Goal: Information Seeking & Learning: Learn about a topic

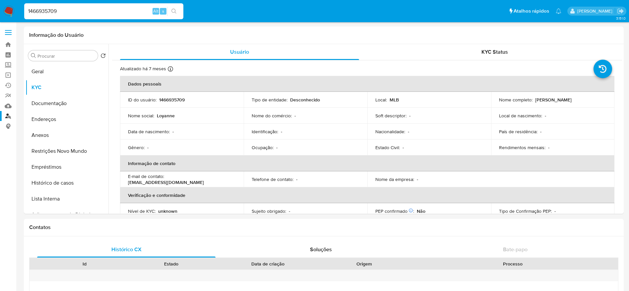
select select "10"
click at [89, 10] on input "1466935709" at bounding box center [103, 11] width 159 height 9
drag, startPoint x: 89, startPoint y: 10, endPoint x: 89, endPoint y: 2, distance: 7.7
click at [89, 8] on input "1466935709" at bounding box center [103, 11] width 159 height 9
paste input "419639532"
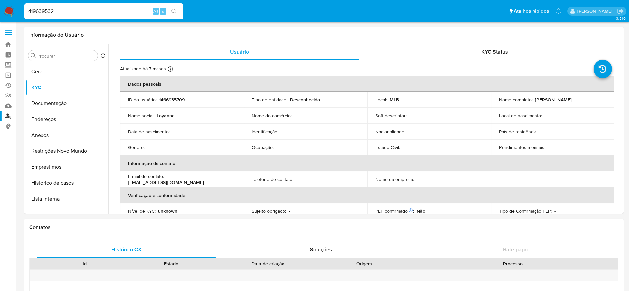
type input "419639532"
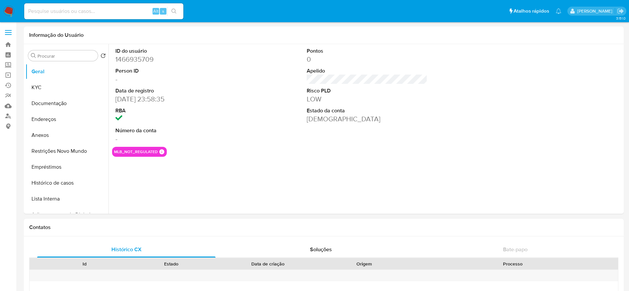
select select "10"
click at [298, 78] on div "ID do usuário 1466935709 Person ID - Data de registro 01/09/2023 23:58:35 RBA N…" at bounding box center [367, 95] width 510 height 103
click at [71, 12] on input at bounding box center [103, 11] width 159 height 9
paste input "419639532"
type input "419639532"
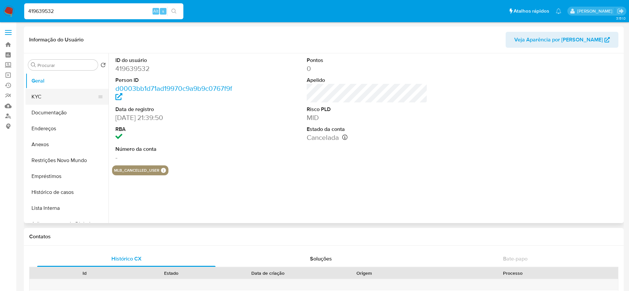
click at [38, 96] on button "KYC" at bounding box center [65, 97] width 78 height 16
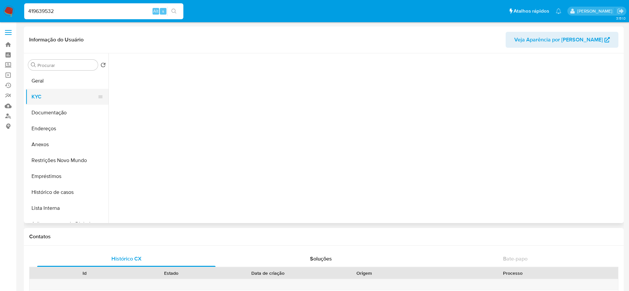
select select "10"
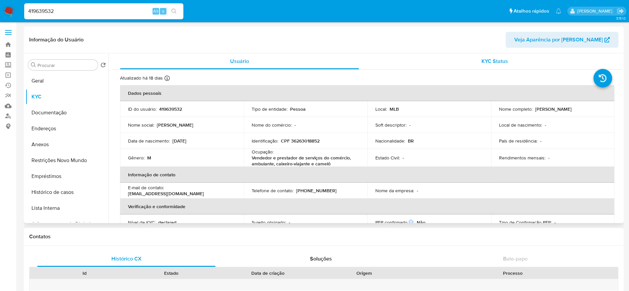
click at [453, 62] on div "KYC Status" at bounding box center [494, 61] width 239 height 16
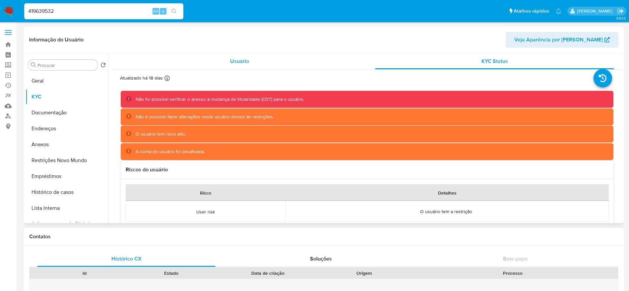
click at [254, 60] on div "Usuário" at bounding box center [239, 61] width 239 height 16
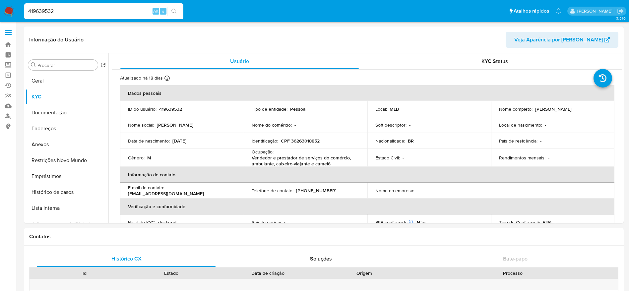
click at [122, 7] on input "419639532" at bounding box center [103, 11] width 159 height 9
paste input "136025204"
type input "136025204"
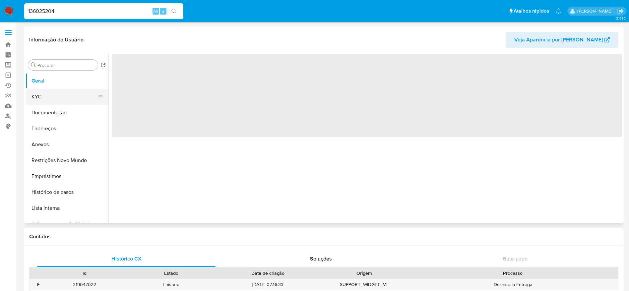
click at [41, 95] on button "KYC" at bounding box center [65, 97] width 78 height 16
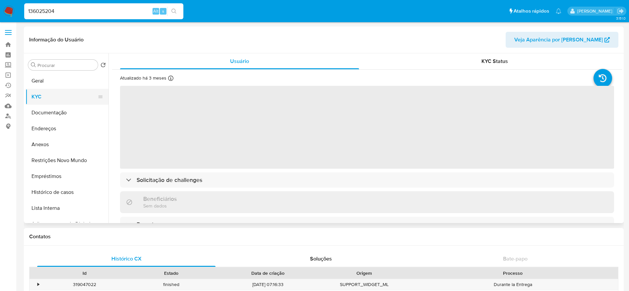
select select "10"
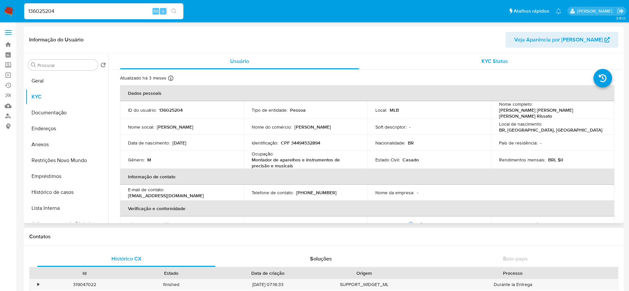
click at [493, 63] on span "KYC Status" at bounding box center [494, 61] width 27 height 8
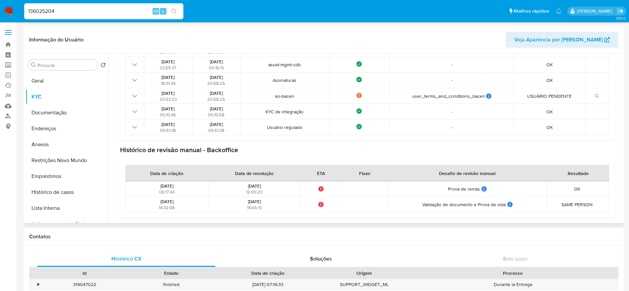
scroll to position [72, 0]
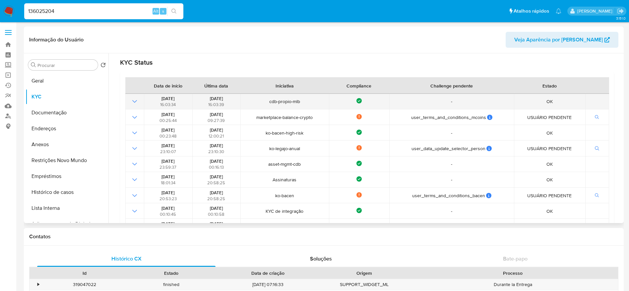
click at [135, 104] on icon "Mostrar operación" at bounding box center [135, 101] width 8 height 8
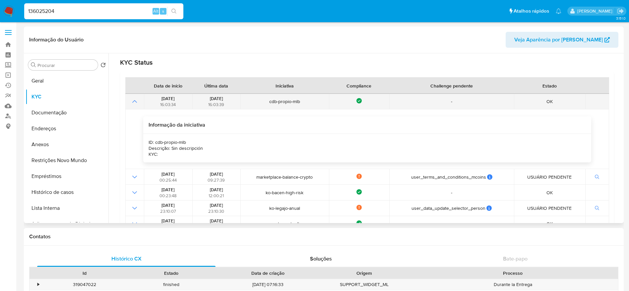
click at [135, 104] on icon "Mostrar operación" at bounding box center [135, 101] width 8 height 8
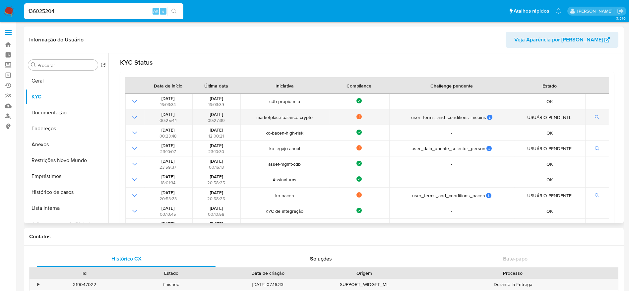
click at [136, 116] on icon "Mostrar operación" at bounding box center [135, 117] width 8 height 8
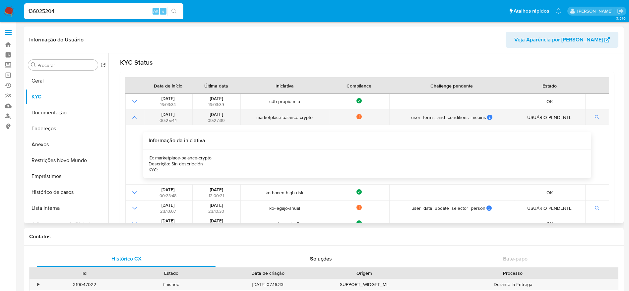
click at [136, 116] on icon "Mostrar operación" at bounding box center [135, 117] width 8 height 8
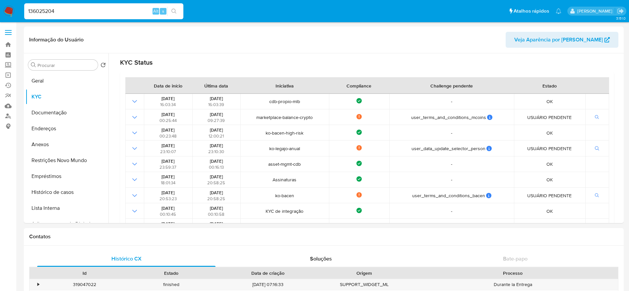
click at [94, 10] on input "136025204" at bounding box center [103, 11] width 159 height 9
click at [79, 16] on div "136025204 Alt s" at bounding box center [103, 11] width 159 height 16
click at [81, 9] on input "136025204" at bounding box center [103, 11] width 159 height 9
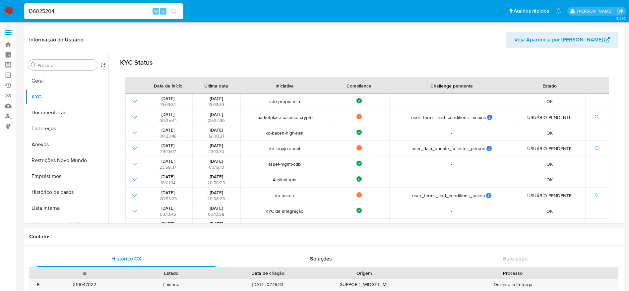
click at [81, 9] on input "136025204" at bounding box center [103, 11] width 159 height 9
click at [143, 45] on header "Informação do Usuário Veja Aparência por Pessoa" at bounding box center [323, 40] width 589 height 16
click at [88, 13] on input "136025204" at bounding box center [103, 11] width 159 height 9
click at [119, 9] on input "136025204" at bounding box center [103, 11] width 159 height 9
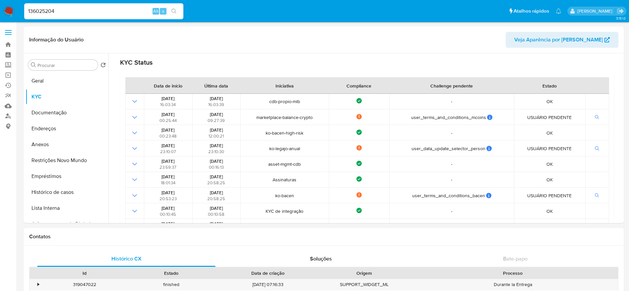
paste input "2203781053"
type input "2203781053"
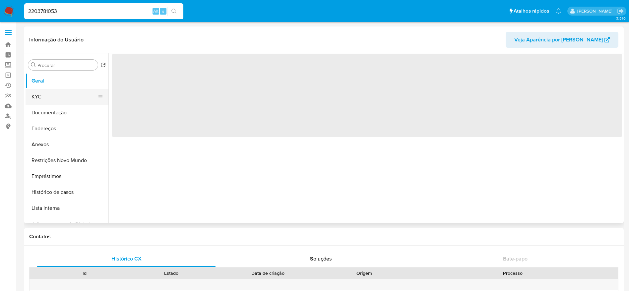
click at [50, 97] on button "KYC" at bounding box center [65, 97] width 78 height 16
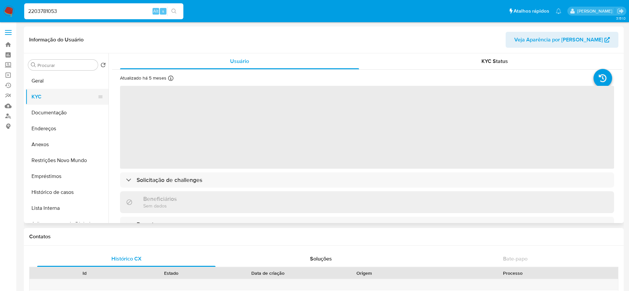
select select "10"
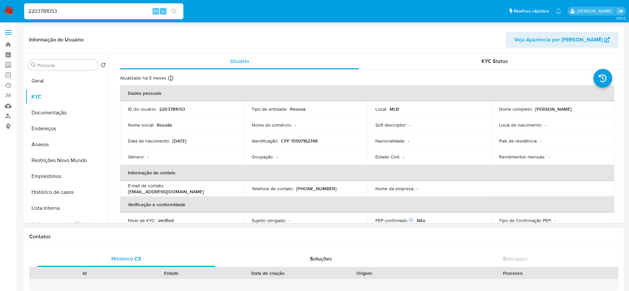
click at [70, 12] on input "2203781053" at bounding box center [103, 11] width 159 height 9
paste input "4727134"
type input "472713453"
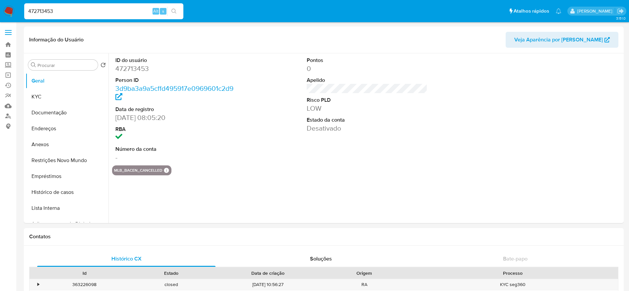
select select "10"
click at [51, 95] on button "KYC" at bounding box center [65, 97] width 78 height 16
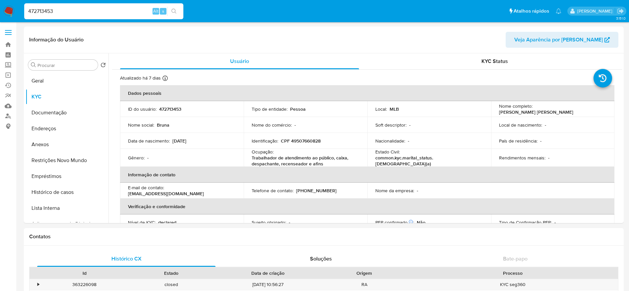
click at [129, 13] on input "472713453" at bounding box center [103, 11] width 159 height 9
paste input "138152779"
type input "138152779"
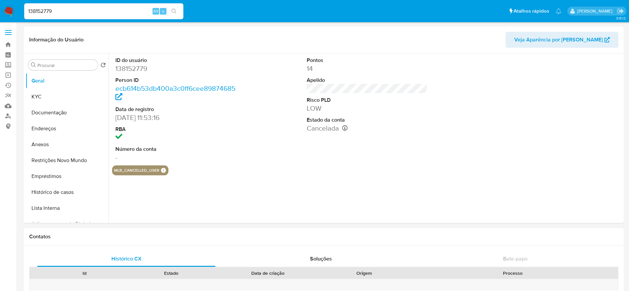
select select "10"
click at [41, 93] on button "KYC" at bounding box center [65, 97] width 78 height 16
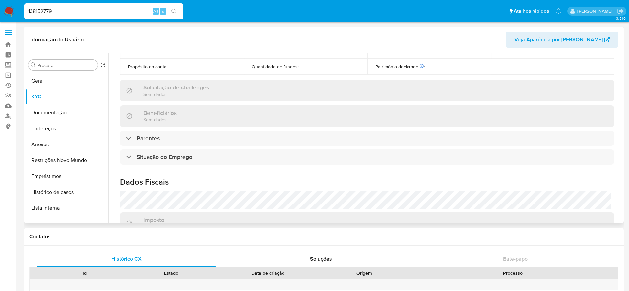
scroll to position [85, 0]
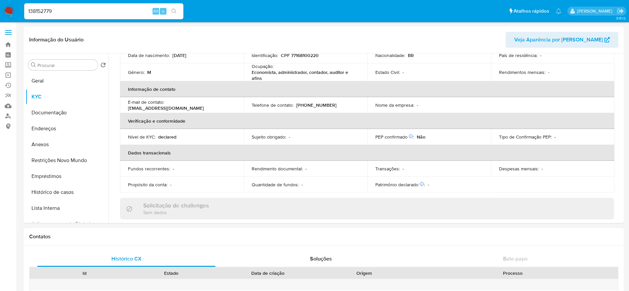
click at [127, 12] on input "138152779" at bounding box center [103, 11] width 159 height 9
paste input "2440072"
type input "24400729"
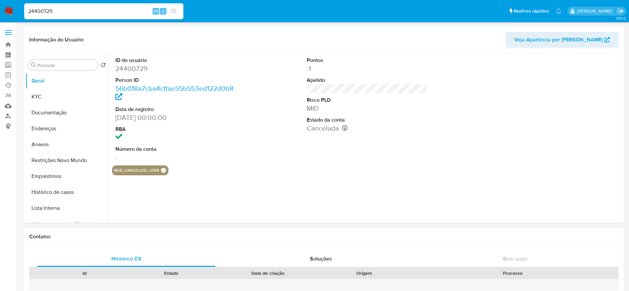
select select "10"
click at [40, 95] on button "KYC" at bounding box center [65, 97] width 78 height 16
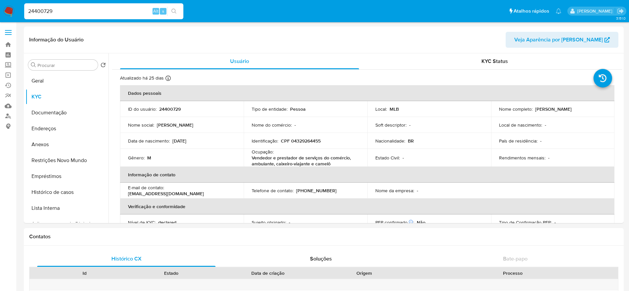
click at [84, 13] on input "24400729" at bounding box center [103, 11] width 159 height 9
paste input "606788227"
type input "606788227"
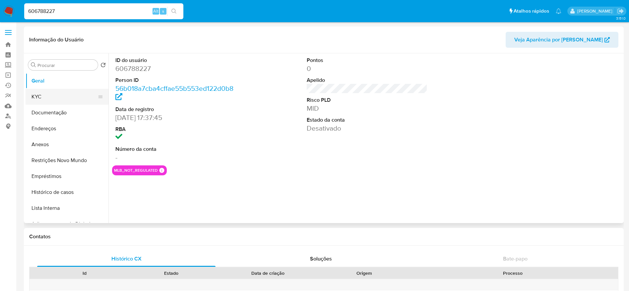
select select "10"
click at [52, 97] on button "KYC" at bounding box center [65, 97] width 78 height 16
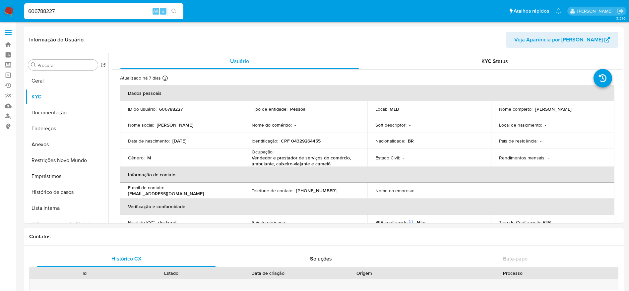
click at [82, 4] on div "606788227 Alt s" at bounding box center [103, 11] width 159 height 16
click at [80, 9] on input "606788227" at bounding box center [103, 11] width 159 height 9
paste input "150707474"
type input "150707474"
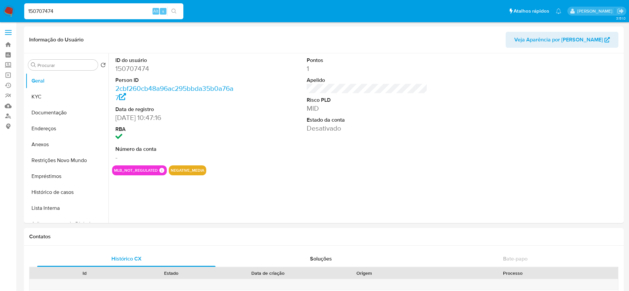
select select "10"
click at [44, 97] on button "KYC" at bounding box center [65, 97] width 78 height 16
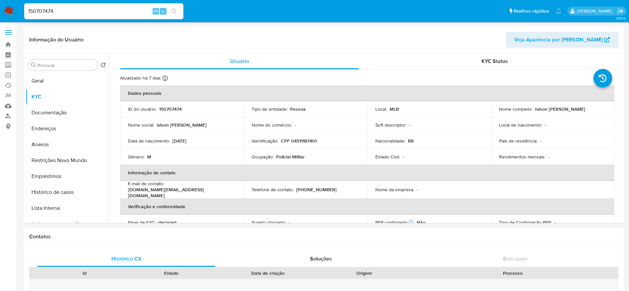
click at [109, 13] on input "150707474" at bounding box center [103, 11] width 159 height 9
click at [108, 13] on input "150707474" at bounding box center [103, 11] width 159 height 9
paste input "367921273"
type input "367921273"
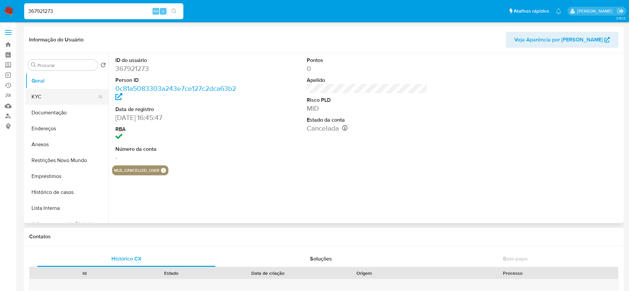
select select "10"
click at [38, 99] on button "KYC" at bounding box center [65, 97] width 78 height 16
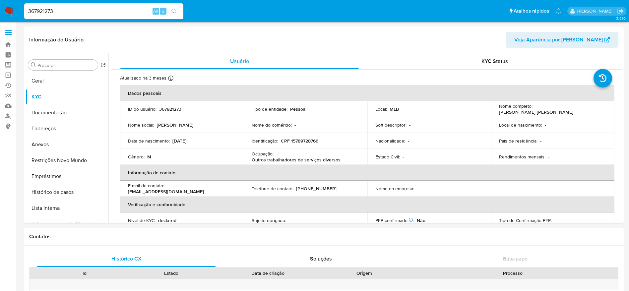
click at [122, 10] on input "367921273" at bounding box center [103, 11] width 159 height 9
paste input "39311"
type input "367939311"
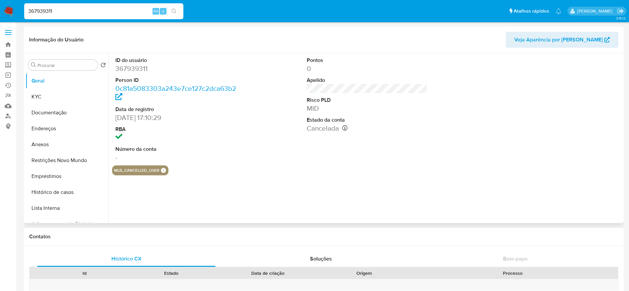
select select "10"
click at [49, 94] on button "KYC" at bounding box center [65, 97] width 78 height 16
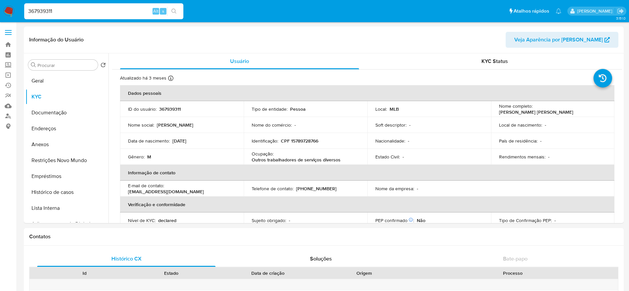
click at [94, 11] on input "367939311" at bounding box center [103, 11] width 159 height 9
paste input "8692814"
type input "368692814"
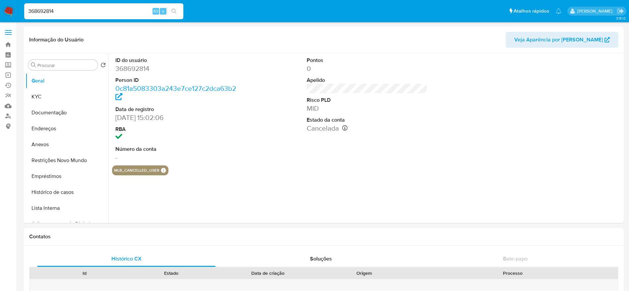
select select "10"
click at [48, 96] on button "KYC" at bounding box center [65, 97] width 78 height 16
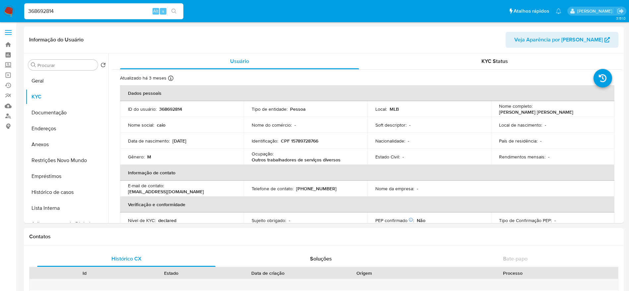
click at [126, 9] on input "368692814" at bounding box center [103, 11] width 159 height 9
paste input "3869758"
type input "363869758"
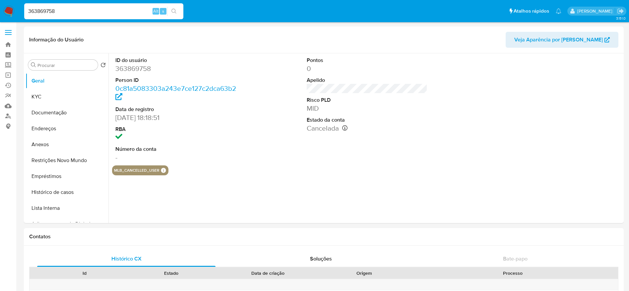
select select "10"
click at [57, 97] on button "KYC" at bounding box center [65, 97] width 78 height 16
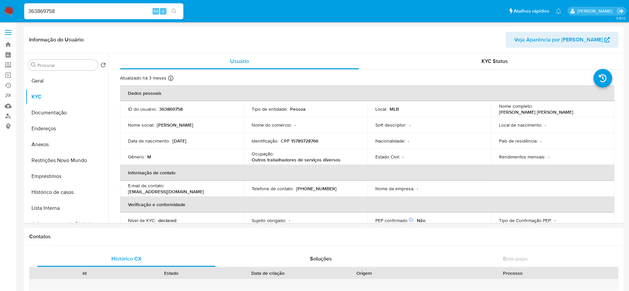
click at [122, 8] on input "363869758" at bounding box center [103, 11] width 159 height 9
paste input "22007320"
type input "322007320"
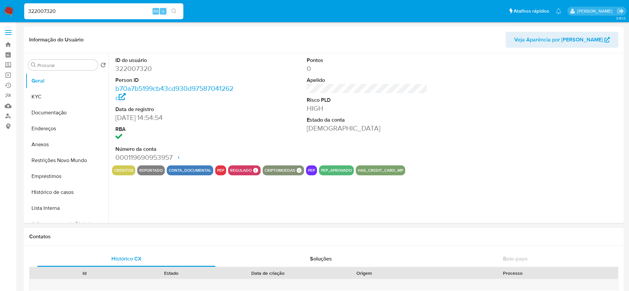
select select "10"
click at [40, 98] on button "KYC" at bounding box center [65, 97] width 78 height 16
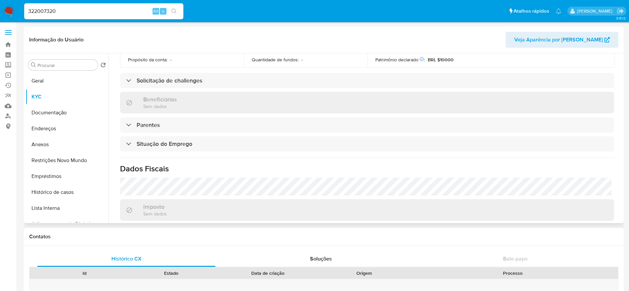
scroll to position [77, 0]
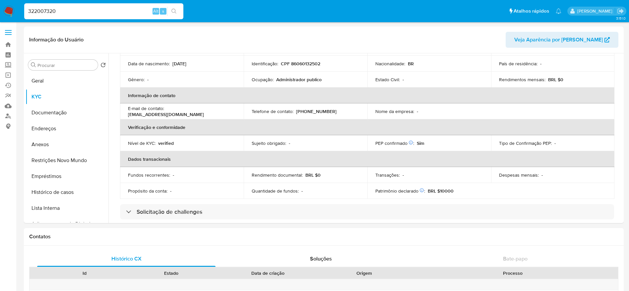
click at [124, 10] on input "322007320" at bounding box center [103, 11] width 159 height 9
paste input "65307215"
type input "365307215"
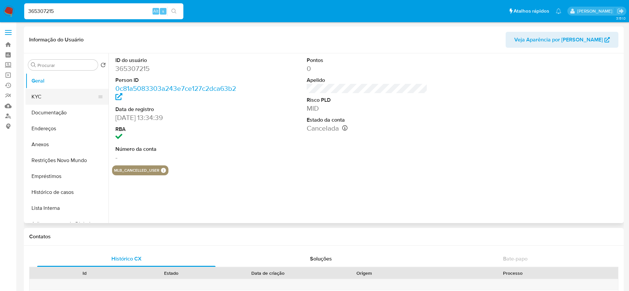
select select "10"
click at [47, 98] on button "KYC" at bounding box center [65, 97] width 78 height 16
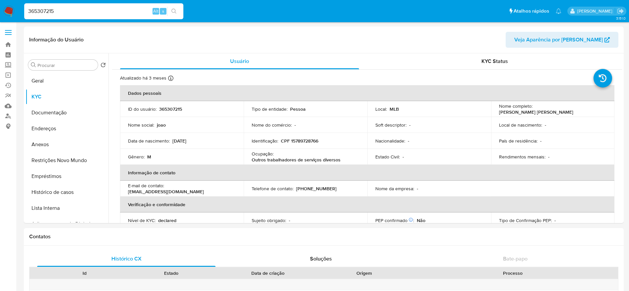
click at [91, 10] on input "365307215" at bounding box center [103, 11] width 159 height 9
paste input "230777271"
type input "230777271"
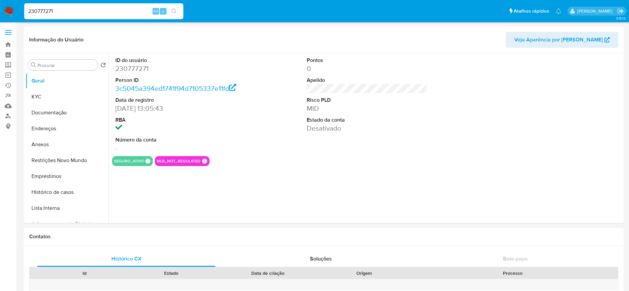
select select "10"
click at [49, 97] on button "KYC" at bounding box center [65, 97] width 78 height 16
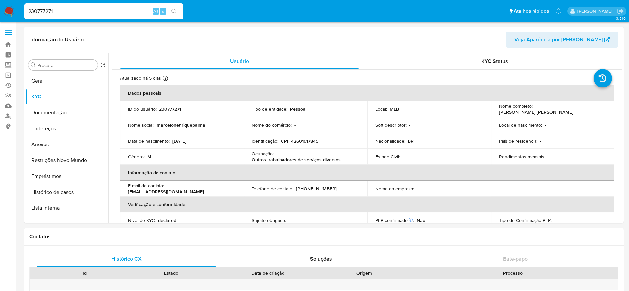
click at [126, 16] on div "230777271 Alt s" at bounding box center [103, 11] width 159 height 16
click at [125, 9] on input "230777271" at bounding box center [103, 11] width 159 height 9
paste input "1449080322"
type input "1449080322"
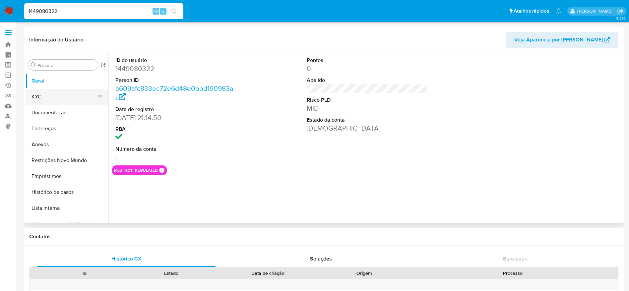
select select "10"
click at [47, 97] on button "KYC" at bounding box center [65, 97] width 78 height 16
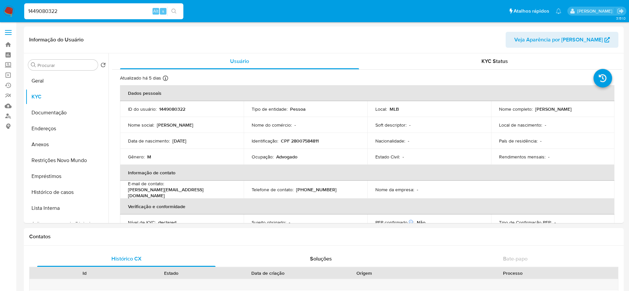
select select "10"
click at [75, 12] on input "1449080322" at bounding box center [103, 11] width 159 height 9
paste input "95740"
type input "1449095740"
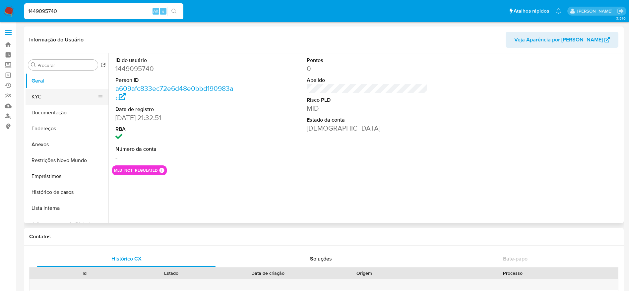
select select "10"
click at [46, 95] on button "KYC" at bounding box center [65, 97] width 78 height 16
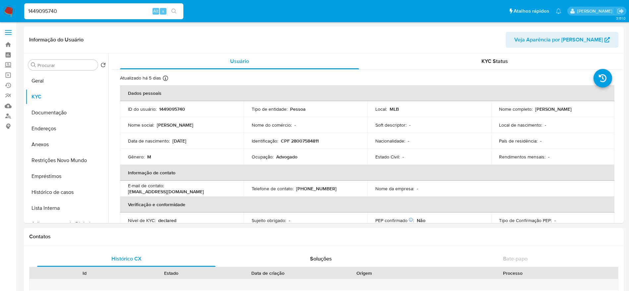
click at [89, 8] on input "1449095740" at bounding box center [103, 11] width 159 height 9
paste input "90733416"
type input "90733416"
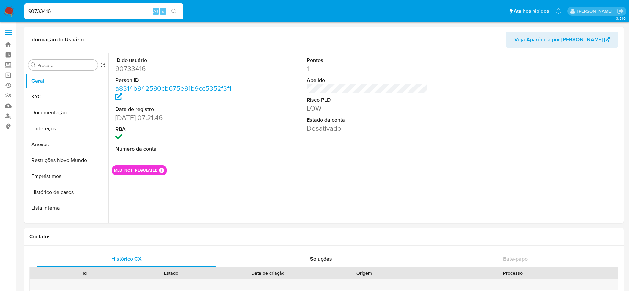
select select "10"
click at [60, 94] on button "KYC" at bounding box center [65, 97] width 78 height 16
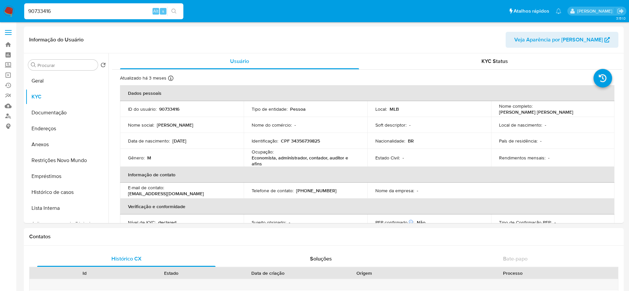
click at [95, 7] on input "90733416" at bounding box center [103, 11] width 159 height 9
paste input "2270541050"
type input "2270541050"
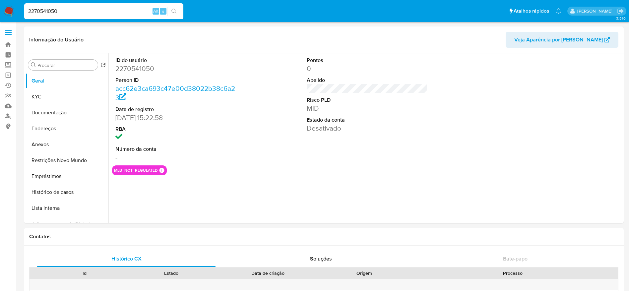
select select "10"
click at [47, 94] on button "KYC" at bounding box center [65, 97] width 78 height 16
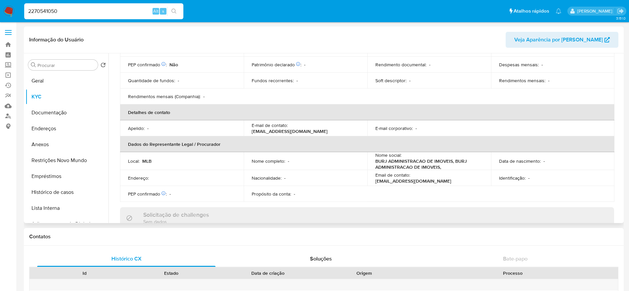
scroll to position [50, 0]
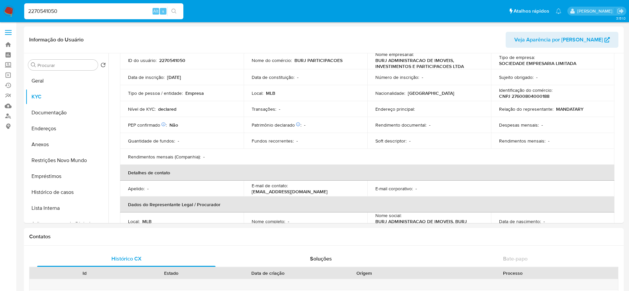
click at [112, 13] on input "2270541050" at bounding box center [103, 11] width 159 height 9
paste input "480452563"
type input "480452563"
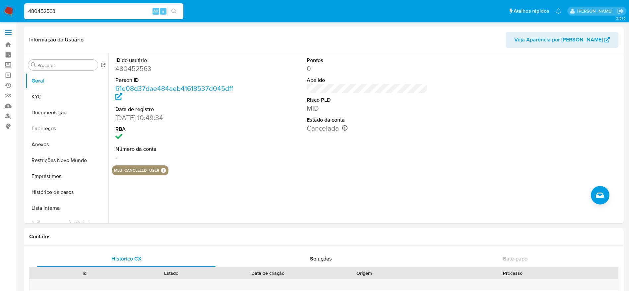
select select "10"
click at [39, 96] on button "KYC" at bounding box center [65, 97] width 78 height 16
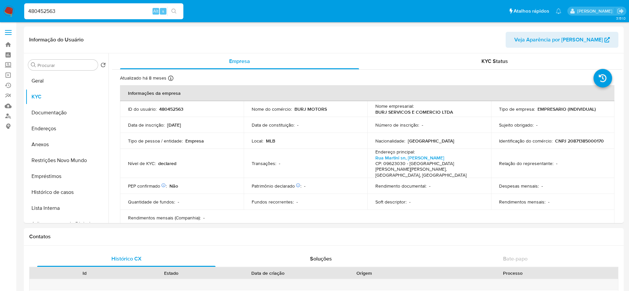
click at [92, 9] on input "480452563" at bounding box center [103, 11] width 159 height 9
paste input "169351272"
type input "169351272"
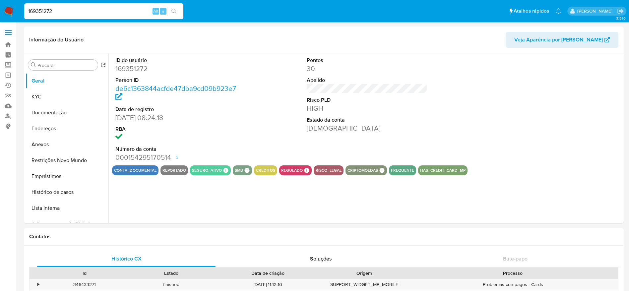
select select "10"
click at [42, 95] on button "KYC" at bounding box center [65, 97] width 78 height 16
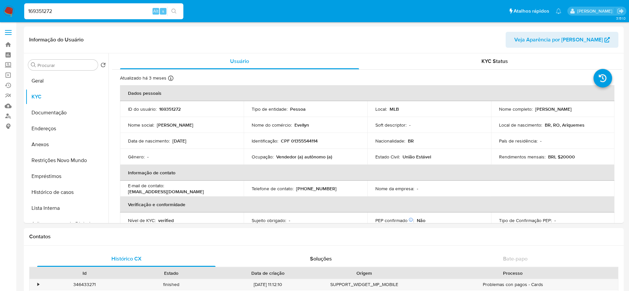
click at [93, 14] on input "169351272" at bounding box center [103, 11] width 159 height 9
paste input "480452563"
type input "480452563"
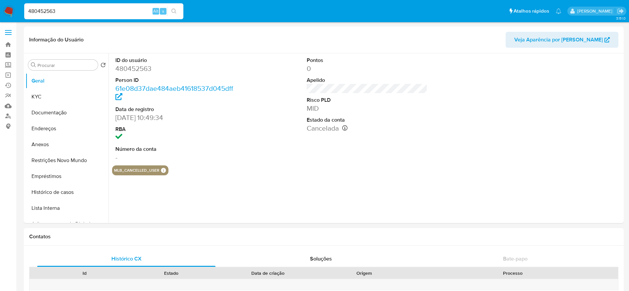
select select "10"
click at [42, 93] on button "KYC" at bounding box center [65, 97] width 78 height 16
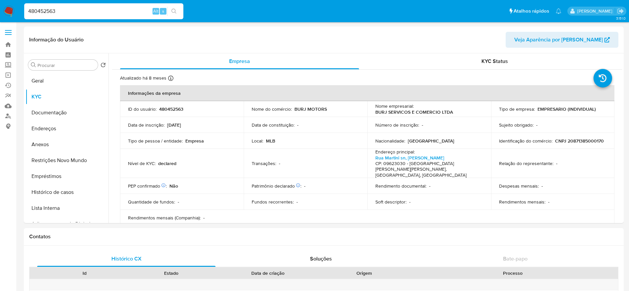
click at [137, 10] on input "480452563" at bounding box center [103, 11] width 159 height 9
paste input "169351272"
type input "169351272"
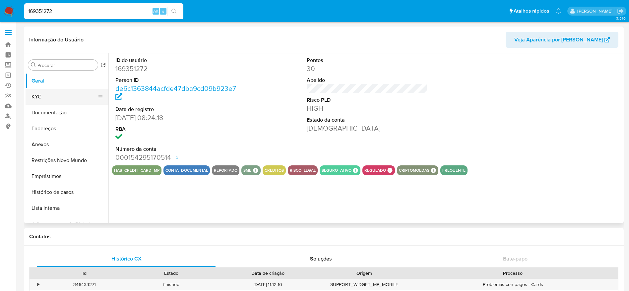
select select "10"
click at [53, 97] on button "KYC" at bounding box center [65, 97] width 78 height 16
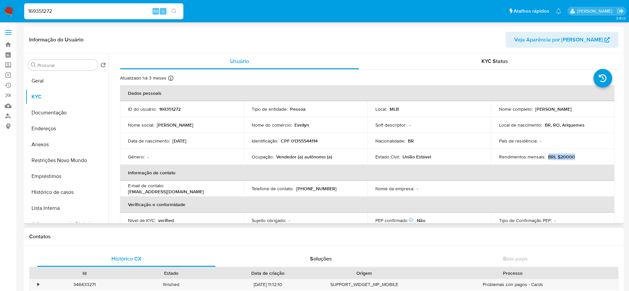
drag, startPoint x: 576, startPoint y: 158, endPoint x: 545, endPoint y: 158, distance: 31.5
click at [545, 158] on div "Rendimentos mensais : BRL $20000" at bounding box center [553, 157] width 108 height 6
copy p "BRL $20000"
click at [340, 142] on div "Identificação : CPF 01355544114" at bounding box center [306, 141] width 108 height 6
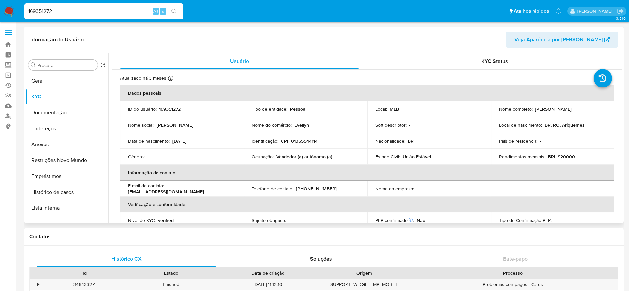
click at [413, 136] on td "Nacionalidade : BR" at bounding box center [429, 141] width 124 height 16
click at [540, 130] on td "Local de nascimento : BR, RO, Ariquemes" at bounding box center [553, 125] width 124 height 16
drag, startPoint x: 573, startPoint y: 158, endPoint x: 546, endPoint y: 158, distance: 26.8
click at [546, 158] on div "Rendimentos mensais : BRL $20000" at bounding box center [553, 157] width 108 height 6
copy p "BRL $20000"
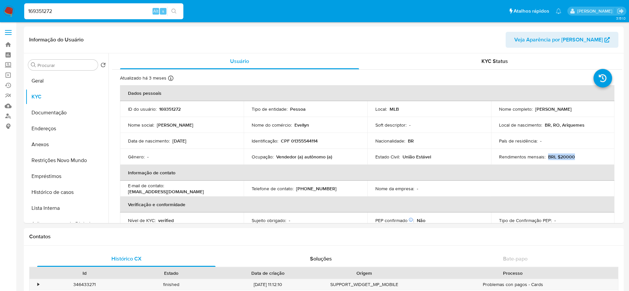
click at [98, 8] on input "169351272" at bounding box center [103, 11] width 159 height 9
paste input "394818605"
type input "394818605"
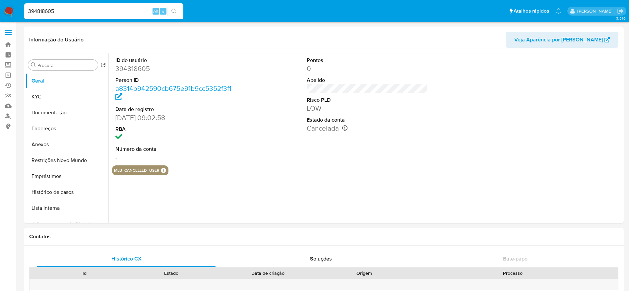
select select "10"
click at [44, 98] on button "KYC" at bounding box center [65, 97] width 78 height 16
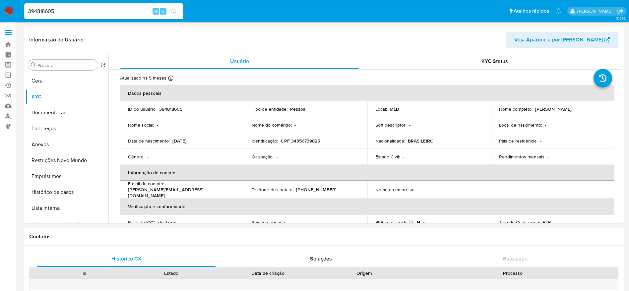
click at [100, 10] on input "394818605" at bounding box center [103, 11] width 159 height 9
paste input "22025459"
type input "22025459"
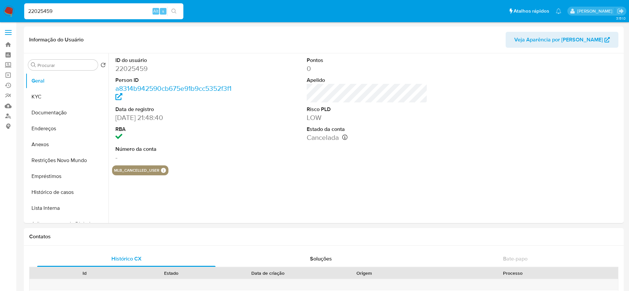
select select "10"
click at [44, 97] on button "KYC" at bounding box center [65, 97] width 78 height 16
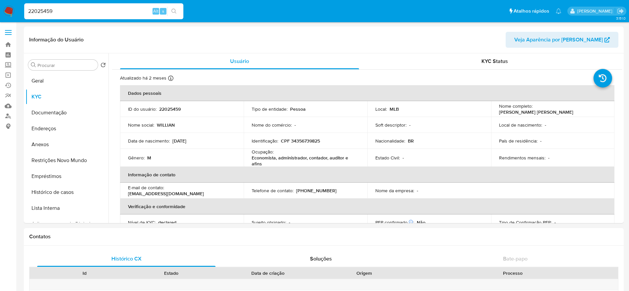
click at [100, 13] on input "22025459" at bounding box center [103, 11] width 159 height 9
paste input "94327617"
type input "94327617"
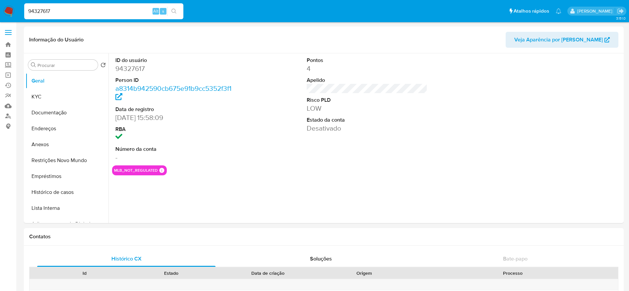
select select "10"
click at [44, 99] on button "KYC" at bounding box center [65, 97] width 78 height 16
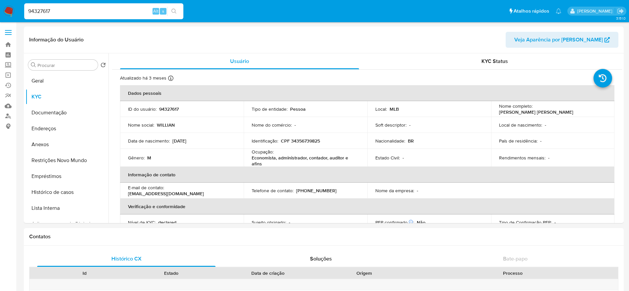
click at [101, 10] on input "94327617" at bounding box center [103, 11] width 159 height 9
paste input "24385949"
type input "24385949"
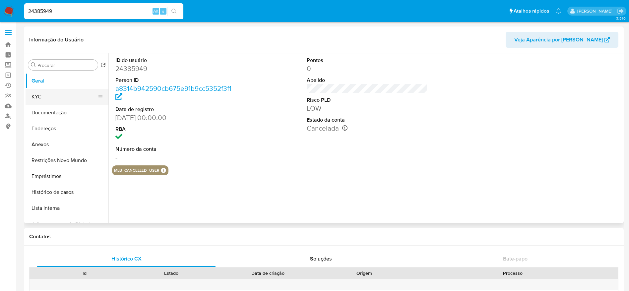
click at [37, 102] on button "KYC" at bounding box center [65, 97] width 78 height 16
select select "10"
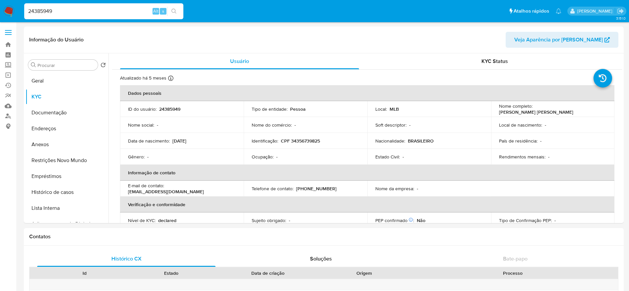
click at [103, 13] on input "24385949" at bounding box center [103, 11] width 159 height 9
paste input "110409014"
type input "110409014"
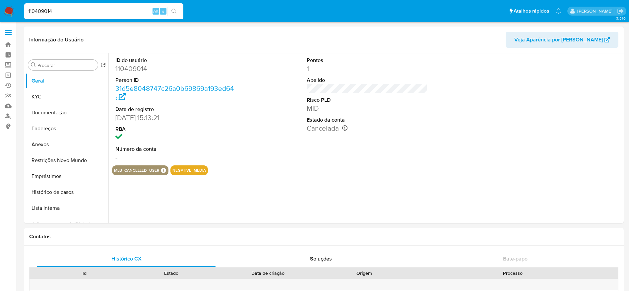
select select "10"
click at [366, 173] on div "mlb_cancelled_user MLB CANCELLED USER MLB CANCELLED USER Mark Id - Compliant no…" at bounding box center [367, 170] width 510 height 10
click at [43, 99] on button "KYC" at bounding box center [65, 97] width 78 height 16
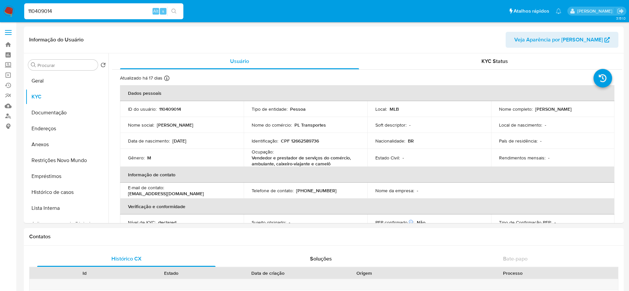
click at [118, 15] on input "110409014" at bounding box center [103, 11] width 159 height 9
paste input "236005083"
type input "2360050834"
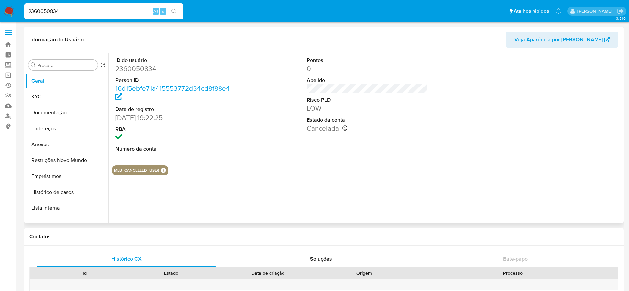
select select "10"
click at [54, 95] on button "KYC" at bounding box center [65, 97] width 78 height 16
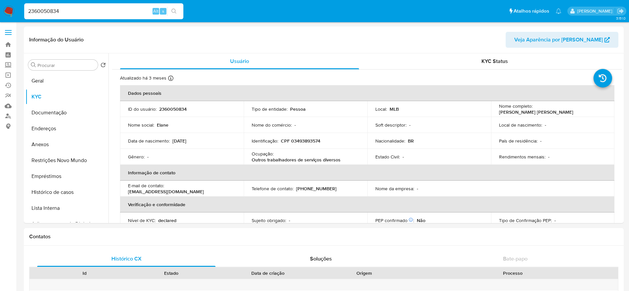
click at [113, 9] on input "2360050834" at bounding box center [103, 11] width 159 height 9
paste input "373274327"
type input "373274327"
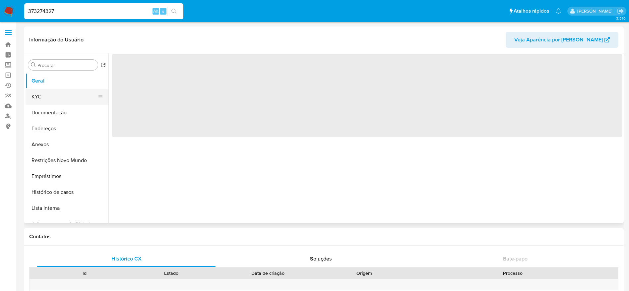
click at [33, 97] on button "KYC" at bounding box center [65, 97] width 78 height 16
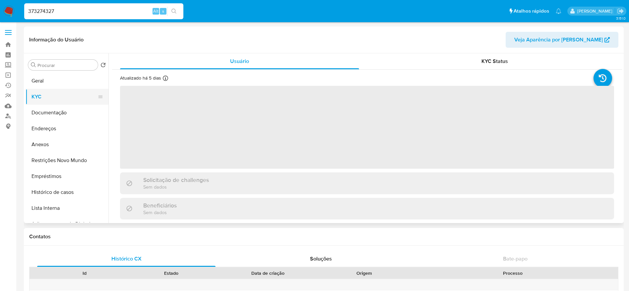
select select "10"
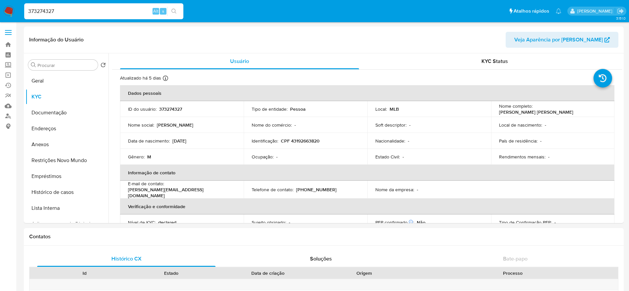
click at [86, 13] on input "373274327" at bounding box center [103, 11] width 159 height 9
paste input "65947"
type input "376594727"
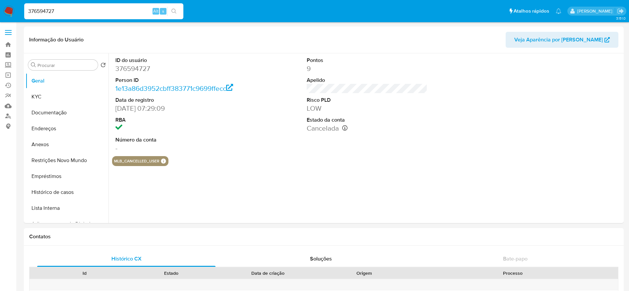
select select "10"
click at [53, 101] on button "KYC" at bounding box center [67, 97] width 83 height 16
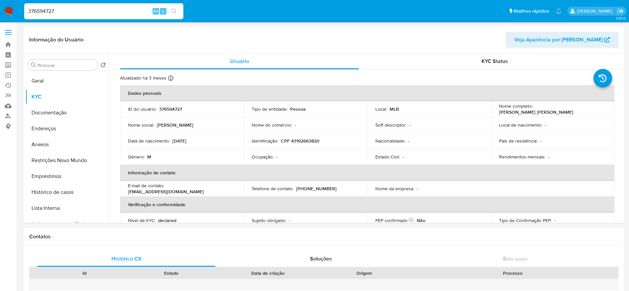
click at [117, 13] on input "376594727" at bounding box center [103, 11] width 159 height 9
click at [116, 13] on input "376594727" at bounding box center [103, 11] width 159 height 9
paste input "8358374"
type input "378358374"
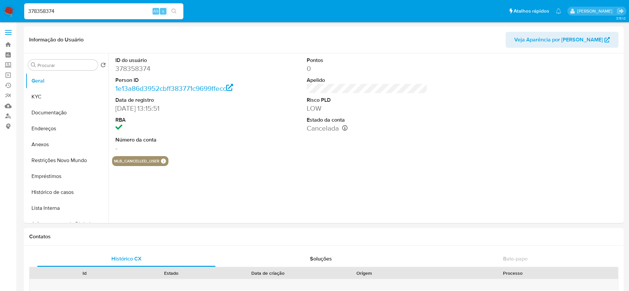
select select "10"
click at [50, 100] on button "KYC" at bounding box center [65, 97] width 78 height 16
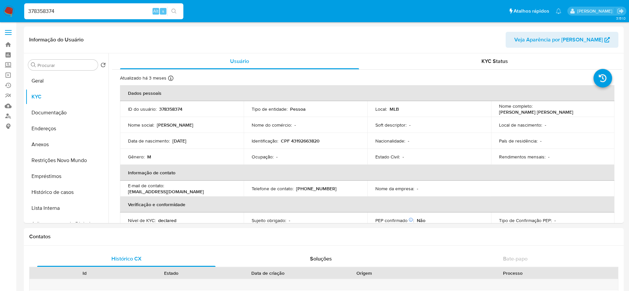
click at [118, 11] on input "378358374" at bounding box center [103, 11] width 159 height 9
paste input "90199607"
type input "390199607"
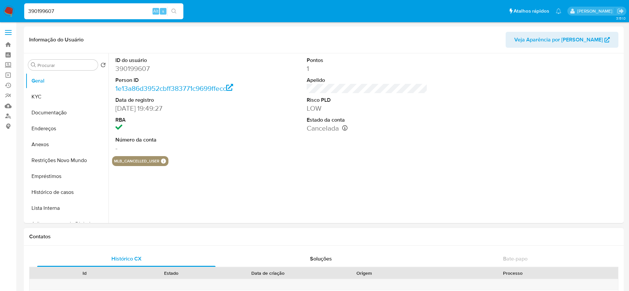
select select "10"
click at [46, 95] on button "KYC" at bounding box center [65, 97] width 78 height 16
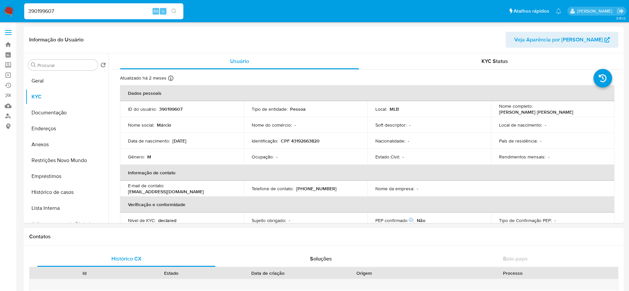
click at [95, 6] on div "390199607 Alt s" at bounding box center [103, 11] width 159 height 16
click at [94, 15] on input "390199607" at bounding box center [103, 11] width 159 height 9
paste input "420630442"
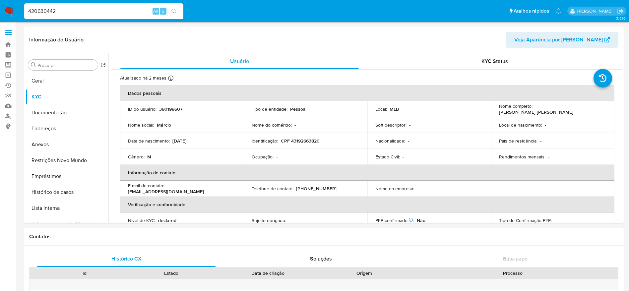
type input "420630442"
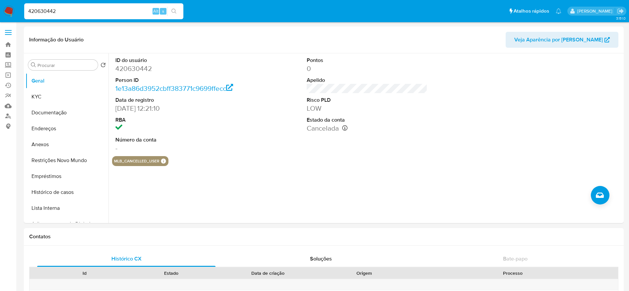
select select "10"
click at [56, 102] on button "KYC" at bounding box center [65, 97] width 78 height 16
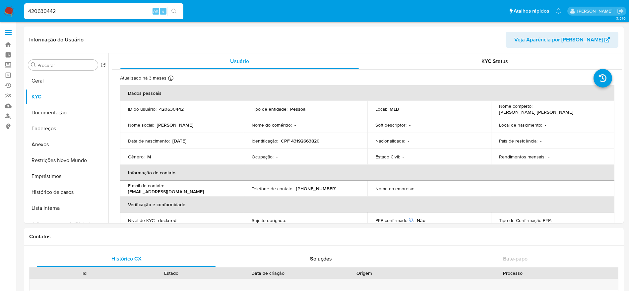
click at [71, 14] on input "420630442" at bounding box center [103, 11] width 159 height 9
paste input "6001295"
type input "46001295"
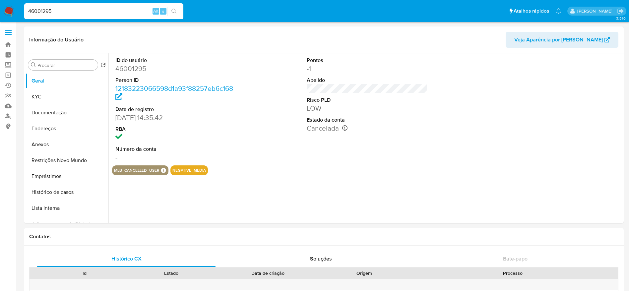
select select "10"
click at [49, 93] on button "KYC" at bounding box center [65, 97] width 78 height 16
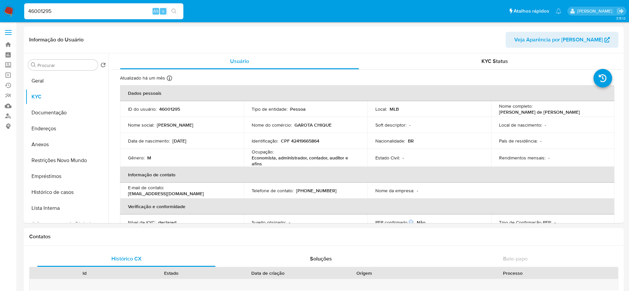
click at [91, 12] on input "46001295" at bounding box center [103, 11] width 159 height 9
click at [91, 11] on input "46001295" at bounding box center [103, 11] width 159 height 9
paste input "661162116"
type input "661162116"
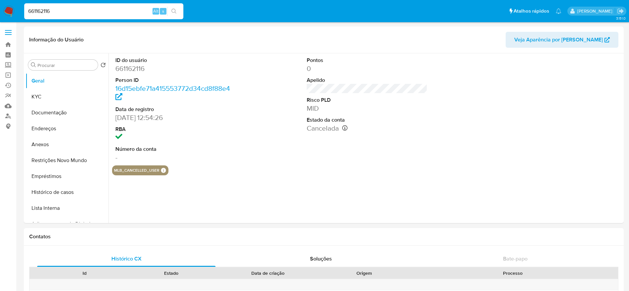
select select "10"
click at [44, 92] on button "KYC" at bounding box center [65, 97] width 78 height 16
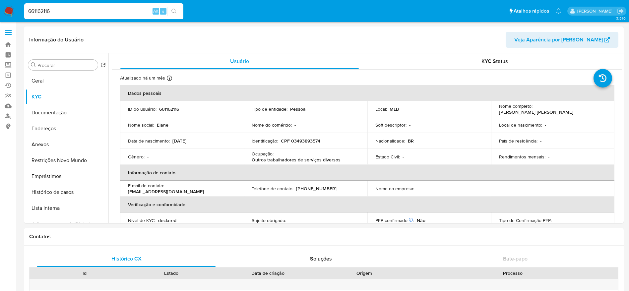
click at [128, 16] on div "661162116 Alt s" at bounding box center [103, 11] width 159 height 16
click at [128, 11] on input "661162116" at bounding box center [103, 11] width 159 height 9
paste input "140188981"
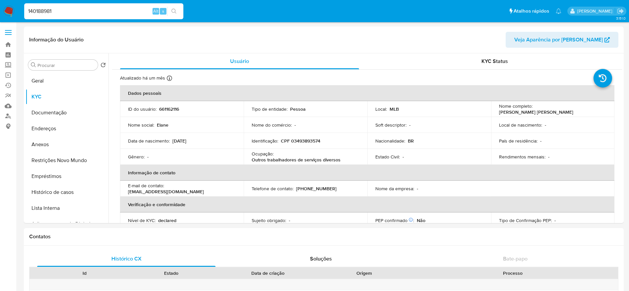
type input "140188981"
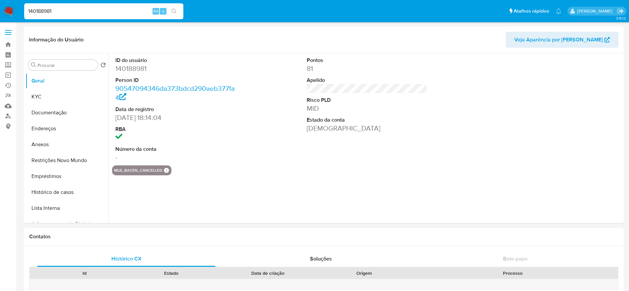
select select "10"
click at [36, 98] on button "KYC" at bounding box center [65, 97] width 78 height 16
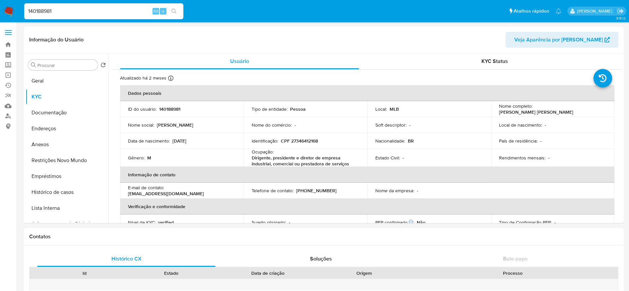
click at [130, 12] on input "140188981" at bounding box center [103, 11] width 159 height 9
paste input "266443257"
type input "1266443257"
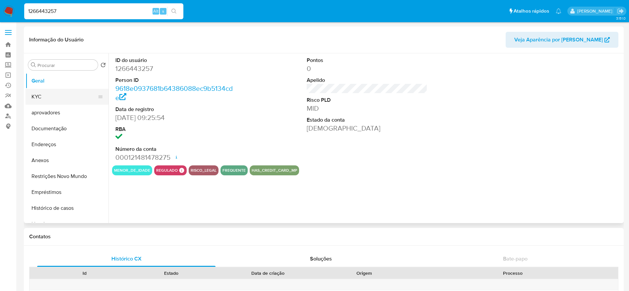
select select "10"
click at [29, 102] on button "KYC" at bounding box center [65, 97] width 78 height 16
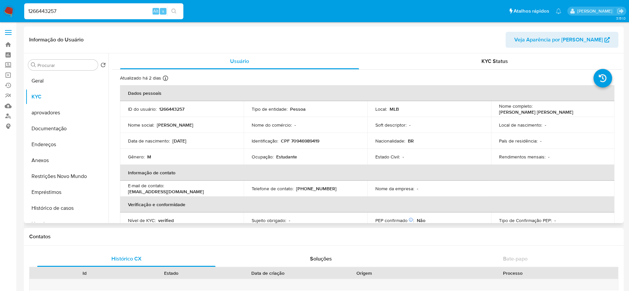
drag, startPoint x: 514, startPoint y: 44, endPoint x: 506, endPoint y: 45, distance: 7.6
click at [514, 44] on header "Informação do Usuário Veja Aparência por Pessoa" at bounding box center [323, 40] width 589 height 16
click at [100, 10] on input "1266443257" at bounding box center [103, 11] width 159 height 9
click at [99, 10] on input "1266443257" at bounding box center [103, 11] width 159 height 9
paste input "69351272"
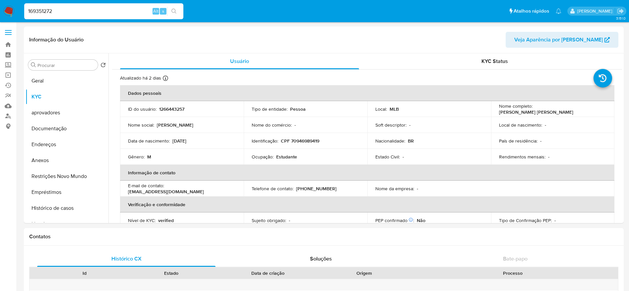
click at [106, 11] on input "169351272" at bounding box center [103, 11] width 159 height 9
paste input "450006699"
type input "450006699"
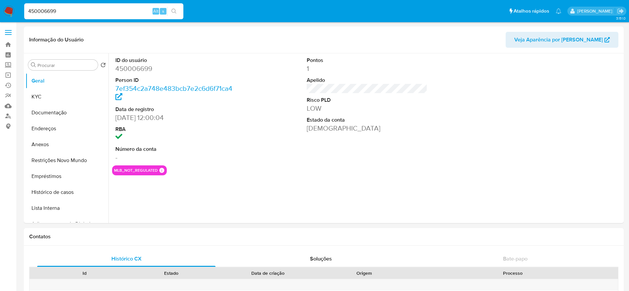
select select "10"
click at [48, 94] on button "KYC" at bounding box center [65, 97] width 78 height 16
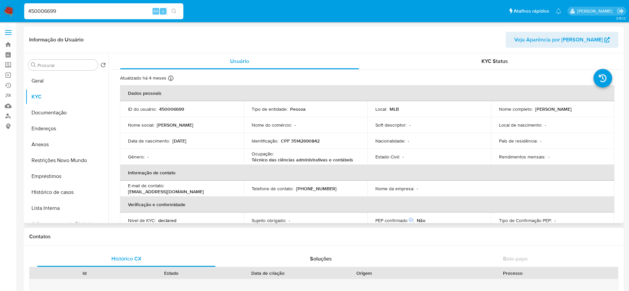
click at [460, 154] on div "Estado Civil : -" at bounding box center [429, 157] width 108 height 6
click at [115, 15] on input "450006699" at bounding box center [103, 11] width 159 height 9
paste input "1096759364"
type input "1096759364"
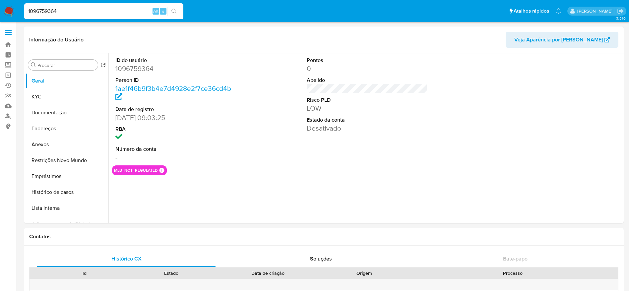
select select "10"
click at [42, 96] on button "KYC" at bounding box center [65, 97] width 78 height 16
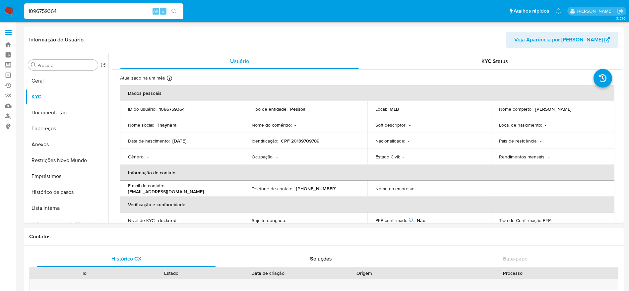
click at [57, 9] on input "1096759364" at bounding box center [103, 11] width 159 height 9
paste input "219913312"
type input "219913312"
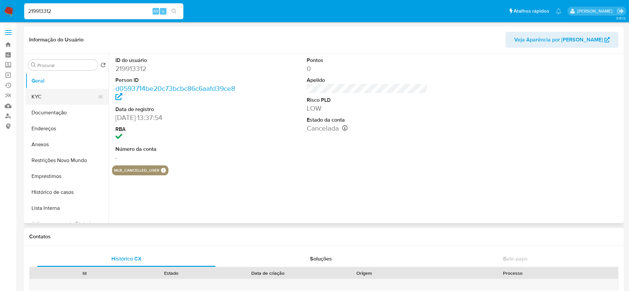
select select "10"
click at [47, 96] on button "KYC" at bounding box center [65, 97] width 78 height 16
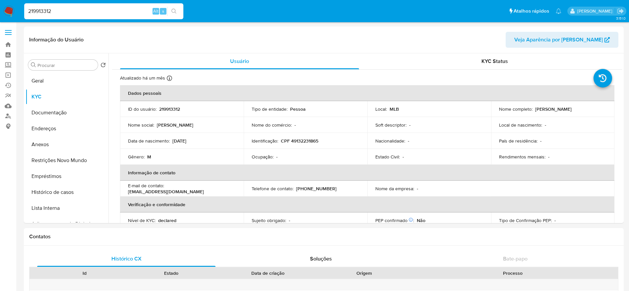
click at [99, 17] on div "219913312 Alt s" at bounding box center [103, 11] width 159 height 16
click at [102, 9] on input "219913312" at bounding box center [103, 11] width 159 height 9
paste input "94999446"
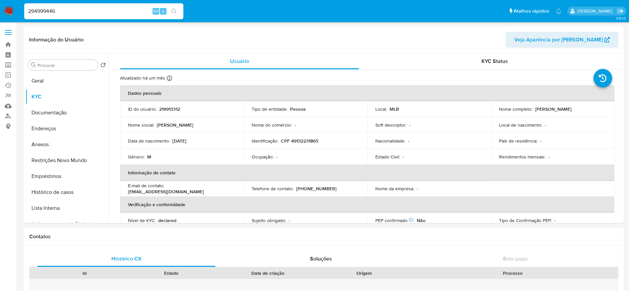
type input "294999446"
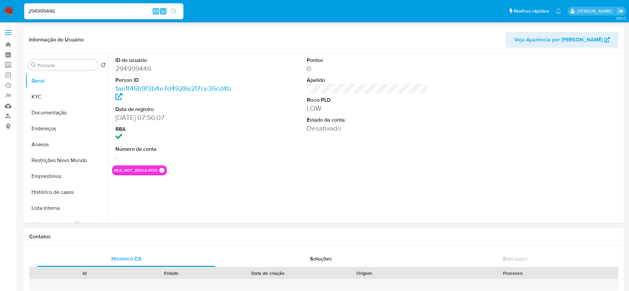
select select "10"
click at [50, 95] on button "KYC" at bounding box center [65, 97] width 78 height 16
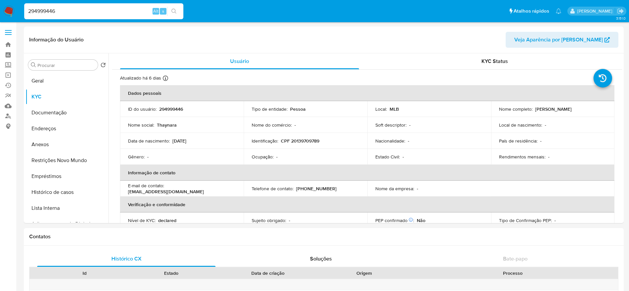
click at [100, 11] on input "294999446" at bounding box center [103, 11] width 159 height 9
paste input "666755113"
type input "666755113"
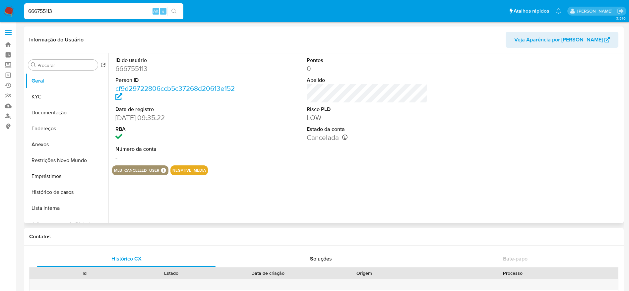
select select "10"
click at [37, 94] on button "KYC" at bounding box center [65, 97] width 78 height 16
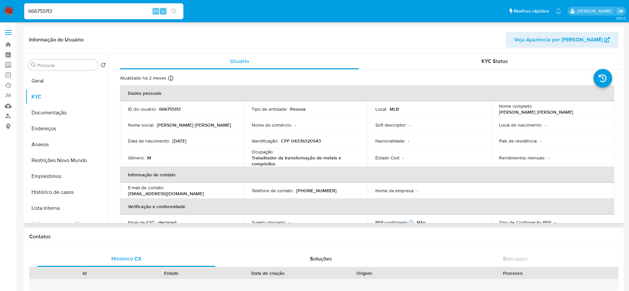
click at [491, 138] on td "País de residência : -" at bounding box center [553, 141] width 124 height 16
click at [91, 11] on input "666755113" at bounding box center [103, 11] width 159 height 9
paste input "7226670"
type input "672266703"
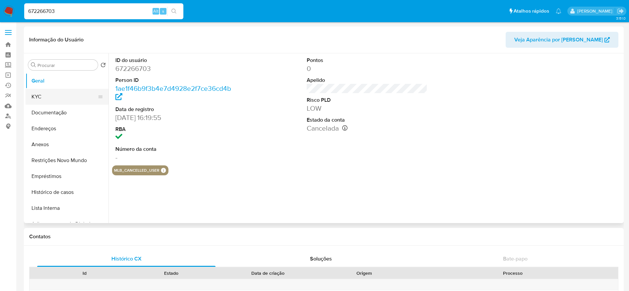
select select "10"
click at [42, 96] on button "KYC" at bounding box center [65, 97] width 78 height 16
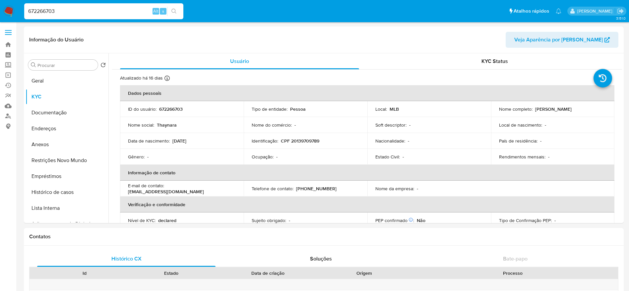
click at [80, 8] on input "672266703" at bounding box center [103, 11] width 159 height 9
paste input "184157470"
type input "184157470"
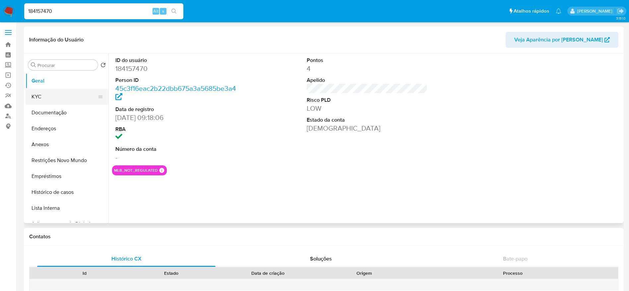
select select "10"
click at [43, 95] on button "KYC" at bounding box center [65, 97] width 78 height 16
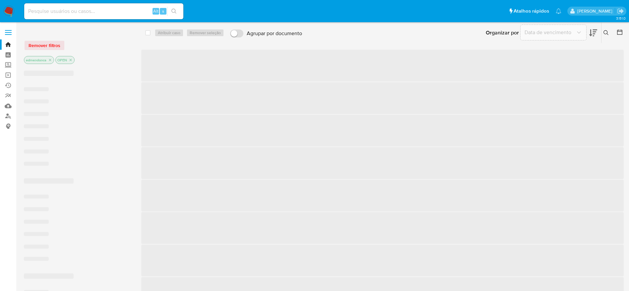
click at [78, 15] on input at bounding box center [103, 11] width 159 height 9
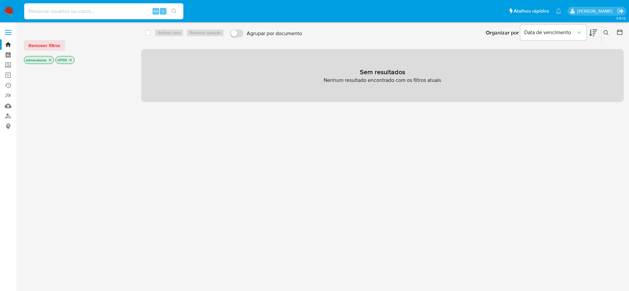
paste input "169351272"
type input "169351272"
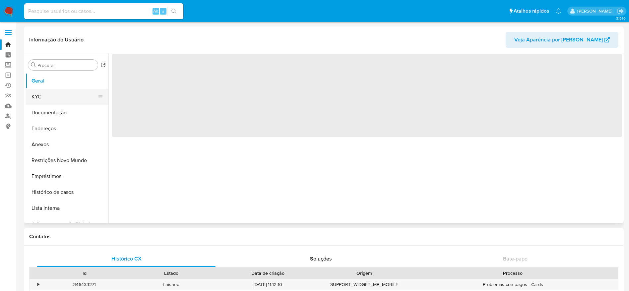
click at [56, 93] on button "KYC" at bounding box center [65, 97] width 78 height 16
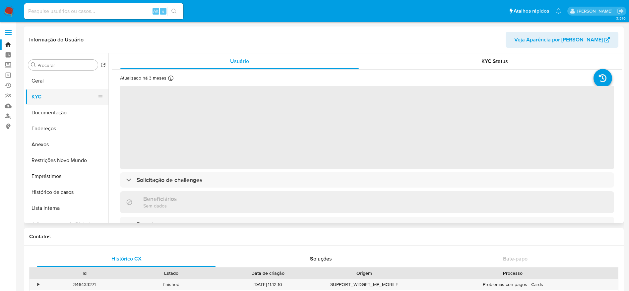
select select "10"
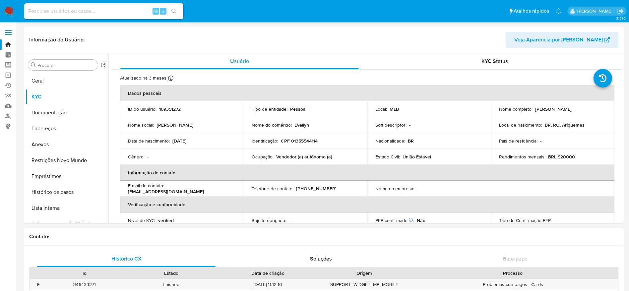
click at [332, 230] on div "Contatos" at bounding box center [323, 237] width 599 height 18
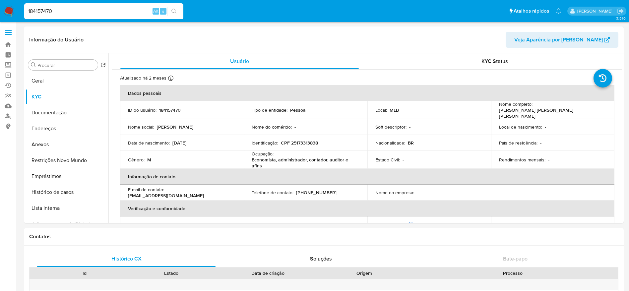
select select "10"
click at [81, 3] on div "184157470 Alt s" at bounding box center [103, 11] width 159 height 19
click at [81, 12] on input "184157470" at bounding box center [103, 11] width 159 height 9
paste input "232822596"
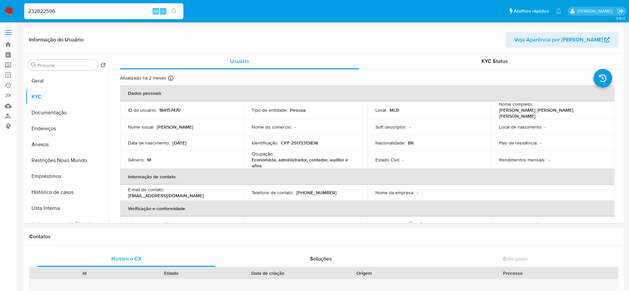
type input "232822596"
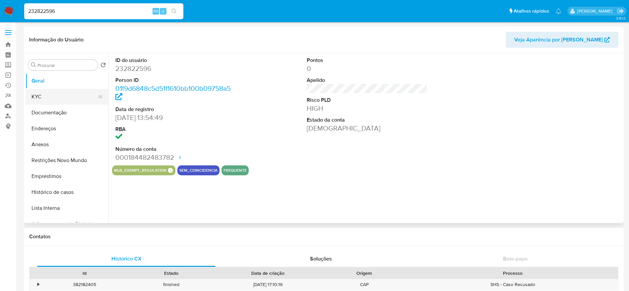
click at [47, 101] on button "KYC" at bounding box center [65, 97] width 78 height 16
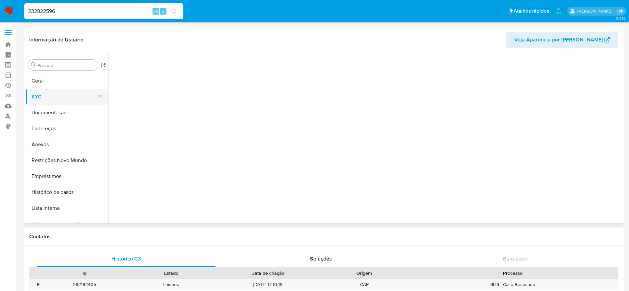
select select "10"
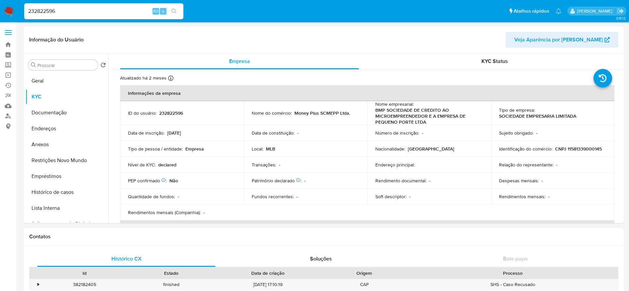
click at [100, 12] on input "232822596" at bounding box center [103, 11] width 159 height 9
paste input "637507014"
type input "637507014"
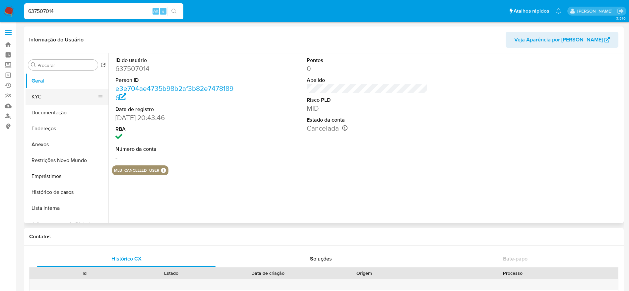
click at [42, 91] on button "KYC" at bounding box center [65, 97] width 78 height 16
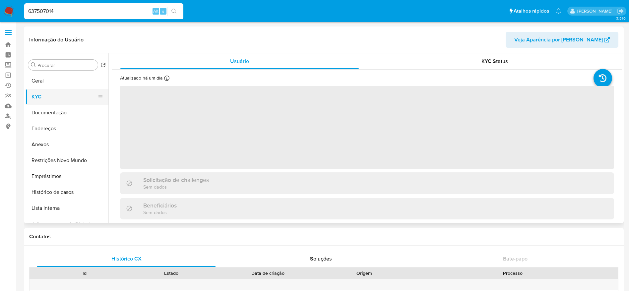
select select "10"
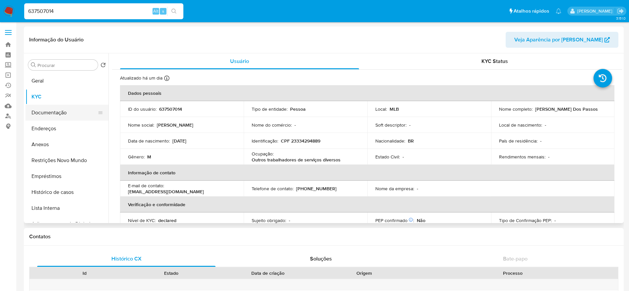
click at [53, 112] on button "Documentação" at bounding box center [65, 113] width 78 height 16
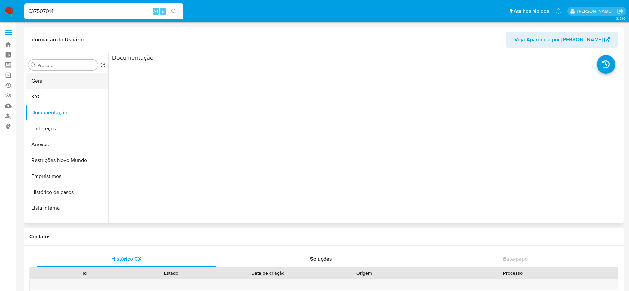
click at [47, 83] on button "Geral" at bounding box center [65, 81] width 78 height 16
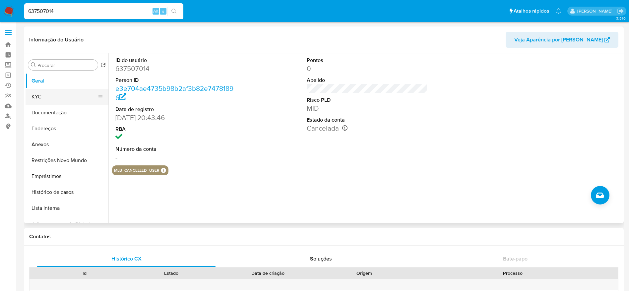
click at [38, 98] on button "KYC" at bounding box center [65, 97] width 78 height 16
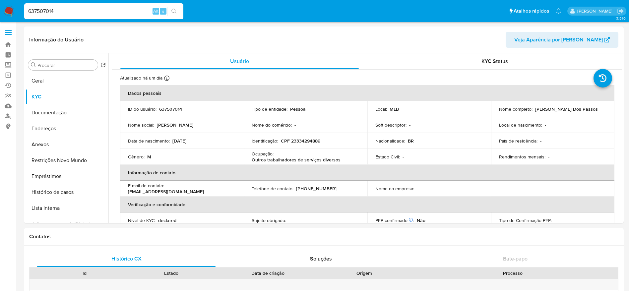
click at [74, 13] on input "637507014" at bounding box center [103, 11] width 159 height 9
paste input "2002876623"
type input "2002876623"
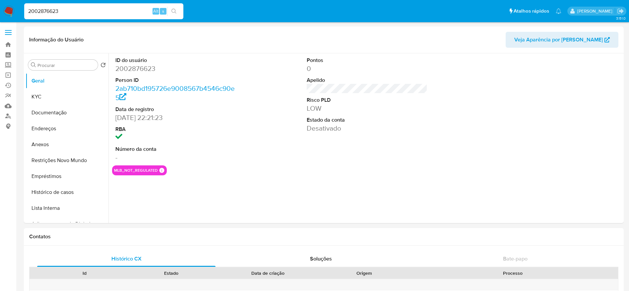
select select "10"
click at [38, 101] on button "KYC" at bounding box center [65, 97] width 78 height 16
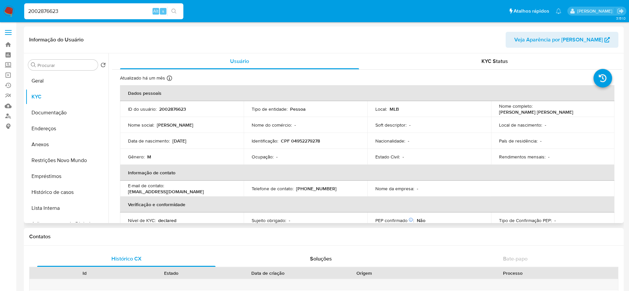
click at [169, 106] on p "2002876623" at bounding box center [172, 109] width 27 height 6
copy p "2002876623"
click at [54, 8] on input "2002876623" at bounding box center [103, 11] width 159 height 9
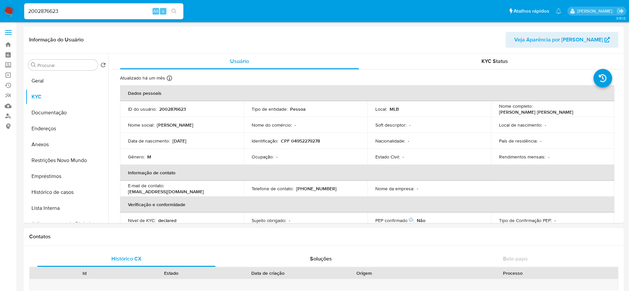
paste input "716213615"
type input "716213615"
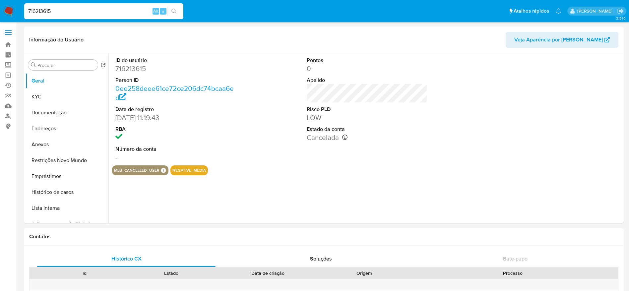
select select "10"
click at [45, 93] on button "KYC" at bounding box center [65, 97] width 78 height 16
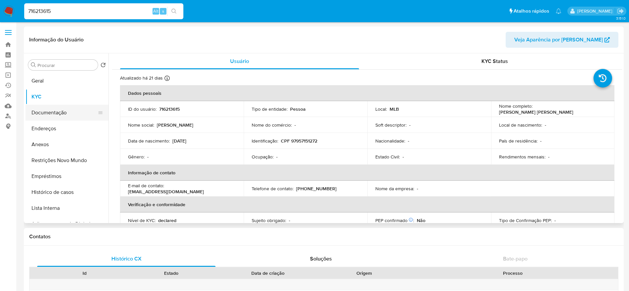
click at [38, 112] on button "Documentação" at bounding box center [65, 113] width 78 height 16
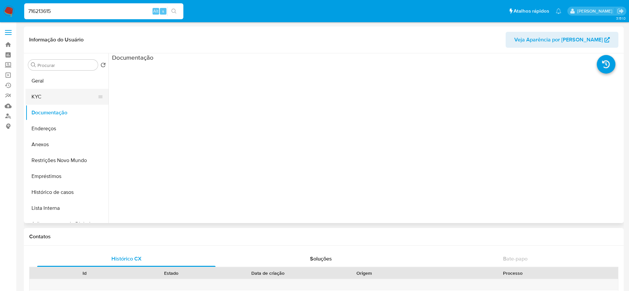
click at [48, 98] on button "KYC" at bounding box center [65, 97] width 78 height 16
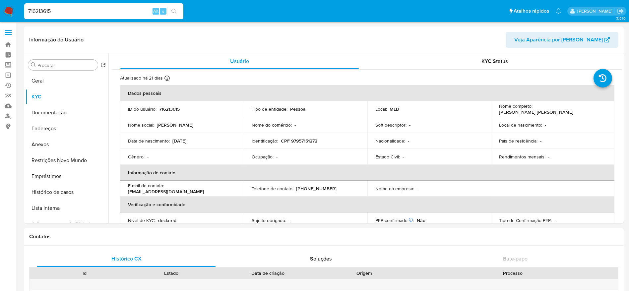
click at [101, 16] on div "716213615 Alt s" at bounding box center [103, 11] width 159 height 16
click at [101, 12] on input "716213615" at bounding box center [103, 11] width 159 height 9
paste input "45417856"
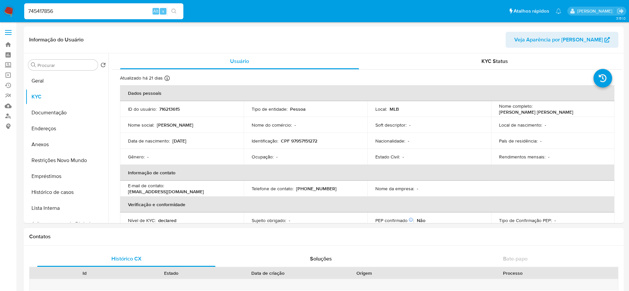
type input "745417856"
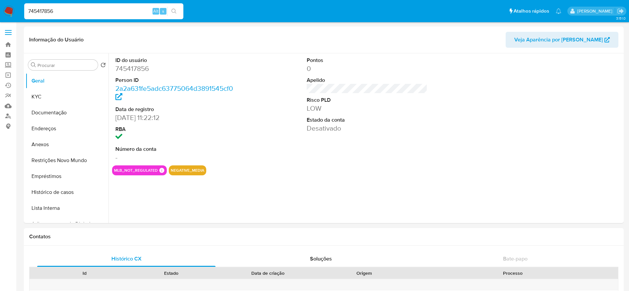
select select "10"
click at [60, 95] on button "KYC" at bounding box center [65, 97] width 78 height 16
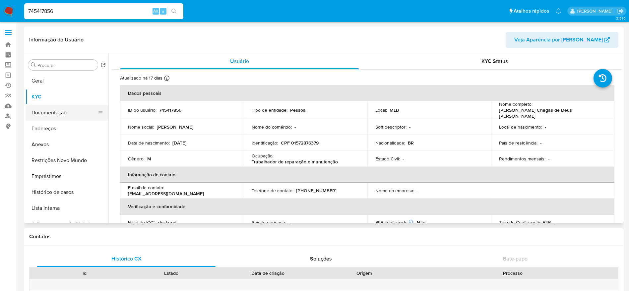
click at [48, 112] on button "Documentação" at bounding box center [65, 113] width 78 height 16
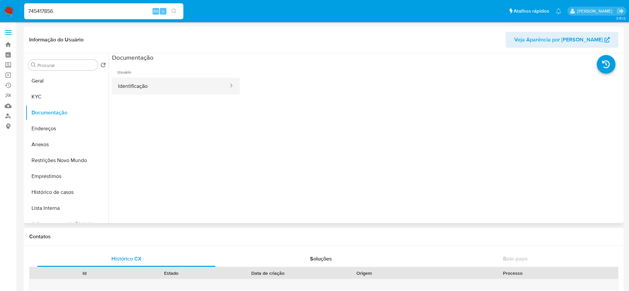
click at [155, 81] on button "Identificação" at bounding box center [170, 86] width 117 height 17
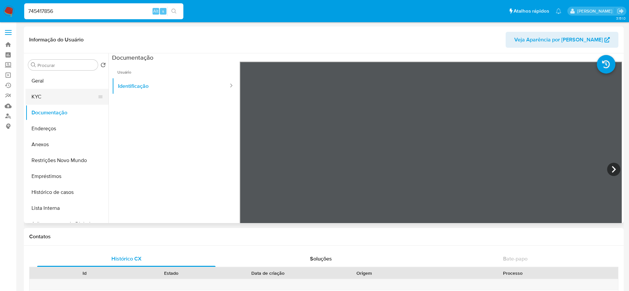
click at [40, 95] on button "KYC" at bounding box center [65, 97] width 78 height 16
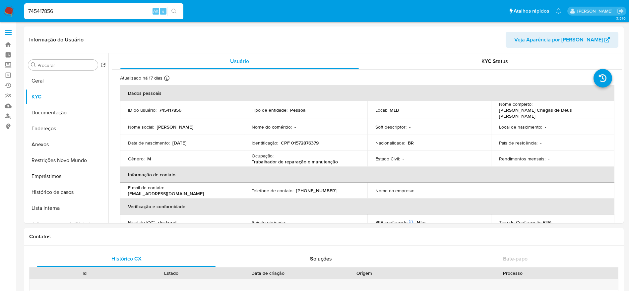
click at [98, 14] on input "745417856" at bounding box center [103, 11] width 159 height 9
click at [97, 9] on input "745417856" at bounding box center [103, 11] width 159 height 9
paste input "384000237"
type input "384000237"
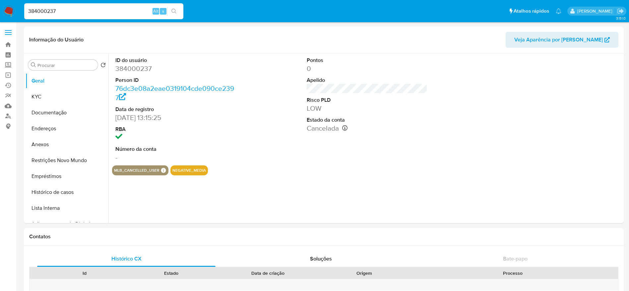
select select "10"
click at [52, 92] on button "KYC" at bounding box center [65, 97] width 78 height 16
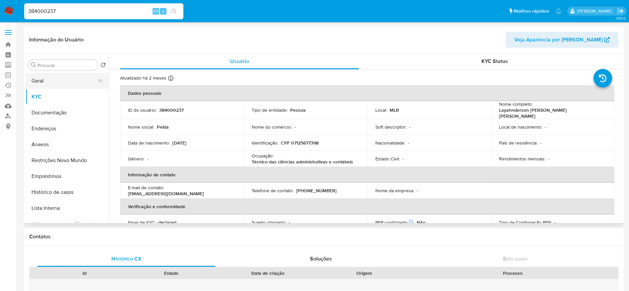
click at [53, 86] on button "Geral" at bounding box center [65, 81] width 78 height 16
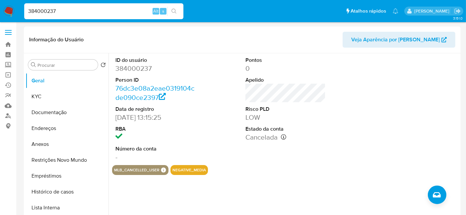
click at [344, 109] on div "ID do usuário 384000237 Person ID 76dc3e08a2eae0319104cde090ce2397 Data de regi…" at bounding box center [285, 109] width 347 height 112
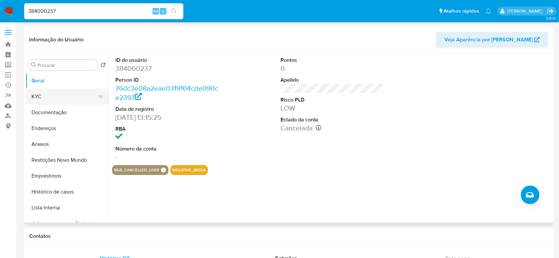
click at [37, 99] on button "KYC" at bounding box center [65, 97] width 78 height 16
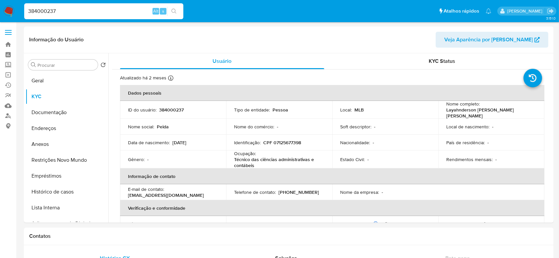
click at [82, 13] on input "384000237" at bounding box center [103, 11] width 159 height 9
paste input "126698480"
type input "126698480"
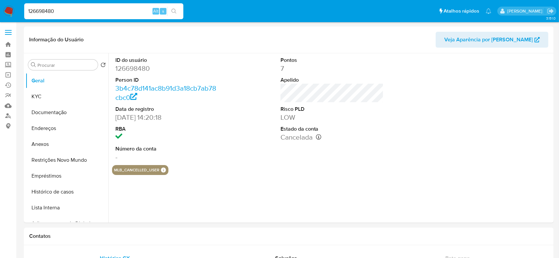
select select "10"
click at [45, 94] on button "KYC" at bounding box center [65, 97] width 78 height 16
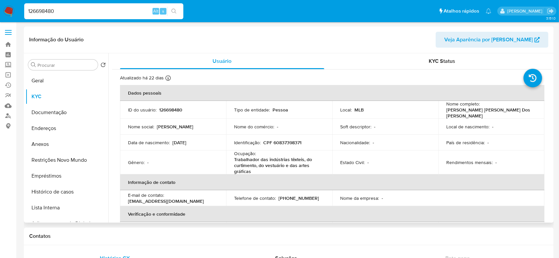
click at [460, 130] on td "Local de nascimento : -" at bounding box center [491, 127] width 106 height 16
click at [136, 12] on input "126698480" at bounding box center [103, 11] width 159 height 9
paste input "502193091"
type input "502193091"
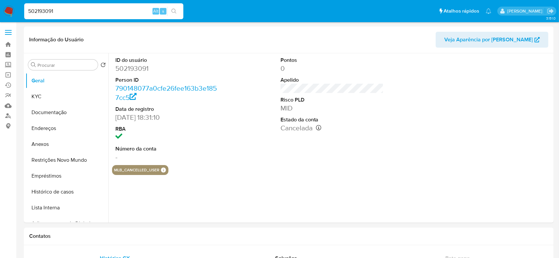
select select "10"
click at [46, 96] on button "KYC" at bounding box center [65, 97] width 78 height 16
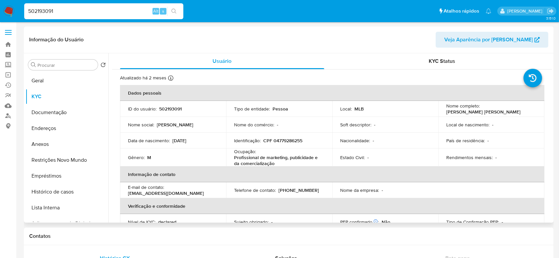
click at [366, 127] on p "Soft descriptor :" at bounding box center [355, 125] width 31 height 6
click at [116, 10] on input "502193091" at bounding box center [103, 11] width 159 height 9
paste input "1843607336"
type input "1843607336"
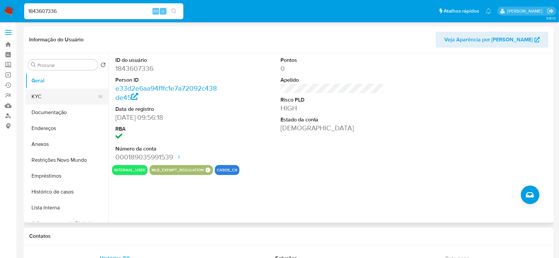
click at [43, 96] on button "KYC" at bounding box center [65, 97] width 78 height 16
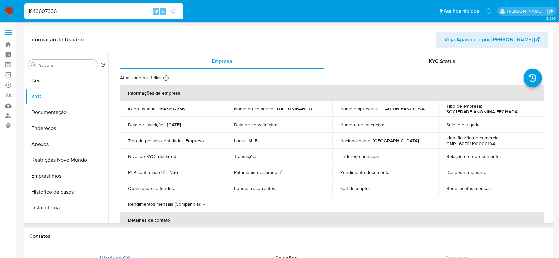
select select "10"
click at [92, 8] on input "1843607336" at bounding box center [103, 11] width 159 height 9
paste input "272094368"
type input "272094368"
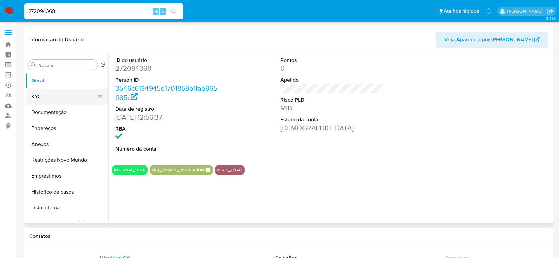
click at [62, 101] on button "KYC" at bounding box center [65, 97] width 78 height 16
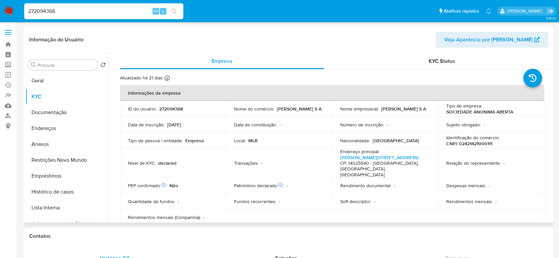
select select "10"
click at [102, 9] on input "272094368" at bounding box center [103, 11] width 159 height 9
paste input "527227980"
type input "527227980"
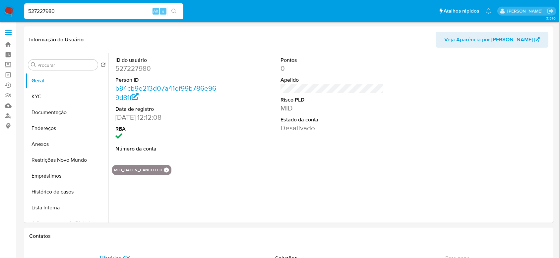
select select "10"
click at [47, 97] on button "KYC" at bounding box center [65, 97] width 78 height 16
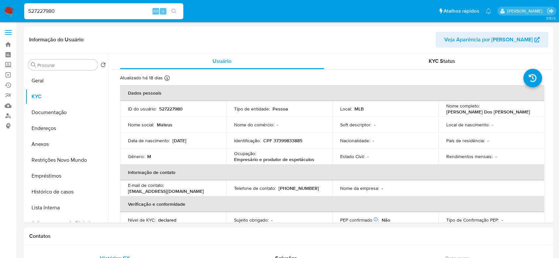
click at [67, 10] on input "527227980" at bounding box center [103, 11] width 159 height 9
paste input "36202149"
type input "36202149"
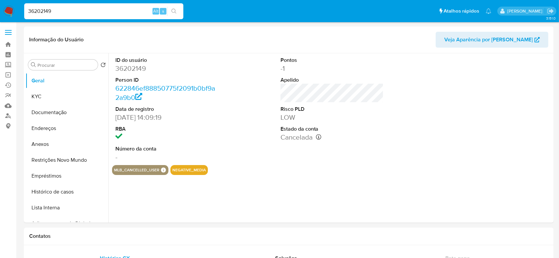
select select "10"
click at [54, 91] on button "KYC" at bounding box center [65, 97] width 78 height 16
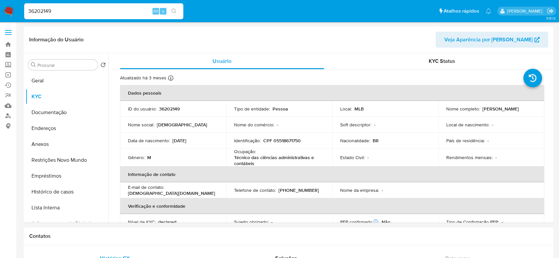
click at [88, 10] on input "36202149" at bounding box center [103, 11] width 159 height 9
paste input "14458901"
type input "314458901"
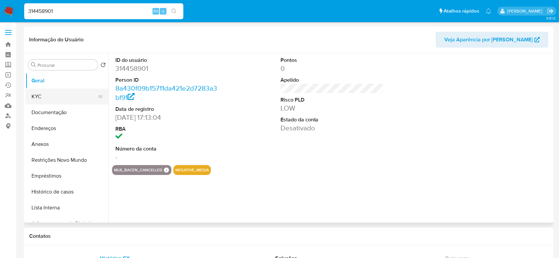
select select "10"
click at [57, 95] on button "KYC" at bounding box center [65, 97] width 78 height 16
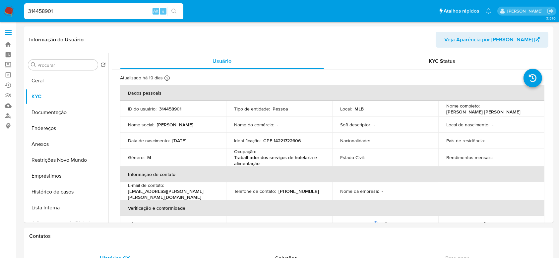
click at [116, 12] on input "314458901" at bounding box center [103, 11] width 159 height 9
paste input "200706768"
type input "200706768"
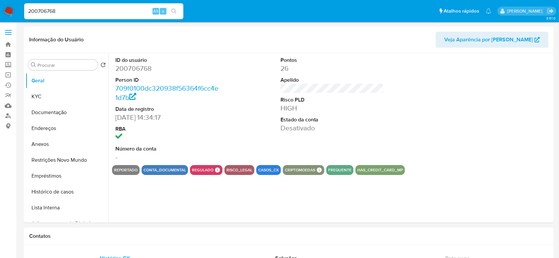
select select "10"
click at [280, 102] on dt "Risco PLD" at bounding box center [331, 99] width 103 height 7
click at [39, 96] on button "KYC" at bounding box center [65, 97] width 78 height 16
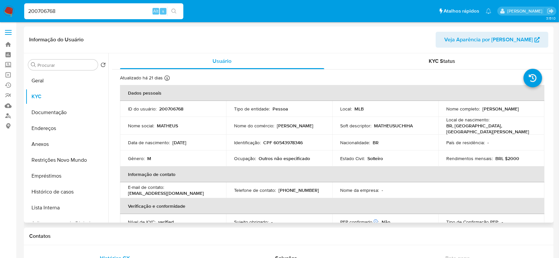
click at [508, 137] on td "País de residência : -" at bounding box center [491, 143] width 106 height 16
click at [169, 105] on td "ID do usuário : 200706768" at bounding box center [173, 109] width 106 height 16
copy p "200706768"
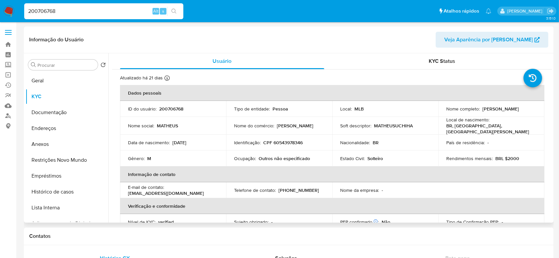
click at [510, 156] on p "BRL $2000" at bounding box center [507, 159] width 24 height 6
copy p "2000"
drag, startPoint x: 491, startPoint y: 149, endPoint x: 490, endPoint y: 145, distance: 3.7
click at [492, 151] on td "Rendimentos mensais : BRL $2000" at bounding box center [491, 159] width 106 height 16
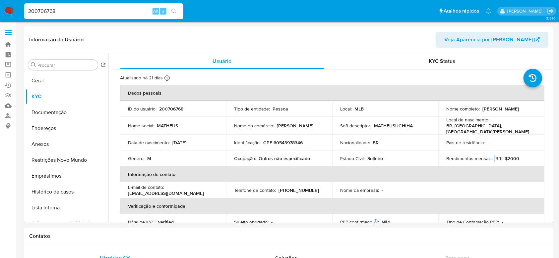
click at [90, 9] on input "200706768" at bounding box center [103, 11] width 159 height 9
paste input "829389983"
type input "829389983"
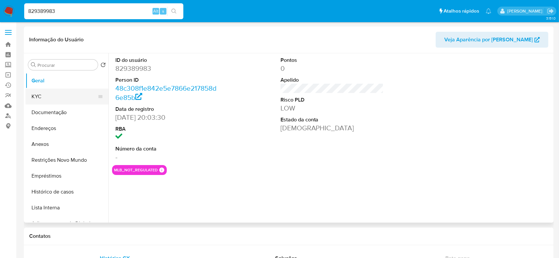
click at [54, 98] on button "KYC" at bounding box center [65, 97] width 78 height 16
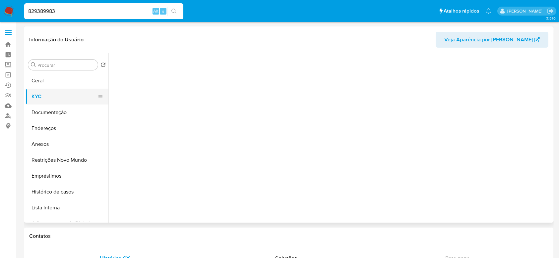
select select "10"
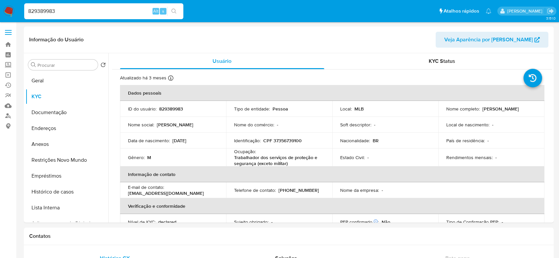
select select "10"
click at [90, 5] on div "829389983 Alt s" at bounding box center [103, 11] width 159 height 16
click at [94, 12] on input "829389983" at bounding box center [103, 11] width 159 height 9
paste input "642171"
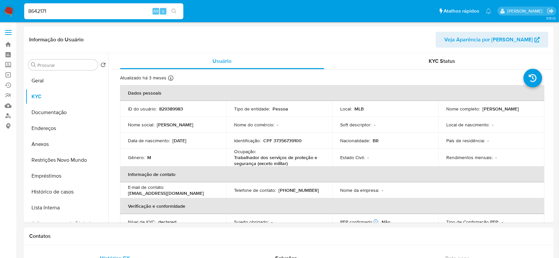
type input "8642171"
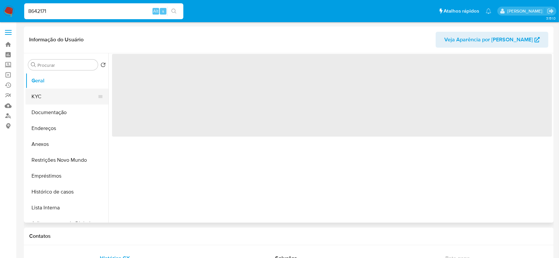
click at [42, 96] on button "KYC" at bounding box center [65, 97] width 78 height 16
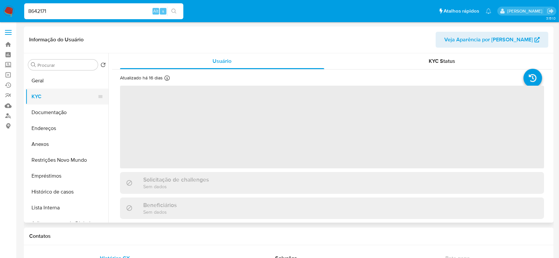
select select "10"
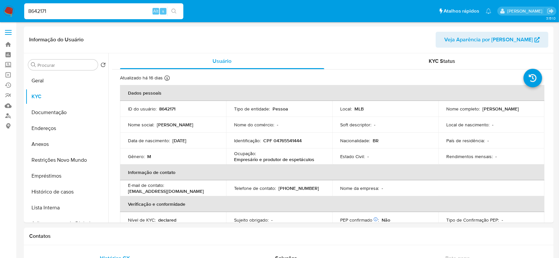
click at [77, 11] on input "8642171" at bounding box center [103, 11] width 159 height 9
paste input "156558810"
type input "156558810"
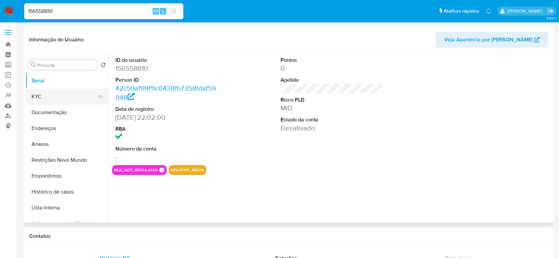
click at [40, 99] on button "KYC" at bounding box center [65, 97] width 78 height 16
select select "10"
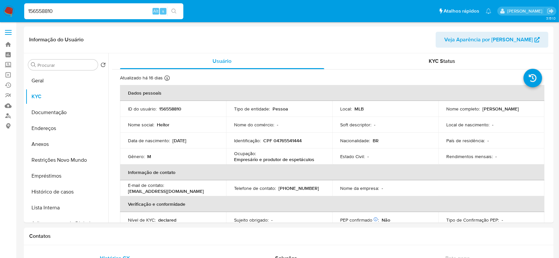
click at [119, 8] on input "156558810" at bounding box center [103, 11] width 159 height 9
paste input "38804133"
type input "138804133"
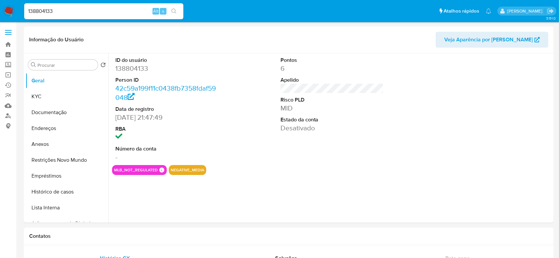
select select "10"
click at [267, 135] on div "ID do usuário 138804133 Person ID 42c59a199f11c0438fb7358fdaf59048 Data de regi…" at bounding box center [332, 109] width 440 height 112
click at [56, 97] on button "KYC" at bounding box center [65, 97] width 78 height 16
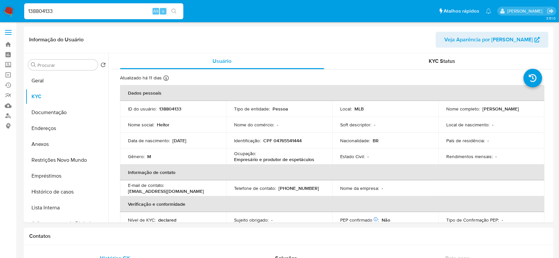
click at [95, 12] on input "138804133" at bounding box center [103, 11] width 159 height 9
paste input "785887146"
type input "1785887146"
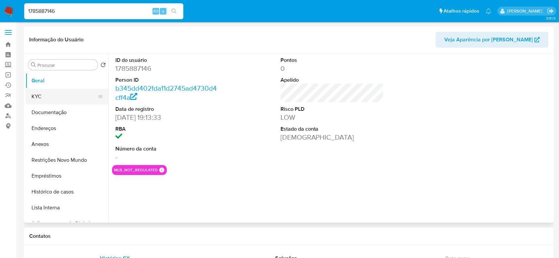
select select "10"
click at [51, 94] on button "KYC" at bounding box center [65, 97] width 78 height 16
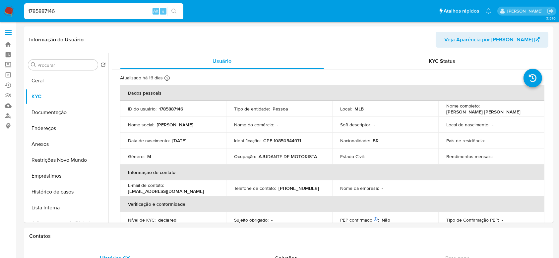
click at [88, 9] on input "1785887146" at bounding box center [103, 11] width 159 height 9
paste input "208649335"
type input "208649335"
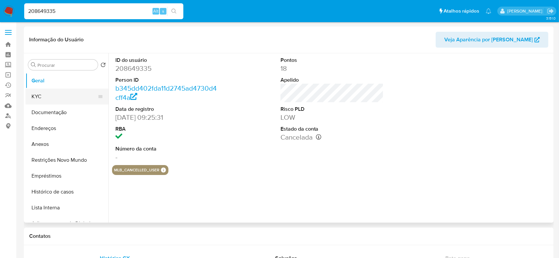
select select "10"
click at [36, 98] on button "KYC" at bounding box center [65, 97] width 78 height 16
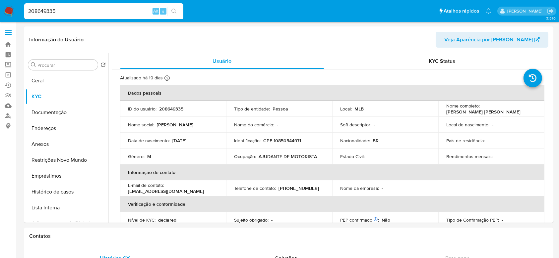
click at [95, 11] on input "208649335" at bounding box center [103, 11] width 159 height 9
paste input "467469258"
type input "467469258"
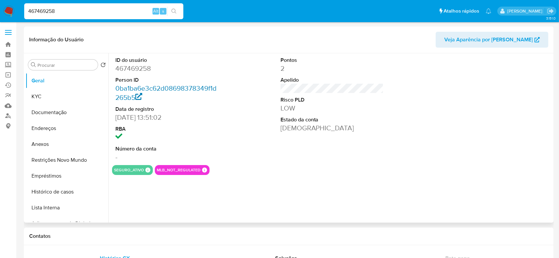
select select "10"
click at [52, 94] on button "KYC" at bounding box center [65, 97] width 78 height 16
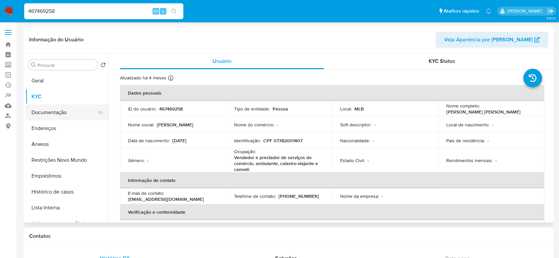
click at [42, 116] on button "Documentação" at bounding box center [65, 113] width 78 height 16
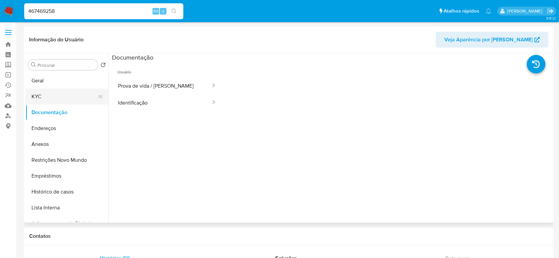
click at [56, 94] on button "KYC" at bounding box center [65, 97] width 78 height 16
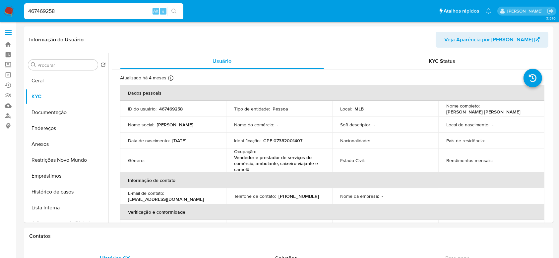
click at [55, 11] on input "467469258" at bounding box center [103, 11] width 159 height 9
paste input "2257455167"
type input "2257455167"
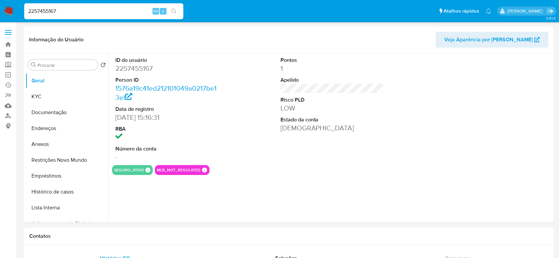
select select "10"
click at [38, 94] on button "KYC" at bounding box center [65, 97] width 78 height 16
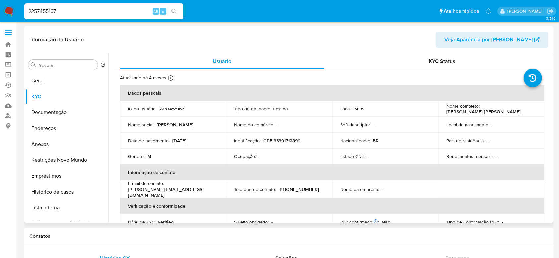
click at [434, 139] on td "Nacionalidade : BR" at bounding box center [385, 141] width 106 height 16
click at [117, 13] on input "2257455167" at bounding box center [103, 11] width 159 height 9
paste input "418599728"
type input "418599728"
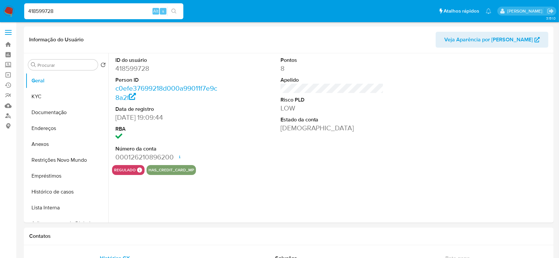
select select "10"
click at [47, 95] on button "KYC" at bounding box center [65, 97] width 78 height 16
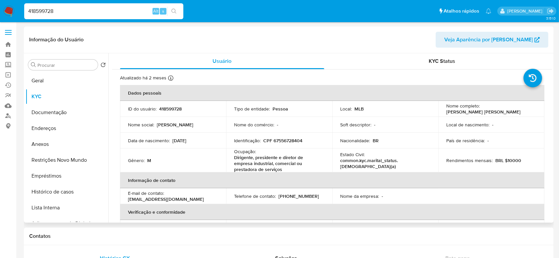
click at [372, 132] on td "Soft descriptor : -" at bounding box center [385, 125] width 106 height 16
click at [168, 110] on p "418599728" at bounding box center [170, 109] width 23 height 6
copy p "418599728"
click at [107, 12] on input "418599728" at bounding box center [103, 11] width 159 height 9
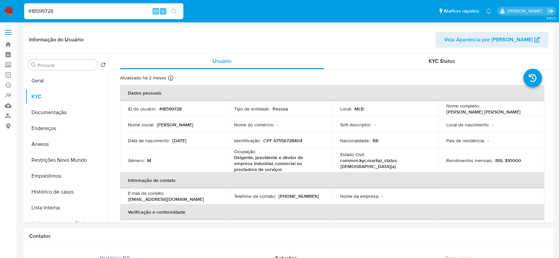
click at [106, 12] on input "418599728" at bounding box center [103, 11] width 159 height 9
paste input "657860677"
type input "657860677"
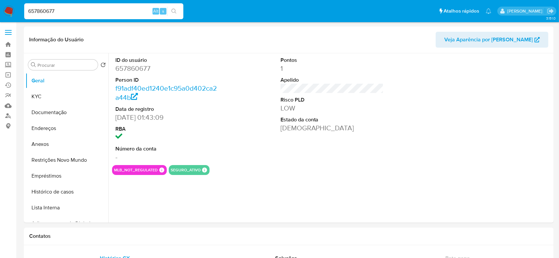
select select "10"
click at [42, 95] on button "KYC" at bounding box center [65, 97] width 78 height 16
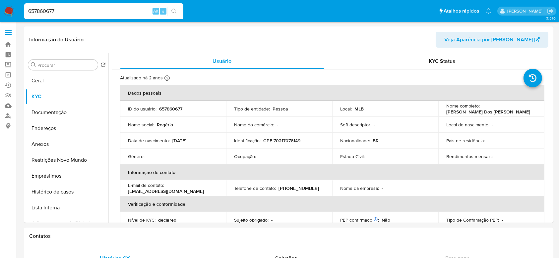
click at [93, 8] on input "657860677" at bounding box center [103, 11] width 159 height 9
paste input "434859713"
type input "434859713"
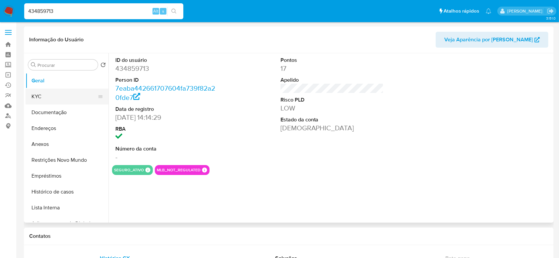
click at [42, 94] on button "KYC" at bounding box center [65, 97] width 78 height 16
select select "10"
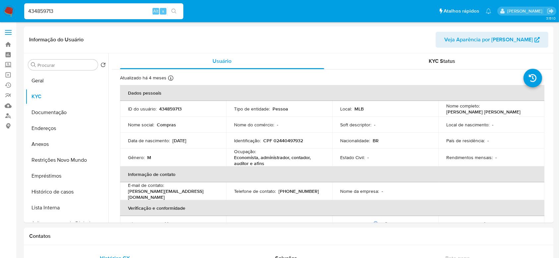
click at [90, 7] on input "434859713" at bounding box center [103, 11] width 159 height 9
paste input "70955621"
click at [90, 7] on input "43485971370955621" at bounding box center [103, 11] width 159 height 9
paste input
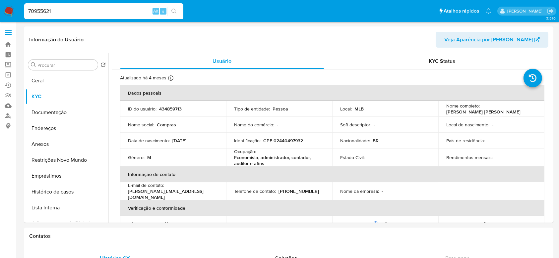
type input "70955621"
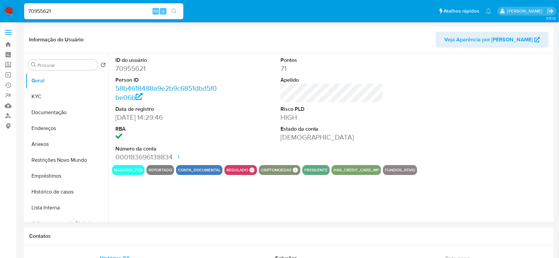
select select "10"
click at [44, 97] on button "KYC" at bounding box center [65, 97] width 78 height 16
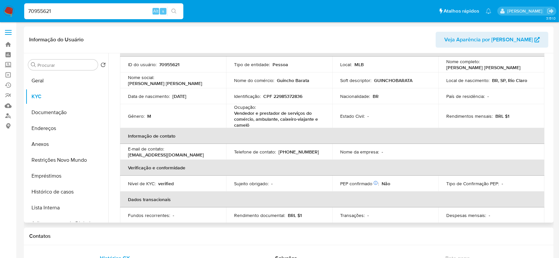
scroll to position [44, 0]
click at [38, 112] on button "Documentação" at bounding box center [65, 113] width 78 height 16
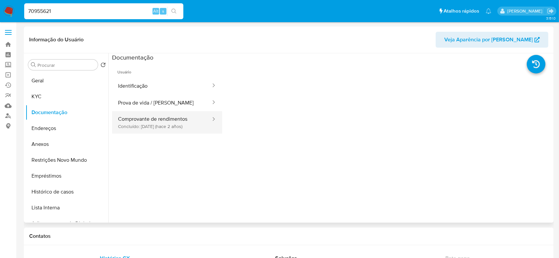
click at [136, 127] on button "Comprovante de rendimentos Concluído: 12/07/2023 (hace 2 años)" at bounding box center [161, 122] width 99 height 23
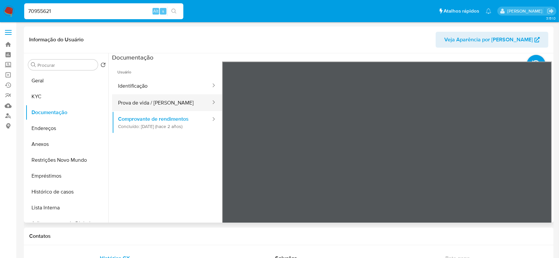
click at [134, 97] on button "Prova de vida / [PERSON_NAME]" at bounding box center [161, 102] width 99 height 17
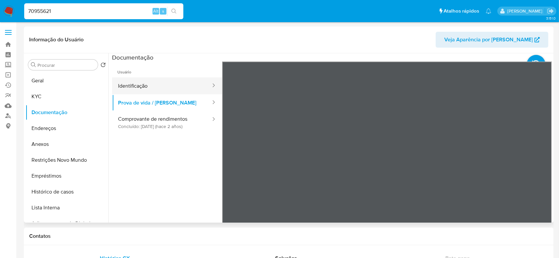
click at [149, 87] on button "Identificação" at bounding box center [161, 86] width 99 height 17
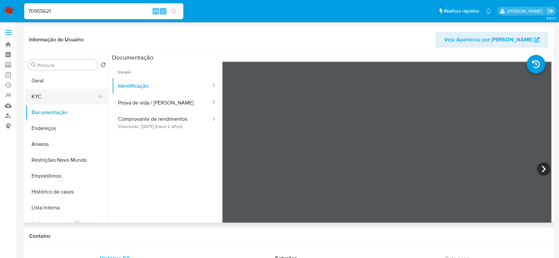
click at [41, 92] on button "KYC" at bounding box center [65, 97] width 78 height 16
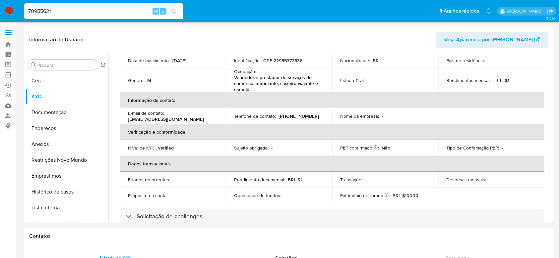
scroll to position [88, 0]
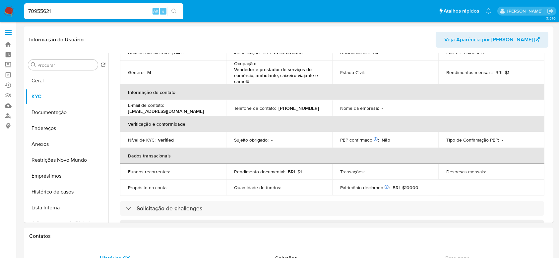
click at [88, 12] on input "70955621" at bounding box center [103, 11] width 159 height 9
click at [104, 16] on div "70955621 Alt s" at bounding box center [103, 11] width 159 height 16
click at [103, 13] on input "70955621" at bounding box center [103, 11] width 159 height 9
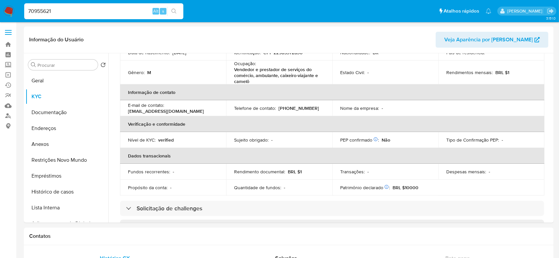
paste input "495652242"
click at [103, 13] on input "495652242" at bounding box center [103, 11] width 159 height 9
type input "495652242"
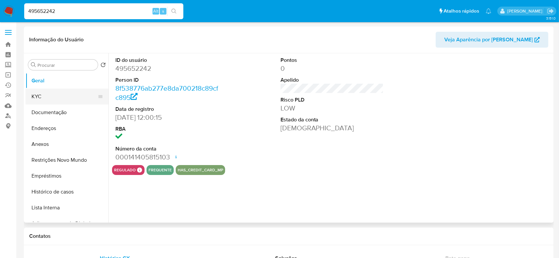
click at [54, 92] on button "KYC" at bounding box center [65, 97] width 78 height 16
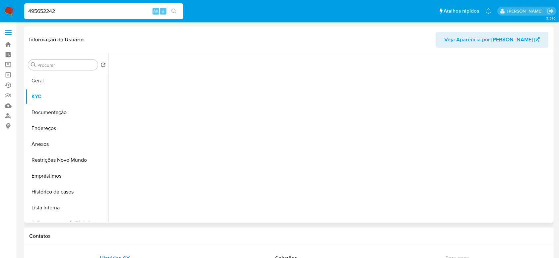
select select "10"
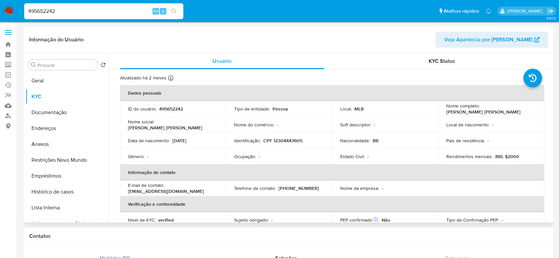
click at [172, 106] on p "495652242" at bounding box center [171, 109] width 24 height 6
copy p "495652242"
click at [511, 158] on p "BRL $2000" at bounding box center [507, 157] width 24 height 6
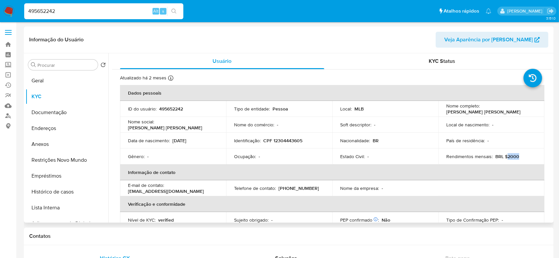
copy p "2000"
click at [67, 15] on div "495652242 Alt s" at bounding box center [103, 11] width 159 height 16
click at [67, 10] on input "495652242" at bounding box center [103, 11] width 159 height 9
paste input "86598691"
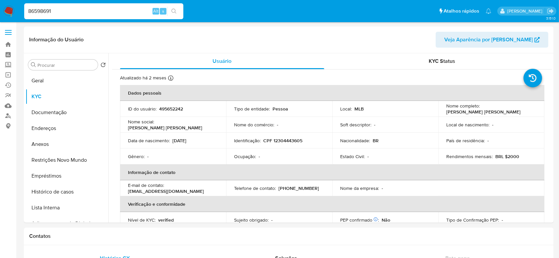
type input "86598691"
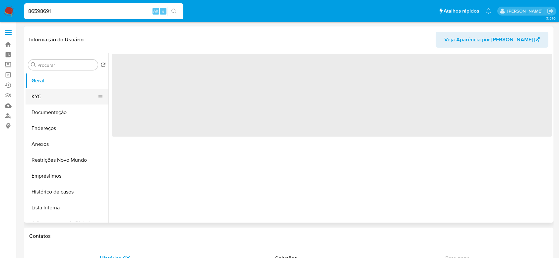
click at [49, 98] on button "KYC" at bounding box center [65, 97] width 78 height 16
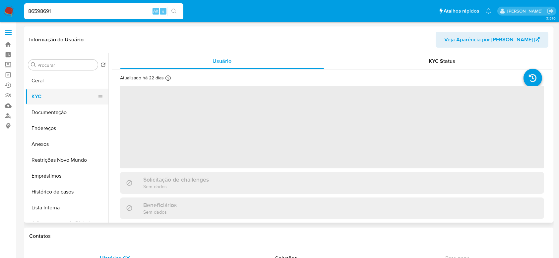
select select "10"
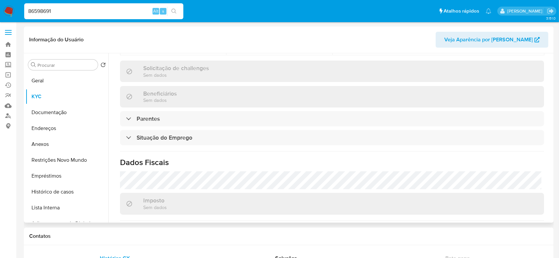
scroll to position [88, 0]
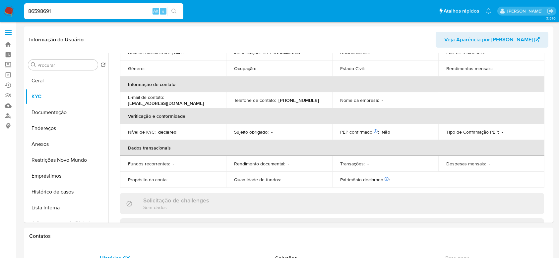
click at [86, 16] on div "86598691 Alt s" at bounding box center [103, 11] width 159 height 16
click at [87, 12] on input "86598691" at bounding box center [103, 11] width 159 height 9
paste input "1242777137"
type input "1242777137"
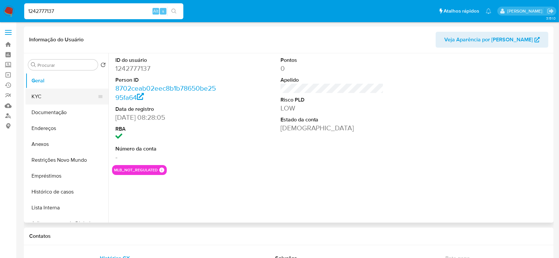
select select "10"
click at [33, 93] on button "KYC" at bounding box center [65, 97] width 78 height 16
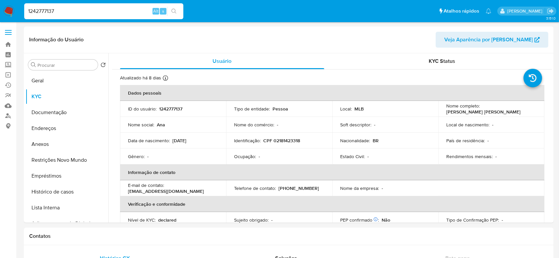
click at [86, 5] on div "1242777137 Alt s" at bounding box center [103, 11] width 159 height 16
click at [86, 7] on input "1242777137" at bounding box center [103, 11] width 159 height 9
paste input "468820434"
type input "1468820434"
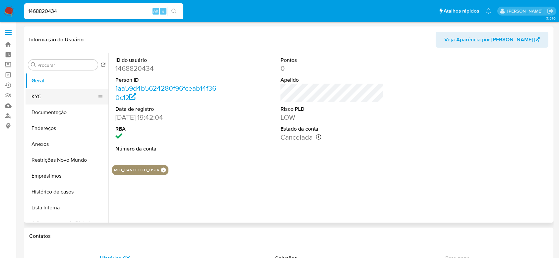
select select "10"
click at [56, 97] on button "KYC" at bounding box center [65, 97] width 78 height 16
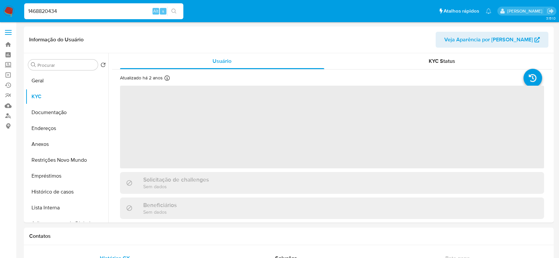
select select "10"
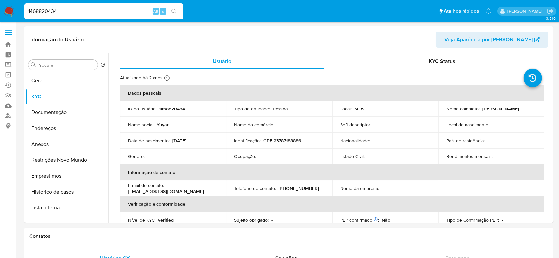
click at [119, 10] on input "1468820434" at bounding box center [103, 11] width 159 height 9
paste input "246413853"
type input "246413853"
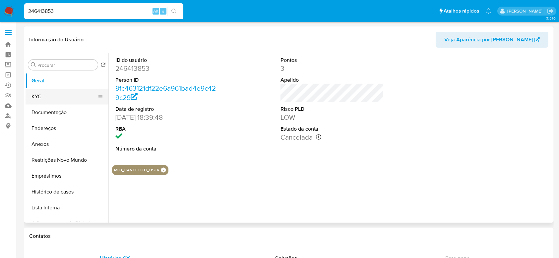
click at [51, 98] on button "KYC" at bounding box center [65, 97] width 78 height 16
select select "10"
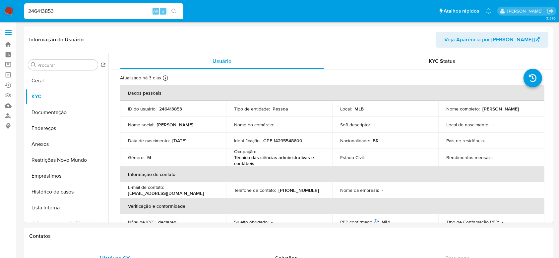
click at [125, 14] on input "246413853" at bounding box center [103, 11] width 159 height 9
paste input "37001237"
type input "37001237"
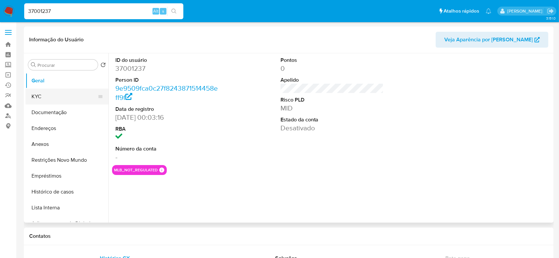
click at [39, 97] on button "KYC" at bounding box center [65, 97] width 78 height 16
select select "10"
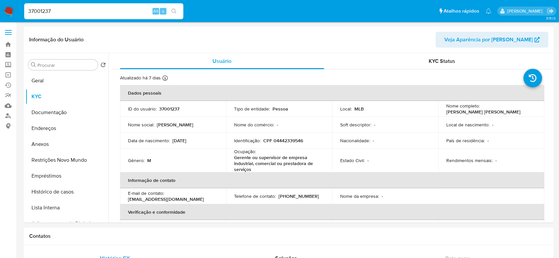
click at [93, 12] on input "37001237" at bounding box center [103, 11] width 159 height 9
paste input "618607105"
type input "618607105"
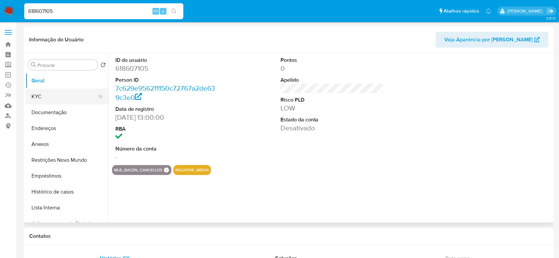
select select "10"
click at [37, 98] on button "KYC" at bounding box center [65, 97] width 78 height 16
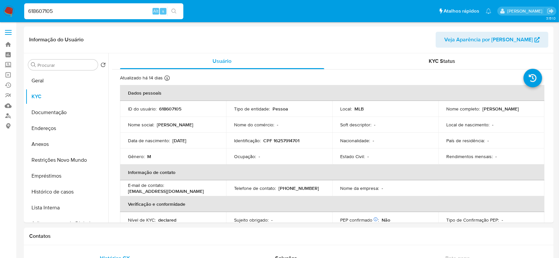
click at [92, 11] on input "618607105" at bounding box center [103, 11] width 159 height 9
paste input "1051142048"
type input "1051142048"
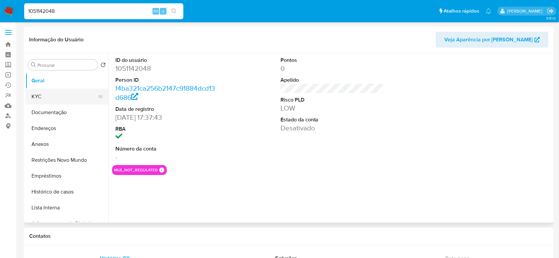
click at [44, 96] on button "KYC" at bounding box center [65, 97] width 78 height 16
select select "10"
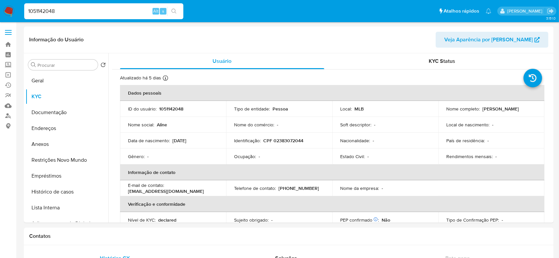
click at [121, 15] on input "1051142048" at bounding box center [103, 11] width 159 height 9
paste input "8191471"
type input "108191471"
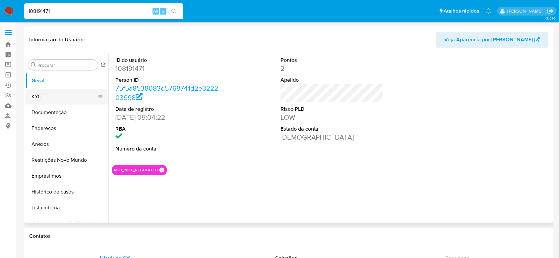
click at [56, 94] on button "KYC" at bounding box center [65, 97] width 78 height 16
select select "10"
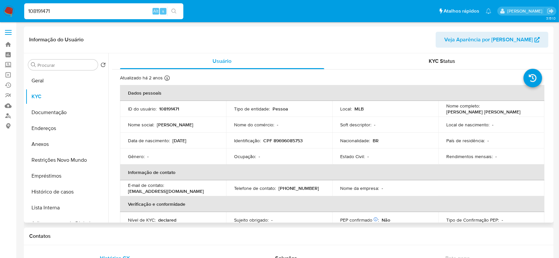
click at [419, 126] on div "Soft descriptor : -" at bounding box center [385, 125] width 90 height 6
click at [115, 9] on input "108191471" at bounding box center [103, 11] width 159 height 9
paste input "685136286"
type input "685136286"
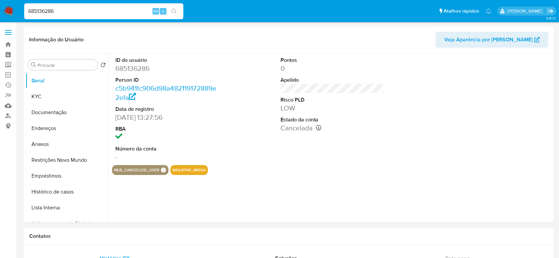
select select "10"
click at [49, 95] on button "KYC" at bounding box center [65, 97] width 78 height 16
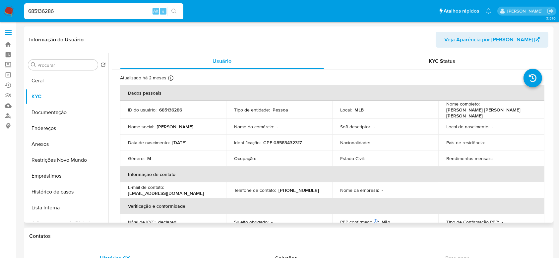
click at [351, 124] on p "Soft descriptor :" at bounding box center [355, 127] width 31 height 6
click at [83, 15] on input "685136286" at bounding box center [103, 11] width 159 height 9
paste input "82145005"
type input "82145005"
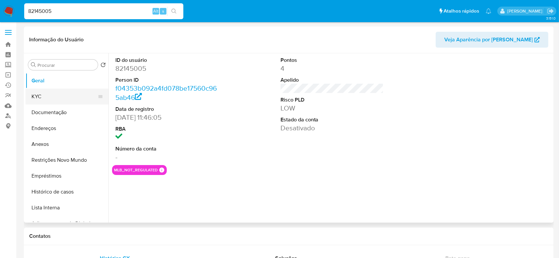
click at [42, 96] on button "KYC" at bounding box center [65, 97] width 78 height 16
select select "10"
click at [57, 94] on button "KYC" at bounding box center [65, 97] width 78 height 16
click at [39, 97] on button "KYC" at bounding box center [65, 97] width 78 height 16
click at [264, 148] on div "ID do usuário 82145005 Person ID f04353b092a4fd078be17560c965ab46 Data de regis…" at bounding box center [332, 109] width 440 height 112
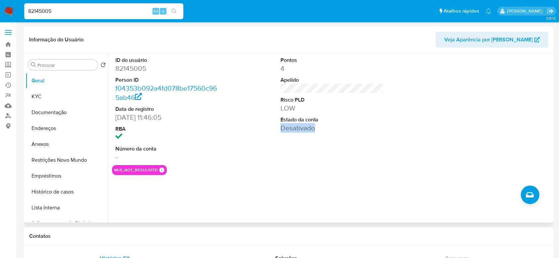
click at [265, 148] on div "ID do usuário 82145005 Person ID f04353b092a4fd078be17560c965ab46 Data de regis…" at bounding box center [332, 109] width 440 height 112
click at [208, 87] on link "f04353b092a4fd078be17560c965ab46" at bounding box center [165, 93] width 101 height 19
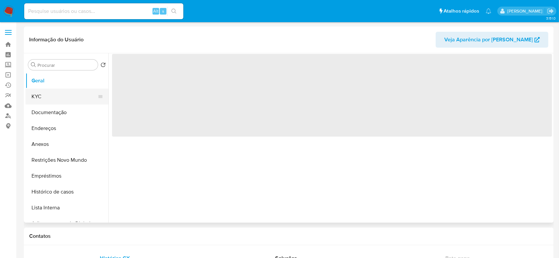
click at [44, 97] on button "KYC" at bounding box center [65, 97] width 78 height 16
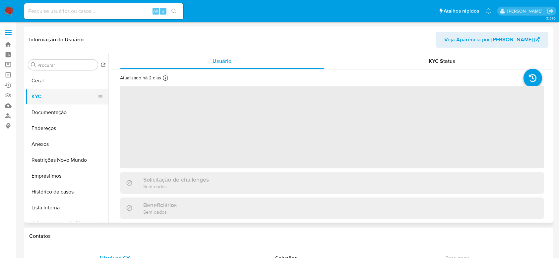
select select "10"
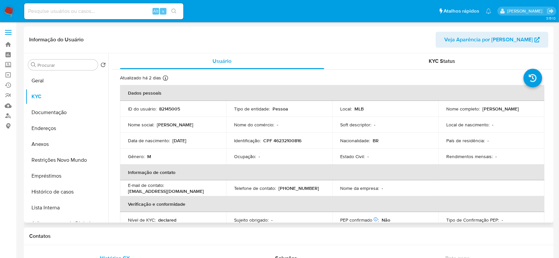
click at [379, 122] on div "Soft descriptor : -" at bounding box center [385, 125] width 90 height 6
click at [437, 170] on th "Informação de contato" at bounding box center [332, 173] width 424 height 16
click at [88, 12] on input at bounding box center [103, 11] width 159 height 9
paste input "284852845"
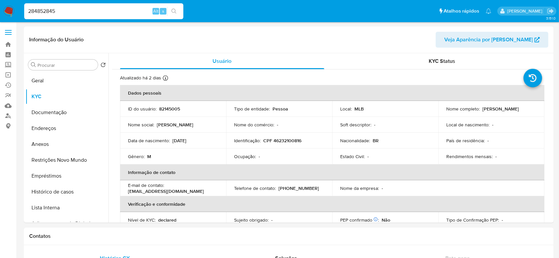
type input "284852845"
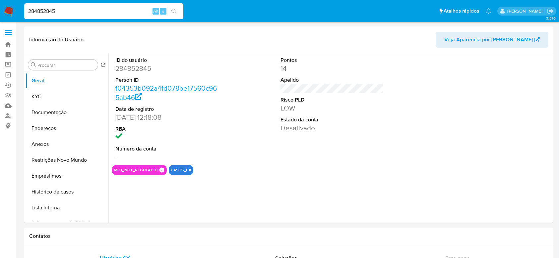
select select "10"
click at [35, 98] on button "KYC" at bounding box center [65, 97] width 78 height 16
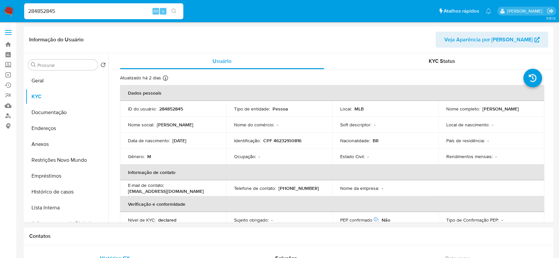
click at [113, 12] on input "284852845" at bounding box center [103, 11] width 159 height 9
paste input "14687808"
type input "146878085"
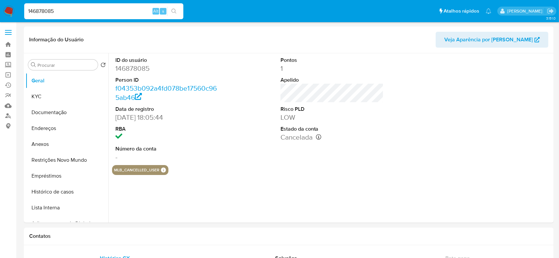
select select "10"
click at [49, 98] on button "KYC" at bounding box center [65, 97] width 78 height 16
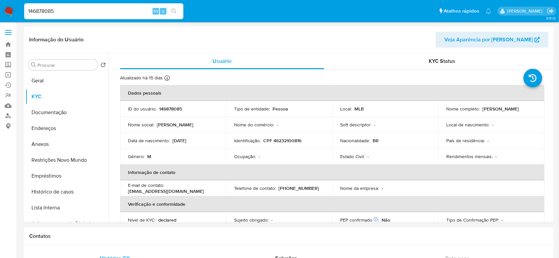
click at [86, 12] on input "146878085" at bounding box center [103, 11] width 159 height 9
paste input "2257621960"
type input "2257621960"
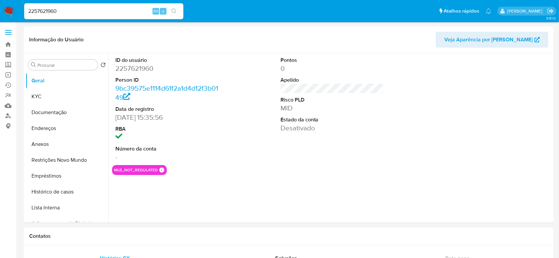
select select "10"
click at [35, 96] on button "KYC" at bounding box center [65, 97] width 78 height 16
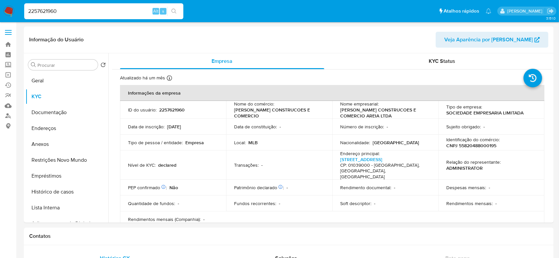
click at [87, 9] on input "2257621960" at bounding box center [103, 11] width 159 height 9
paste input "1652972092"
type input "1652972092"
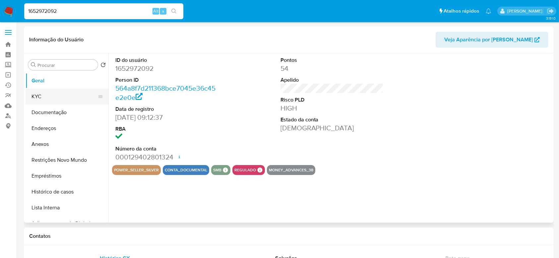
select select "10"
click at [48, 97] on button "KYC" at bounding box center [65, 97] width 78 height 16
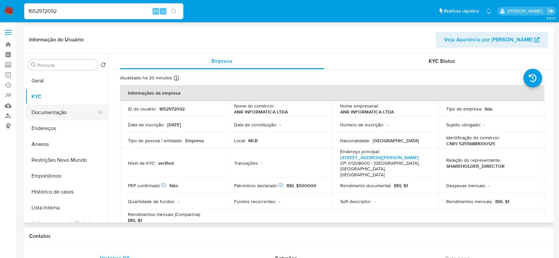
click at [47, 114] on button "Documentação" at bounding box center [65, 113] width 78 height 16
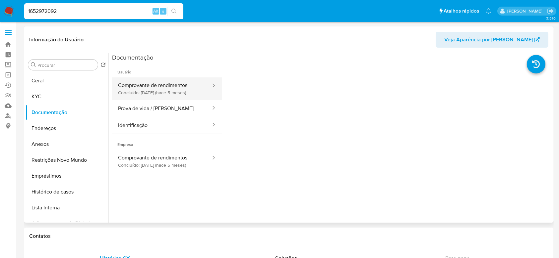
click at [144, 96] on button "Comprovante de rendimentos Concluído: [DATE] (hace 5 meses)" at bounding box center [161, 89] width 99 height 23
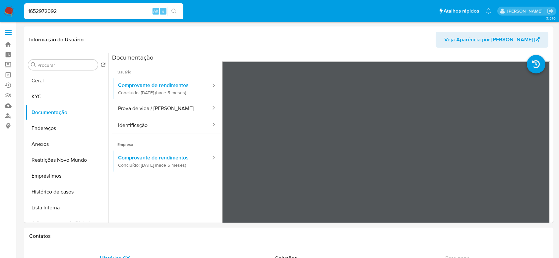
click at [108, 12] on input "1652972092" at bounding box center [103, 11] width 159 height 9
paste input "748134945"
type input "1748134945"
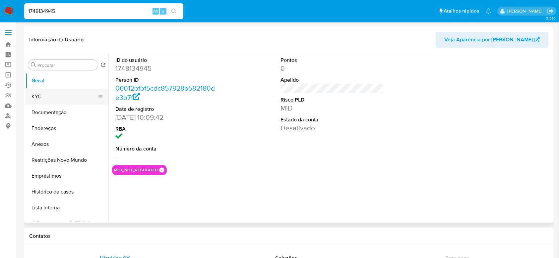
click at [56, 95] on button "KYC" at bounding box center [65, 97] width 78 height 16
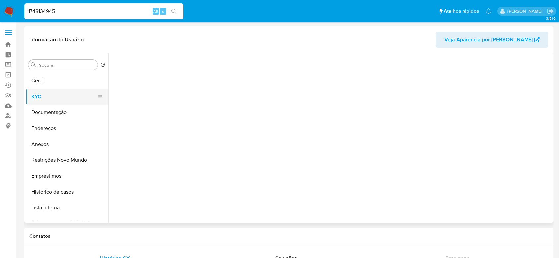
select select "10"
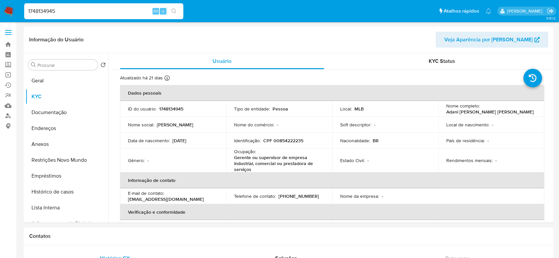
click at [76, 12] on input "1748134945" at bounding box center [103, 11] width 159 height 9
paste input "2180420519"
type input "2180420519"
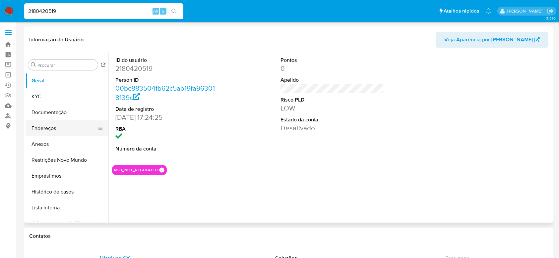
select select "10"
click at [43, 98] on button "KYC" at bounding box center [65, 97] width 78 height 16
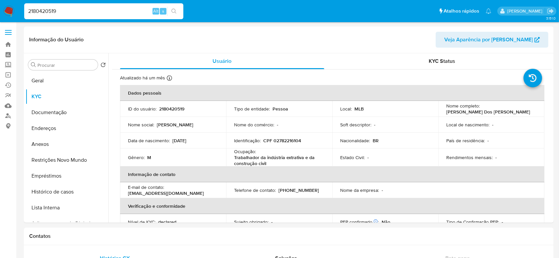
click at [110, 10] on input "2180420519" at bounding box center [103, 11] width 159 height 9
paste input "608131763"
type input "608131763"
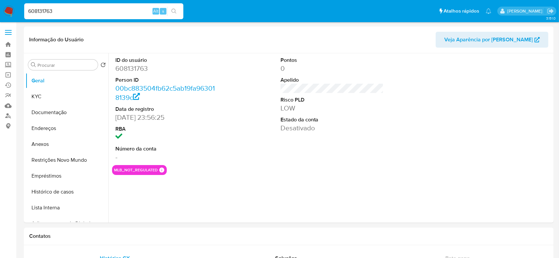
select select "10"
click at [46, 95] on button "KYC" at bounding box center [65, 97] width 78 height 16
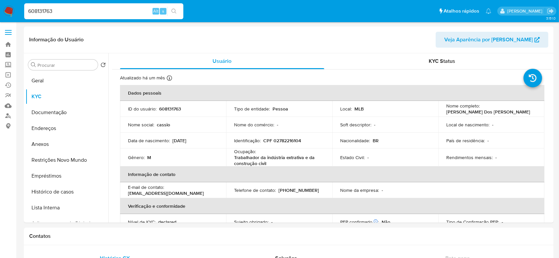
click at [127, 12] on input "608131763" at bounding box center [103, 11] width 159 height 9
paste input "108882219"
type input "108882219"
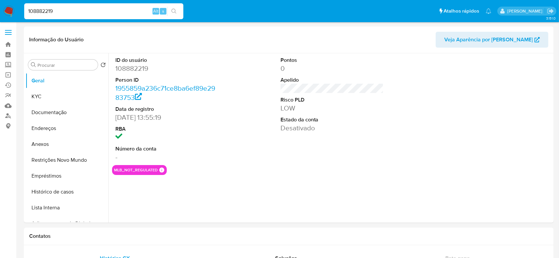
select select "10"
click at [48, 95] on button "KYC" at bounding box center [65, 97] width 78 height 16
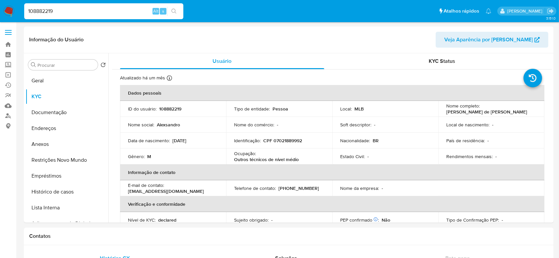
click at [108, 11] on input "108882219" at bounding box center [103, 11] width 159 height 9
paste input "64637184"
type input "164637184"
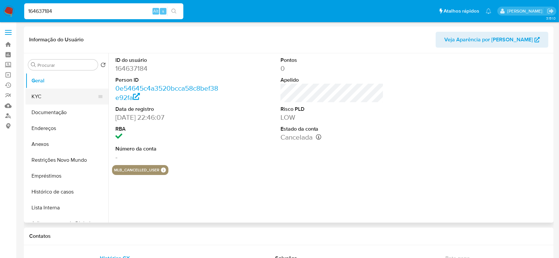
click at [46, 97] on button "KYC" at bounding box center [65, 97] width 78 height 16
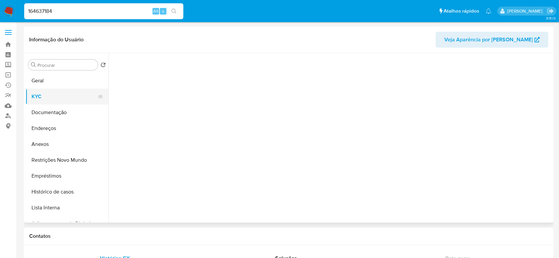
select select "10"
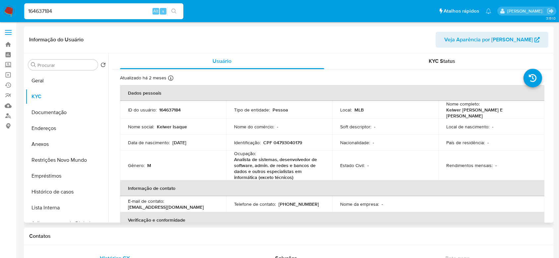
click at [392, 167] on div "Estado Civil : -" at bounding box center [385, 166] width 90 height 6
click at [106, 12] on input "164637184" at bounding box center [103, 11] width 159 height 9
paste input "4271049"
type input "142710494"
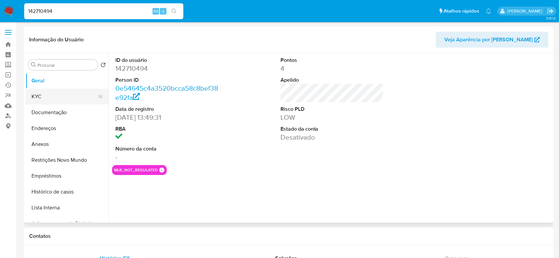
click at [44, 96] on button "KYC" at bounding box center [65, 97] width 78 height 16
select select "10"
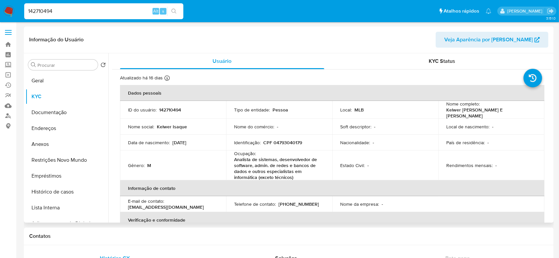
click at [373, 149] on td "Nacionalidade : -" at bounding box center [385, 143] width 106 height 16
click at [93, 12] on input "142710494" at bounding box center [103, 11] width 159 height 9
paste input "305184550"
type input "305184550"
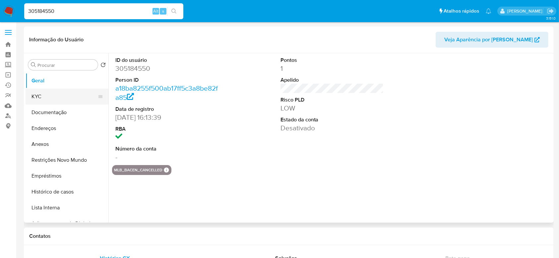
select select "10"
click at [43, 95] on button "KYC" at bounding box center [65, 97] width 78 height 16
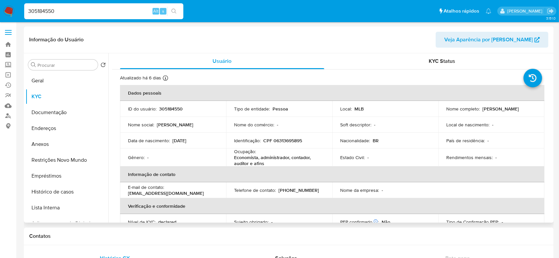
click at [411, 147] on td "Nacionalidade : BR" at bounding box center [385, 141] width 106 height 16
click at [80, 18] on div "305184550 Alt s" at bounding box center [103, 11] width 159 height 16
click at [79, 12] on input "305184550" at bounding box center [103, 11] width 159 height 9
paste input "11306877"
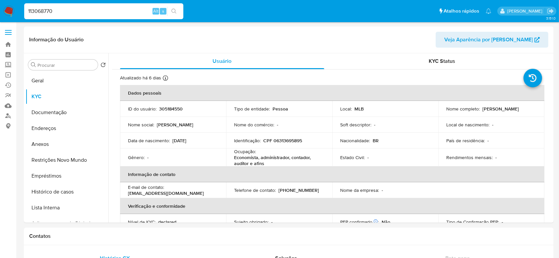
type input "113068770"
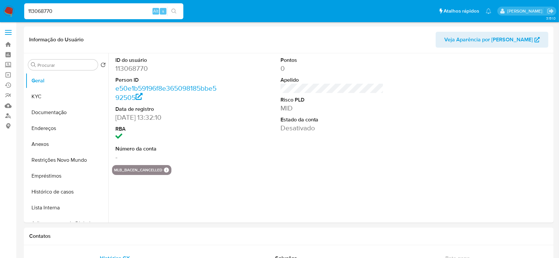
select select "10"
click at [53, 97] on button "KYC" at bounding box center [65, 97] width 78 height 16
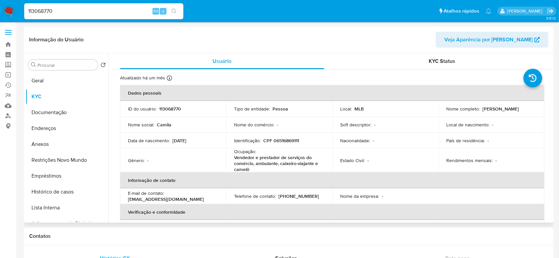
click at [376, 139] on div "Nacionalidade : -" at bounding box center [385, 141] width 90 height 6
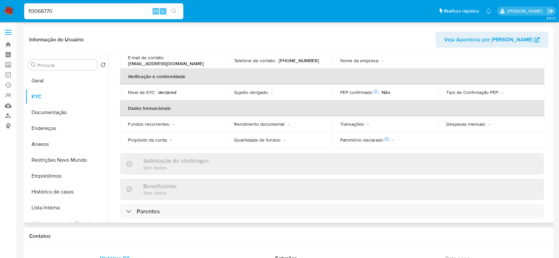
scroll to position [75, 0]
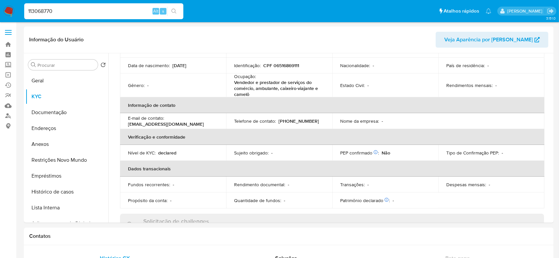
click at [95, 11] on input "113068770" at bounding box center [103, 11] width 159 height 9
paste input "310045949"
type input "310045949"
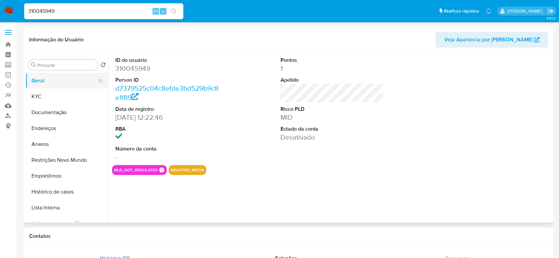
select select "10"
click at [48, 98] on button "KYC" at bounding box center [65, 97] width 78 height 16
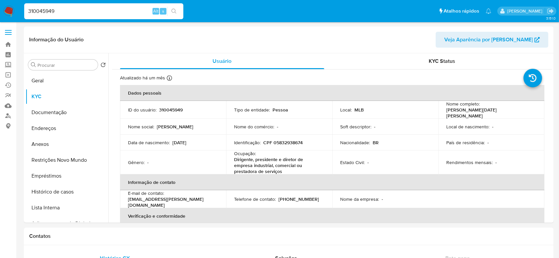
click at [117, 15] on div "310045949 Alt s" at bounding box center [103, 11] width 159 height 16
click at [115, 13] on input "310045949" at bounding box center [103, 11] width 159 height 9
paste input "195224515"
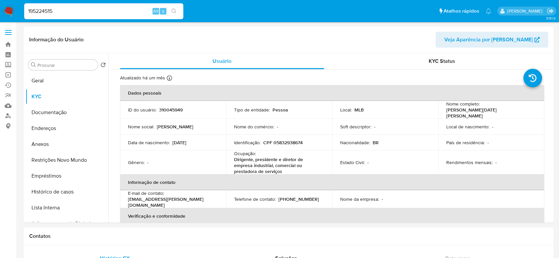
type input "195224515"
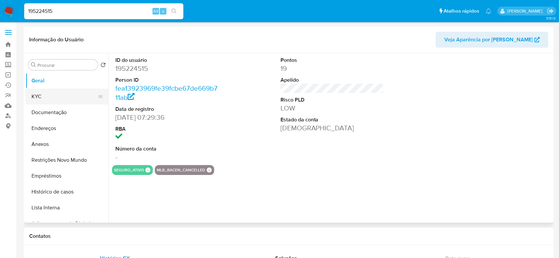
click at [38, 97] on button "KYC" at bounding box center [65, 97] width 78 height 16
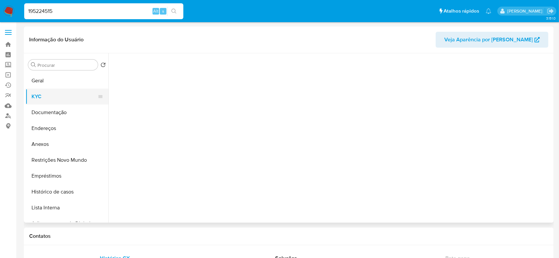
select select "10"
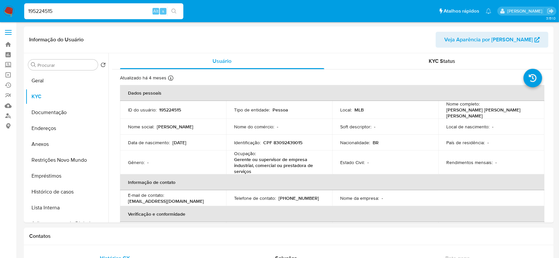
click at [99, 10] on input "195224515" at bounding box center [103, 11] width 159 height 9
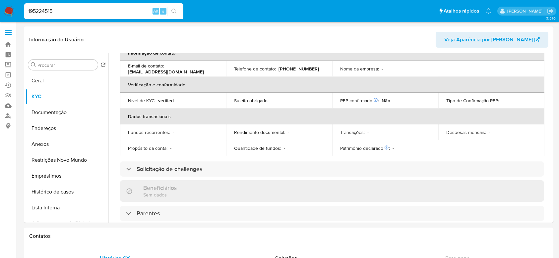
scroll to position [88, 0]
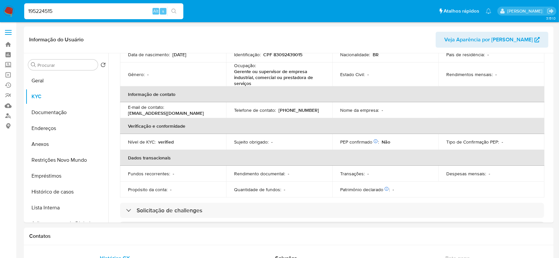
click at [79, 10] on input "195224515" at bounding box center [103, 11] width 159 height 9
paste input "35778134"
type input "35778134"
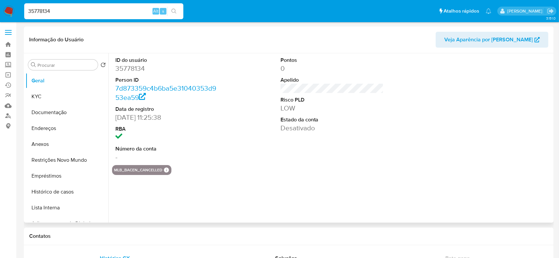
select select "10"
click at [37, 97] on button "KYC" at bounding box center [65, 97] width 78 height 16
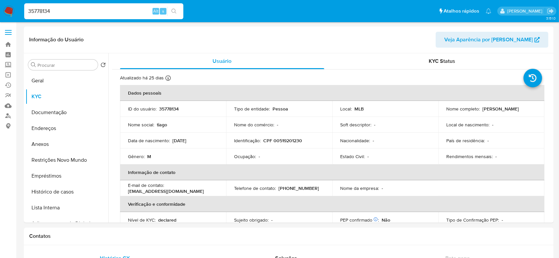
click at [104, 9] on input "35778134" at bounding box center [103, 11] width 159 height 9
paste input "45281065"
type input "345281065"
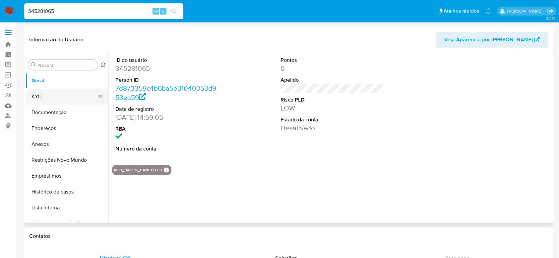
click at [49, 95] on button "KYC" at bounding box center [65, 97] width 78 height 16
select select "10"
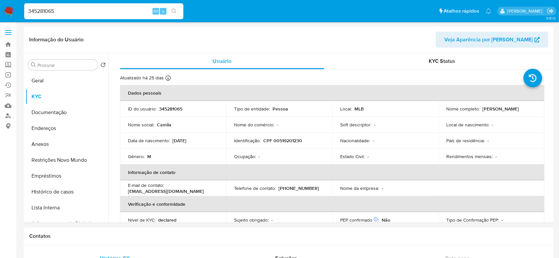
click at [91, 7] on input "345281065" at bounding box center [103, 11] width 159 height 9
paste input "556290744"
type input "556290744"
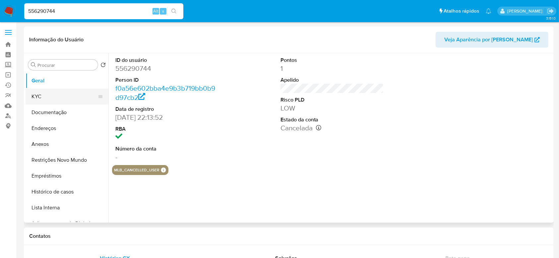
select select "10"
click at [54, 91] on button "KYC" at bounding box center [65, 97] width 78 height 16
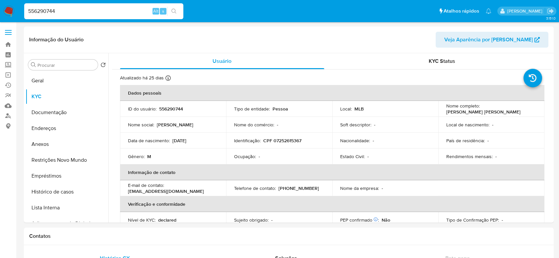
select select "10"
click at [112, 10] on input "556290744" at bounding box center [103, 11] width 159 height 9
paste input "422537365"
type input "422537365"
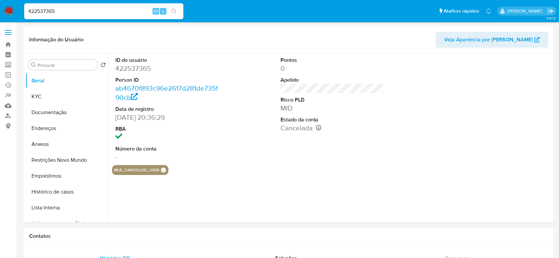
select select "10"
click at [56, 94] on button "KYC" at bounding box center [65, 97] width 78 height 16
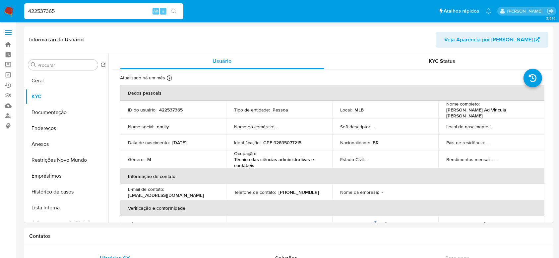
click at [101, 15] on input "422537365" at bounding box center [103, 11] width 159 height 9
paste input "83009266"
type input "483009266"
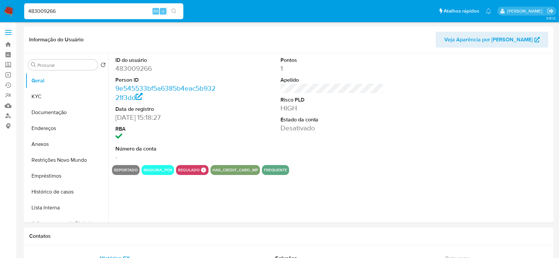
select select "10"
click at [49, 98] on button "KYC" at bounding box center [65, 97] width 78 height 16
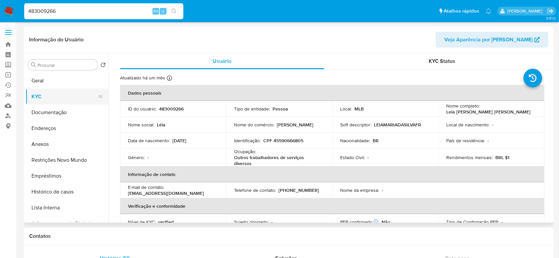
click at [43, 104] on button "KYC" at bounding box center [65, 97] width 78 height 16
click at [40, 117] on button "Documentação" at bounding box center [65, 113] width 78 height 16
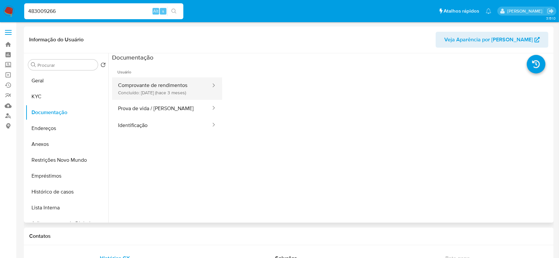
click at [184, 90] on button "Comprovante de rendimentos Concluído: [DATE] (hace 3 meses)" at bounding box center [161, 89] width 99 height 23
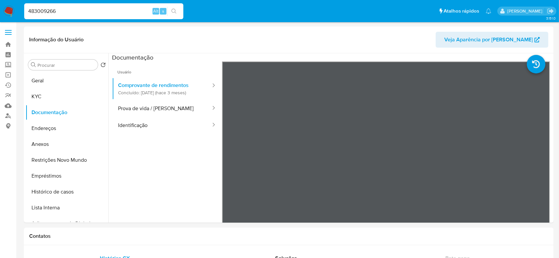
click at [134, 13] on input "483009266" at bounding box center [103, 11] width 159 height 9
click at [109, 11] on input "483009266" at bounding box center [103, 11] width 159 height 9
paste input "353595883"
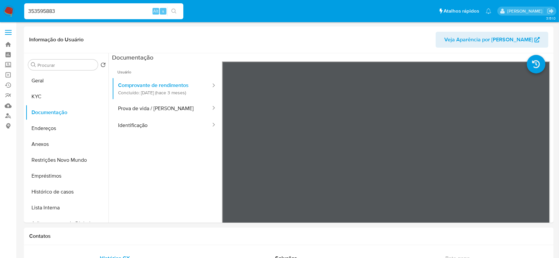
type input "353595883"
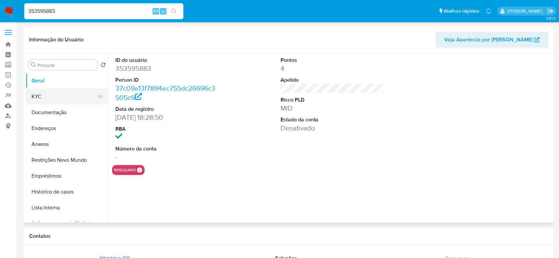
select select "10"
click at [36, 97] on button "KYC" at bounding box center [65, 97] width 78 height 16
click at [46, 97] on button "KYC" at bounding box center [65, 97] width 78 height 16
click at [56, 98] on button "KYC" at bounding box center [65, 97] width 78 height 16
select select "10"
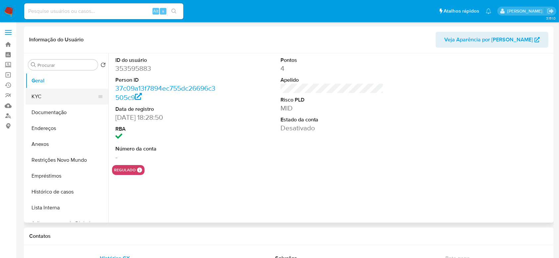
click at [46, 101] on button "KYC" at bounding box center [65, 97] width 78 height 16
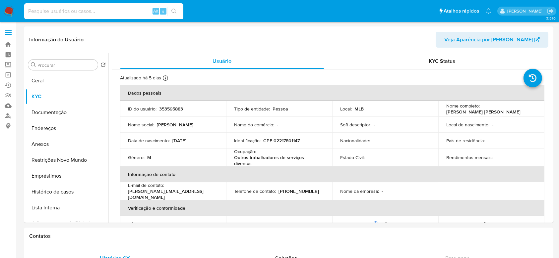
click at [96, 12] on input at bounding box center [103, 11] width 159 height 9
paste input "379523273"
type input "379523273"
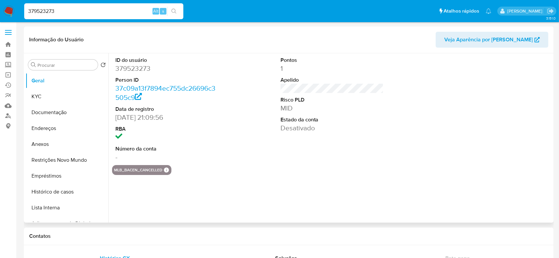
select select "10"
click at [40, 97] on button "KYC" at bounding box center [65, 97] width 78 height 16
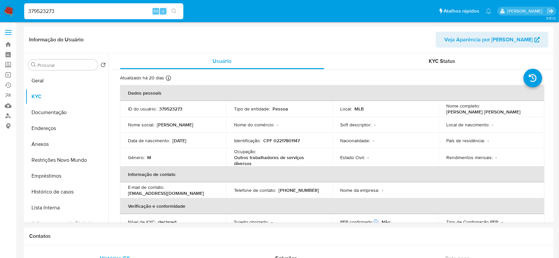
click at [111, 11] on input "379523273" at bounding box center [103, 11] width 159 height 9
paste input "71991645"
type input "71991645"
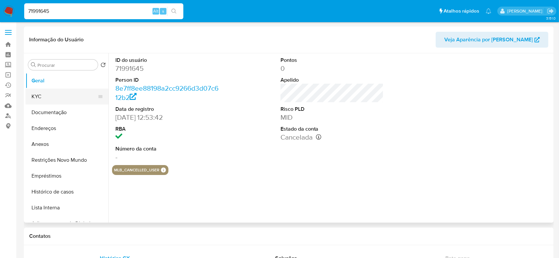
select select "10"
click at [38, 94] on button "KYC" at bounding box center [65, 97] width 78 height 16
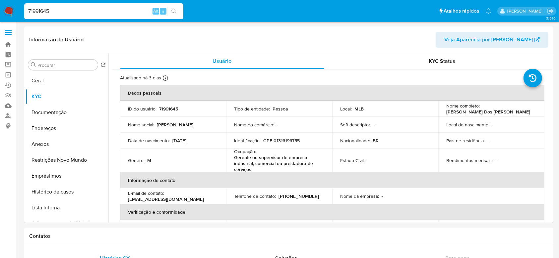
click at [129, 13] on input "71991645" at bounding box center [103, 11] width 159 height 9
paste input "VcmPheQorDkfwQTTvpASpI16"
type input "VcmPheQorDkfwQTTvpASpI16"
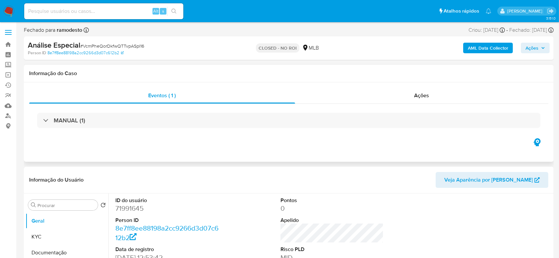
select select "10"
click at [476, 50] on b "AML Data Collector" at bounding box center [488, 48] width 40 height 11
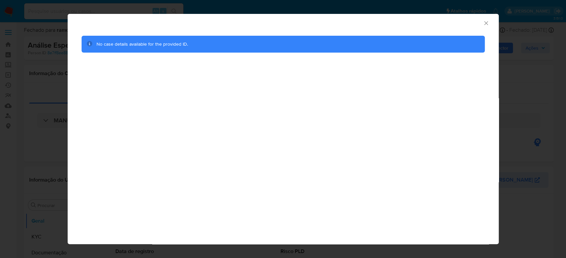
click at [404, 50] on div "No case details available for the provided ID." at bounding box center [283, 44] width 403 height 17
click at [484, 26] on icon "Fechar a janela" at bounding box center [485, 23] width 7 height 7
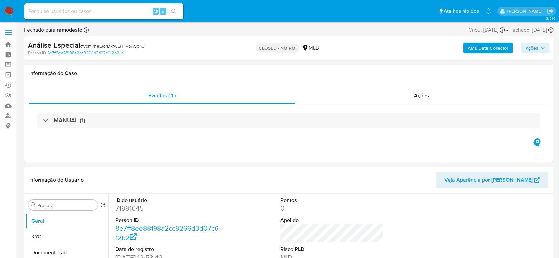
click at [86, 9] on input at bounding box center [103, 11] width 159 height 9
paste input "1365933662"
type input "1365933662"
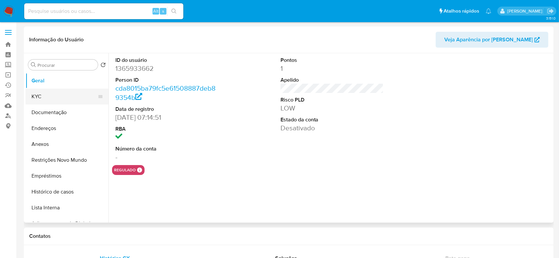
click at [45, 99] on button "KYC" at bounding box center [65, 97] width 78 height 16
select select "10"
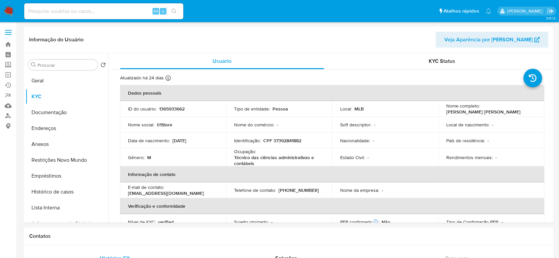
click at [108, 11] on input at bounding box center [103, 11] width 159 height 9
paste input "1053601344"
type input "1053601344"
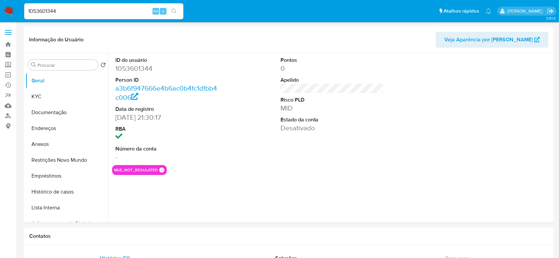
select select "10"
click at [45, 92] on button "KYC" at bounding box center [65, 97] width 78 height 16
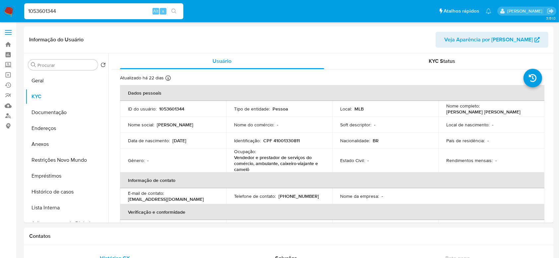
click at [61, 10] on input "1053601344" at bounding box center [103, 11] width 159 height 9
paste input "dWgraogYbuUmBsgwvpMMBRQw"
type input "dWgraogYbuUmBsgwvpMMBRQw"
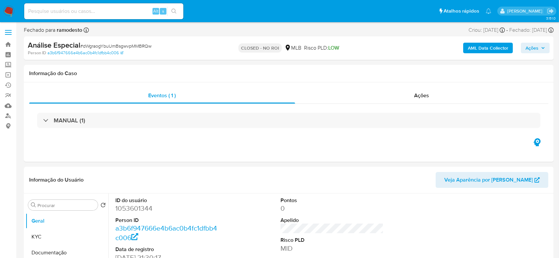
click at [467, 49] on button "AML Data Collector" at bounding box center [488, 48] width 50 height 11
select select "10"
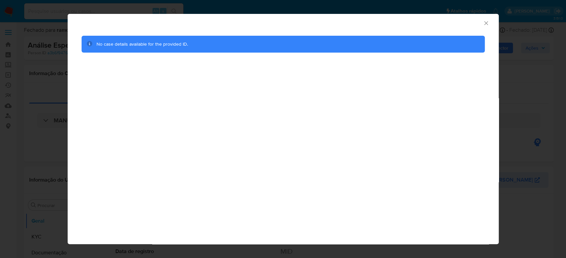
click at [421, 84] on div "AML Data Collector No case details available for the provided ID." at bounding box center [283, 129] width 431 height 231
click at [194, 44] on div "No case details available for the provided ID." at bounding box center [282, 44] width 372 height 7
drag, startPoint x: 127, startPoint y: 40, endPoint x: 314, endPoint y: 67, distance: 189.5
click at [230, 49] on div "No case details available for the provided ID." at bounding box center [283, 44] width 403 height 17
click at [314, 67] on div "AML Data Collector No case details available for the provided ID." at bounding box center [283, 129] width 431 height 231
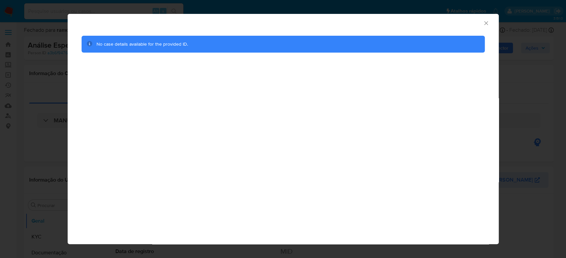
click at [486, 24] on icon "Fechar a janela" at bounding box center [486, 23] width 4 height 4
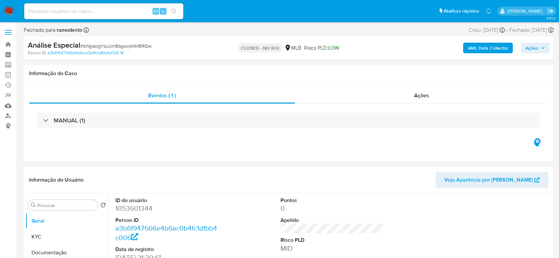
click at [107, 10] on input at bounding box center [103, 11] width 159 height 9
paste input "751530942"
type input "751530942"
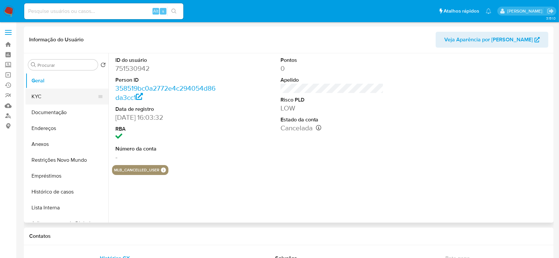
select select "10"
click at [46, 98] on button "KYC" at bounding box center [65, 97] width 78 height 16
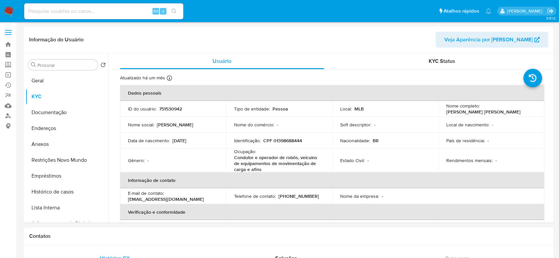
click at [108, 12] on input at bounding box center [103, 11] width 159 height 9
paste input "610540595"
type input "610540595"
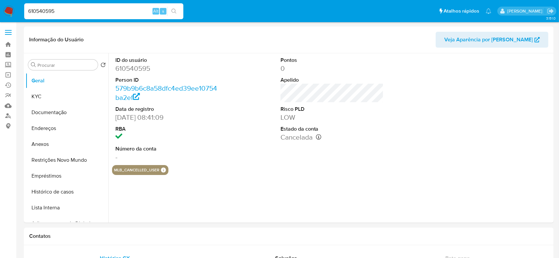
select select "10"
click at [52, 93] on button "KYC" at bounding box center [65, 97] width 78 height 16
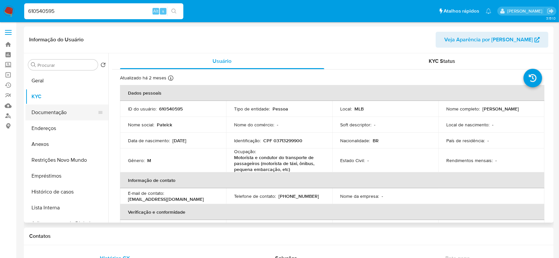
click at [51, 112] on button "Documentação" at bounding box center [65, 113] width 78 height 16
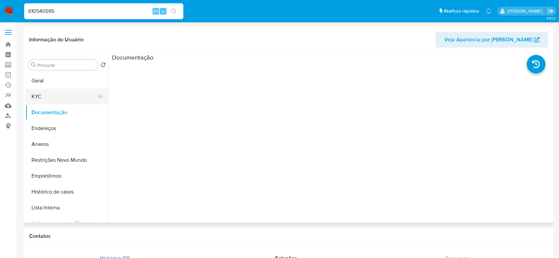
click at [35, 93] on button "KYC" at bounding box center [65, 97] width 78 height 16
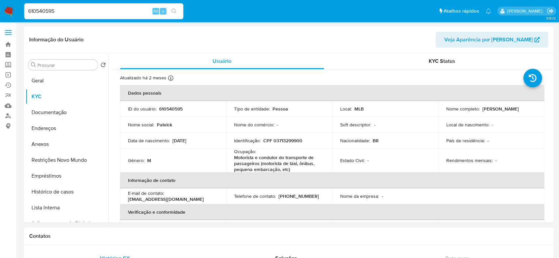
click at [111, 12] on input "610540595" at bounding box center [103, 11] width 159 height 9
paste input "330029654"
click at [111, 12] on input "610540595330029654" at bounding box center [103, 11] width 159 height 9
paste input
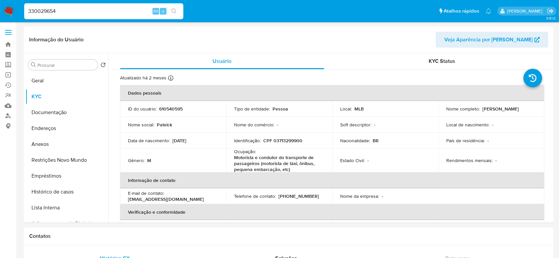
type input "330029654"
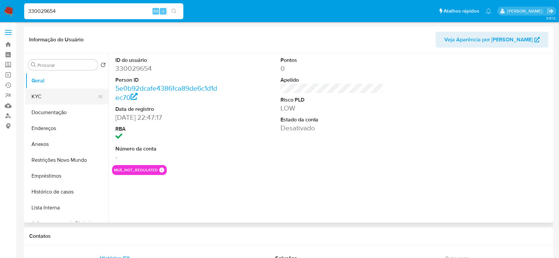
select select "10"
click at [53, 96] on button "KYC" at bounding box center [65, 97] width 78 height 16
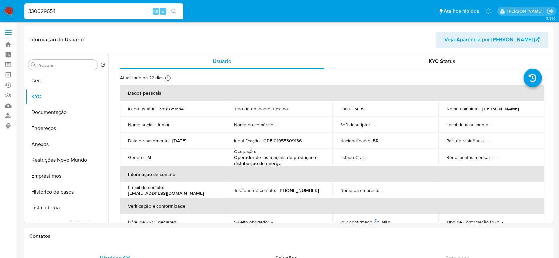
click at [99, 12] on input "330029654" at bounding box center [103, 11] width 159 height 9
paste input "298197641"
type input "298197641"
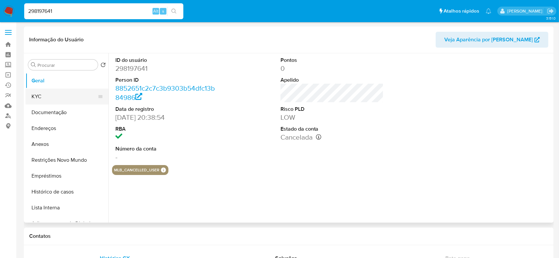
select select "10"
click at [37, 97] on button "KYC" at bounding box center [65, 97] width 78 height 16
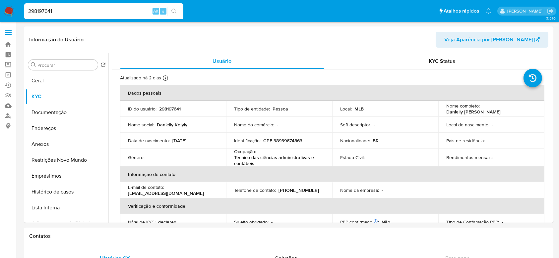
click at [125, 12] on input "298197641" at bounding box center [103, 11] width 159 height 9
paste input "144605313"
type input "144605313"
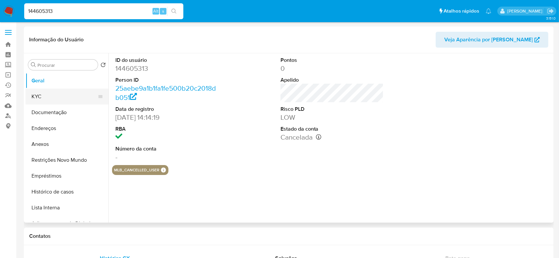
click at [48, 97] on button "KYC" at bounding box center [65, 97] width 78 height 16
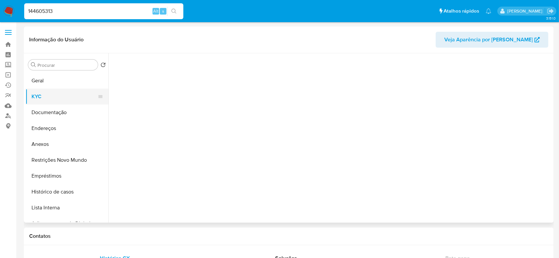
select select "10"
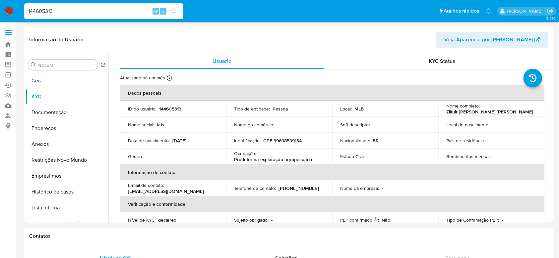
click at [119, 12] on input "144605313" at bounding box center [103, 11] width 159 height 9
paste input "gsp4oTiOXO8LluN6iQ63465x"
type input "gsp4oTiOXO8LluN6iQ63465x"
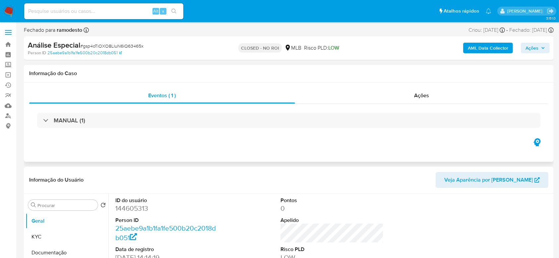
select select "10"
click at [487, 47] on b "AML Data Collector" at bounding box center [488, 48] width 40 height 11
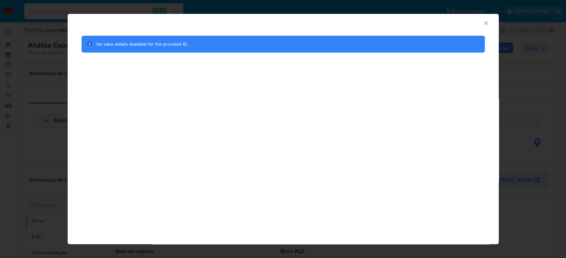
click at [482, 26] on icon "Fechar a janela" at bounding box center [485, 23] width 7 height 7
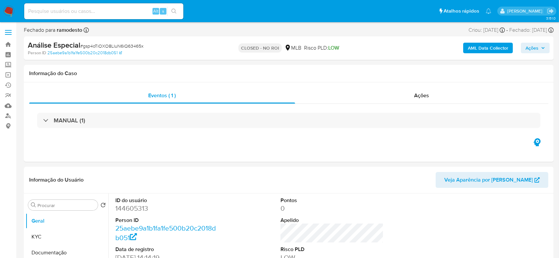
click at [114, 7] on input at bounding box center [103, 11] width 159 height 9
paste input "157166700"
type input "157166700"
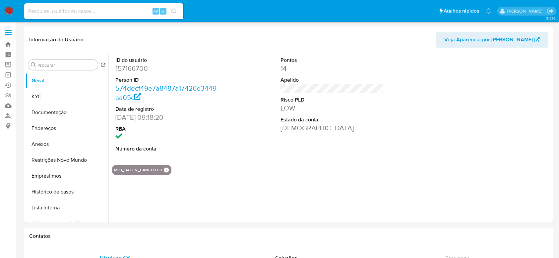
select select "10"
click at [37, 97] on button "KYC" at bounding box center [65, 97] width 78 height 16
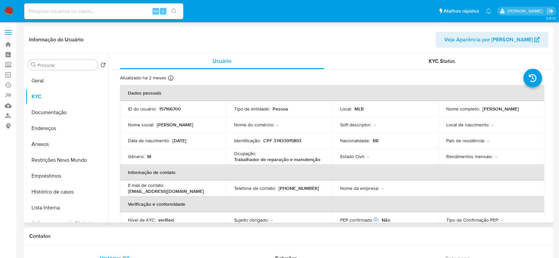
click at [375, 149] on td "Estado Civil : -" at bounding box center [385, 157] width 106 height 16
click at [51, 116] on button "Documentação" at bounding box center [65, 113] width 78 height 16
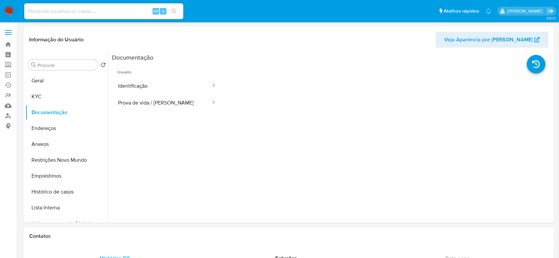
click at [109, 16] on div "Alt s" at bounding box center [103, 11] width 159 height 16
click at [108, 9] on input at bounding box center [103, 11] width 159 height 9
paste input "RmOpUvdzv4uvBjIDA5WerqE6"
type input "RmOpUvdzv4uvBjIDA5WerqE6"
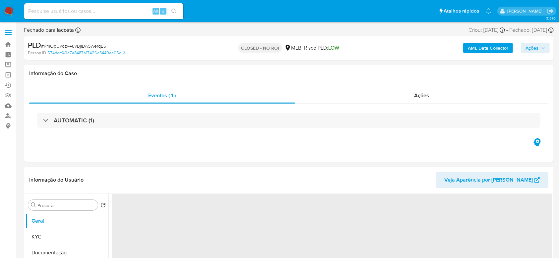
click at [486, 45] on b "AML Data Collector" at bounding box center [488, 48] width 40 height 11
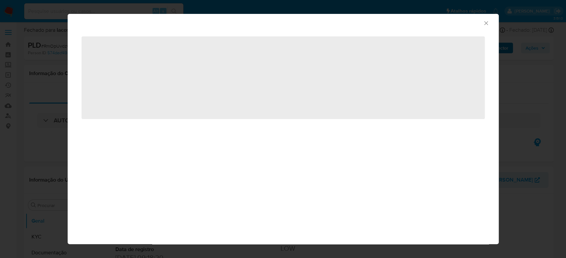
select select "10"
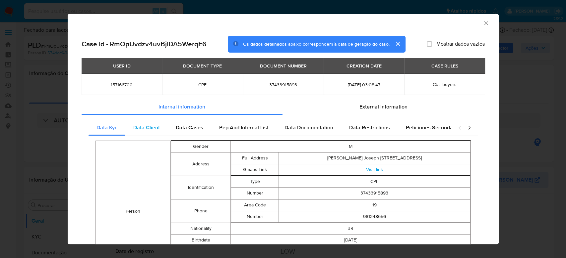
click at [143, 131] on span "Data Client" at bounding box center [146, 128] width 27 height 8
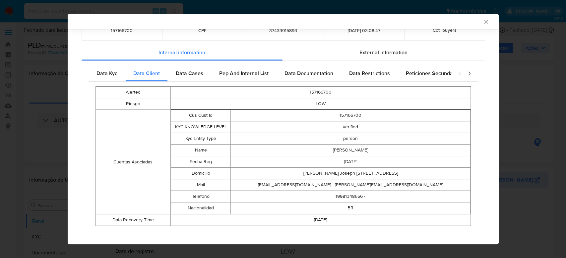
scroll to position [57, 0]
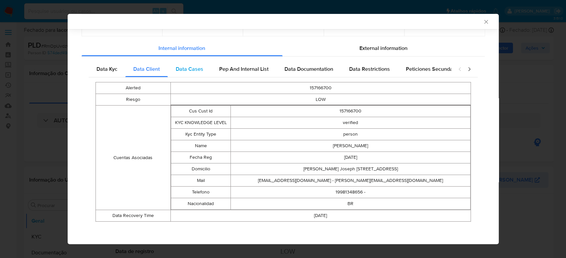
click at [192, 71] on span "Data Cases" at bounding box center [190, 69] width 28 height 8
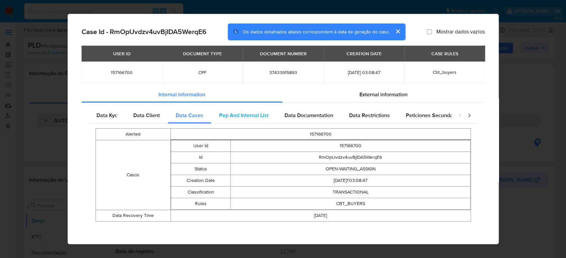
click at [258, 115] on span "Pep And Internal List" at bounding box center [243, 116] width 49 height 8
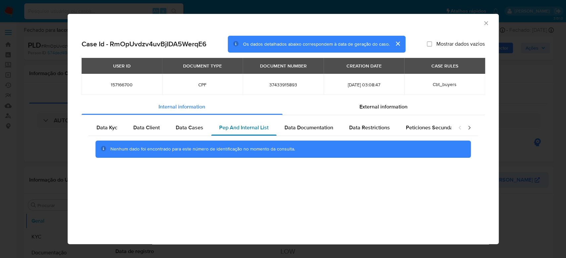
scroll to position [0, 0]
click at [302, 129] on span "Data Documentation" at bounding box center [308, 128] width 49 height 8
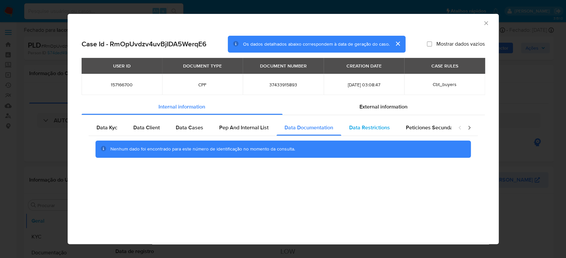
click at [371, 129] on span "Data Restrictions" at bounding box center [369, 128] width 41 height 8
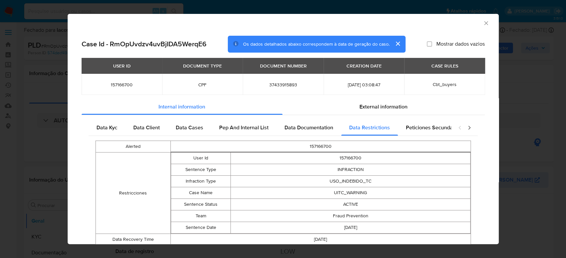
scroll to position [23, 0]
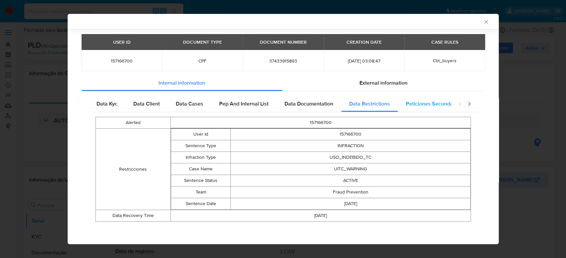
click at [424, 105] on span "Peticiones Secundarias" at bounding box center [434, 104] width 56 height 8
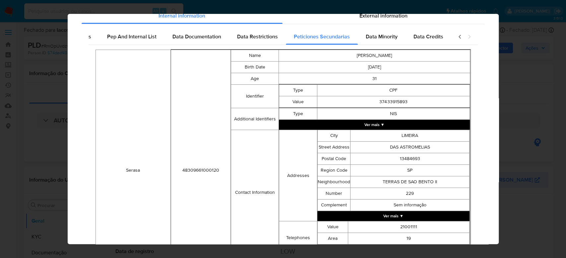
scroll to position [0, 0]
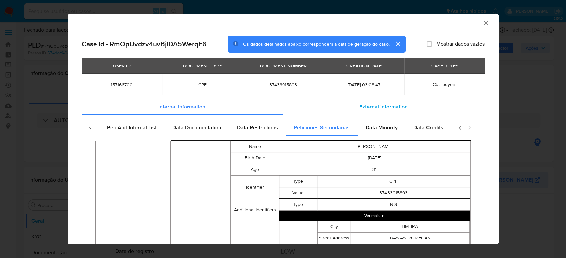
click at [382, 108] on span "External information" at bounding box center [383, 107] width 48 height 8
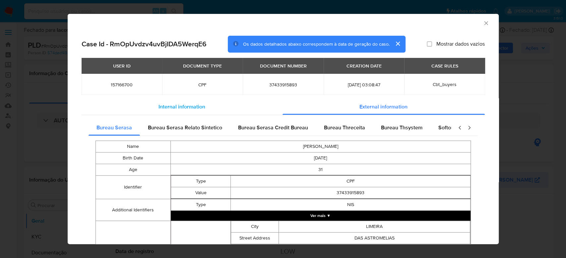
click at [198, 109] on span "Internal information" at bounding box center [181, 107] width 47 height 8
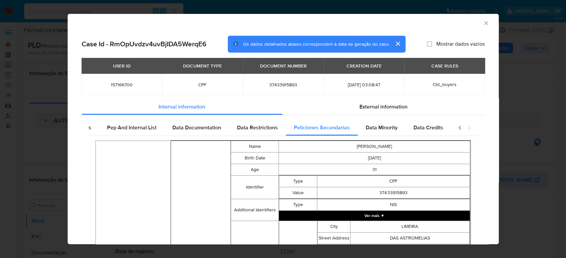
click at [456, 129] on icon "closure-recommendation-modal" at bounding box center [459, 128] width 7 height 7
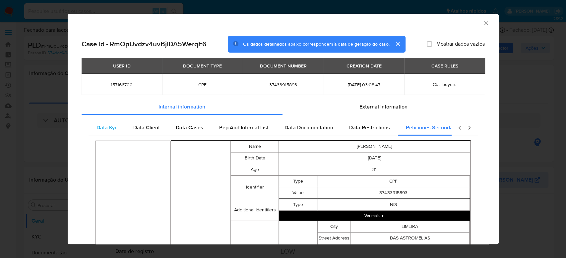
click at [96, 127] on span "Data Kyc" at bounding box center [106, 128] width 21 height 8
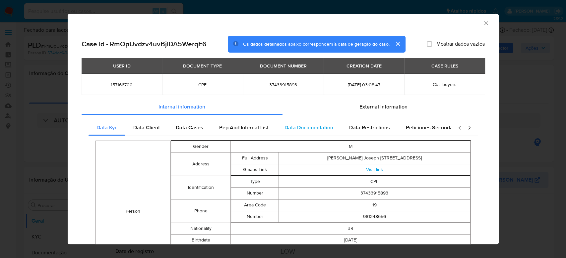
click at [292, 129] on span "Data Documentation" at bounding box center [308, 128] width 49 height 8
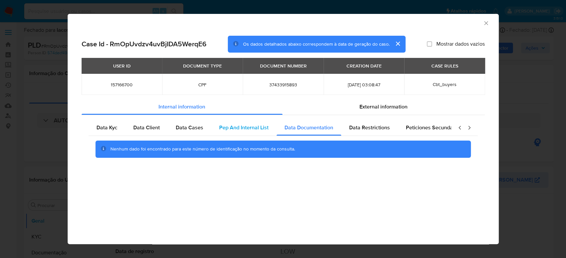
click at [253, 125] on span "Pep And Internal List" at bounding box center [243, 128] width 49 height 8
click at [202, 131] on div "Data Cases" at bounding box center [189, 128] width 43 height 16
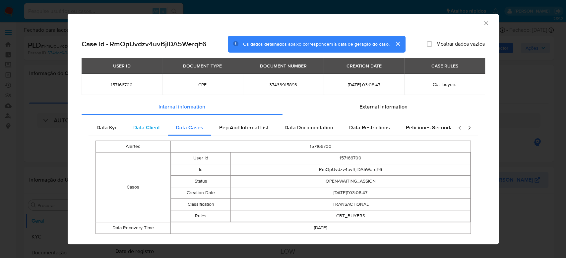
click at [133, 129] on span "Data Client" at bounding box center [146, 128] width 27 height 8
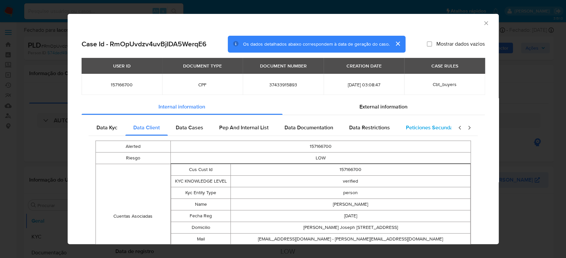
click at [411, 130] on span "Peticiones Secundarias" at bounding box center [434, 128] width 56 height 8
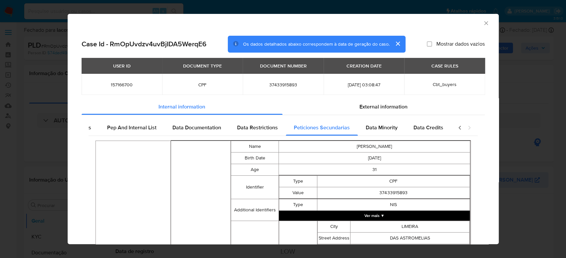
click at [482, 22] on icon "Fechar a janela" at bounding box center [485, 23] width 7 height 7
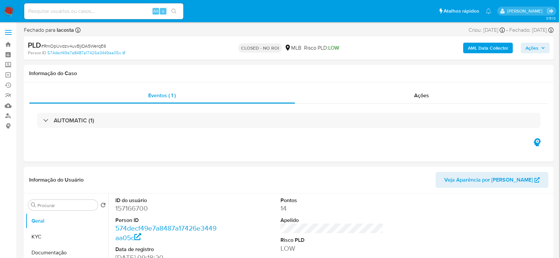
click at [492, 52] on b "AML Data Collector" at bounding box center [488, 48] width 40 height 11
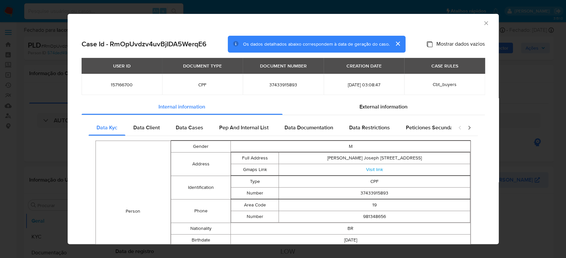
click at [426, 43] on input "Mostrar dados vazios" at bounding box center [428, 43] width 5 height 5
checkbox input "true"
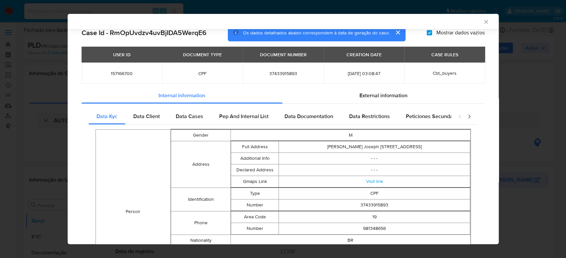
scroll to position [97, 0]
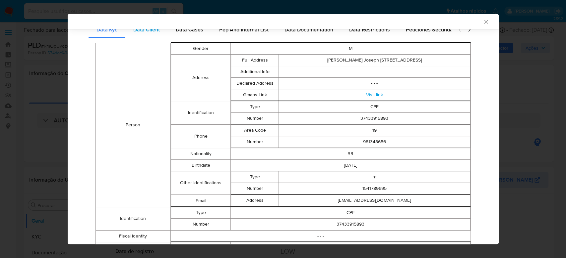
click at [143, 35] on div "Data Client" at bounding box center [146, 30] width 42 height 16
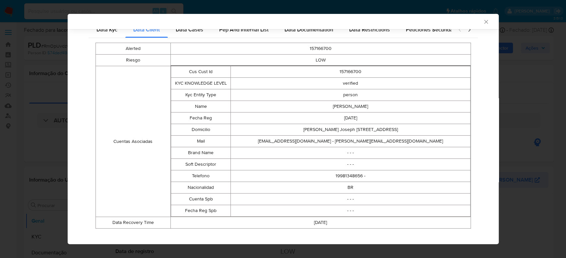
scroll to position [53, 0]
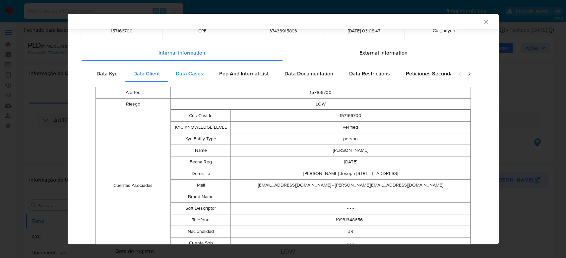
click at [196, 70] on span "Data Cases" at bounding box center [190, 74] width 28 height 8
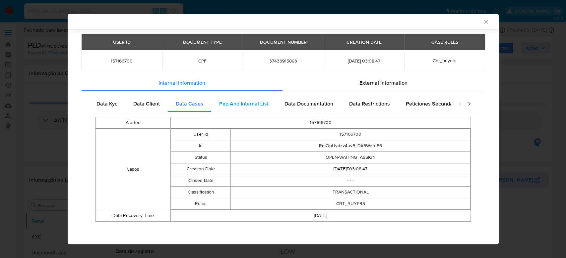
click at [239, 111] on div "Pep And Internal List" at bounding box center [243, 104] width 65 height 16
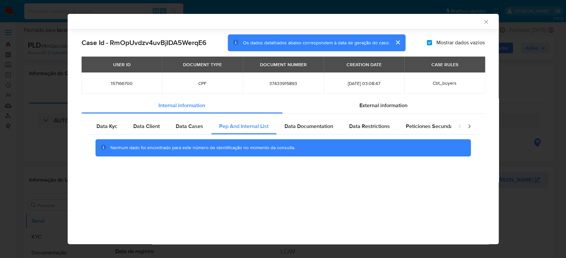
click at [309, 135] on div "Nenhum dado foi encontrado para este número de identificação no momento da cons…" at bounding box center [282, 148] width 389 height 27
click at [323, 130] on span "Data Documentation" at bounding box center [308, 127] width 49 height 8
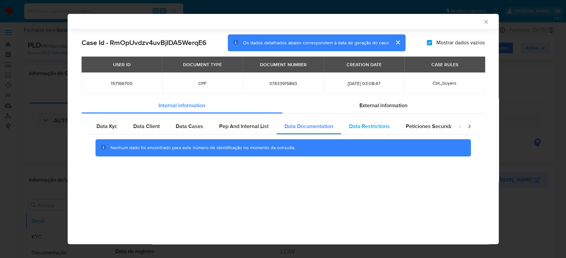
click at [363, 132] on div "Data Restrictions" at bounding box center [369, 127] width 57 height 16
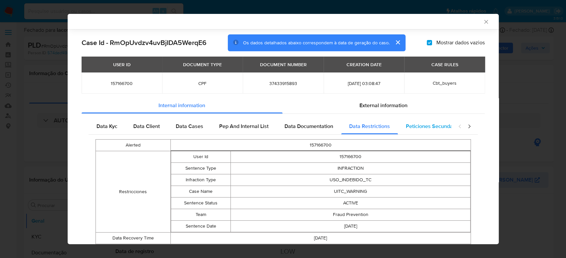
click at [410, 130] on span "Peticiones Secundarias" at bounding box center [434, 127] width 56 height 8
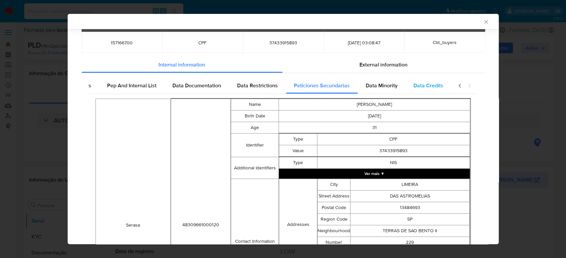
scroll to position [38, 0]
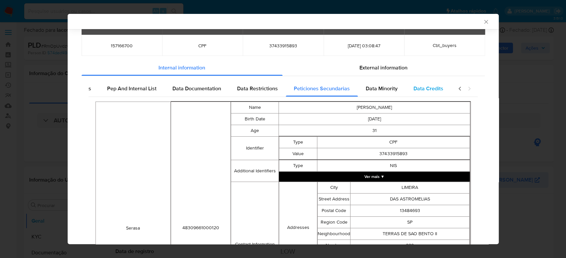
click at [426, 88] on span "Data Credits" at bounding box center [428, 89] width 30 height 8
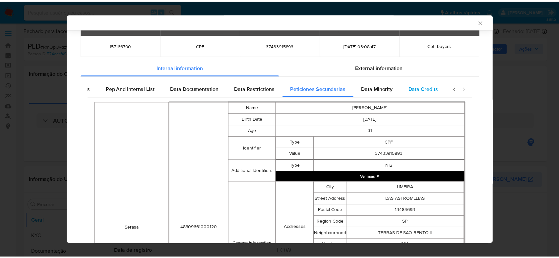
scroll to position [0, 0]
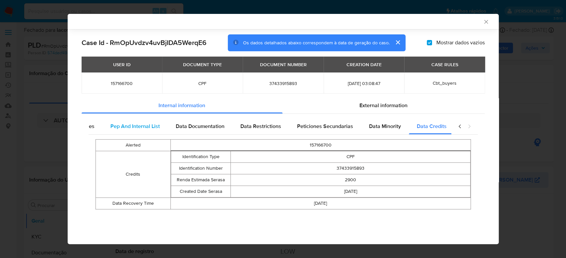
click at [112, 126] on span "Pep And Internal List" at bounding box center [134, 127] width 49 height 8
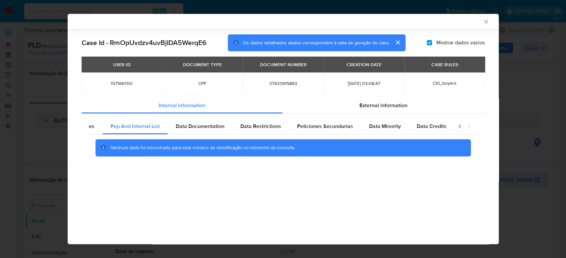
click at [486, 22] on icon "Fechar a janela" at bounding box center [485, 22] width 7 height 7
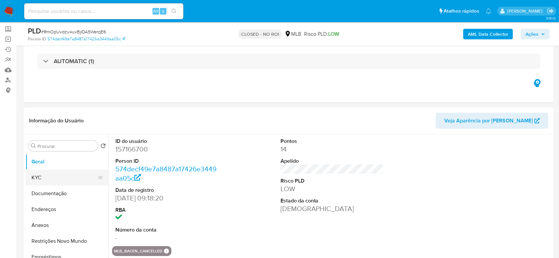
scroll to position [44, 0]
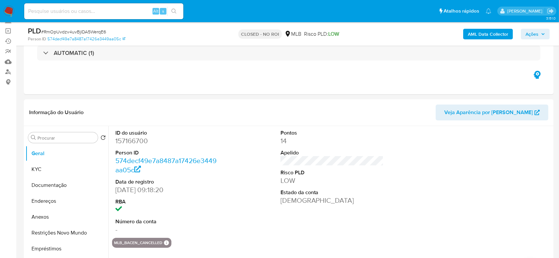
click at [30, 170] on button "KYC" at bounding box center [65, 170] width 78 height 16
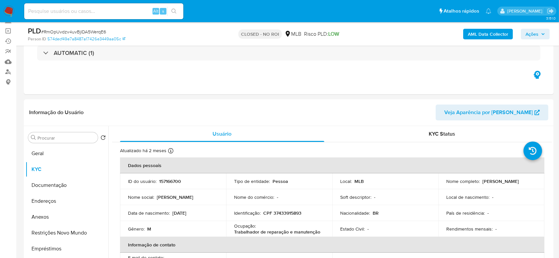
click at [119, 17] on div "Alt s" at bounding box center [103, 11] width 159 height 16
click at [119, 13] on input at bounding box center [103, 11] width 159 height 9
paste input "378386279"
type input "378386279"
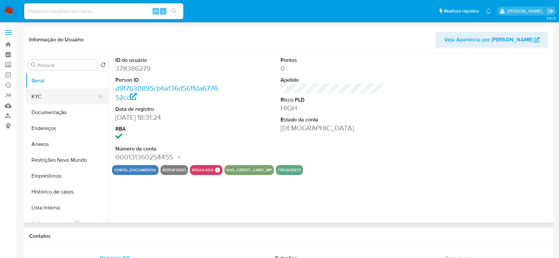
click at [44, 98] on button "KYC" at bounding box center [65, 97] width 78 height 16
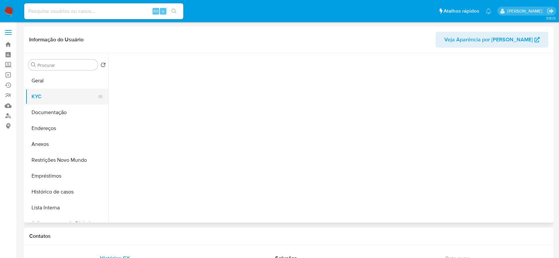
select select "10"
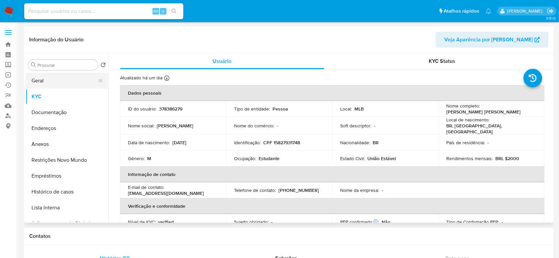
click at [47, 81] on button "Geral" at bounding box center [65, 81] width 78 height 16
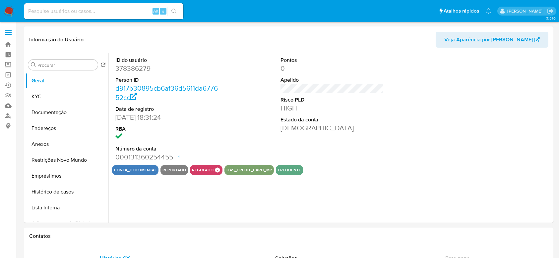
click at [132, 66] on dd "378386279" at bounding box center [166, 68] width 103 height 9
copy dd "378386279"
click at [308, 158] on div "Pontos 0 Apelido Risco PLD HIGH Estado da conta Ativa" at bounding box center [332, 109] width 110 height 112
click at [109, 13] on input at bounding box center [103, 11] width 159 height 9
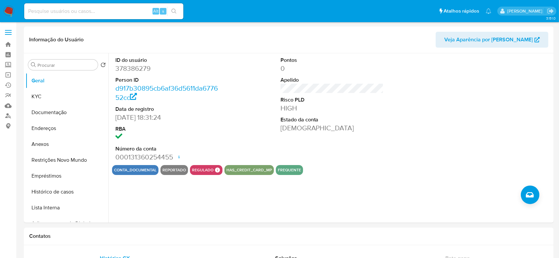
paste input "532187957"
type input "532187957"
click at [33, 97] on button "KYC" at bounding box center [65, 97] width 78 height 16
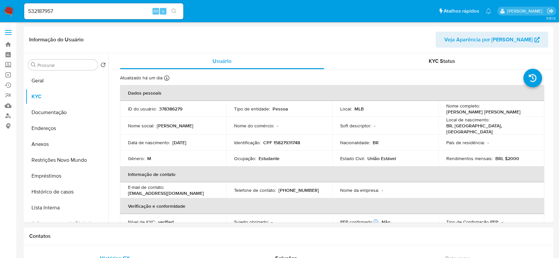
click at [76, 13] on input "532187957" at bounding box center [103, 11] width 159 height 9
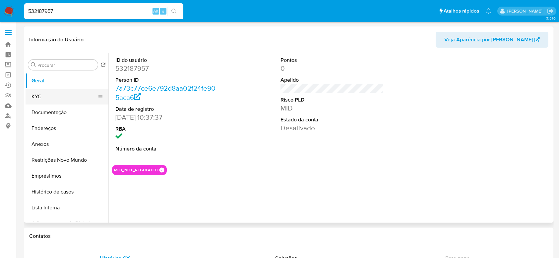
select select "10"
click at [45, 97] on button "KYC" at bounding box center [65, 97] width 78 height 16
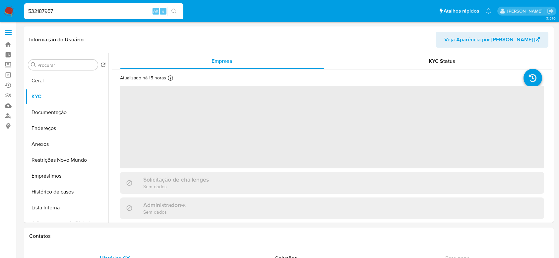
select select "10"
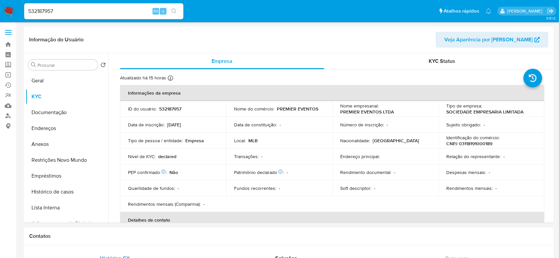
click at [76, 14] on input "532187957" at bounding box center [103, 11] width 159 height 9
paste input "679847653"
type input "679847653"
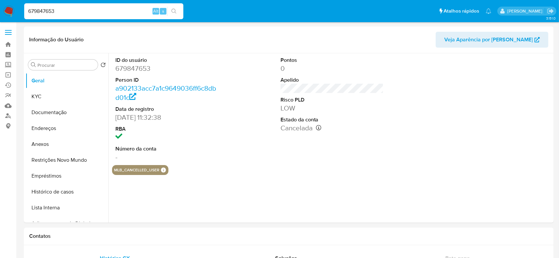
select select "10"
click at [31, 96] on button "KYC" at bounding box center [65, 97] width 78 height 16
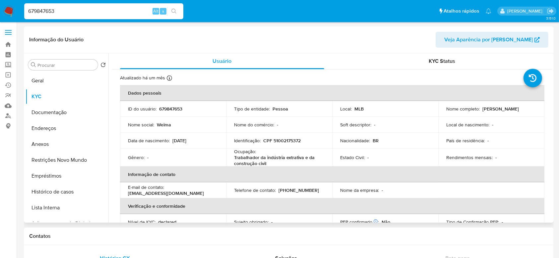
click at [351, 152] on td "Estado Civil : -" at bounding box center [385, 158] width 106 height 18
click at [117, 14] on input "679847653" at bounding box center [103, 11] width 159 height 9
paste input "18105728"
type input "181057283"
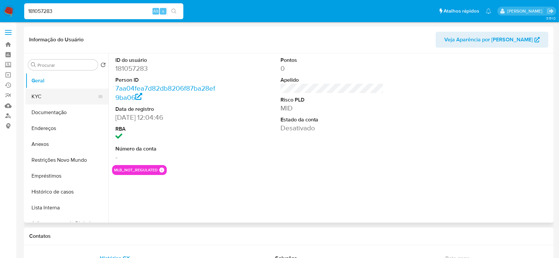
click at [59, 98] on button "KYC" at bounding box center [65, 97] width 78 height 16
select select "10"
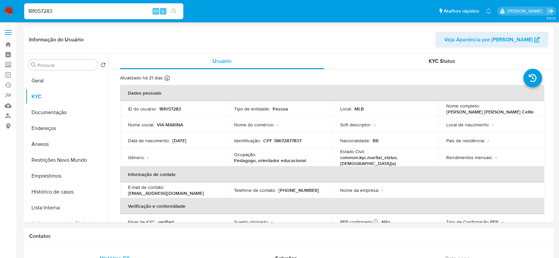
click at [101, 13] on input "181057283" at bounding box center [103, 11] width 159 height 9
paste input "753647520"
type input "753647520"
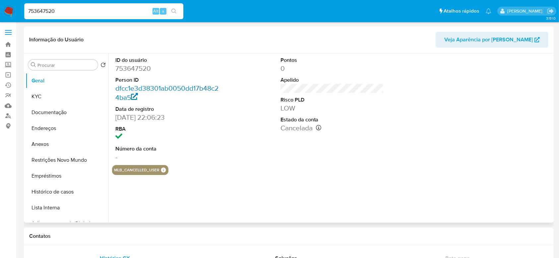
select select "10"
click at [54, 93] on button "KYC" at bounding box center [65, 97] width 78 height 16
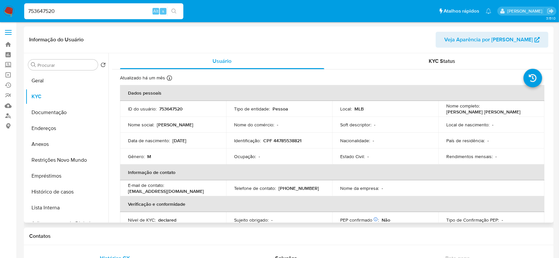
click at [196, 125] on div "Nome social : Matheus" at bounding box center [173, 125] width 90 height 6
click at [94, 7] on input "753647520" at bounding box center [103, 11] width 159 height 9
paste input "543676004"
type input "543676004"
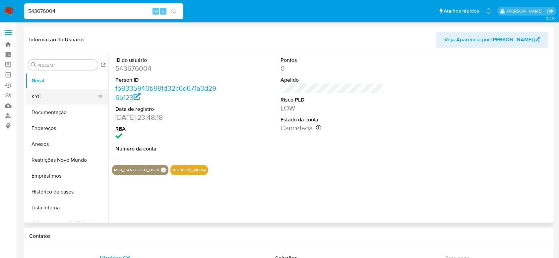
select select "10"
click at [36, 97] on button "KYC" at bounding box center [65, 97] width 78 height 16
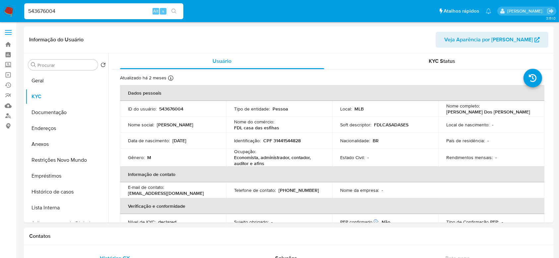
click at [125, 14] on input "543676004" at bounding box center [103, 11] width 159 height 9
paste input "432829349"
type input "432829349"
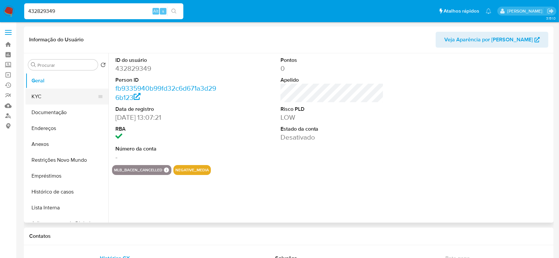
select select "10"
click at [30, 98] on button "KYC" at bounding box center [65, 97] width 78 height 16
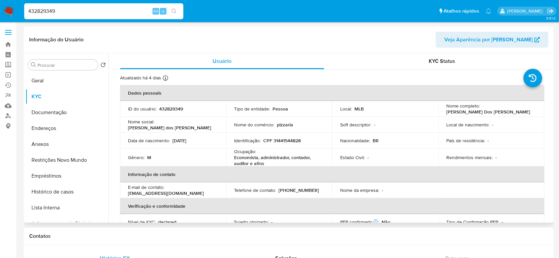
click at [215, 140] on div "Data de nascimento : 10/10/1982" at bounding box center [173, 141] width 90 height 6
click at [344, 139] on p "Nacionalidade :" at bounding box center [355, 141] width 30 height 6
click at [126, 9] on input "432829349" at bounding box center [103, 11] width 159 height 9
paste input "599590352"
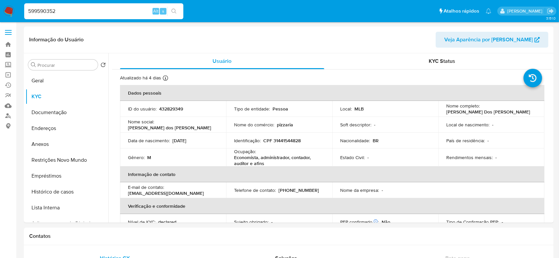
type input "599590352"
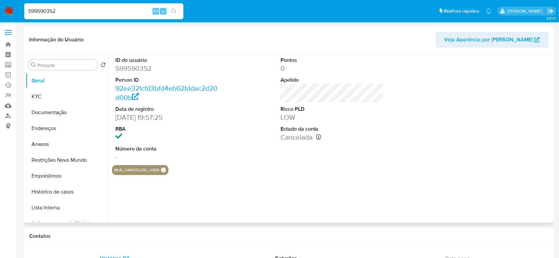
select select "10"
click at [59, 98] on button "KYC" at bounding box center [65, 97] width 78 height 16
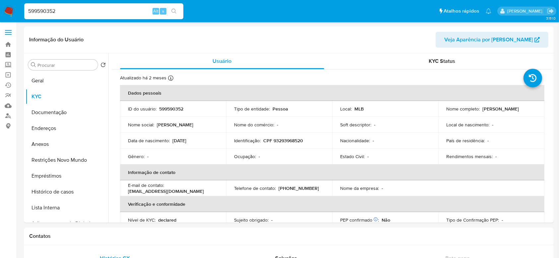
click at [76, 8] on input "599590352" at bounding box center [103, 11] width 159 height 9
paste input "169969553"
type input "169969553"
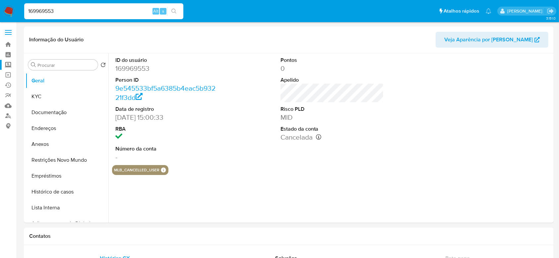
select select "10"
click at [36, 93] on button "KYC" at bounding box center [65, 97] width 78 height 16
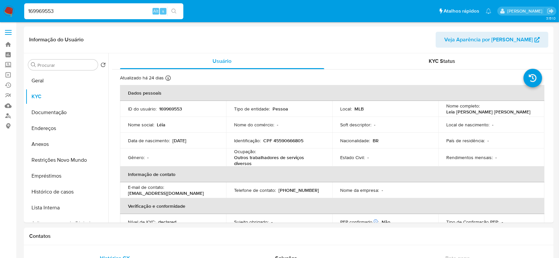
click at [108, 8] on input "169969553" at bounding box center [103, 11] width 159 height 9
paste input "297429892"
click at [108, 8] on input "169969553" at bounding box center [103, 11] width 159 height 9
type input "297429892"
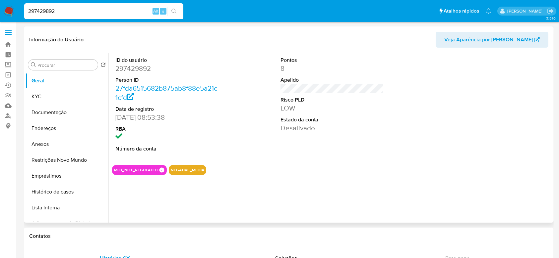
select select "10"
click at [55, 94] on button "KYC" at bounding box center [65, 97] width 78 height 16
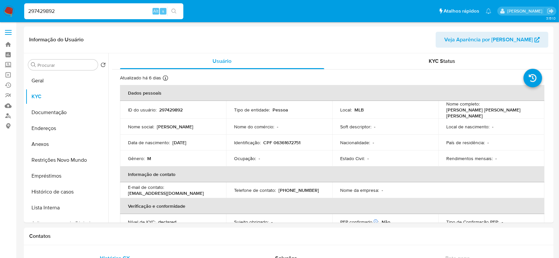
click at [112, 10] on input "297429892" at bounding box center [103, 11] width 159 height 9
paste input "172332930"
type input "2172332930"
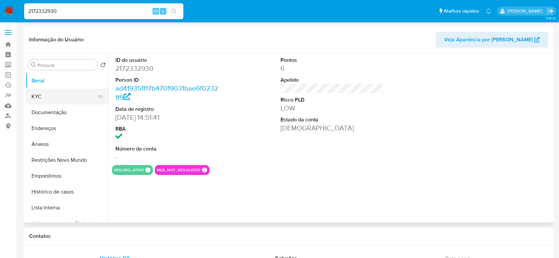
select select "10"
click at [49, 97] on button "KYC" at bounding box center [65, 97] width 78 height 16
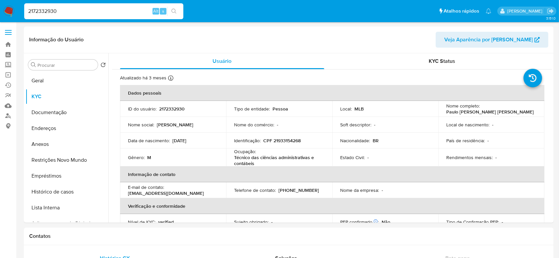
click at [109, 11] on input "2172332930" at bounding box center [103, 11] width 159 height 9
paste input "483009266"
type input "483009266"
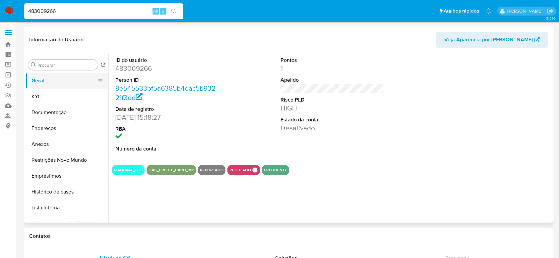
select select "10"
click at [52, 98] on button "KYC" at bounding box center [65, 97] width 78 height 16
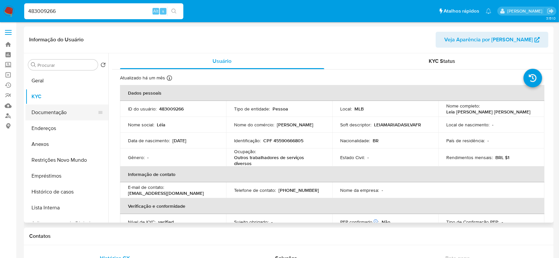
click at [40, 113] on button "Documentação" at bounding box center [65, 113] width 78 height 16
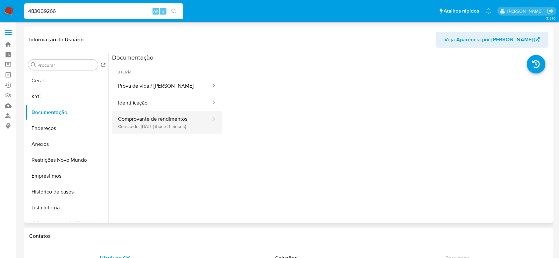
click at [152, 122] on button "Comprovante de rendimentos Concluído: 08/05/2025 (hace 3 meses)" at bounding box center [161, 122] width 99 height 23
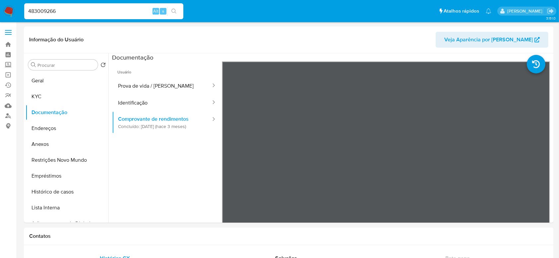
click at [86, 10] on input "483009266" at bounding box center [103, 11] width 159 height 9
paste input "1956163693"
type input "1956163693"
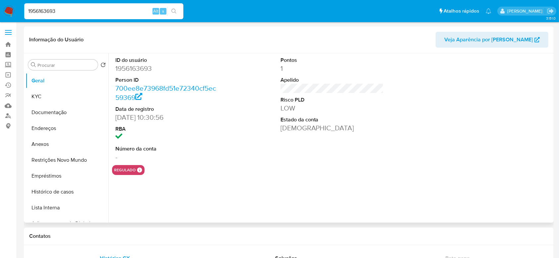
select select "10"
click at [28, 102] on button "KYC" at bounding box center [65, 97] width 78 height 16
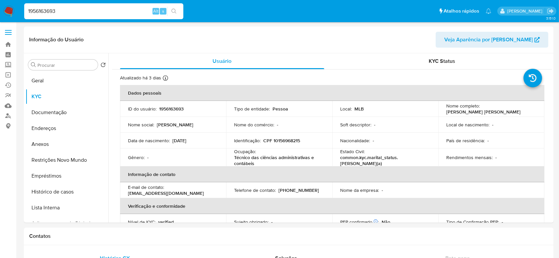
click at [92, 10] on input "1956163693" at bounding box center [103, 11] width 159 height 9
paste input "806686876"
click at [92, 10] on input "1956163693" at bounding box center [103, 11] width 159 height 9
type input "806686876"
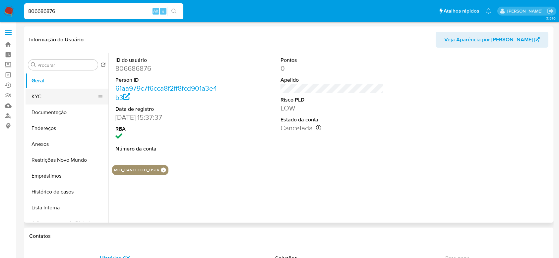
select select "10"
click at [41, 91] on button "KYC" at bounding box center [65, 97] width 78 height 16
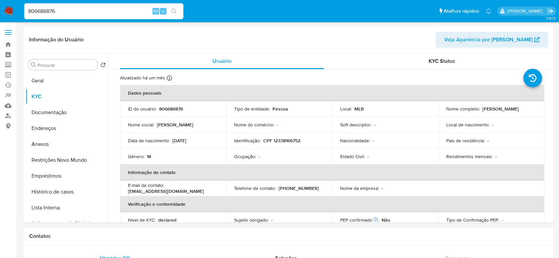
click at [108, 14] on input "806686876" at bounding box center [103, 11] width 159 height 9
paste input "325552695"
type input "325552695"
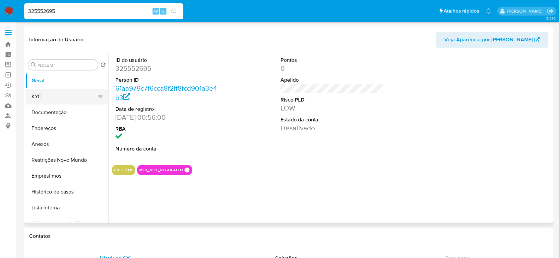
click at [51, 97] on button "KYC" at bounding box center [65, 97] width 78 height 16
select select "10"
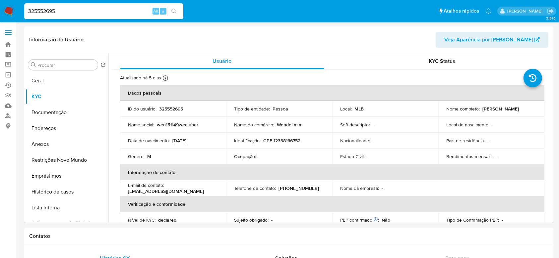
click at [106, 9] on input "325552695" at bounding box center [103, 11] width 159 height 9
paste input "6jIBzy574lDooBBurwFcckUJ"
click at [106, 9] on input "3255526956jIBzy574lDooBBurwFcckUJ" at bounding box center [103, 11] width 159 height 9
paste input
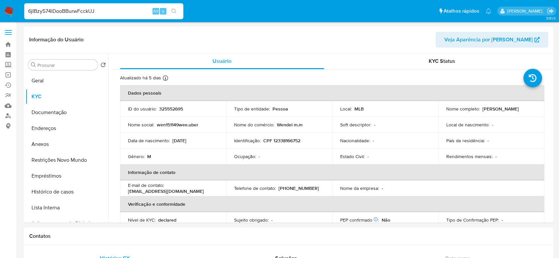
type input "6jIBzy574lDooBBurwFcckUJ"
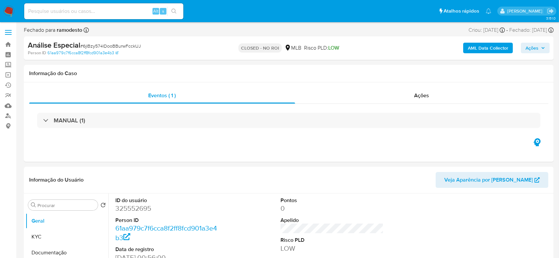
click at [496, 47] on b "AML Data Collector" at bounding box center [488, 48] width 40 height 11
select select "10"
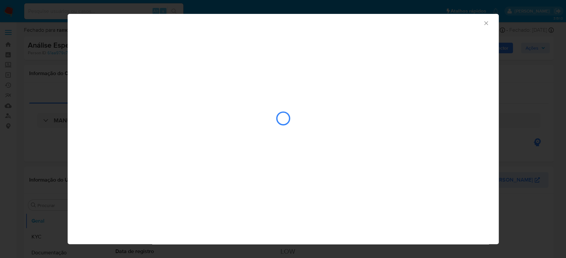
click at [485, 22] on icon "Fechar a janela" at bounding box center [486, 23] width 4 height 4
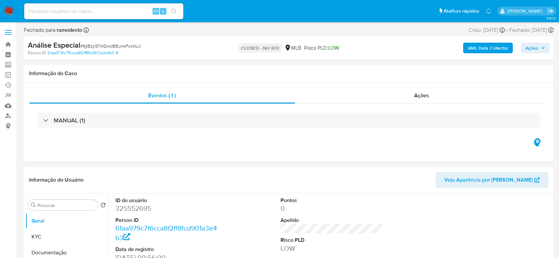
click at [473, 45] on b "AML Data Collector" at bounding box center [488, 48] width 40 height 11
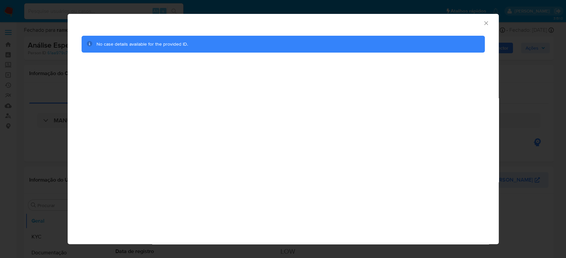
click at [488, 24] on icon "Fechar a janela" at bounding box center [485, 23] width 7 height 7
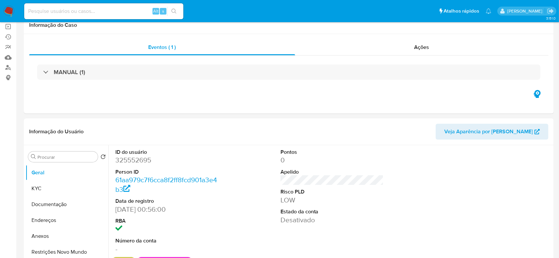
scroll to position [88, 0]
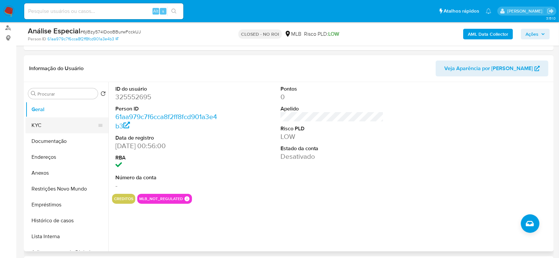
click at [42, 124] on button "KYC" at bounding box center [65, 126] width 78 height 16
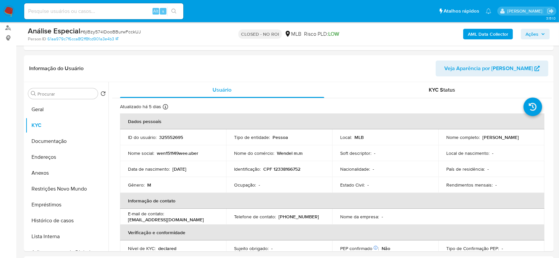
click at [89, 12] on input at bounding box center [103, 11] width 159 height 9
paste input "74357959"
type input "74357959"
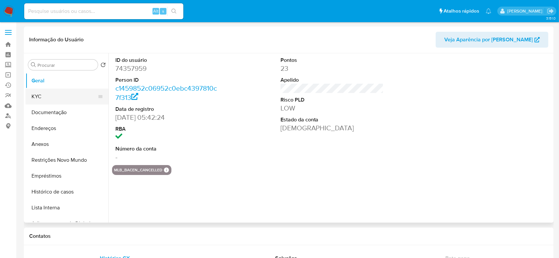
select select "10"
click at [44, 93] on button "KYC" at bounding box center [65, 97] width 78 height 16
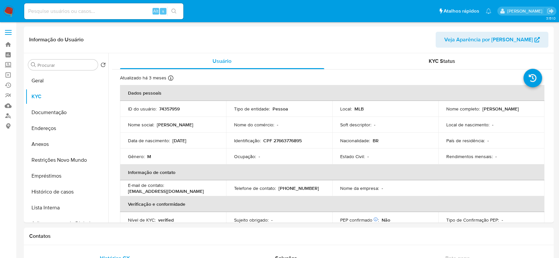
select select "10"
click at [418, 135] on td "Nacionalidade : BR" at bounding box center [385, 141] width 106 height 16
click at [45, 110] on button "Documentação" at bounding box center [65, 113] width 78 height 16
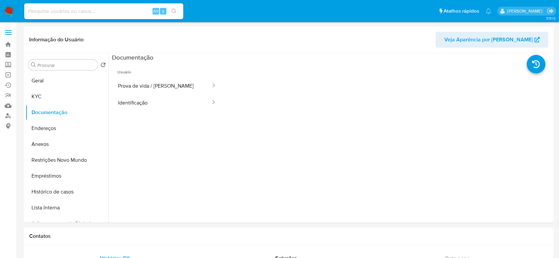
click at [106, 12] on input at bounding box center [103, 11] width 159 height 9
paste input "2366057033"
type input "2366057033"
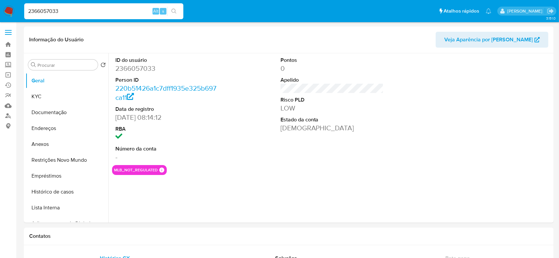
select select "10"
click at [45, 96] on button "KYC" at bounding box center [65, 97] width 78 height 16
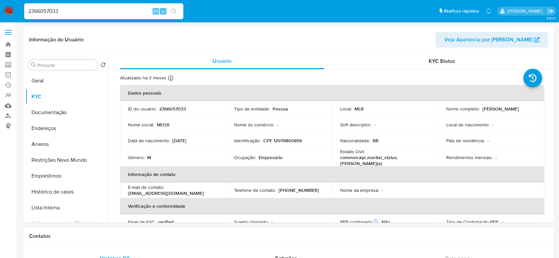
click at [117, 7] on input "2366057033" at bounding box center [103, 11] width 159 height 9
paste input "81268824"
type input "2381268824"
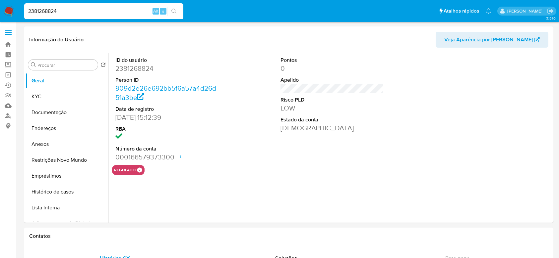
select select "10"
click at [49, 92] on button "KYC" at bounding box center [65, 97] width 78 height 16
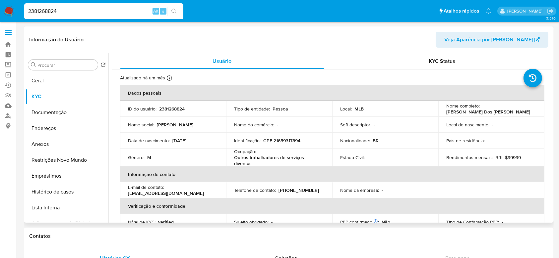
click at [403, 155] on div "Estado Civil : -" at bounding box center [385, 158] width 90 height 6
click at [171, 112] on p "2381268824" at bounding box center [172, 109] width 26 height 6
click at [172, 112] on p "2381268824" at bounding box center [172, 109] width 26 height 6
copy p "2381268824"
click at [513, 159] on p "BRL $99999" at bounding box center [508, 158] width 26 height 6
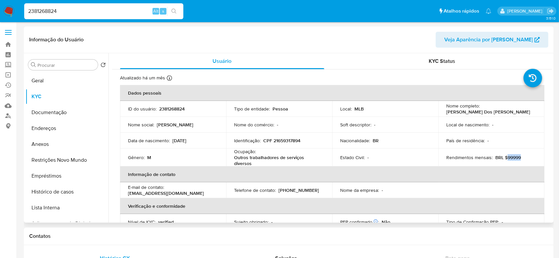
click at [513, 159] on p "BRL $99999" at bounding box center [508, 158] width 26 height 6
copy p "99999"
click at [510, 133] on td "País de residência : -" at bounding box center [491, 141] width 106 height 16
click at [109, 13] on input "2381268824" at bounding box center [103, 11] width 159 height 9
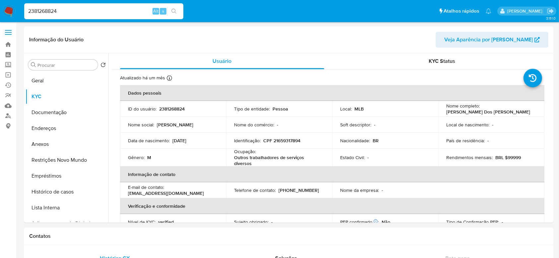
paste input "61325499"
type input "261325499"
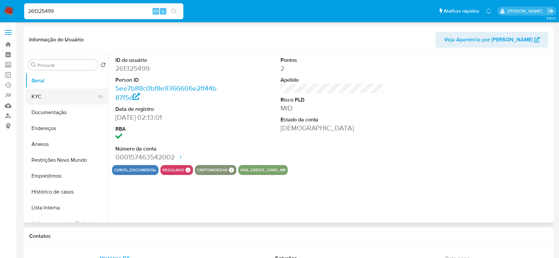
click at [52, 98] on button "KYC" at bounding box center [65, 97] width 78 height 16
select select "10"
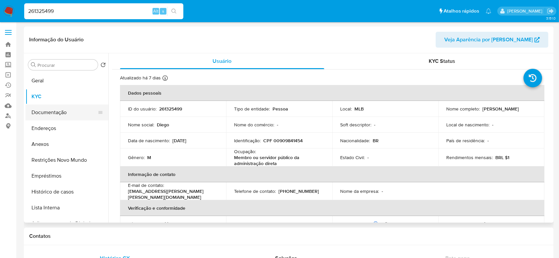
click at [39, 110] on button "Documentação" at bounding box center [65, 113] width 78 height 16
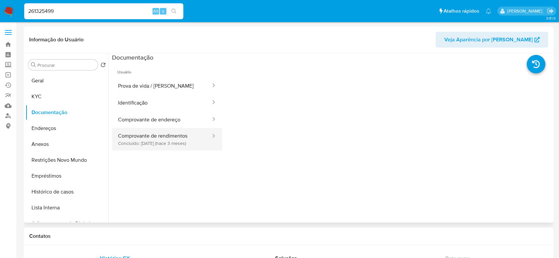
click at [166, 140] on button "Comprovante de rendimentos Concluído: [DATE] (hace 3 meses)" at bounding box center [161, 139] width 99 height 23
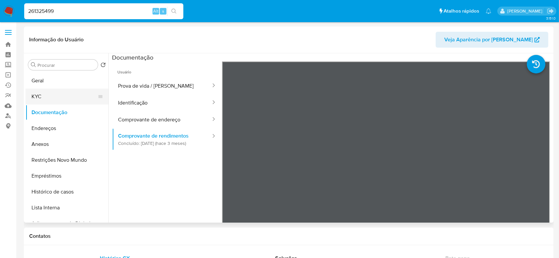
click at [39, 92] on button "KYC" at bounding box center [65, 97] width 78 height 16
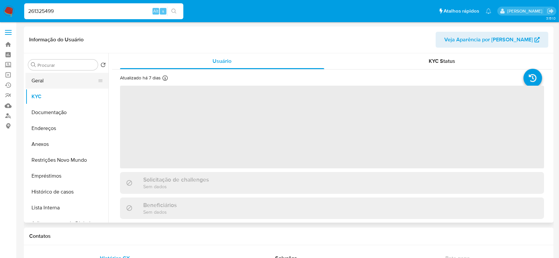
click at [42, 81] on button "Geral" at bounding box center [65, 81] width 78 height 16
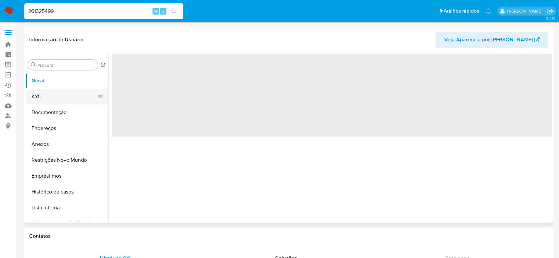
click at [50, 91] on button "KYC" at bounding box center [65, 97] width 78 height 16
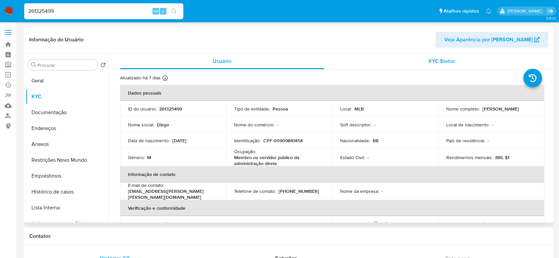
click at [443, 63] on span "KYC Status" at bounding box center [441, 61] width 27 height 8
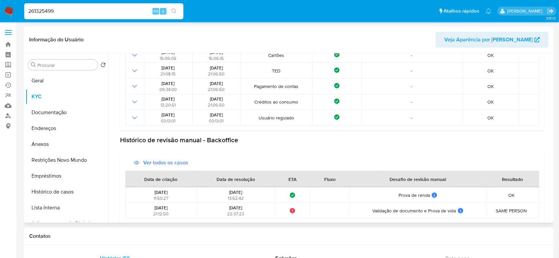
scroll to position [234, 0]
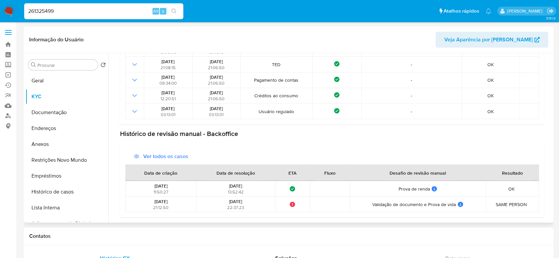
click at [24, 80] on div "Procurar Retornar ao pedido padrão [PERSON_NAME] Documentação Endereços Anexos …" at bounding box center [289, 138] width 530 height 170
click at [44, 81] on button "Geral" at bounding box center [65, 81] width 78 height 16
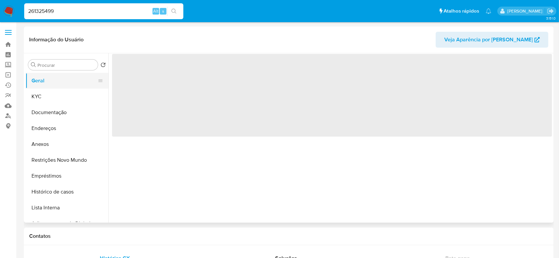
scroll to position [0, 0]
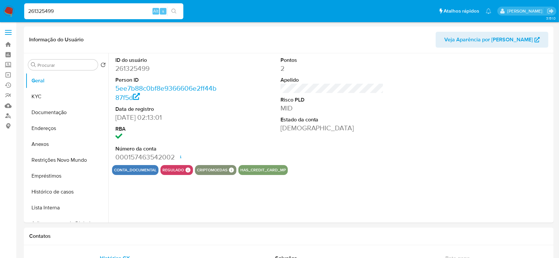
click at [131, 68] on dd "261325499" at bounding box center [166, 68] width 103 height 9
copy dd "261325499"
click at [461, 106] on div at bounding box center [497, 109] width 110 height 112
click at [91, 7] on input "261325499" at bounding box center [103, 11] width 159 height 9
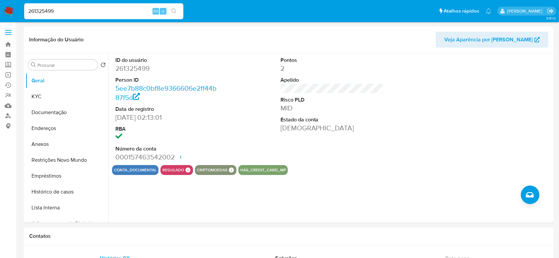
click at [91, 7] on input "261325499" at bounding box center [103, 11] width 159 height 9
paste input "1016917243"
type input "1016917243"
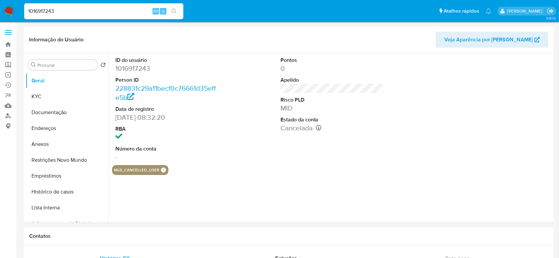
select select "10"
click at [45, 97] on button "KYC" at bounding box center [65, 97] width 78 height 16
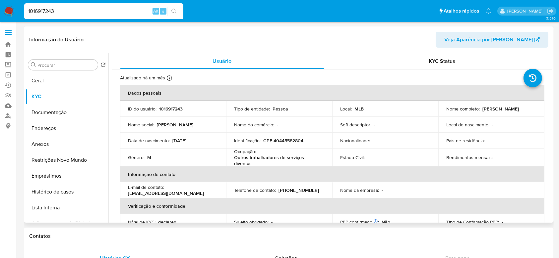
click at [377, 131] on td "Soft descriptor : -" at bounding box center [385, 125] width 106 height 16
click at [51, 114] on button "Documentação" at bounding box center [65, 113] width 78 height 16
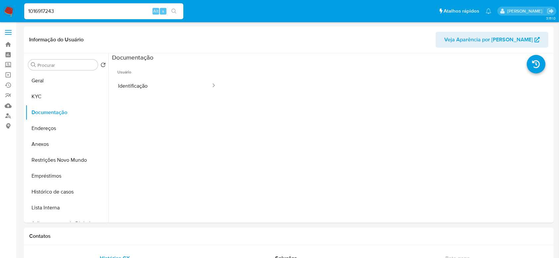
click at [66, 11] on input "1016917243" at bounding box center [103, 11] width 159 height 9
click at [70, 14] on input "1016917243" at bounding box center [103, 11] width 159 height 9
paste input "740081267"
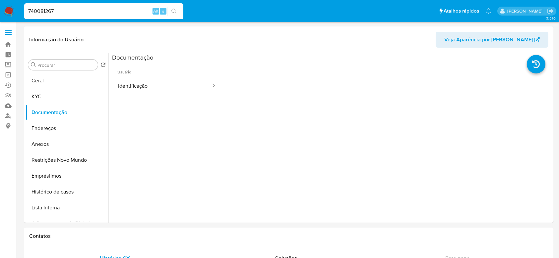
type input "740081267"
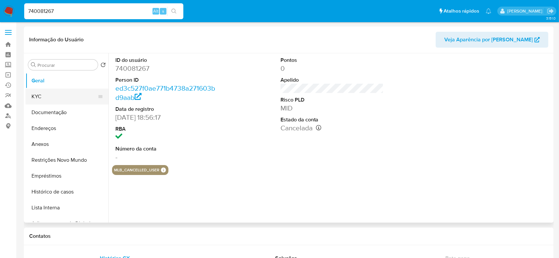
select select "10"
click at [49, 115] on button "Documentação" at bounding box center [65, 113] width 78 height 16
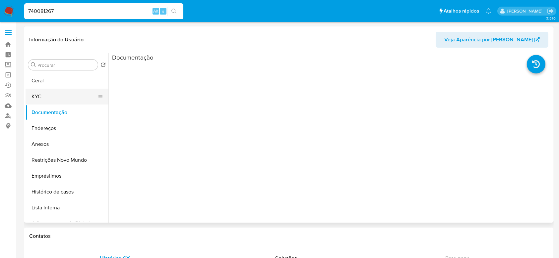
click at [45, 96] on button "KYC" at bounding box center [65, 97] width 78 height 16
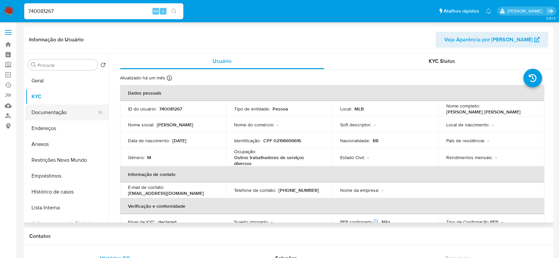
click at [38, 111] on button "Documentação" at bounding box center [65, 113] width 78 height 16
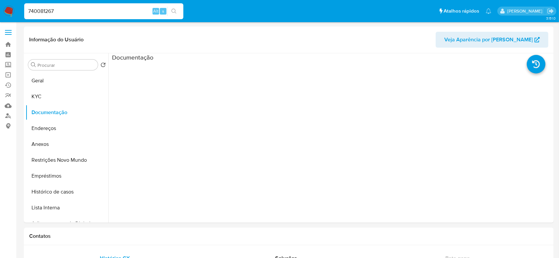
click at [114, 10] on input "740081267" at bounding box center [103, 11] width 159 height 9
paste input "796042824"
click at [114, 10] on input "740081267796042824" at bounding box center [103, 11] width 159 height 9
paste input
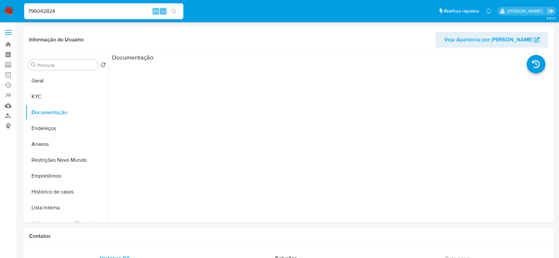
type input "796042824"
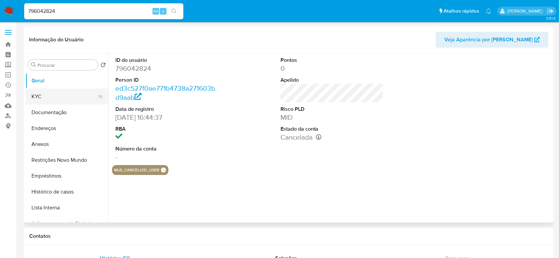
click at [49, 97] on button "KYC" at bounding box center [65, 97] width 78 height 16
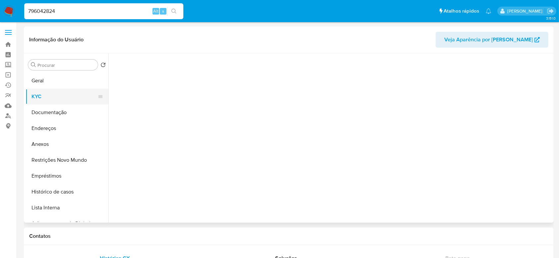
select select "10"
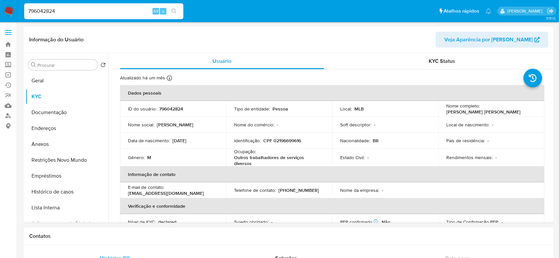
click at [112, 10] on input "796042824" at bounding box center [103, 11] width 159 height 9
paste input "651892353"
type input "651892353"
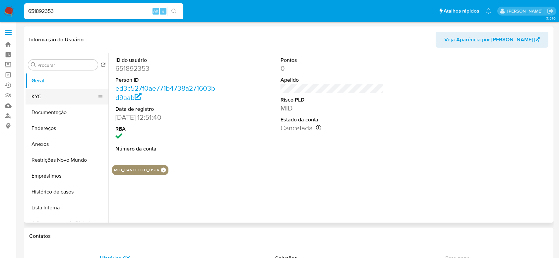
click at [40, 96] on button "KYC" at bounding box center [65, 97] width 78 height 16
select select "10"
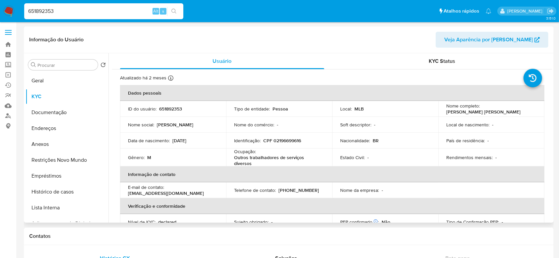
click at [370, 143] on div "Nacionalidade : BR" at bounding box center [385, 141] width 90 height 6
click at [104, 13] on input "651892353" at bounding box center [103, 11] width 159 height 9
paste input "430630959"
type input "430630959"
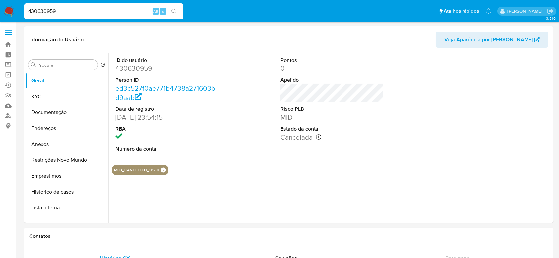
select select "10"
click at [48, 91] on button "KYC" at bounding box center [65, 97] width 78 height 16
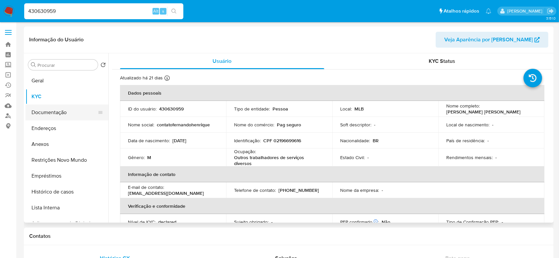
click at [45, 114] on button "Documentação" at bounding box center [65, 113] width 78 height 16
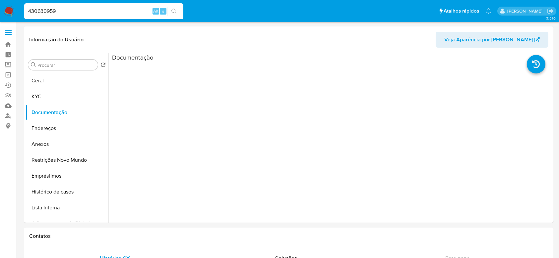
click at [101, 10] on input "430630959" at bounding box center [103, 11] width 159 height 9
paste input "702278303"
type input "702278303"
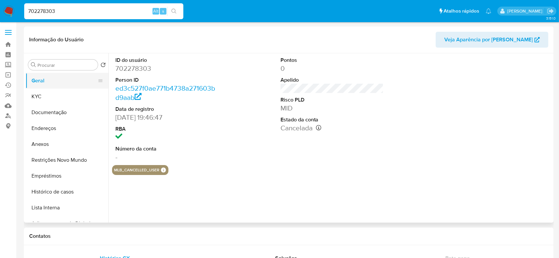
select select "10"
click at [41, 91] on button "KYC" at bounding box center [65, 97] width 78 height 16
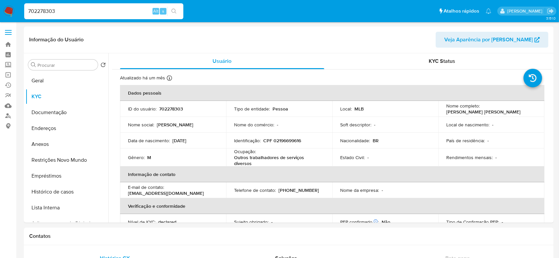
click at [98, 10] on input "702278303" at bounding box center [103, 11] width 159 height 9
paste input "256753571"
type input "256753571"
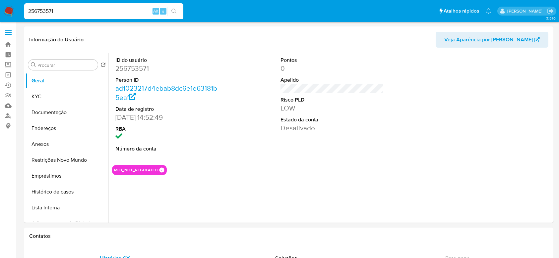
select select "10"
click at [48, 97] on button "KYC" at bounding box center [65, 97] width 78 height 16
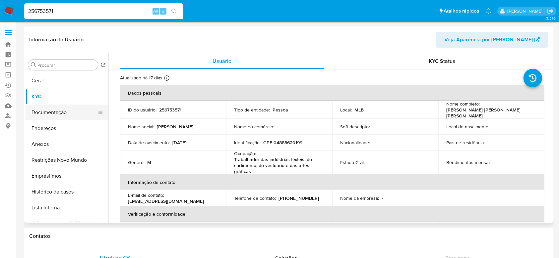
click at [60, 114] on button "Documentação" at bounding box center [65, 113] width 78 height 16
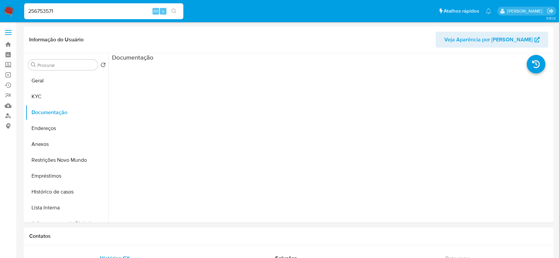
click at [82, 9] on input "256753571" at bounding box center [103, 11] width 159 height 9
paste input "637652212"
type input "637652212"
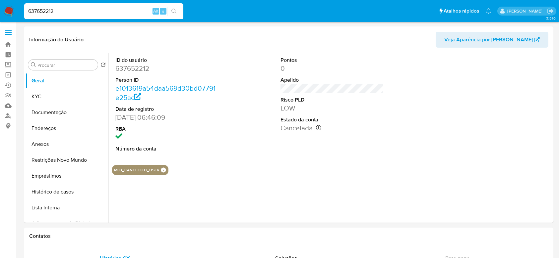
select select "10"
click at [58, 98] on button "KYC" at bounding box center [65, 97] width 78 height 16
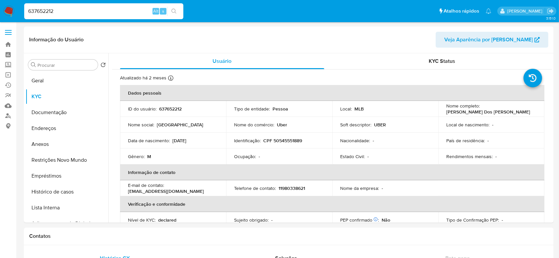
click at [84, 9] on input "637652212" at bounding box center [103, 11] width 159 height 9
paste input "1466935709"
type input "1466935709"
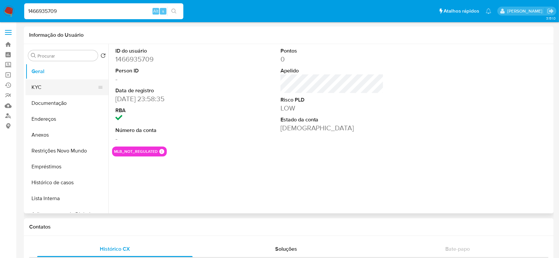
click at [52, 87] on button "KYC" at bounding box center [65, 88] width 78 height 16
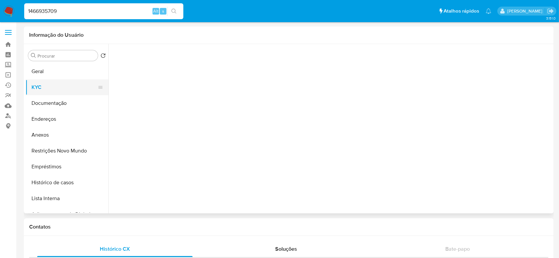
select select "10"
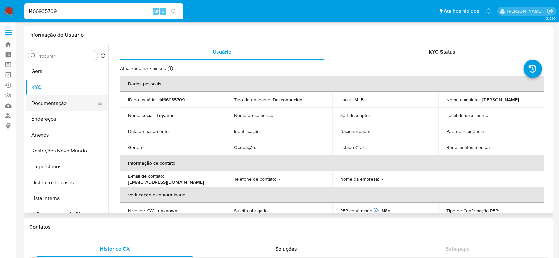
click at [50, 110] on button "Documentação" at bounding box center [65, 103] width 78 height 16
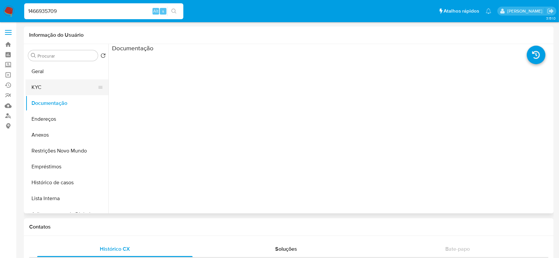
click at [40, 84] on button "KYC" at bounding box center [65, 88] width 78 height 16
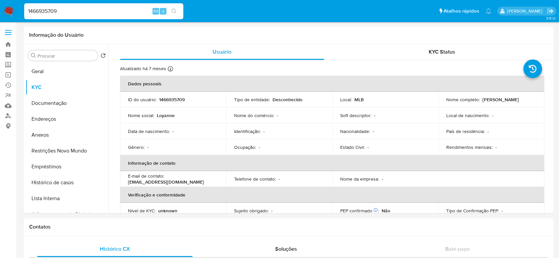
click at [91, 11] on input "1466935709" at bounding box center [103, 11] width 159 height 9
paste input "80583398"
type input "805833989"
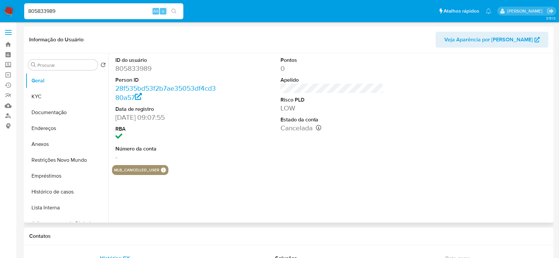
select select "10"
click at [265, 105] on div "ID do usuário 805833989 Person ID 28f535bd53f2b7ae35053df4cd380a57 Data de regi…" at bounding box center [332, 109] width 440 height 112
click at [47, 94] on button "KYC" at bounding box center [65, 97] width 78 height 16
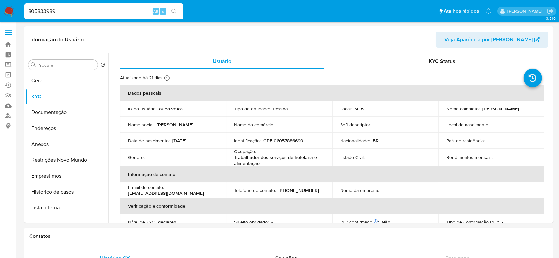
click at [116, 12] on input "805833989" at bounding box center [103, 11] width 159 height 9
paste input "455040923"
type input "455040923"
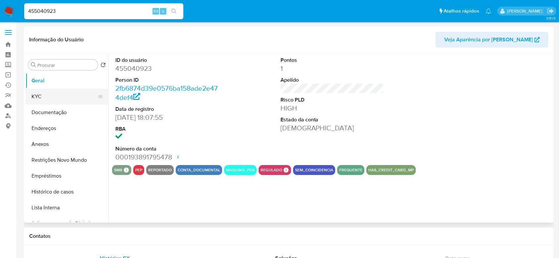
click at [48, 91] on button "KYC" at bounding box center [65, 97] width 78 height 16
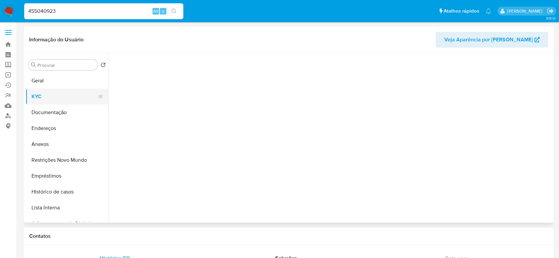
select select "10"
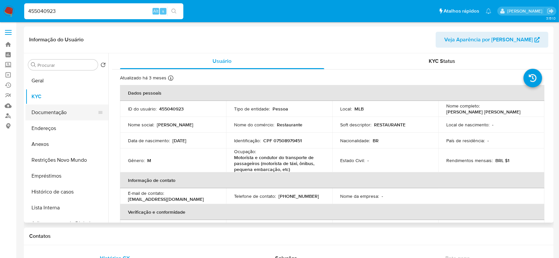
click at [45, 112] on button "Documentação" at bounding box center [65, 113] width 78 height 16
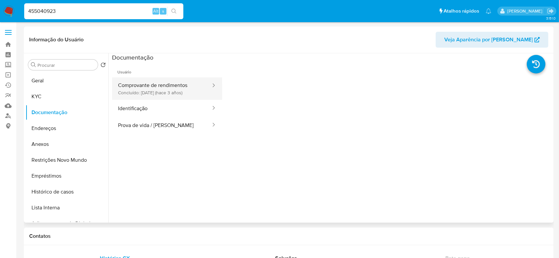
click at [127, 83] on button "Comprovante de rendimentos Concluído: [DATE] (hace 3 años)" at bounding box center [161, 89] width 99 height 23
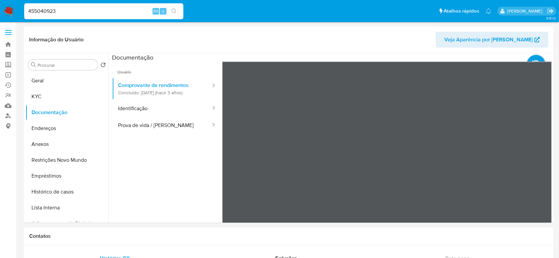
click at [90, 12] on input "455040923" at bounding box center [103, 11] width 159 height 9
paste input "157355250"
type input "157355250"
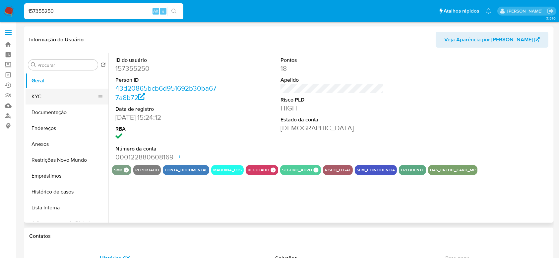
click at [53, 97] on button "KYC" at bounding box center [65, 97] width 78 height 16
select select "10"
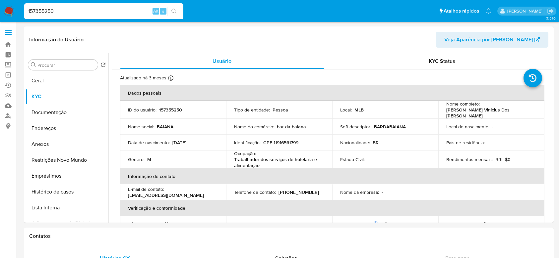
select select "10"
click at [51, 115] on button "Documentação" at bounding box center [65, 113] width 78 height 16
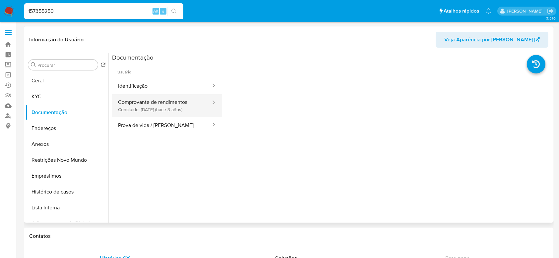
click at [188, 98] on button "Comprovante de rendimentos Concluído: 15/09/2022 (hace 3 años)" at bounding box center [161, 105] width 99 height 23
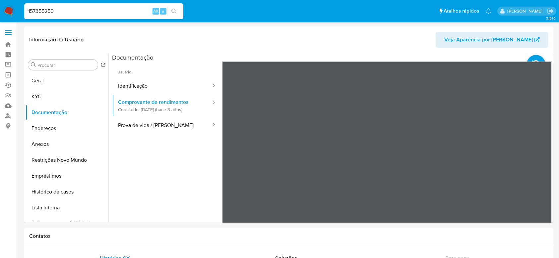
click at [137, 84] on button "Identificação" at bounding box center [161, 86] width 99 height 17
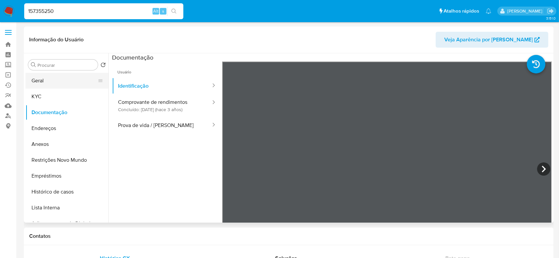
click at [54, 81] on button "Geral" at bounding box center [65, 81] width 78 height 16
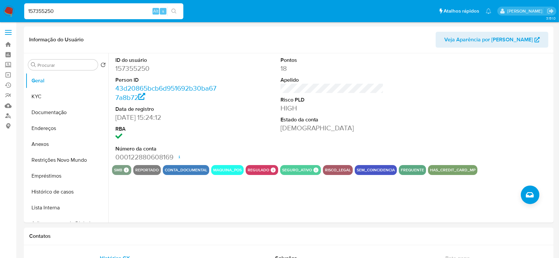
click at [85, 4] on div "157355250 Alt s" at bounding box center [103, 11] width 159 height 16
click at [85, 8] on input "157355250" at bounding box center [103, 11] width 159 height 9
paste input "335396724"
type input "335396724"
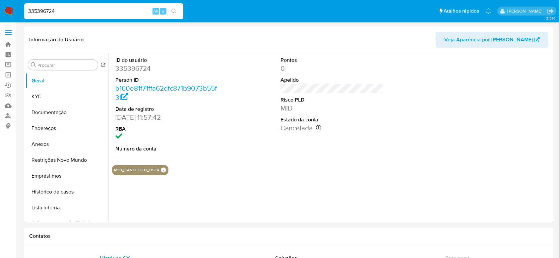
select select "10"
click at [39, 97] on button "KYC" at bounding box center [65, 97] width 78 height 16
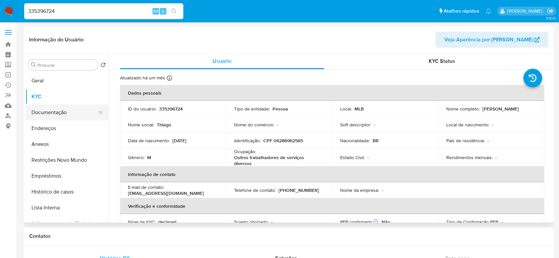
click at [42, 109] on button "Documentação" at bounding box center [65, 113] width 78 height 16
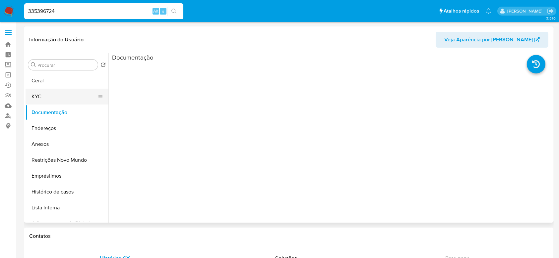
click at [39, 95] on button "KYC" at bounding box center [65, 97] width 78 height 16
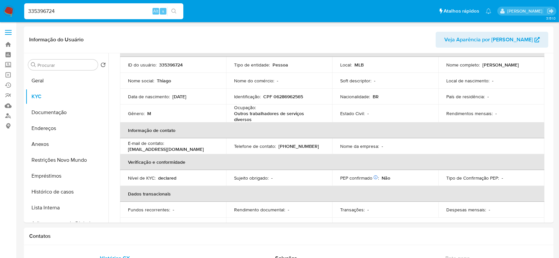
scroll to position [88, 0]
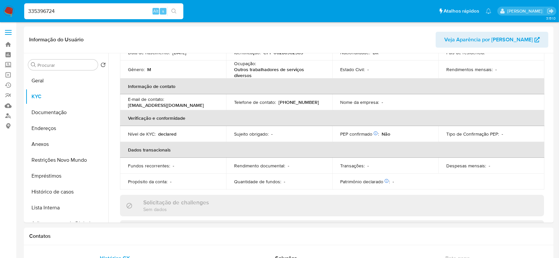
click at [122, 11] on input "335396724" at bounding box center [103, 11] width 159 height 9
paste input "2287896735"
type input "2287896735"
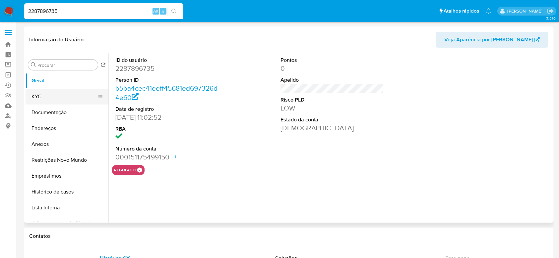
click at [36, 99] on button "KYC" at bounding box center [65, 97] width 78 height 16
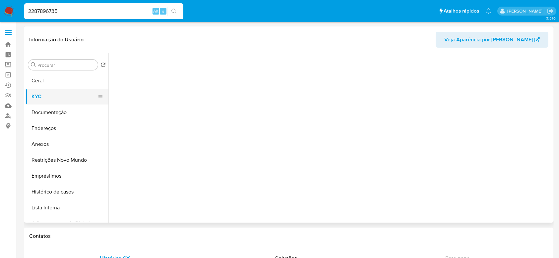
select select "10"
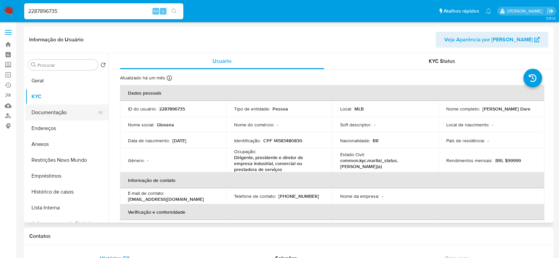
click at [54, 114] on button "Documentação" at bounding box center [65, 113] width 78 height 16
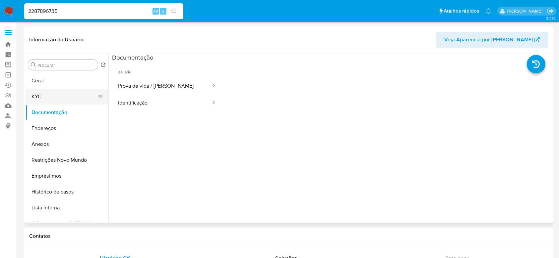
click at [50, 97] on button "KYC" at bounding box center [65, 97] width 78 height 16
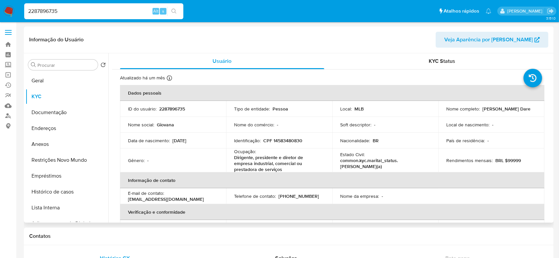
click at [501, 149] on td "Rendimentos mensais : BRL $99999" at bounding box center [491, 161] width 106 height 24
click at [68, 10] on input "2287896735" at bounding box center [103, 11] width 159 height 9
paste input "556428540"
type input "556428540"
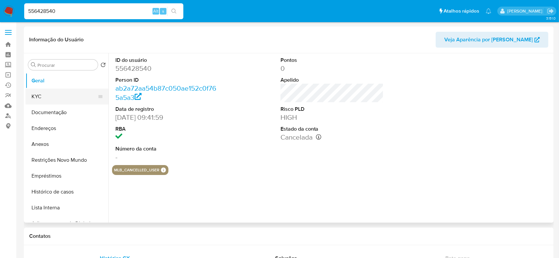
select select "10"
click at [49, 99] on button "KYC" at bounding box center [65, 97] width 78 height 16
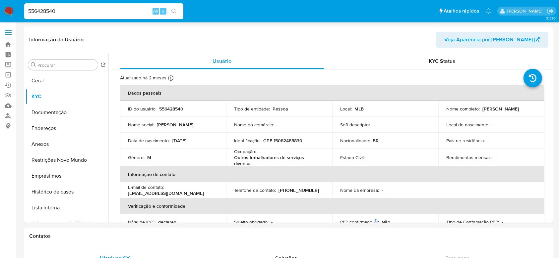
click at [87, 9] on input "556428540" at bounding box center [103, 11] width 159 height 9
paste input "2041182545"
type input "2041182545"
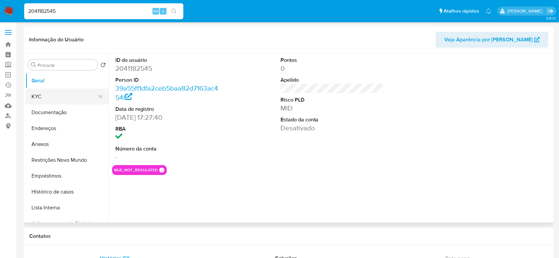
select select "10"
click at [49, 99] on button "KYC" at bounding box center [65, 97] width 78 height 16
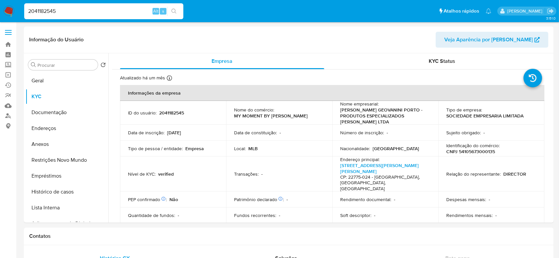
click at [125, 11] on input "2041182545" at bounding box center [103, 11] width 159 height 9
paste input "537429782"
type input "537429782"
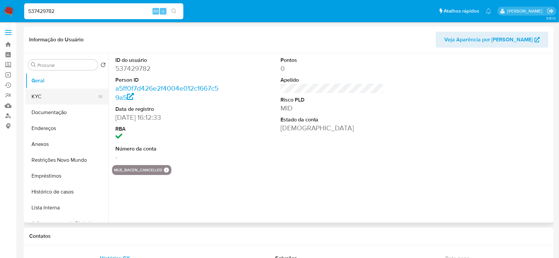
click at [50, 93] on button "KYC" at bounding box center [65, 97] width 78 height 16
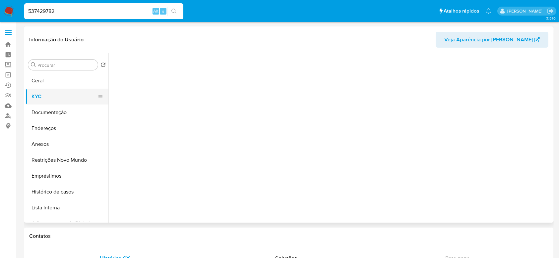
select select "10"
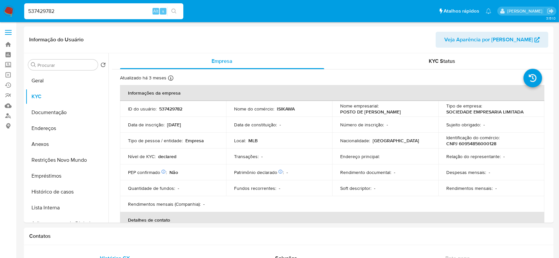
click at [106, 8] on input "537429782" at bounding box center [103, 11] width 159 height 9
paste input "207789057"
type input "207789057"
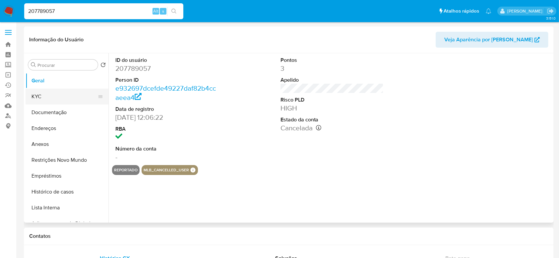
select select "10"
click at [52, 96] on button "KYC" at bounding box center [65, 97] width 78 height 16
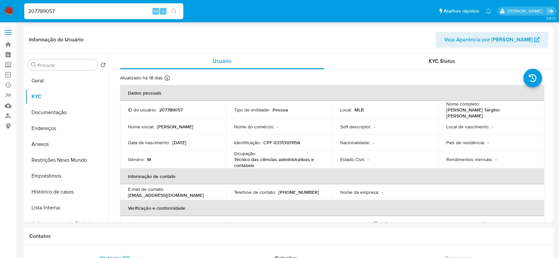
click at [109, 14] on input "207789057" at bounding box center [103, 11] width 159 height 9
paste input "282782370"
type input "2282782370"
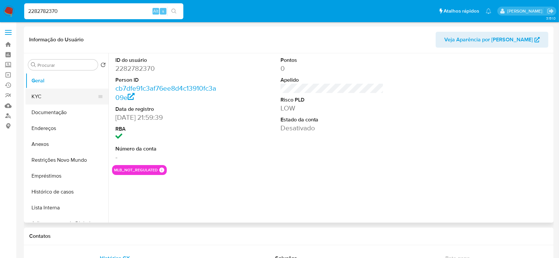
select select "10"
click at [50, 97] on button "KYC" at bounding box center [65, 97] width 78 height 16
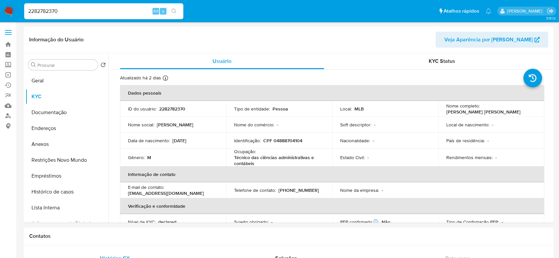
click at [91, 11] on input "2282782370" at bounding box center [103, 11] width 159 height 9
paste input "116588323"
type input "116588323"
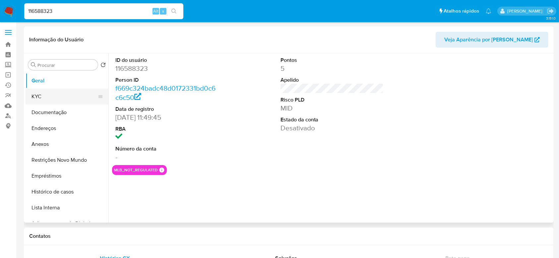
select select "10"
click at [38, 94] on button "KYC" at bounding box center [65, 97] width 78 height 16
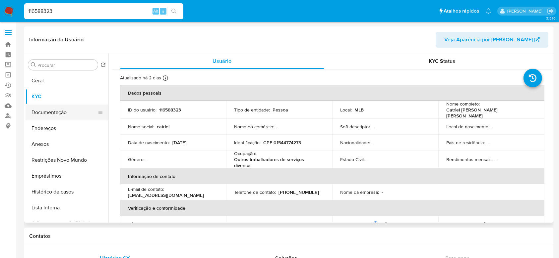
click at [50, 114] on button "Documentação" at bounding box center [65, 113] width 78 height 16
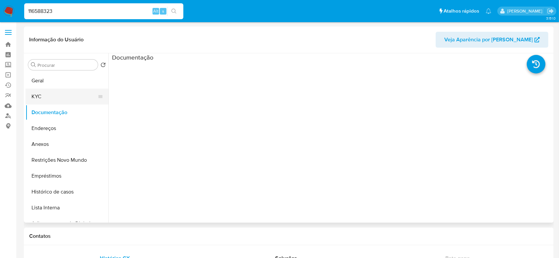
click at [51, 90] on button "KYC" at bounding box center [65, 97] width 78 height 16
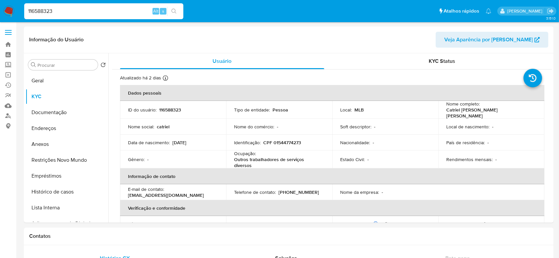
click at [64, 17] on div "116588323 Alt s" at bounding box center [103, 11] width 159 height 16
click at [64, 12] on input "116588323" at bounding box center [103, 11] width 159 height 9
paste input "77694987"
type input "776949873"
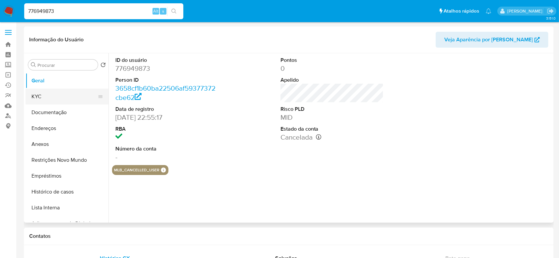
select select "10"
click at [49, 97] on button "KYC" at bounding box center [65, 97] width 78 height 16
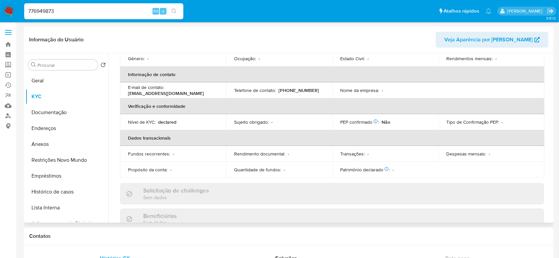
scroll to position [44, 0]
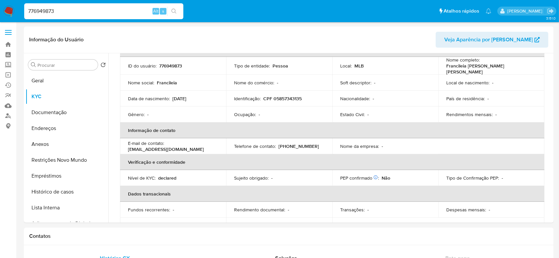
click at [115, 11] on input "776949873" at bounding box center [103, 11] width 159 height 9
paste input "98465244"
type input "798465244"
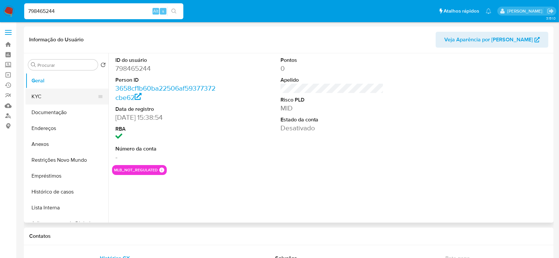
click at [35, 97] on button "KYC" at bounding box center [65, 97] width 78 height 16
select select "10"
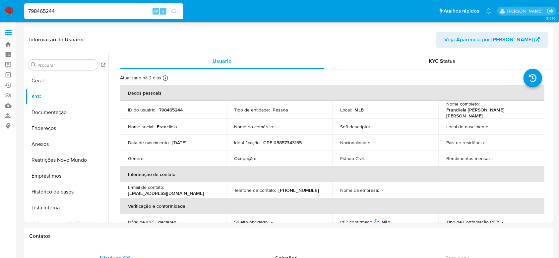
click at [137, 9] on input "798465244" at bounding box center [103, 11] width 159 height 9
paste input "1759950339"
type input "1759950339"
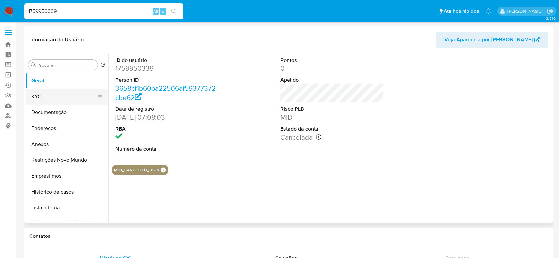
select select "10"
click at [37, 97] on button "KYC" at bounding box center [65, 97] width 78 height 16
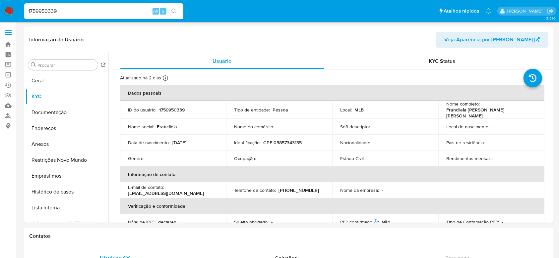
click at [115, 12] on input "1759950339" at bounding box center [103, 11] width 159 height 9
paste input "667836215"
type input "667836215"
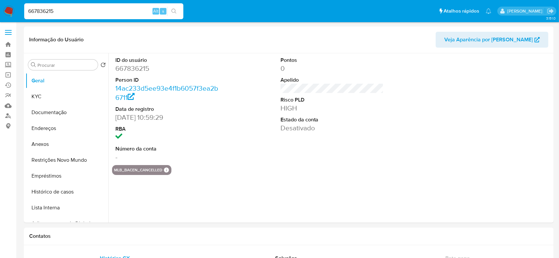
select select "10"
click at [65, 96] on button "KYC" at bounding box center [65, 97] width 78 height 16
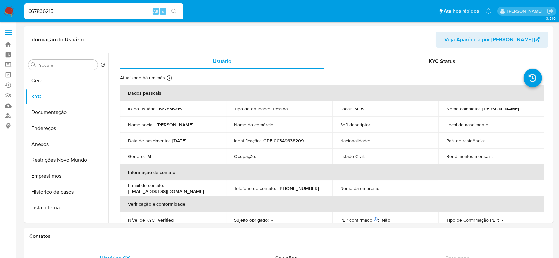
click at [84, 12] on input "667836215" at bounding box center [103, 11] width 159 height 9
paste input "1380346073"
type input "1380346073"
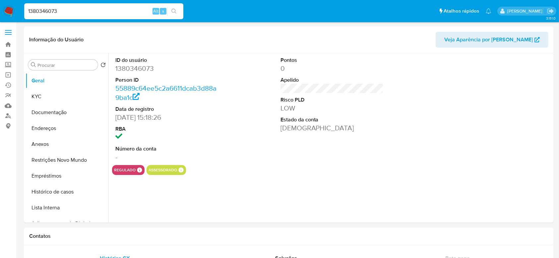
select select "10"
click at [47, 96] on button "KYC" at bounding box center [65, 97] width 78 height 16
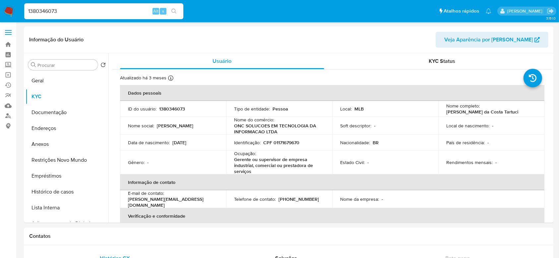
click at [109, 13] on input "1380346073" at bounding box center [103, 11] width 159 height 9
paste input "44516752"
type input "445167523"
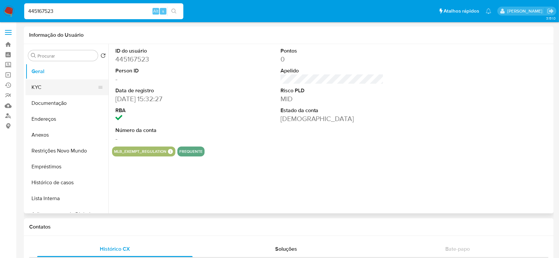
select select "10"
click at [44, 90] on button "KYC" at bounding box center [65, 88] width 78 height 16
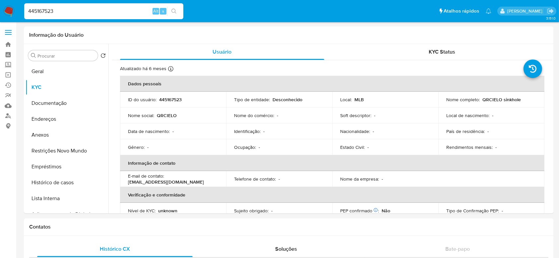
click at [80, 14] on input "445167523" at bounding box center [103, 11] width 159 height 9
paste input "205978737"
type input "205978737"
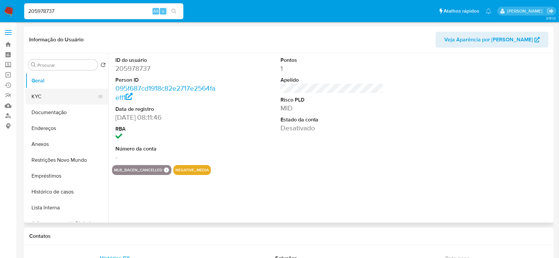
select select "10"
click at [40, 96] on button "KYC" at bounding box center [65, 97] width 78 height 16
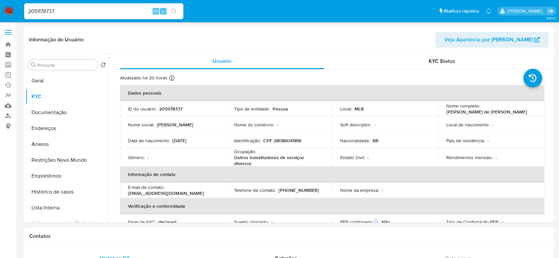
select select "10"
click at [56, 15] on input "205978737" at bounding box center [103, 11] width 159 height 9
paste input "462015988"
type input "462015988"
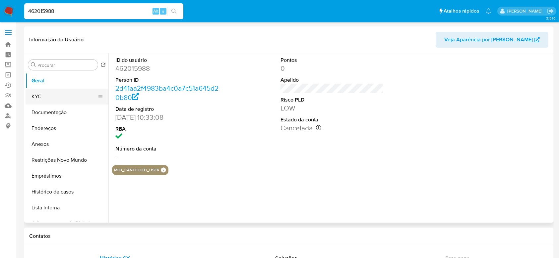
select select "10"
click at [47, 96] on button "KYC" at bounding box center [65, 97] width 78 height 16
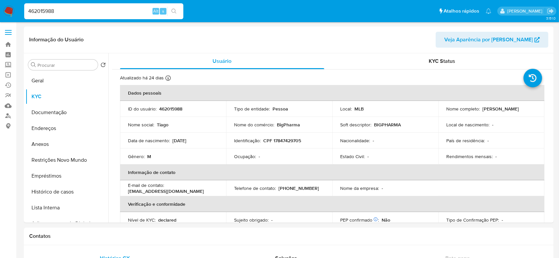
click at [120, 7] on input "462015988" at bounding box center [103, 11] width 159 height 9
paste input "352173990"
type input "352173990"
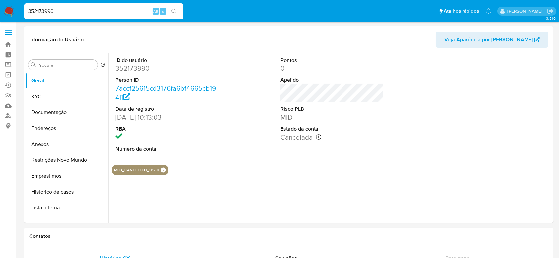
select select "10"
click at [54, 97] on button "KYC" at bounding box center [65, 97] width 78 height 16
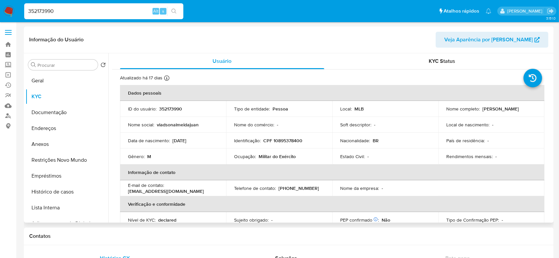
click at [303, 125] on div "Nome do comércio : -" at bounding box center [279, 125] width 90 height 6
click at [41, 112] on button "Documentação" at bounding box center [65, 113] width 78 height 16
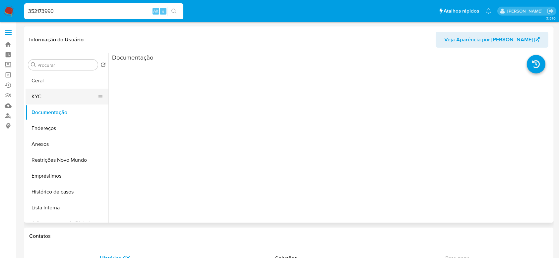
click at [64, 92] on button "KYC" at bounding box center [65, 97] width 78 height 16
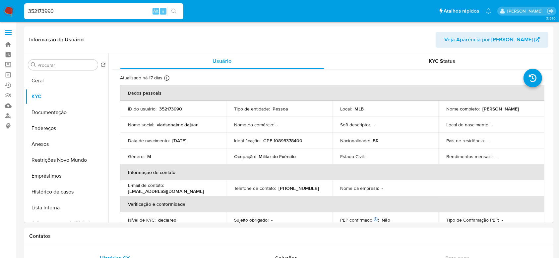
click at [103, 13] on input "352173990" at bounding box center [103, 11] width 159 height 9
paste input "48042884"
type input "480428840"
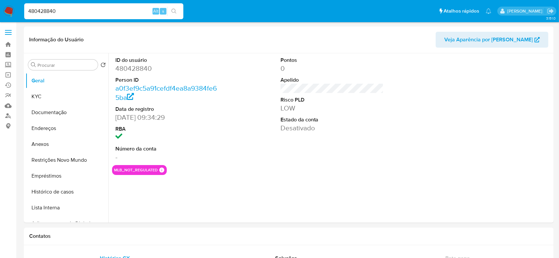
select select "10"
click at [67, 93] on button "KYC" at bounding box center [65, 97] width 78 height 16
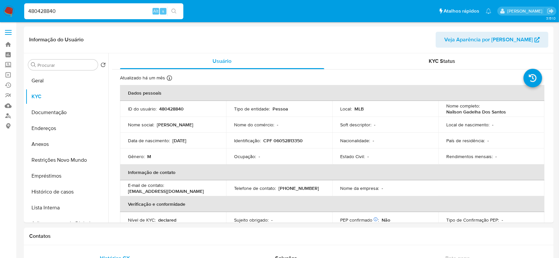
click at [105, 17] on div "480428840 Alt s" at bounding box center [103, 11] width 159 height 16
click at [105, 12] on input "480428840" at bounding box center [103, 11] width 159 height 9
paste input "62151314"
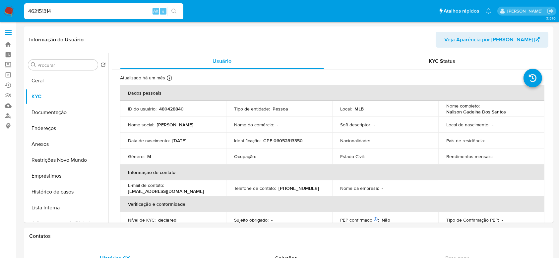
type input "462151314"
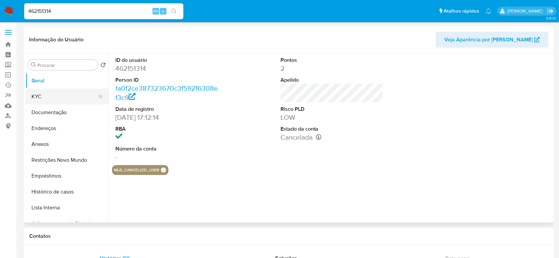
select select "10"
click at [61, 97] on button "KYC" at bounding box center [65, 97] width 78 height 16
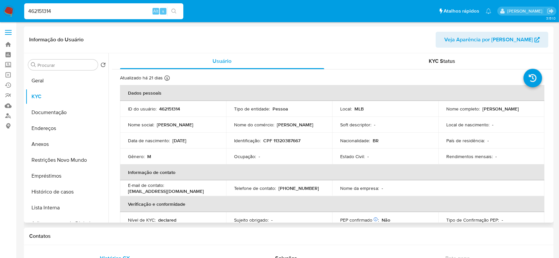
click at [412, 139] on div "Nacionalidade : BR" at bounding box center [385, 141] width 90 height 6
click at [95, 12] on input "462151314" at bounding box center [103, 11] width 159 height 9
paste input "1035595005"
type input "1035595005"
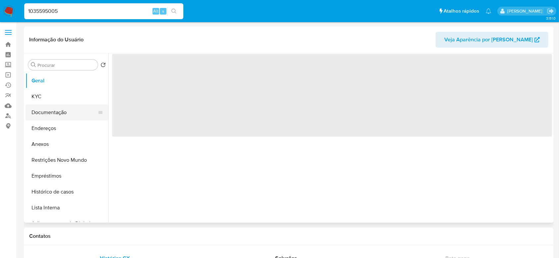
click at [51, 108] on button "Documentação" at bounding box center [65, 113] width 78 height 16
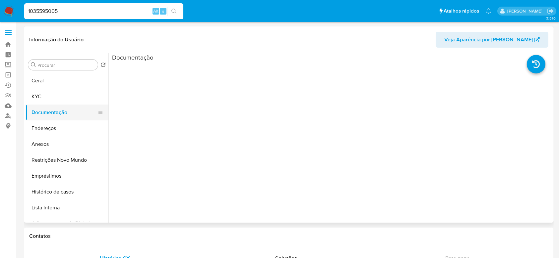
select select "10"
click at [51, 98] on button "KYC" at bounding box center [65, 97] width 78 height 16
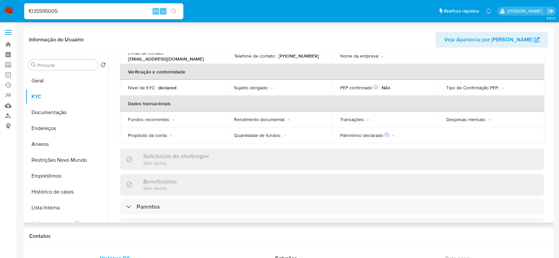
scroll to position [44, 0]
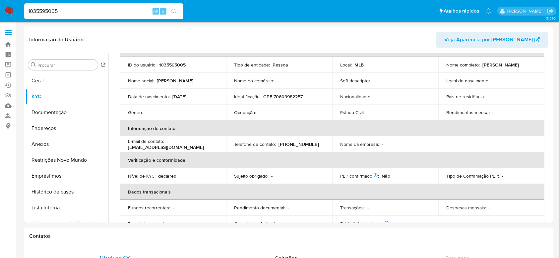
click at [103, 15] on input "1035595005" at bounding box center [103, 11] width 159 height 9
paste input "2318851749"
type input "2318851749"
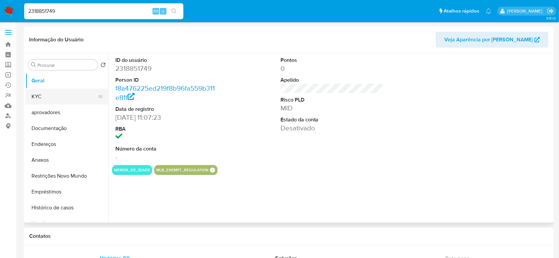
select select "10"
click at [52, 96] on button "KYC" at bounding box center [65, 97] width 78 height 16
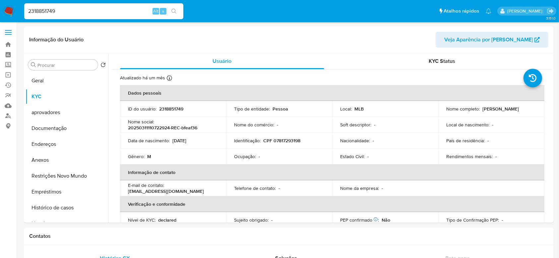
click at [100, 10] on input "2318851749" at bounding box center [103, 11] width 159 height 9
paste input "152639275"
type input "152639275"
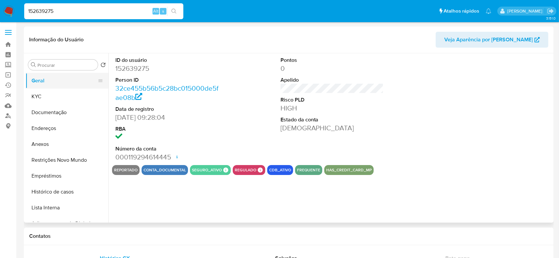
select select "10"
click at [49, 95] on button "KYC" at bounding box center [65, 97] width 78 height 16
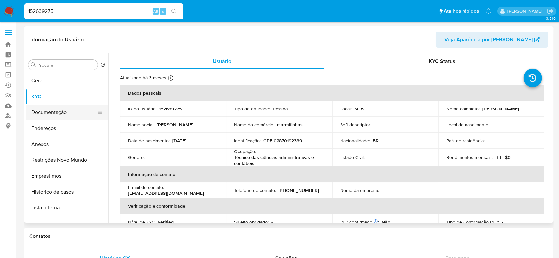
click at [66, 111] on button "Documentação" at bounding box center [65, 113] width 78 height 16
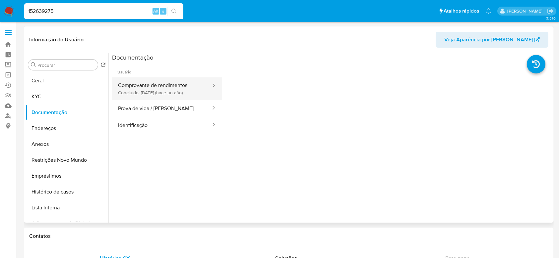
click at [165, 85] on button "Comprovante de rendimentos Concluído: 14/06/2024 (hace un año)" at bounding box center [161, 89] width 99 height 23
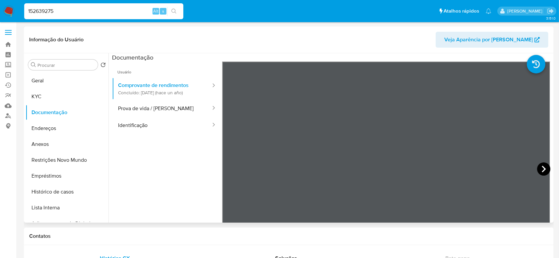
click at [538, 168] on icon at bounding box center [543, 169] width 13 height 13
click at [233, 168] on icon at bounding box center [230, 169] width 13 height 13
click at [117, 13] on input "152639275" at bounding box center [103, 11] width 159 height 9
paste input "70630359"
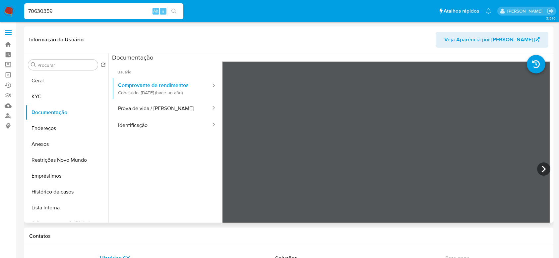
type input "70630359"
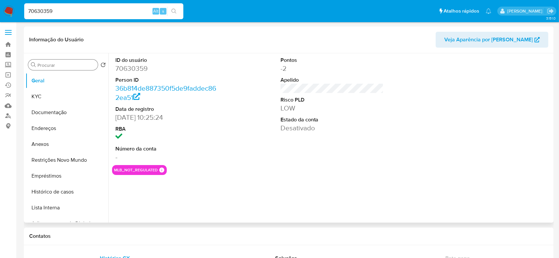
select select "10"
click at [37, 97] on button "KYC" at bounding box center [65, 97] width 78 height 16
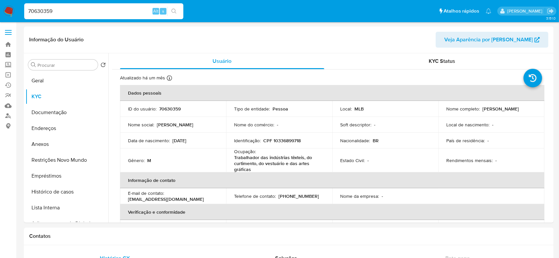
click at [111, 9] on input "70630359" at bounding box center [103, 11] width 159 height 9
paste input "375401743"
type input "375401743"
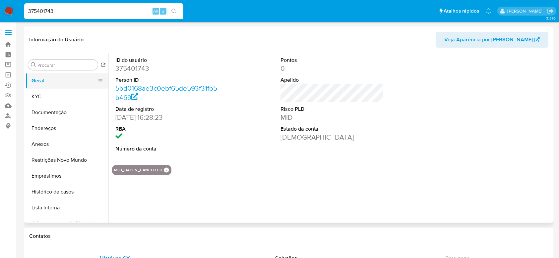
select select "10"
click at [39, 97] on button "KYC" at bounding box center [65, 97] width 78 height 16
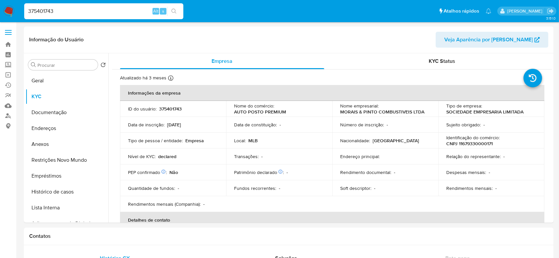
click at [122, 14] on input "375401743" at bounding box center [103, 11] width 159 height 9
paste input "2043016908"
type input "2043016908"
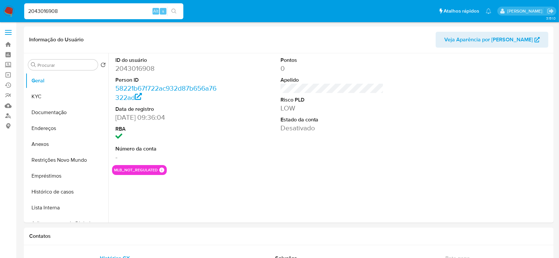
select select "10"
click at [43, 97] on button "KYC" at bounding box center [65, 97] width 78 height 16
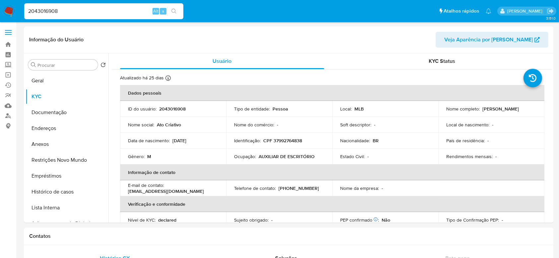
click at [105, 7] on input "2043016908" at bounding box center [103, 11] width 159 height 9
paste input "308766467"
type input "308766467"
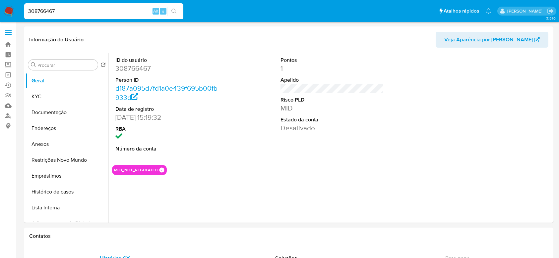
select select "10"
click at [48, 97] on button "KYC" at bounding box center [65, 97] width 78 height 16
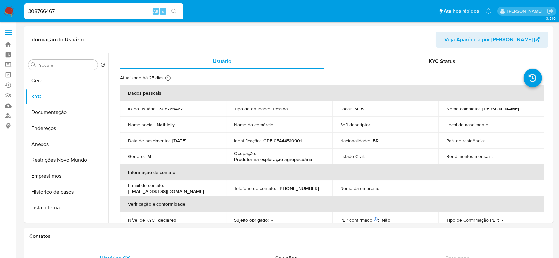
click at [122, 13] on input "308766467" at bounding box center [103, 11] width 159 height 9
paste input "221904225"
click at [122, 13] on input "308766467" at bounding box center [103, 11] width 159 height 9
type input "2219042257"
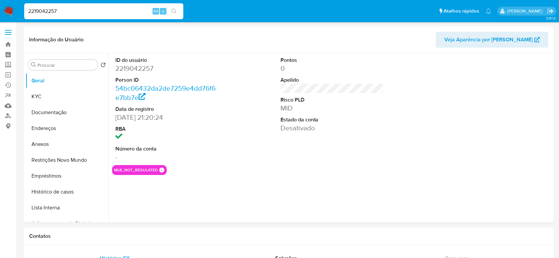
select select "10"
click at [50, 94] on button "KYC" at bounding box center [65, 97] width 78 height 16
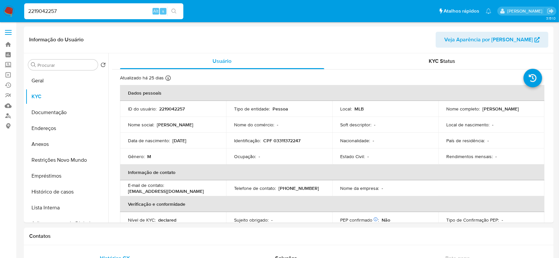
click at [109, 11] on input "2219042257" at bounding box center [103, 11] width 159 height 9
paste input "742884714"
type input "742884714"
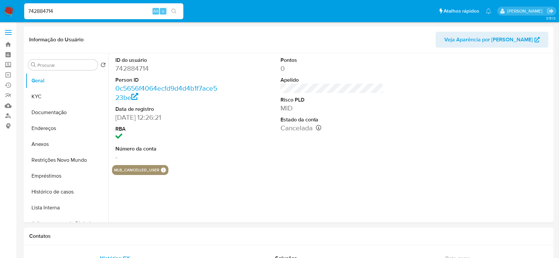
select select "10"
click at [55, 100] on button "KYC" at bounding box center [65, 97] width 78 height 16
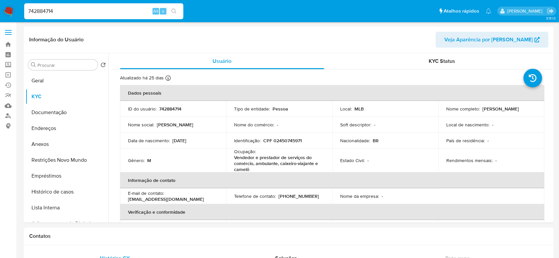
click at [80, 9] on input "742884714" at bounding box center [103, 11] width 159 height 9
paste input "393784493"
type input "393784493"
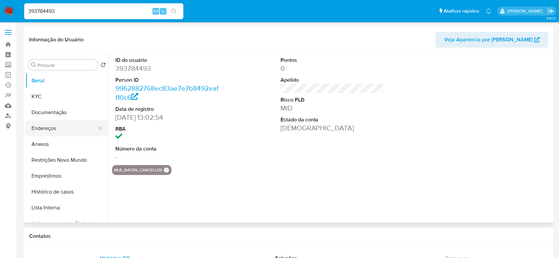
select select "10"
click at [47, 94] on button "KYC" at bounding box center [65, 97] width 78 height 16
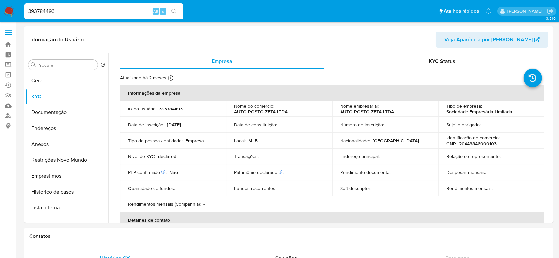
click at [80, 9] on input "393784493" at bounding box center [103, 11] width 159 height 9
paste input "618788908"
type input "618788908"
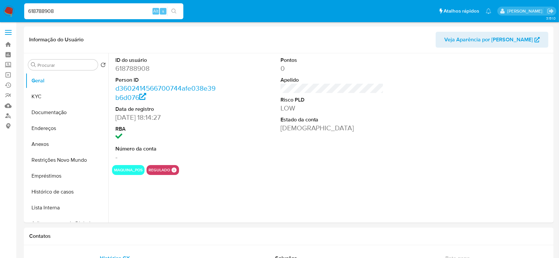
select select "10"
click at [40, 101] on button "KYC" at bounding box center [65, 97] width 78 height 16
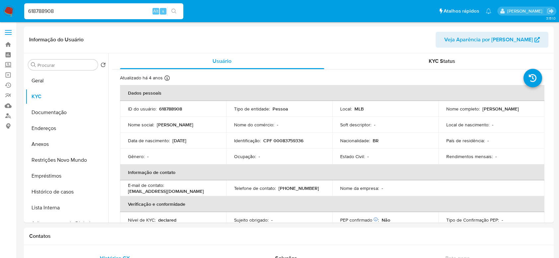
select select "10"
click at [94, 11] on input "618788908" at bounding box center [103, 11] width 159 height 9
paste input "1290296907"
type input "1290296907"
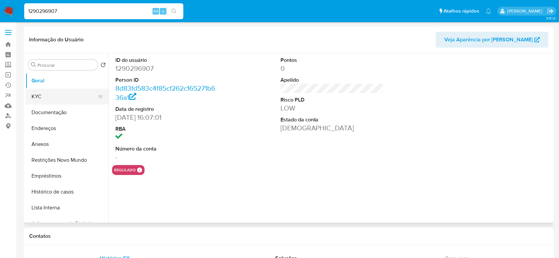
select select "10"
click at [47, 93] on button "KYC" at bounding box center [65, 97] width 78 height 16
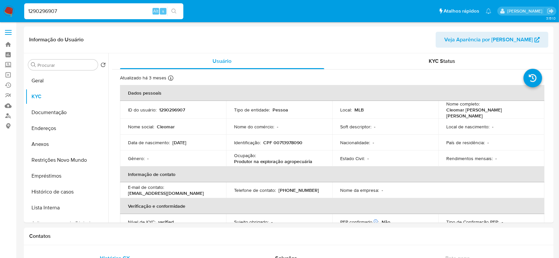
click at [126, 8] on input "1290296907" at bounding box center [103, 11] width 159 height 9
paste input "381989549"
type input "381989549"
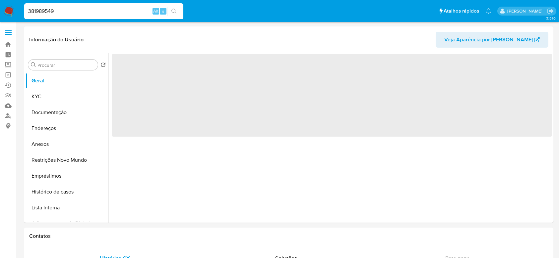
click at [126, 8] on input "381989549" at bounding box center [103, 11] width 159 height 9
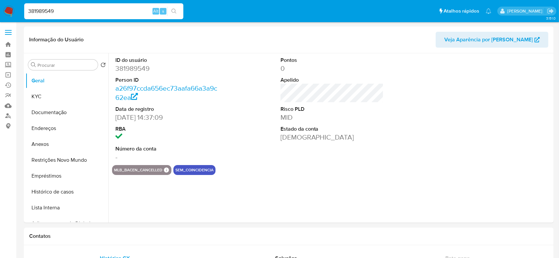
select select "10"
click at [43, 99] on button "KYC" at bounding box center [65, 97] width 78 height 16
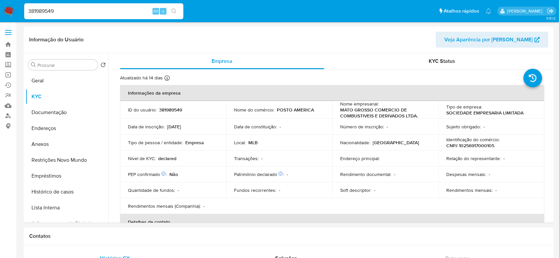
click at [83, 12] on input "381989549" at bounding box center [103, 11] width 159 height 9
paste input "520549725"
type input "520549725"
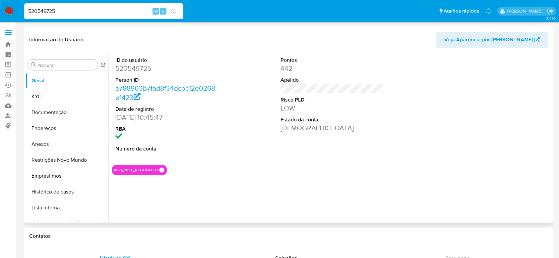
select select "10"
click at [41, 91] on button "KYC" at bounding box center [65, 97] width 78 height 16
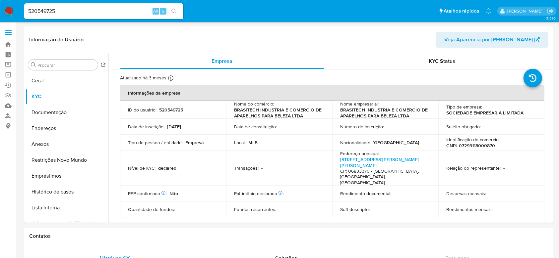
click at [103, 10] on input "520549725" at bounding box center [103, 11] width 159 height 9
paste input "613691730"
click at [103, 10] on input "520549725" at bounding box center [103, 11] width 159 height 9
type input "613691730"
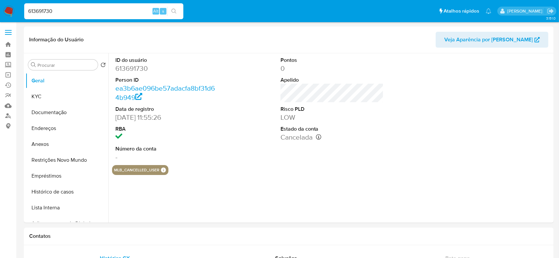
select select "10"
click at [44, 94] on button "KYC" at bounding box center [65, 97] width 78 height 16
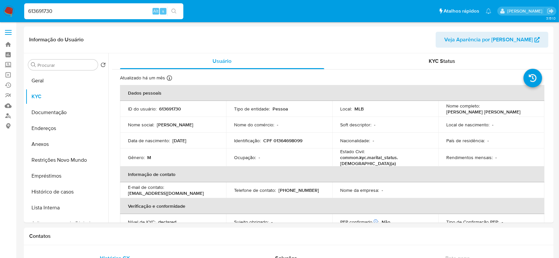
click at [120, 13] on input "613691730" at bounding box center [103, 11] width 159 height 9
paste input "1088372833"
type input "1088372833"
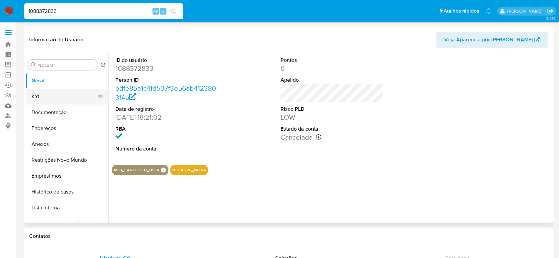
click at [46, 99] on button "KYC" at bounding box center [65, 97] width 78 height 16
select select "10"
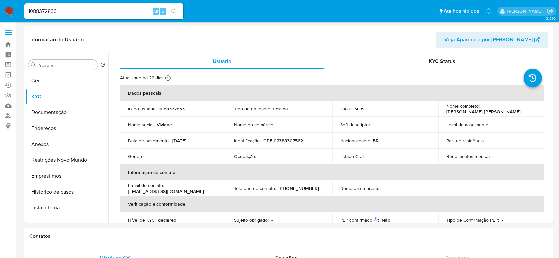
click at [117, 17] on div "1088372833 Alt s" at bounding box center [103, 11] width 159 height 16
click at [117, 12] on input "1088372833" at bounding box center [103, 11] width 159 height 9
paste input "532309819"
type input "532309819"
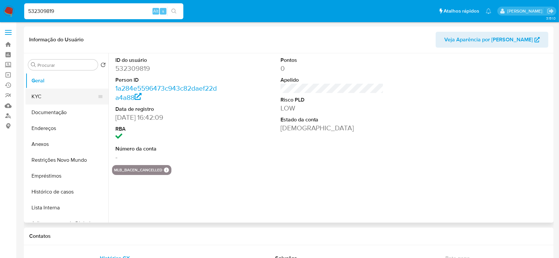
select select "10"
click at [41, 97] on button "KYC" at bounding box center [65, 97] width 78 height 16
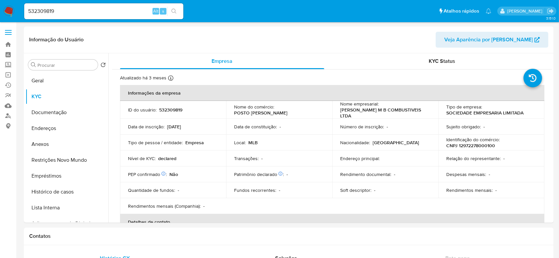
click at [58, 15] on input "532309819" at bounding box center [103, 11] width 159 height 9
paste input "1710180318"
type input "1710180318"
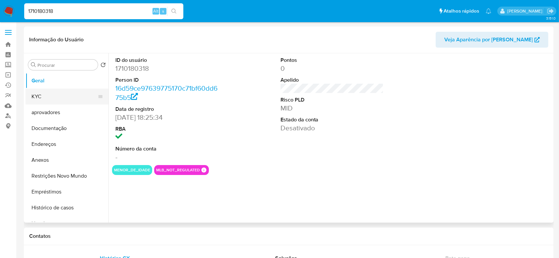
click at [58, 96] on button "KYC" at bounding box center [65, 97] width 78 height 16
select select "10"
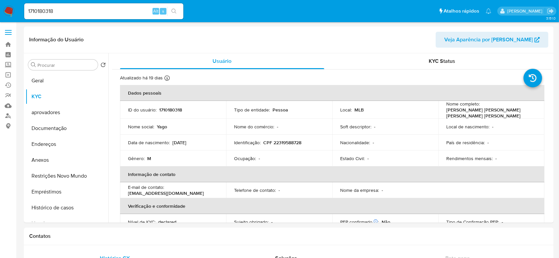
click at [113, 14] on input "1710180318" at bounding box center [103, 11] width 159 height 9
paste input "26993159"
type input "126993159"
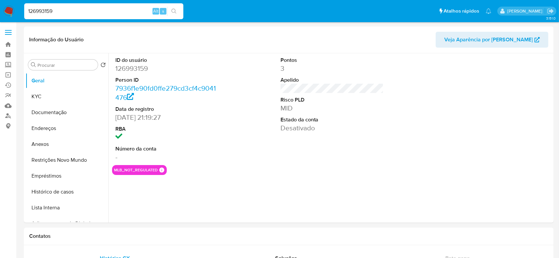
select select "10"
click at [40, 98] on button "KYC" at bounding box center [65, 97] width 78 height 16
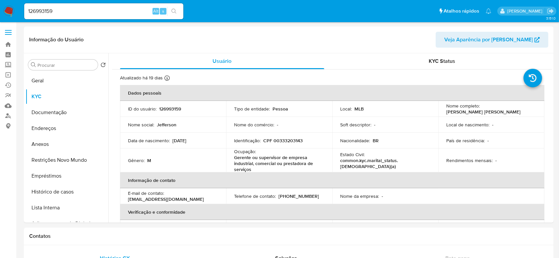
click at [119, 8] on input "126993159" at bounding box center [103, 11] width 159 height 9
paste input "260028976"
type input "260028976"
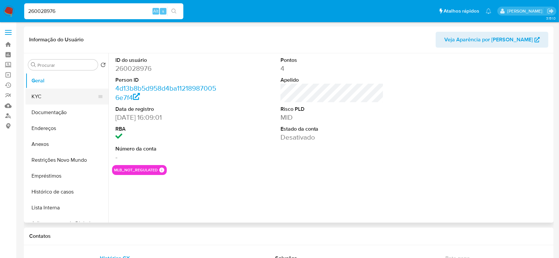
select select "10"
click at [50, 96] on button "KYC" at bounding box center [65, 97] width 78 height 16
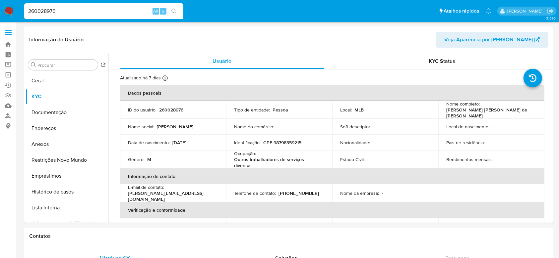
click at [117, 8] on input "260028976" at bounding box center [103, 11] width 159 height 9
paste input "37540432"
type input "375404326"
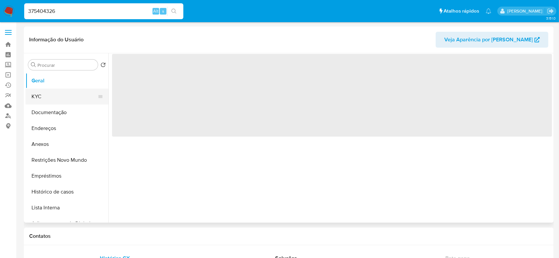
click at [51, 95] on button "KYC" at bounding box center [65, 97] width 78 height 16
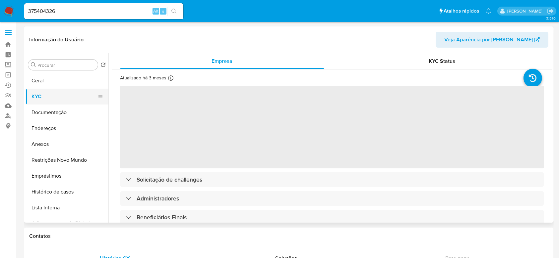
select select "10"
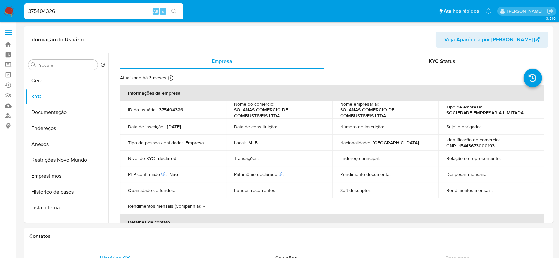
click at [135, 12] on input "375404326" at bounding box center [103, 11] width 159 height 9
paste input "606583738"
type input "606583738"
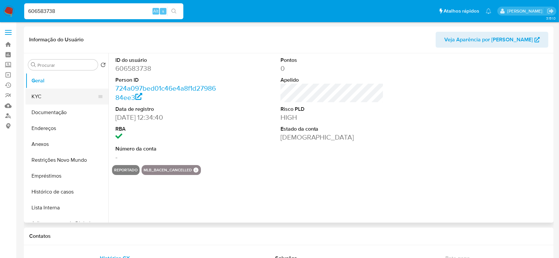
click at [37, 95] on button "KYC" at bounding box center [65, 97] width 78 height 16
select select "10"
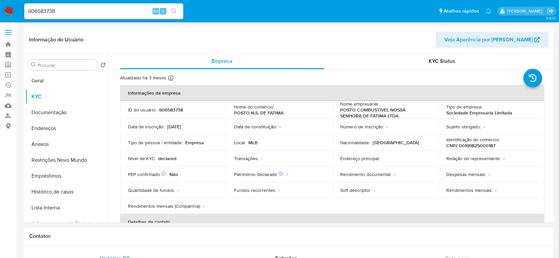
drag, startPoint x: 98, startPoint y: 3, endPoint x: 99, endPoint y: 8, distance: 5.3
click at [98, 3] on div "606583738 Alt s" at bounding box center [103, 11] width 159 height 19
click at [99, 10] on input "606583738" at bounding box center [103, 11] width 159 height 9
paste input "368496404"
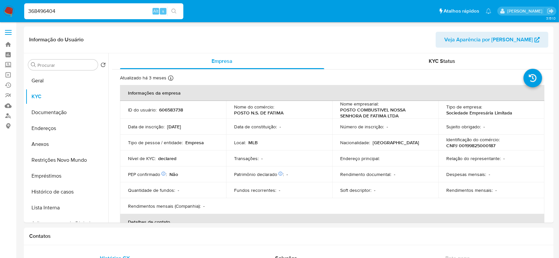
type input "368496404"
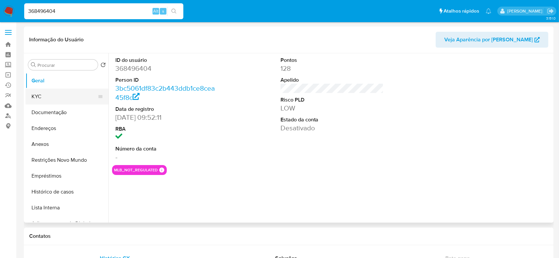
click at [40, 99] on button "KYC" at bounding box center [65, 97] width 78 height 16
select select "10"
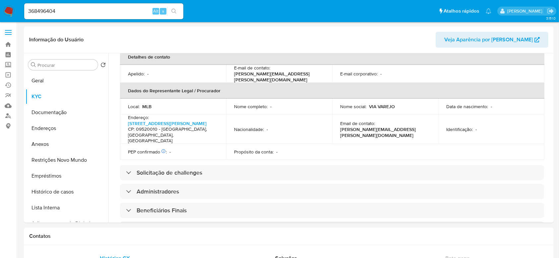
scroll to position [44, 0]
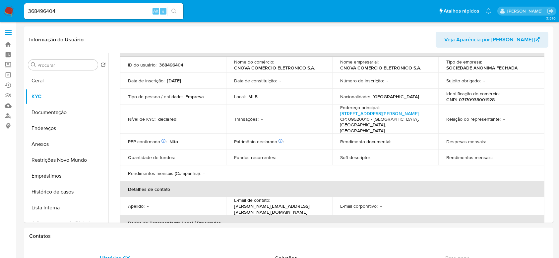
click at [106, 13] on input "368496404" at bounding box center [103, 11] width 159 height 9
paste input "2487195539"
type input "2487195539"
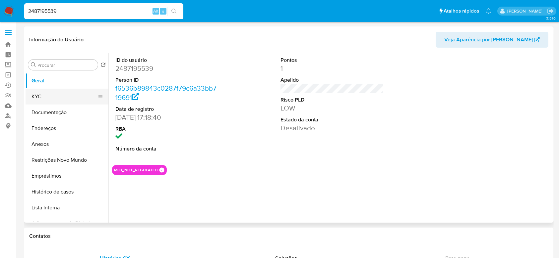
click at [30, 93] on button "KYC" at bounding box center [65, 97] width 78 height 16
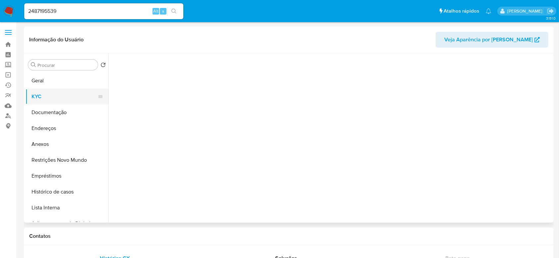
select select "10"
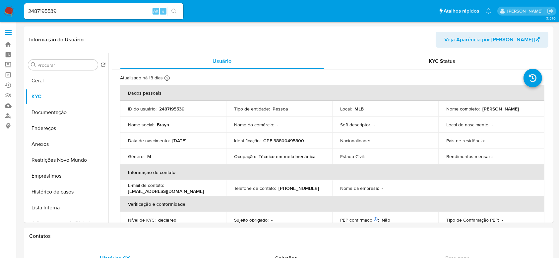
click at [88, 15] on input "2487195539" at bounding box center [103, 11] width 159 height 9
paste input "185216088"
type input "2185216088"
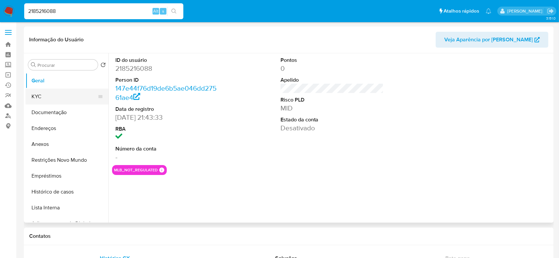
select select "10"
click at [30, 92] on button "KYC" at bounding box center [65, 97] width 78 height 16
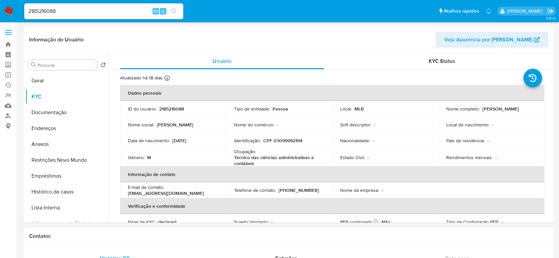
click at [115, 4] on div "2185216088 Alt s" at bounding box center [103, 11] width 159 height 16
click at [118, 12] on input "2185216088" at bounding box center [103, 11] width 159 height 9
paste input "111827402"
type input "1118274028"
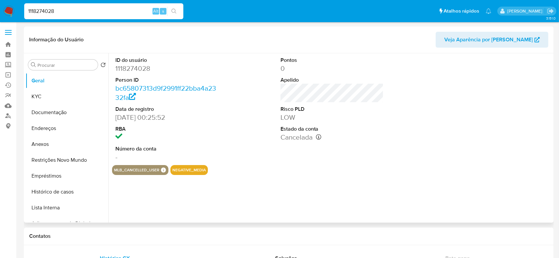
select select "10"
click at [39, 103] on button "KYC" at bounding box center [65, 97] width 78 height 16
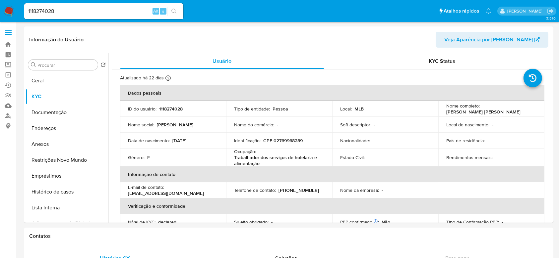
click at [121, 14] on input "1118274028" at bounding box center [103, 11] width 159 height 9
paste input "22554236"
type input "22554236"
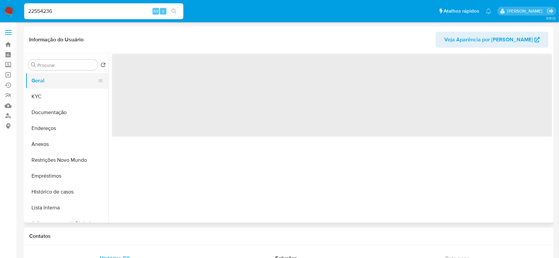
click at [29, 86] on button "Geral" at bounding box center [65, 81] width 78 height 16
click at [39, 95] on button "KYC" at bounding box center [65, 97] width 78 height 16
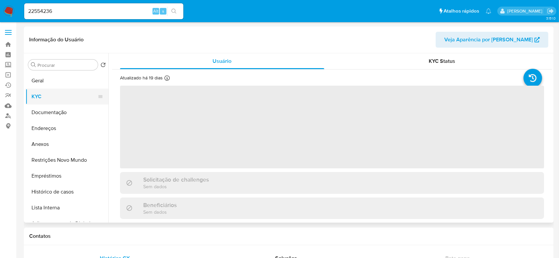
select select "10"
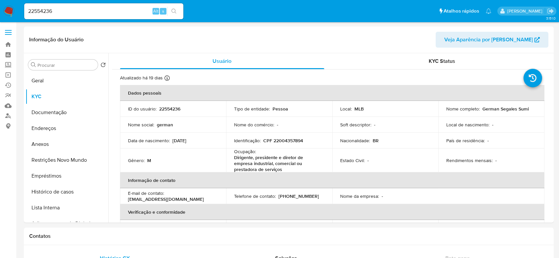
select select "10"
click at [80, 12] on input "22554236" at bounding box center [103, 11] width 159 height 9
paste input "419182257"
type input "419182257"
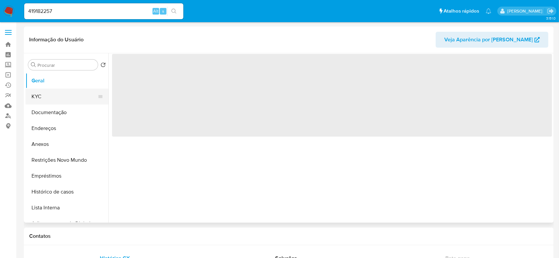
click at [41, 98] on button "KYC" at bounding box center [65, 97] width 78 height 16
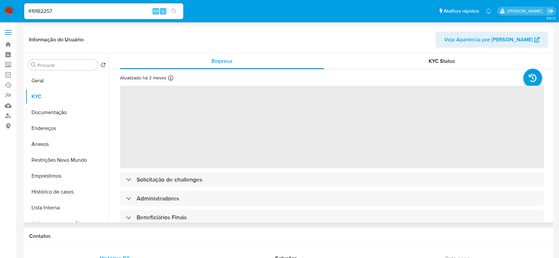
select select "10"
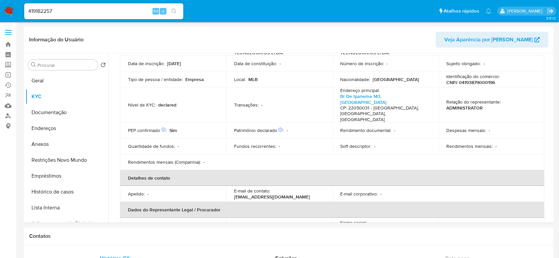
scroll to position [44, 0]
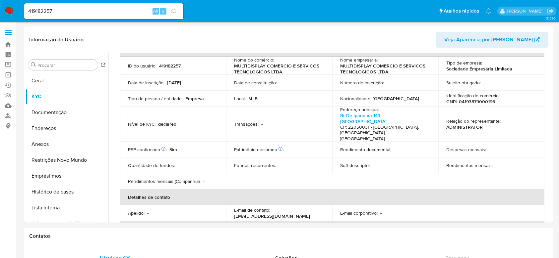
click at [105, 13] on input "419182257" at bounding box center [103, 11] width 159 height 9
paste input "758510600"
type input "758510600"
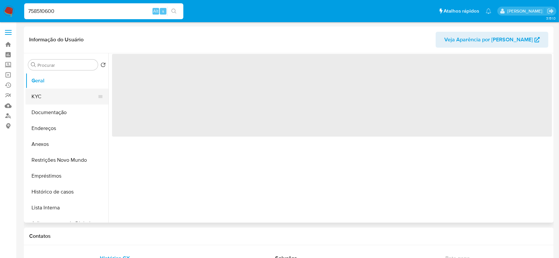
click at [45, 99] on button "KYC" at bounding box center [65, 97] width 78 height 16
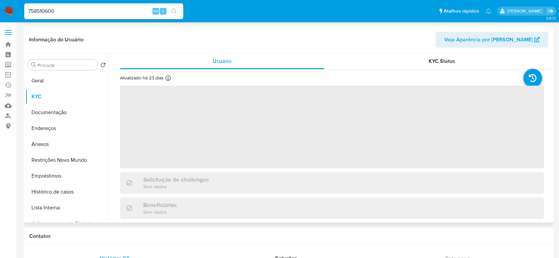
select select "10"
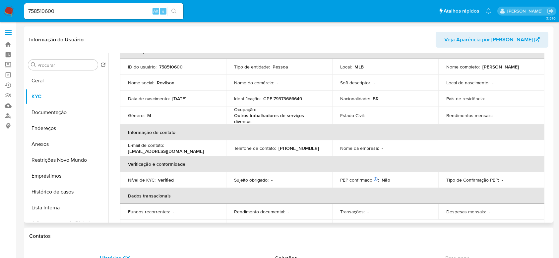
scroll to position [88, 0]
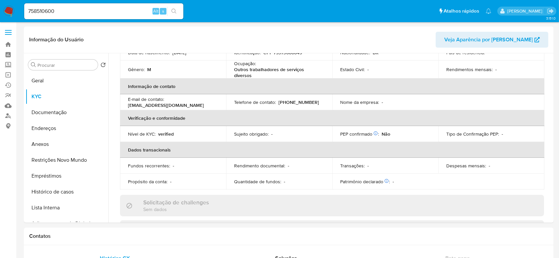
click at [103, 15] on input "758510600" at bounding box center [103, 11] width 159 height 9
paste input "246869384"
type input "246869384"
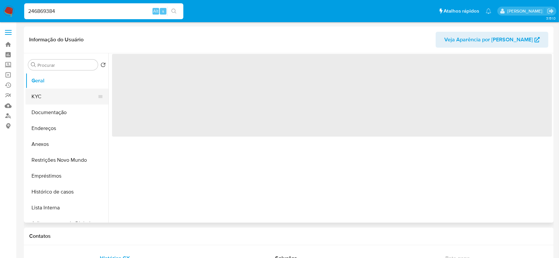
click at [34, 99] on button "KYC" at bounding box center [65, 97] width 78 height 16
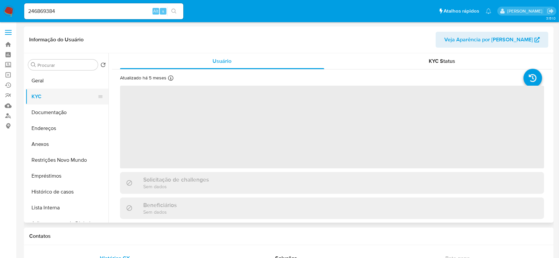
select select "10"
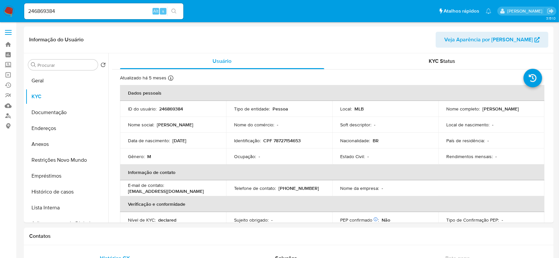
click at [100, 11] on input "246869384" at bounding box center [103, 11] width 159 height 9
paste input "195011861"
type input "195011861"
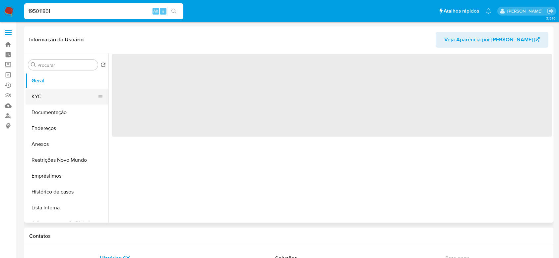
click at [49, 94] on button "KYC" at bounding box center [65, 97] width 78 height 16
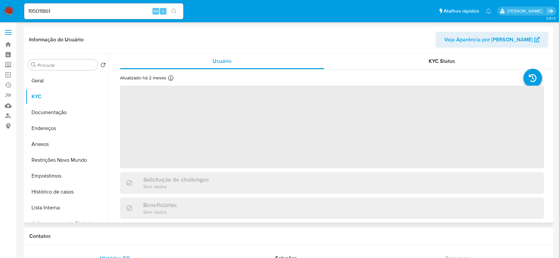
select select "10"
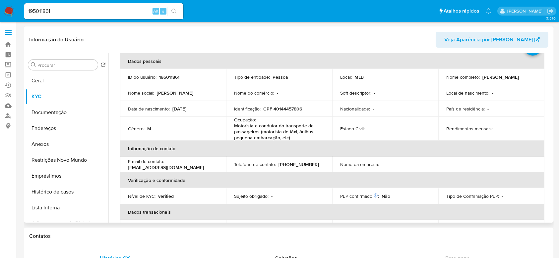
scroll to position [88, 0]
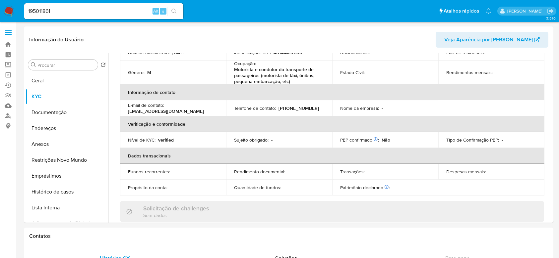
click at [84, 10] on input "195011861" at bounding box center [103, 11] width 159 height 9
paste input "188991112"
type input "1188991112"
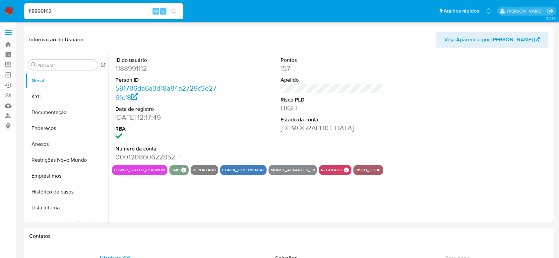
select select "10"
click at [43, 100] on button "KYC" at bounding box center [65, 97] width 78 height 16
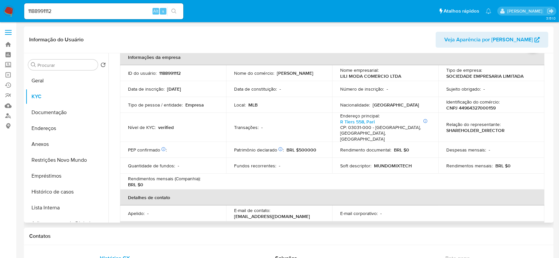
scroll to position [44, 0]
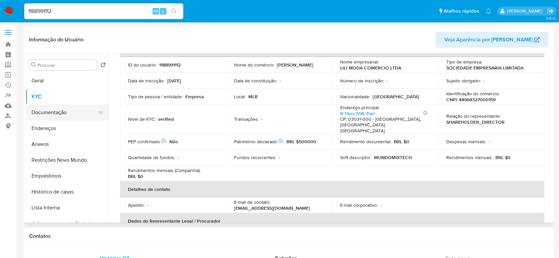
click at [64, 115] on button "Documentação" at bounding box center [65, 113] width 78 height 16
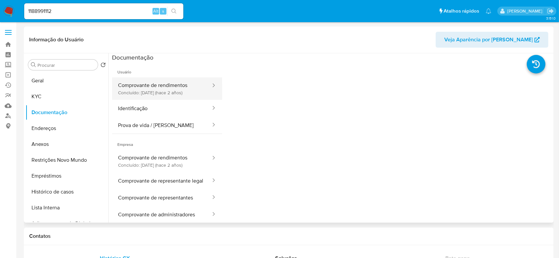
click at [166, 93] on button "Comprovante de rendimentos Concluído: [DATE] (hace 2 años)" at bounding box center [161, 89] width 99 height 23
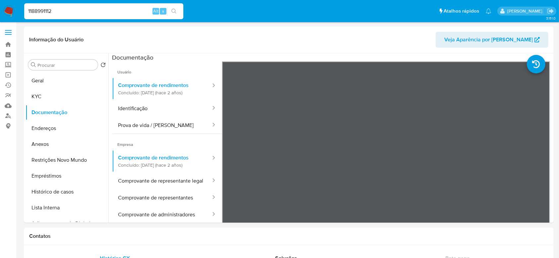
click at [76, 13] on input "1188991112" at bounding box center [103, 11] width 159 height 9
paste input "95998013"
type input "195998013"
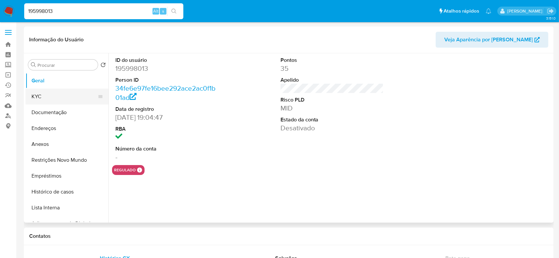
click at [49, 98] on button "KYC" at bounding box center [65, 97] width 78 height 16
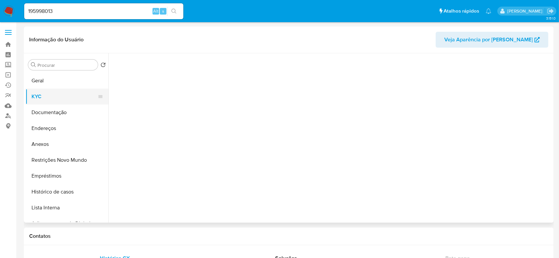
select select "10"
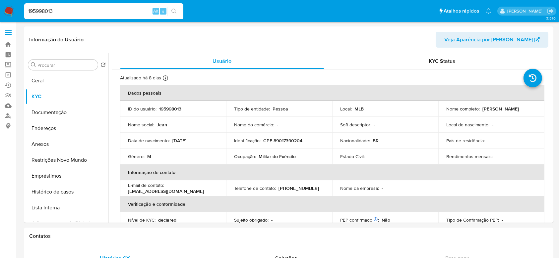
click at [116, 14] on input "195998013" at bounding box center [103, 11] width 159 height 9
paste input "445356490"
type input "445356490"
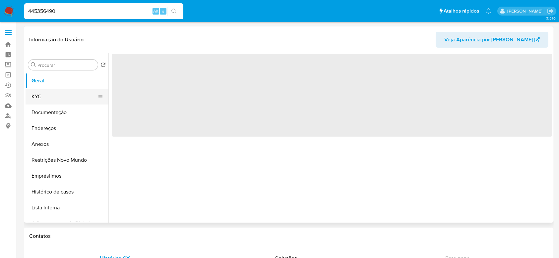
click at [42, 99] on button "KYC" at bounding box center [65, 97] width 78 height 16
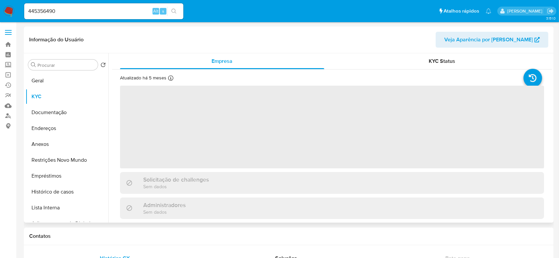
select select "10"
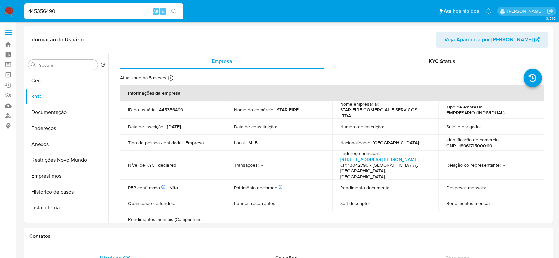
click at [110, 12] on input "445356490" at bounding box center [103, 11] width 159 height 9
paste input "23972730"
type input "239727300"
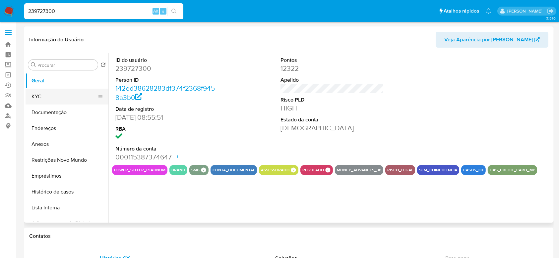
select select "10"
click at [39, 92] on button "KYC" at bounding box center [65, 97] width 78 height 16
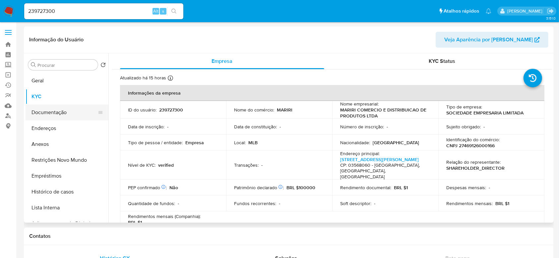
click at [47, 111] on button "Documentação" at bounding box center [65, 113] width 78 height 16
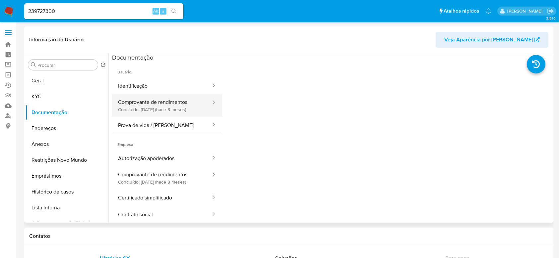
click at [164, 111] on button "Comprovante de rendimentos Concluído: [DATE] (hace 8 meses)" at bounding box center [161, 105] width 99 height 23
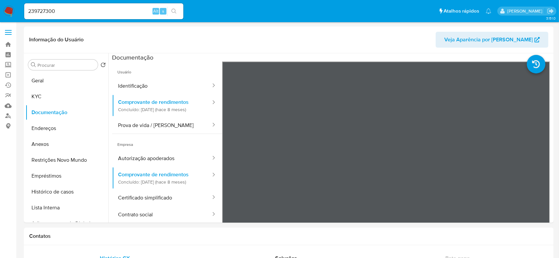
click at [114, 15] on input "239727300" at bounding box center [103, 11] width 159 height 9
paste input "479851175"
type input "479851175"
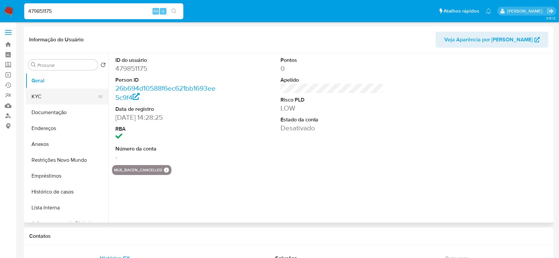
click at [45, 96] on button "KYC" at bounding box center [65, 97] width 78 height 16
select select "10"
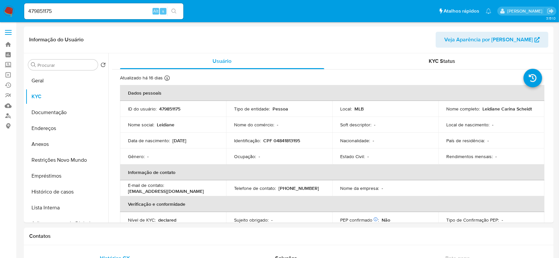
click at [67, 15] on div "479851175 Alt s" at bounding box center [103, 11] width 159 height 16
click at [67, 11] on input "479851175" at bounding box center [103, 11] width 159 height 9
paste input "1088695868"
type input "1088695868"
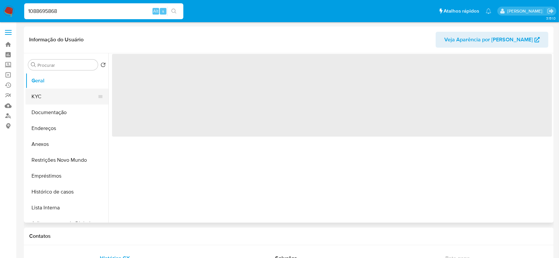
click at [45, 97] on button "KYC" at bounding box center [65, 97] width 78 height 16
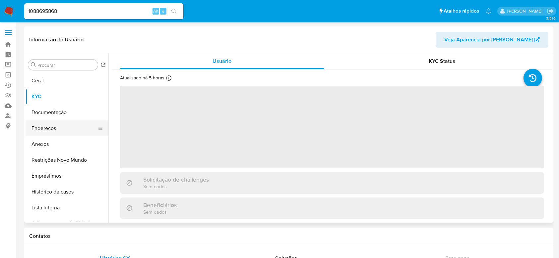
select select "10"
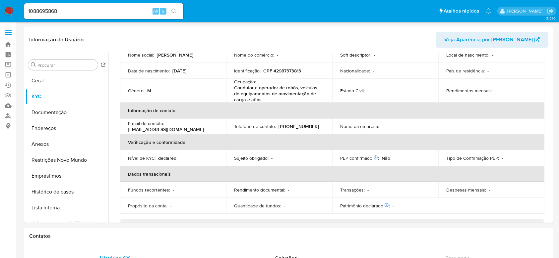
scroll to position [44, 0]
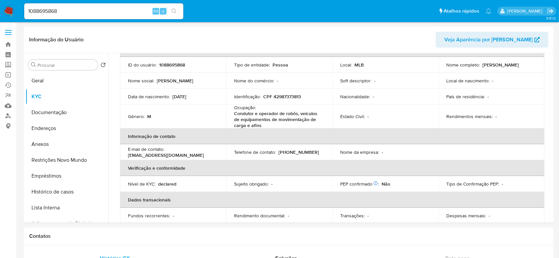
click at [74, 14] on input "1088695868" at bounding box center [103, 11] width 159 height 9
paste input "459388435"
type input "459388435"
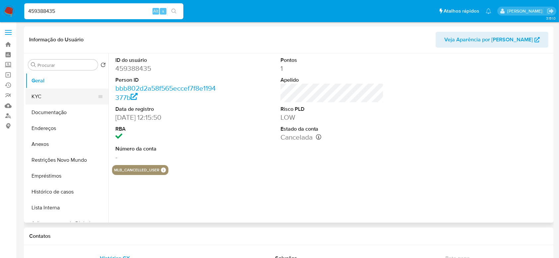
select select "10"
click at [36, 94] on button "KYC" at bounding box center [65, 97] width 78 height 16
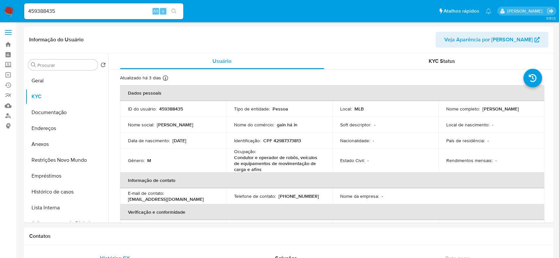
click at [71, 8] on input "459388435" at bounding box center [103, 11] width 159 height 9
paste input "242871628"
type input "242871628"
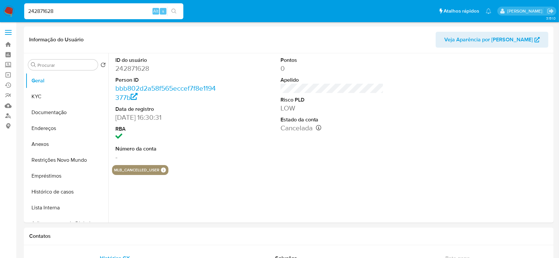
select select "10"
click at [60, 96] on button "KYC" at bounding box center [65, 97] width 78 height 16
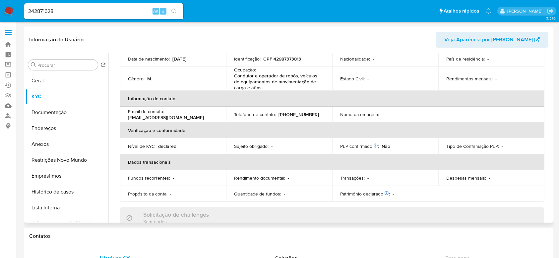
scroll to position [88, 0]
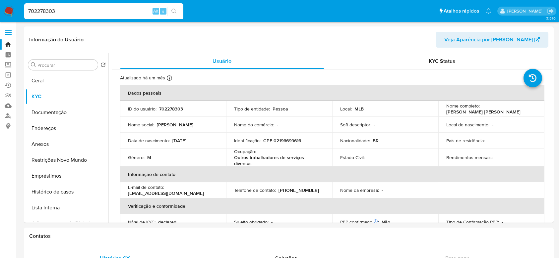
select select "10"
click at [70, 12] on input "702278303" at bounding box center [103, 11] width 159 height 9
type input "261325499"
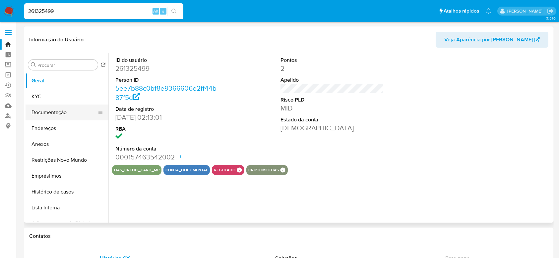
click at [53, 111] on button "Documentação" at bounding box center [65, 113] width 78 height 16
select select "10"
click at [46, 100] on button "KYC" at bounding box center [65, 97] width 78 height 16
select select "10"
click at [44, 94] on button "KYC" at bounding box center [65, 97] width 78 height 16
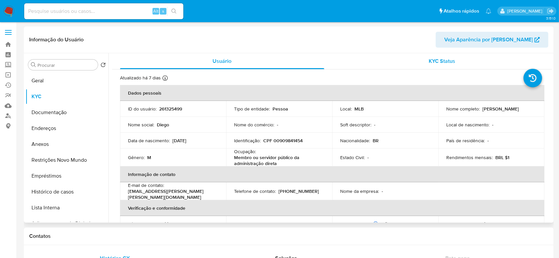
click at [443, 59] on span "KYC Status" at bounding box center [441, 61] width 27 height 8
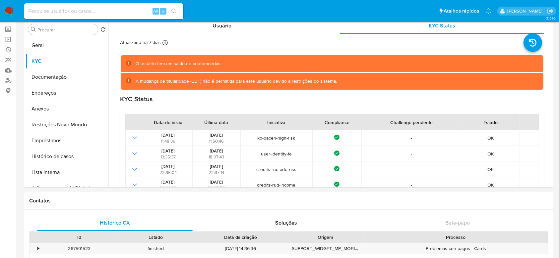
scroll to position [30, 0]
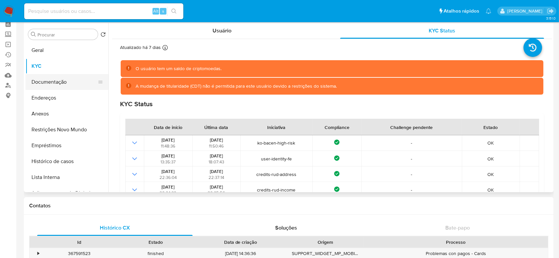
click at [49, 77] on button "Documentação" at bounding box center [65, 82] width 78 height 16
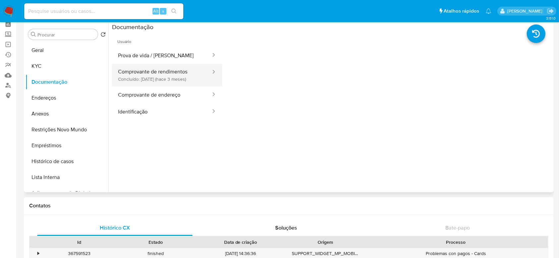
click at [179, 67] on button "Comprovante de rendimentos Concluído: [DATE] (hace 3 meses)" at bounding box center [161, 75] width 99 height 23
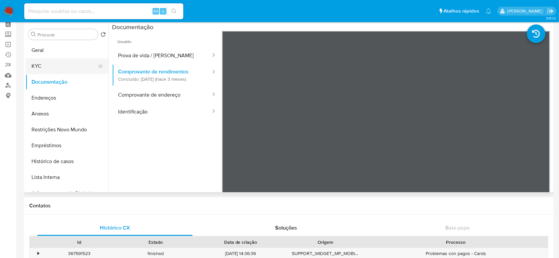
click at [56, 64] on button "KYC" at bounding box center [65, 66] width 78 height 16
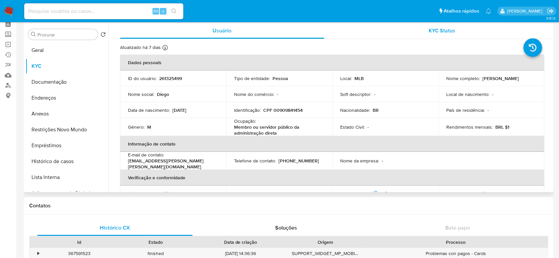
click at [437, 33] on span "KYC Status" at bounding box center [441, 31] width 27 height 8
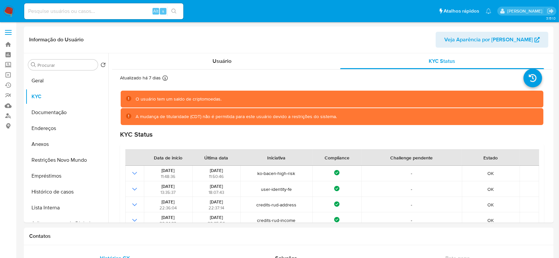
scroll to position [3, 0]
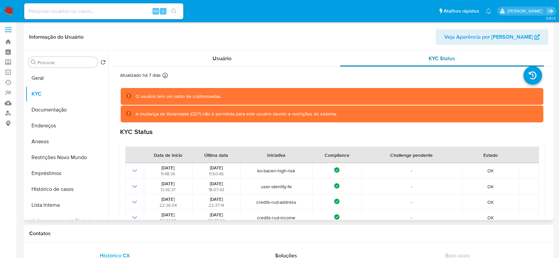
drag, startPoint x: 551, startPoint y: 55, endPoint x: 549, endPoint y: 60, distance: 5.6
click at [549, 60] on div "Usuário KYC Status Atualizado há 7 [PERSON_NAME] [PERSON_NAME]: [DATE] 14:41:20…" at bounding box center [329, 136] width 443 height 170
click at [549, 61] on div "Usuário KYC Status Atualizado há 7 [PERSON_NAME] [PERSON_NAME]: [DATE] 14:41:20…" at bounding box center [329, 136] width 443 height 170
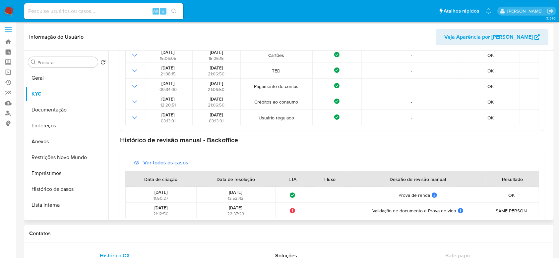
scroll to position [234, 0]
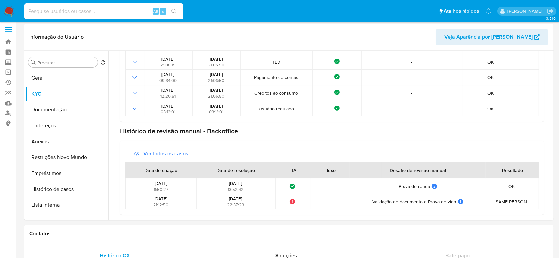
click at [80, 11] on input at bounding box center [103, 11] width 159 height 9
paste input "152639275"
type input "152639275"
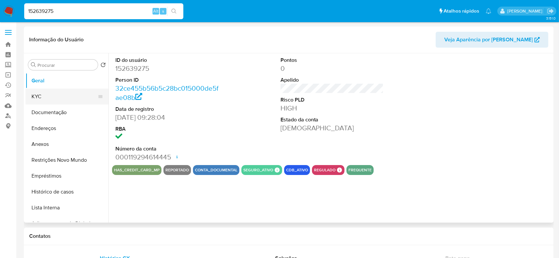
click at [48, 92] on button "KYC" at bounding box center [65, 97] width 78 height 16
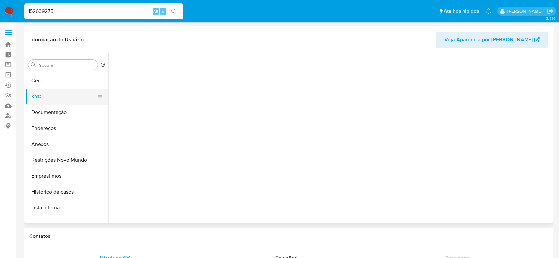
select select "10"
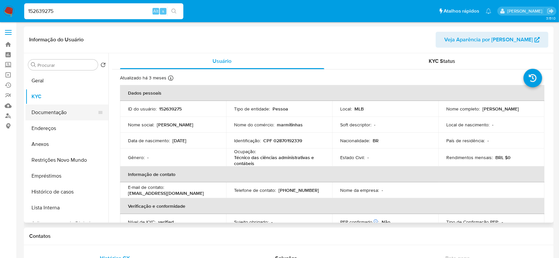
click at [37, 111] on button "Documentação" at bounding box center [65, 113] width 78 height 16
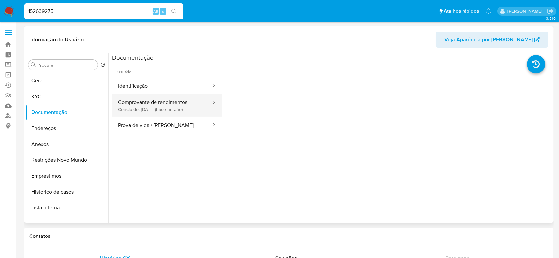
click at [179, 97] on button "Comprovante de rendimentos Concluído: [DATE] (hace un año)" at bounding box center [161, 105] width 99 height 23
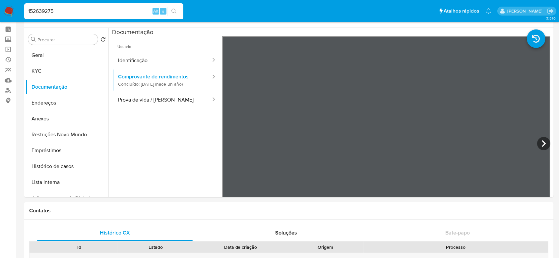
scroll to position [18, 0]
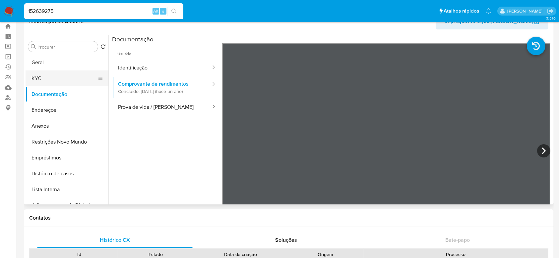
click at [49, 80] on button "KYC" at bounding box center [65, 79] width 78 height 16
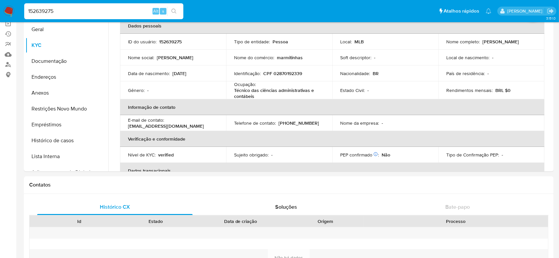
scroll to position [0, 0]
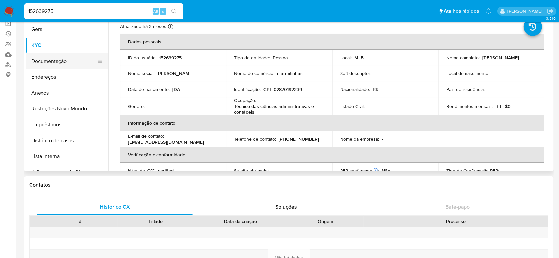
click at [55, 62] on button "Documentação" at bounding box center [65, 61] width 78 height 16
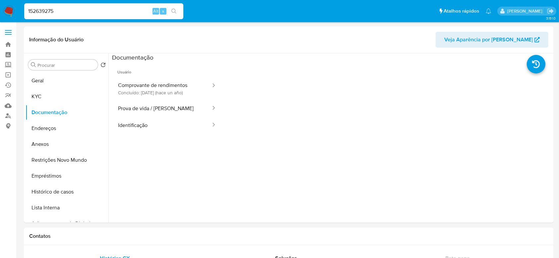
click at [87, 10] on input "152639275" at bounding box center [103, 11] width 159 height 9
paste input "239727300"
type input "239727300"
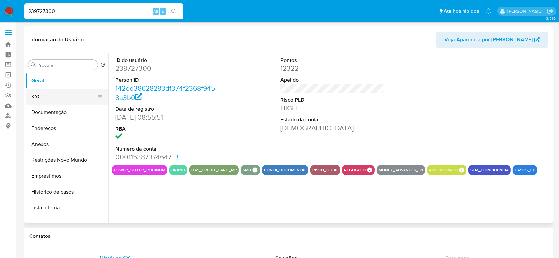
click at [50, 98] on button "KYC" at bounding box center [65, 97] width 78 height 16
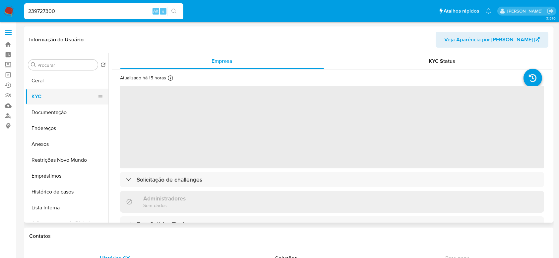
select select "10"
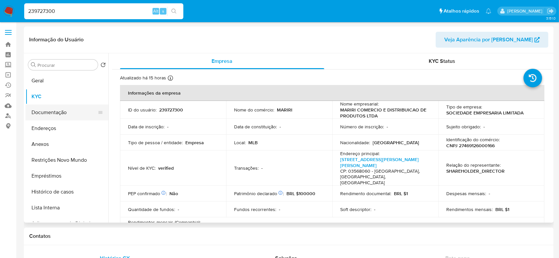
click at [39, 109] on button "Documentação" at bounding box center [65, 113] width 78 height 16
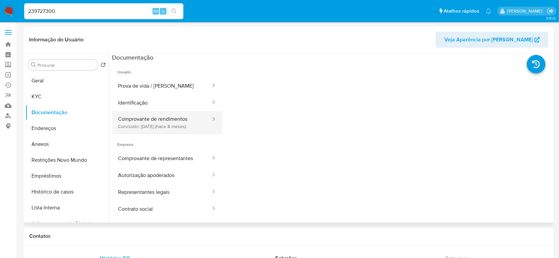
click at [170, 127] on button "Comprovante de rendimentos Concluído: [DATE] (hace 8 meses)" at bounding box center [161, 122] width 99 height 23
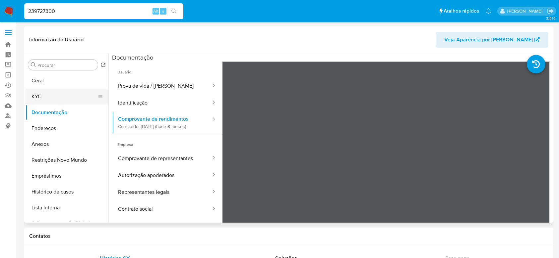
click at [49, 97] on button "KYC" at bounding box center [65, 97] width 78 height 16
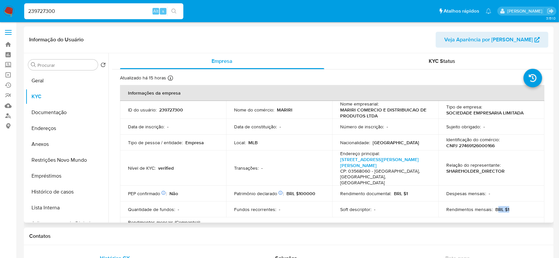
drag, startPoint x: 513, startPoint y: 206, endPoint x: 496, endPoint y: 207, distance: 17.6
click at [496, 207] on div "Rendimentos mensais : BRL $1" at bounding box center [491, 210] width 90 height 6
click at [496, 207] on p "BRL $1" at bounding box center [502, 210] width 14 height 6
click at [512, 168] on div "Relação do representante : SHAREHOLDER_DIRECTOR" at bounding box center [491, 168] width 90 height 12
click at [462, 135] on td "Identificação do comércio : CNPJ 27469126000166" at bounding box center [491, 143] width 106 height 16
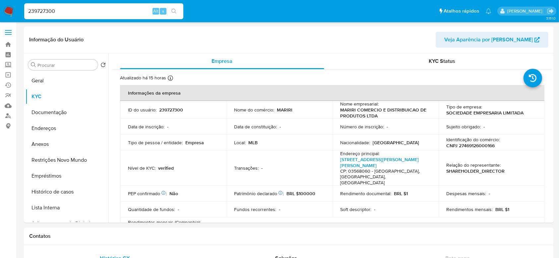
click at [77, 11] on input "239727300" at bounding box center [103, 11] width 159 height 9
paste input "203781053"
click at [77, 11] on input "239727300" at bounding box center [103, 11] width 159 height 9
type input "2203781053"
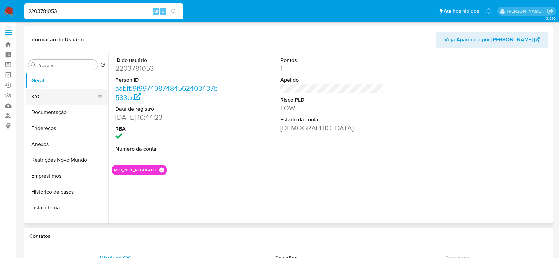
click at [52, 90] on button "KYC" at bounding box center [65, 97] width 78 height 16
select select "10"
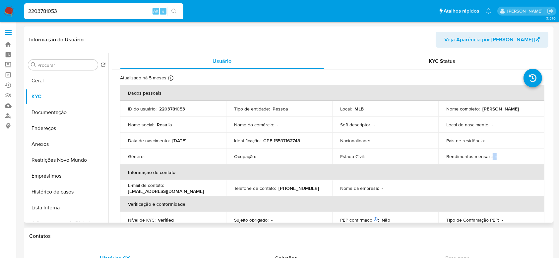
drag, startPoint x: 463, startPoint y: 161, endPoint x: 510, endPoint y: 162, distance: 47.4
click at [510, 162] on td "Rendimentos mensais : -" at bounding box center [491, 157] width 106 height 16
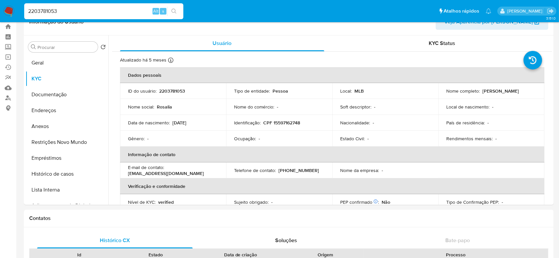
click at [76, 12] on input "2203781053" at bounding box center [103, 11] width 159 height 9
paste input "ZDCqGGO1kW5C9n6JNlBasQ99"
type input "ZDCqGGO1kW5C9n6JNlBasQ99"
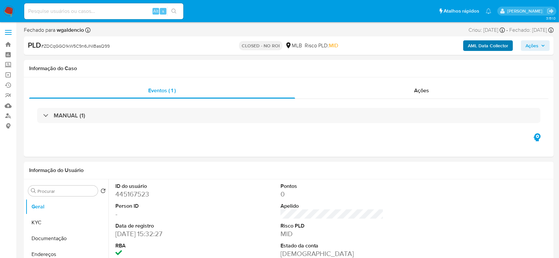
select select "10"
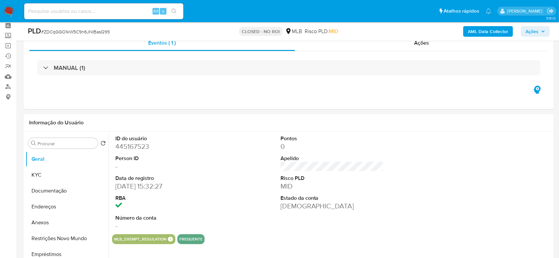
scroll to position [30, 0]
click at [462, 144] on div at bounding box center [497, 182] width 110 height 103
click at [59, 10] on input at bounding box center [103, 11] width 159 height 9
paste input "VBIoGxpDwL1Pdr8MycrKCPXz"
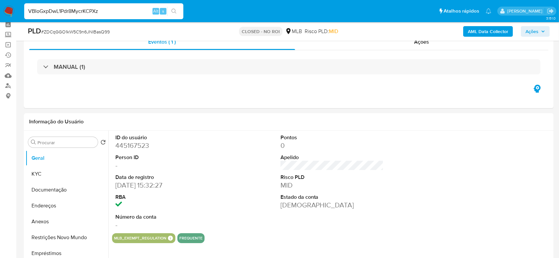
type input "VBIoGxpDwL1Pdr8MycrKCPXz"
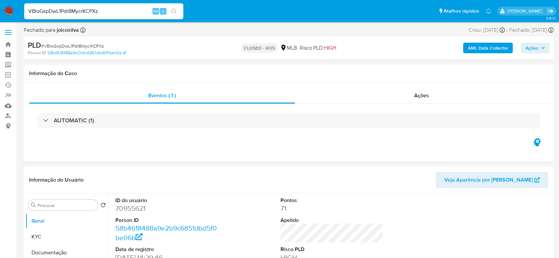
select select "10"
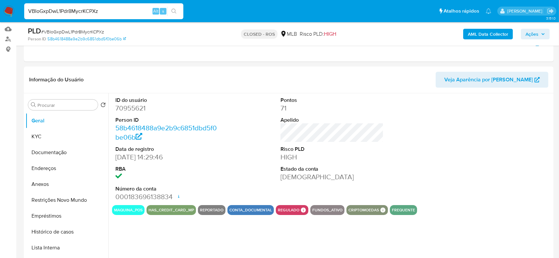
scroll to position [90, 0]
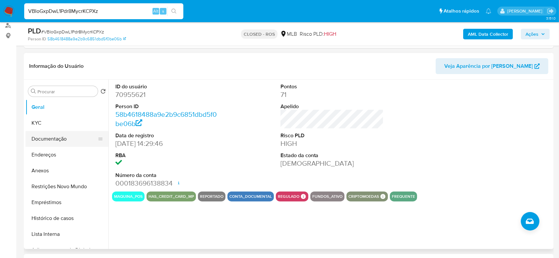
click at [42, 137] on button "Documentação" at bounding box center [65, 139] width 78 height 16
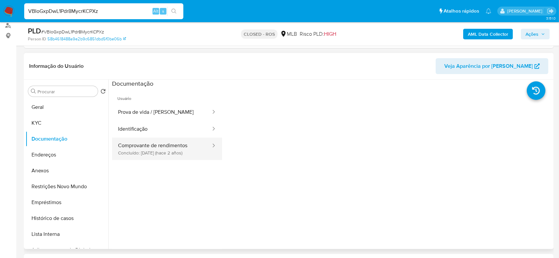
click at [174, 150] on button "Comprovante de rendimentos Concluído: [DATE] (hace 2 años)" at bounding box center [161, 149] width 99 height 23
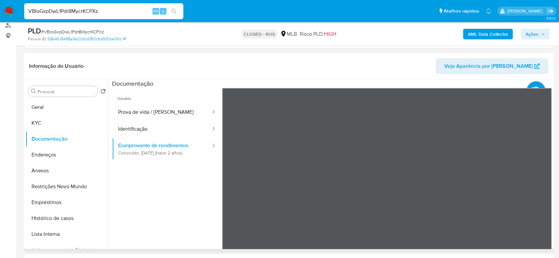
click at [271, 74] on div "Informação do Usuário Veja Aparência por Pessoa Procurar Retornar ao pedido pad…" at bounding box center [289, 151] width 530 height 197
click at [49, 120] on button "KYC" at bounding box center [65, 123] width 78 height 16
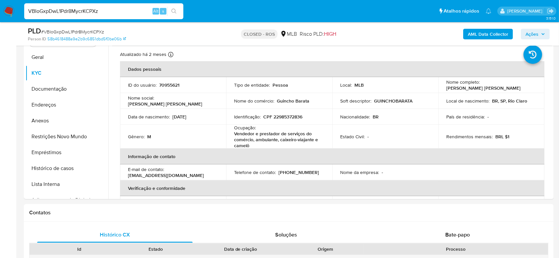
scroll to position [138, 0]
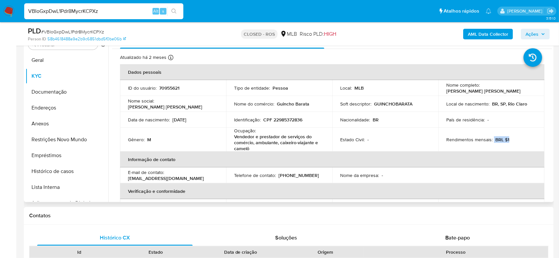
drag, startPoint x: 509, startPoint y: 139, endPoint x: 491, endPoint y: 139, distance: 17.9
click at [491, 139] on div "Rendimentos mensais : BRL $1" at bounding box center [491, 140] width 90 height 6
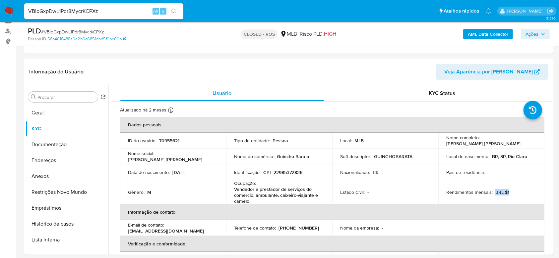
scroll to position [86, 0]
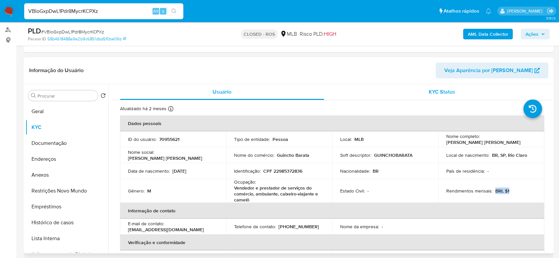
click at [422, 94] on div "KYC Status" at bounding box center [442, 92] width 204 height 16
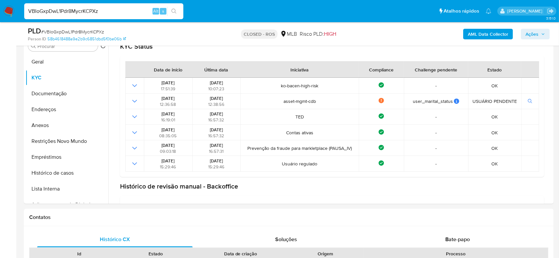
scroll to position [69, 0]
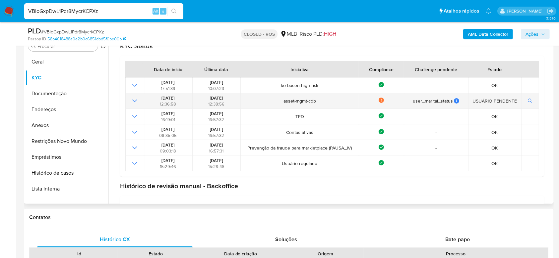
click at [133, 99] on icon "Mostrar operación" at bounding box center [135, 101] width 8 height 8
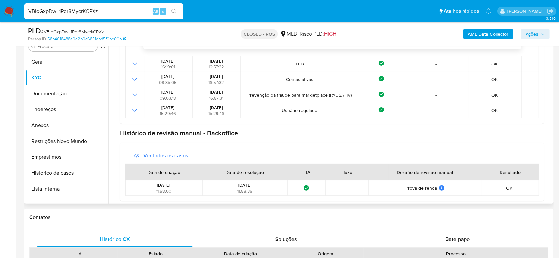
scroll to position [185, 0]
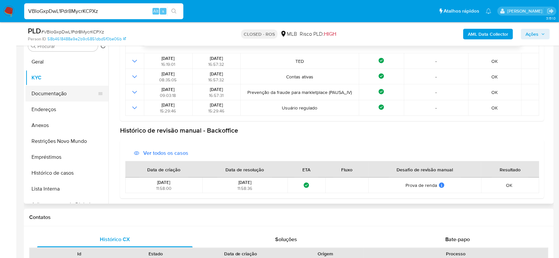
click at [51, 91] on button "Documentação" at bounding box center [65, 94] width 78 height 16
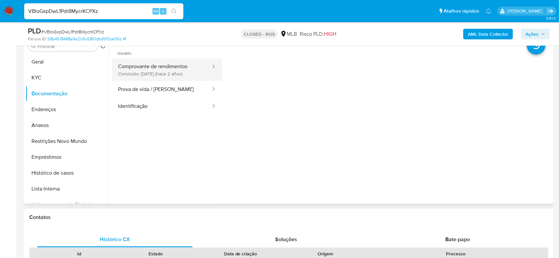
click at [146, 71] on button "Comprovante de rendimentos Concluído: [DATE] (hace 2 años)" at bounding box center [161, 70] width 99 height 23
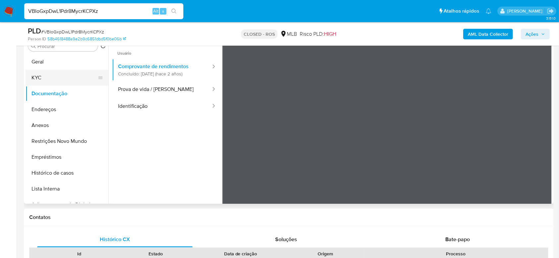
click at [46, 79] on button "KYC" at bounding box center [65, 78] width 78 height 16
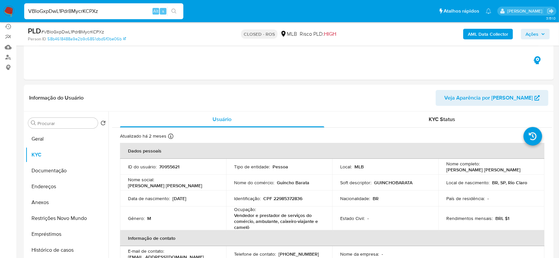
scroll to position [62, 0]
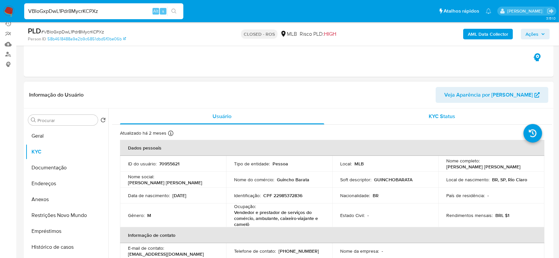
click at [463, 123] on div "KYC Status" at bounding box center [442, 117] width 204 height 16
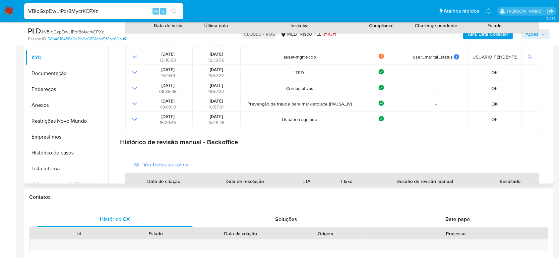
scroll to position [125, 0]
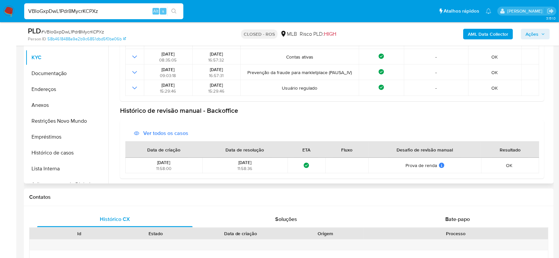
click at [551, 82] on div "Usuário KYC Status Atualizado há 2 meses Criado: [DATE] 04:49:22 Atualizado: [D…" at bounding box center [329, 99] width 443 height 170
click at [552, 88] on div "Procurar Retornar ao pedido padrão [PERSON_NAME] Documentação Endereços Anexos …" at bounding box center [289, 99] width 530 height 170
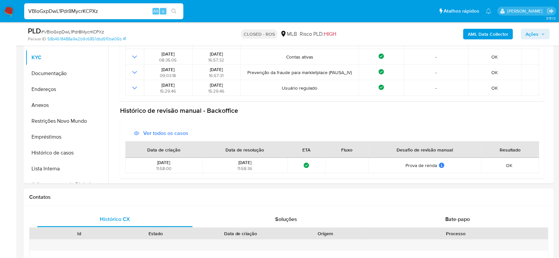
scroll to position [95, 0]
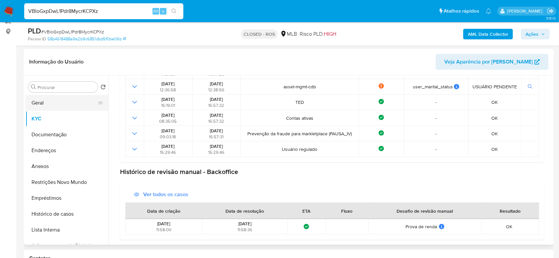
click at [39, 96] on button "Geral" at bounding box center [65, 103] width 78 height 16
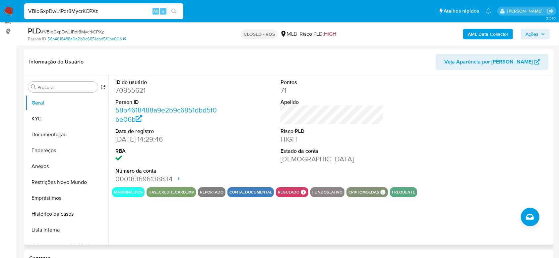
click at [142, 92] on dd "70955621" at bounding box center [166, 90] width 103 height 9
copy dd "70955621"
click at [51, 109] on button "Geral" at bounding box center [65, 103] width 78 height 16
click at [53, 121] on button "KYC" at bounding box center [65, 119] width 78 height 16
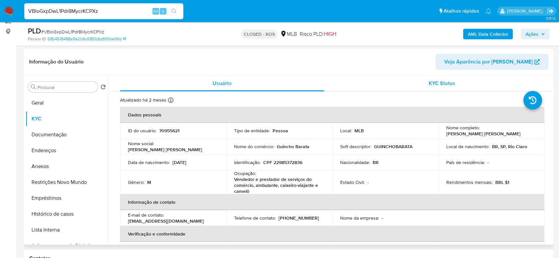
click at [434, 88] on div "KYC Status" at bounding box center [442, 84] width 204 height 16
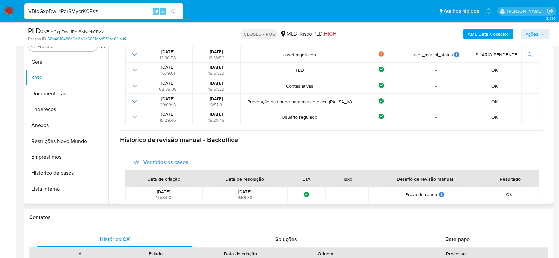
scroll to position [125, 0]
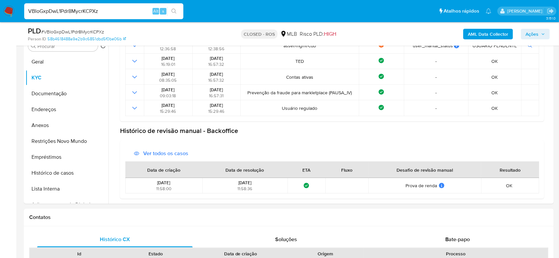
click at [70, 11] on input "VBIoGxpDwL1Pdr8MycrKCPXz" at bounding box center [103, 11] width 159 height 9
paste input "uops3FPbifPO8znLtaMuf53b"
click at [70, 11] on input "VBIoGxpDwL1Pdr8MycrKCPXz" at bounding box center [103, 11] width 159 height 9
type input "uops3FPbifPO8znLtaMuf53b"
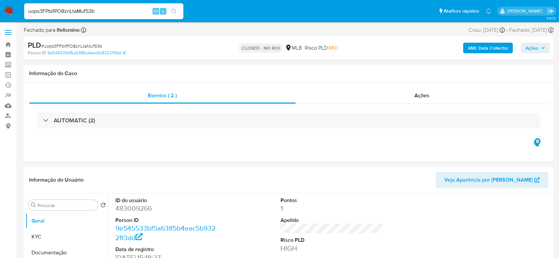
select select "10"
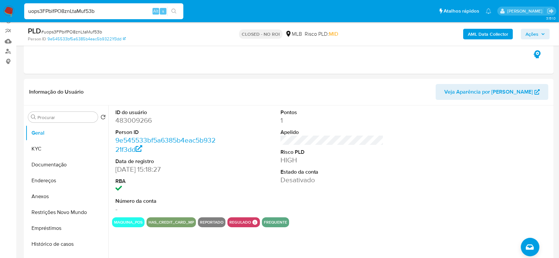
scroll to position [69, 0]
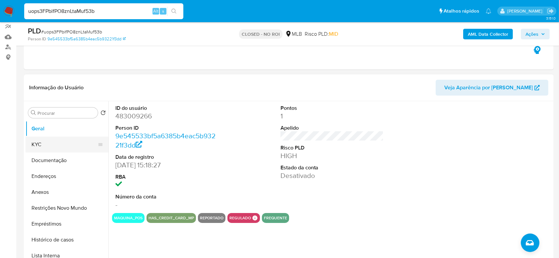
click at [36, 143] on button "KYC" at bounding box center [65, 145] width 78 height 16
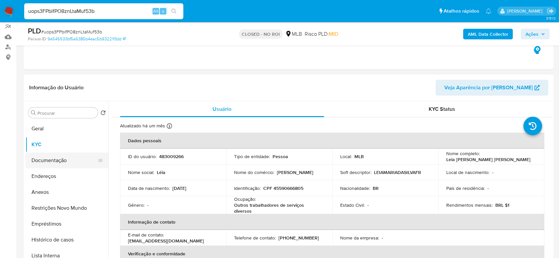
click at [46, 158] on button "Documentação" at bounding box center [65, 161] width 78 height 16
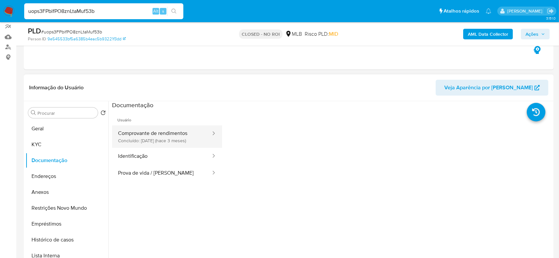
click at [148, 139] on button "Comprovante de rendimentos Concluído: 08/05/2025 (hace 3 meses)" at bounding box center [161, 137] width 99 height 23
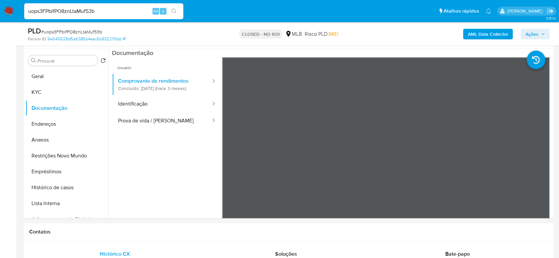
scroll to position [119, 0]
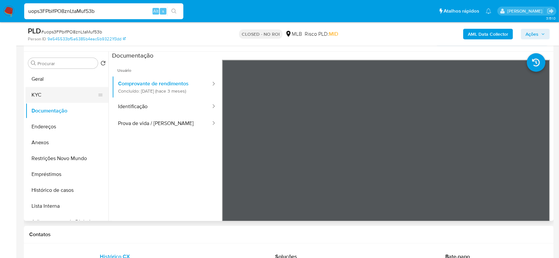
click at [53, 98] on button "KYC" at bounding box center [65, 95] width 78 height 16
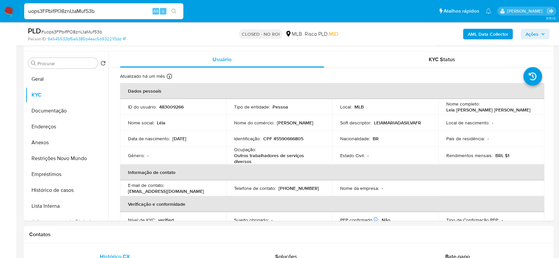
click at [80, 12] on input "uops3FPbifPO8znLtaMuf53b" at bounding box center [103, 11] width 159 height 9
paste input "l406Lht8Riqv6jzzAEUy9rVj"
type input "l406Lht8Riqv6jzzAEUy9rVj"
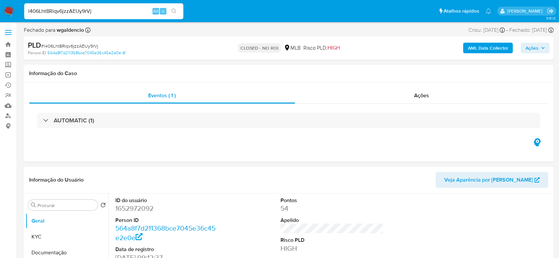
select select "10"
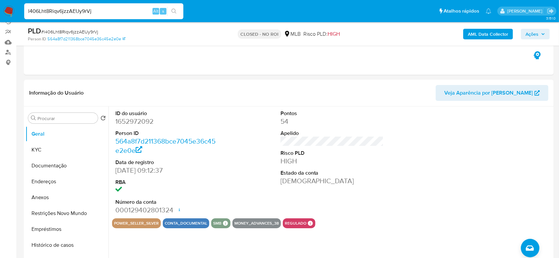
scroll to position [62, 0]
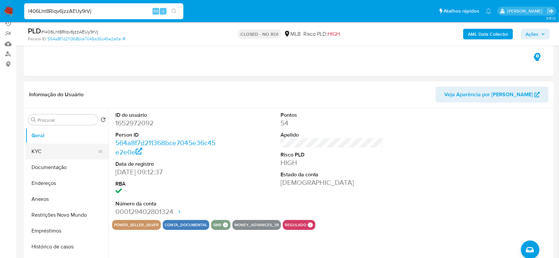
click at [37, 152] on button "KYC" at bounding box center [65, 152] width 78 height 16
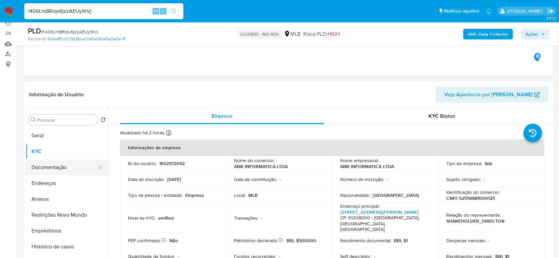
click at [48, 171] on button "Documentação" at bounding box center [65, 168] width 78 height 16
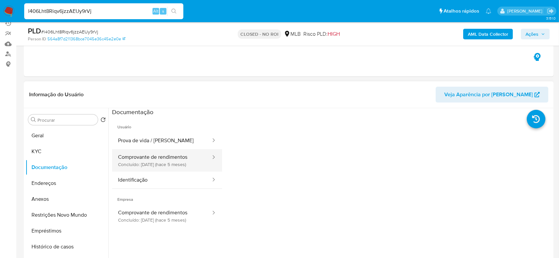
click at [163, 161] on button "Comprovante de rendimentos Concluído: 28/02/2025 (hace 5 meses)" at bounding box center [161, 160] width 99 height 23
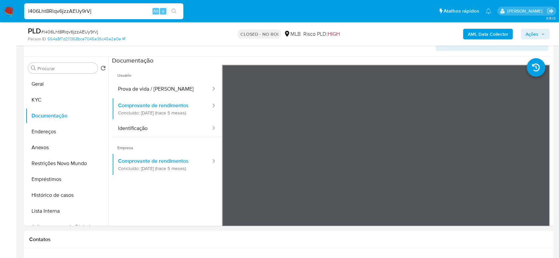
scroll to position [112, 0]
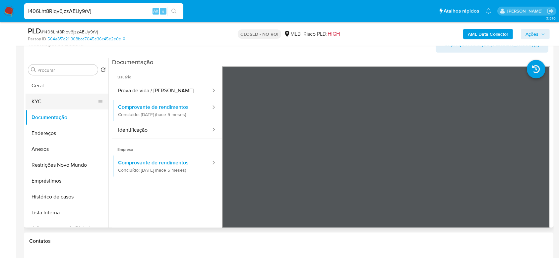
click at [59, 99] on button "KYC" at bounding box center [65, 102] width 78 height 16
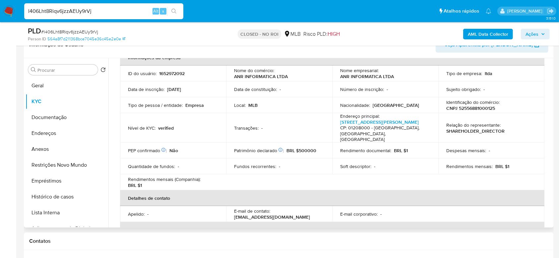
scroll to position [0, 0]
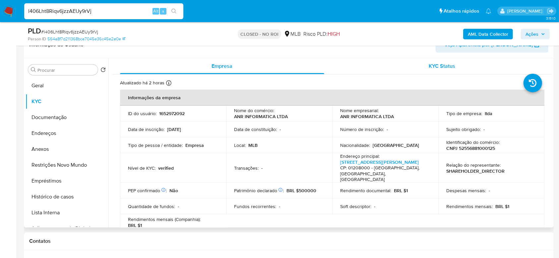
click at [469, 64] on div "KYC Status" at bounding box center [442, 66] width 204 height 16
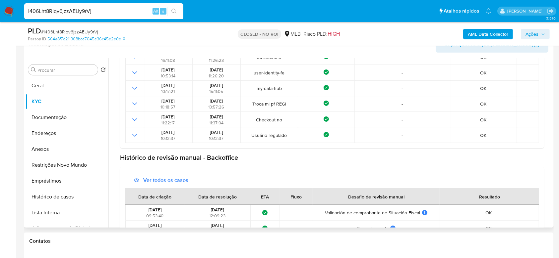
scroll to position [231, 0]
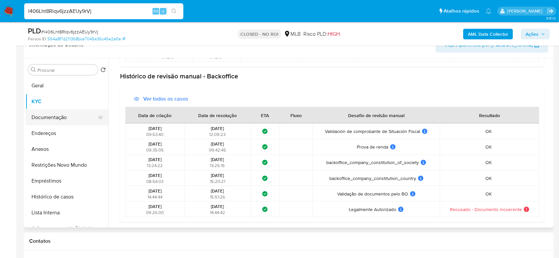
click at [42, 116] on button "Documentação" at bounding box center [65, 118] width 78 height 16
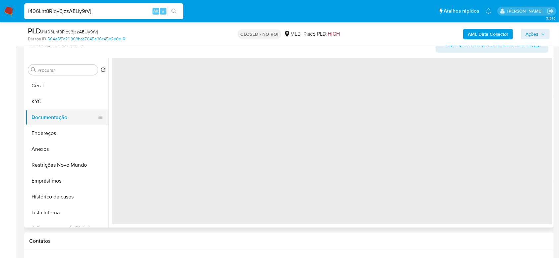
scroll to position [0, 0]
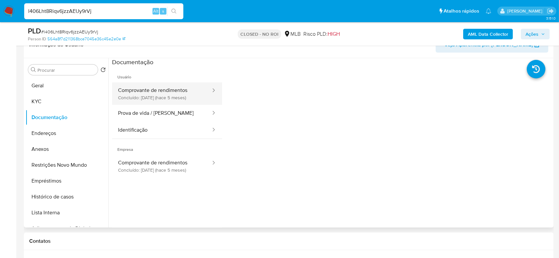
click at [162, 95] on button "Comprovante de rendimentos Concluído: 28/02/2025 (hace 5 meses)" at bounding box center [161, 94] width 99 height 23
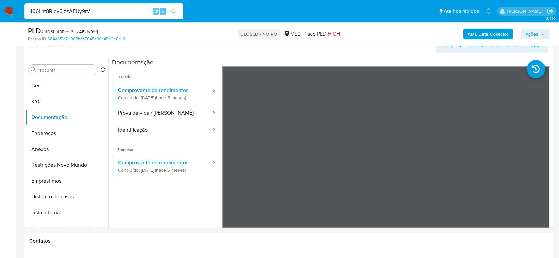
click at [88, 11] on input "l406Lht8Riqv6jzzAEUy9rVj" at bounding box center [103, 11] width 159 height 9
paste input "uops3FPbifPO8znLtaMuf53b"
type input "uops3FPbifPO8znLtaMuf53b"
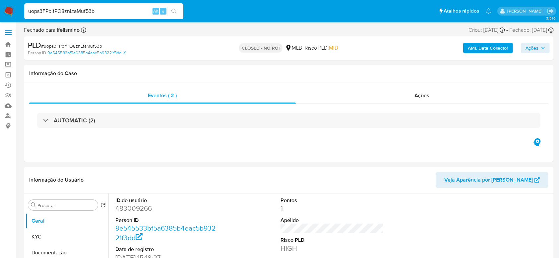
select select "10"
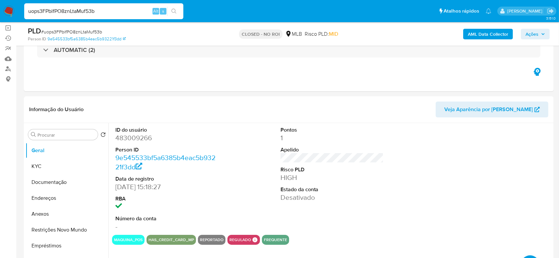
scroll to position [72, 0]
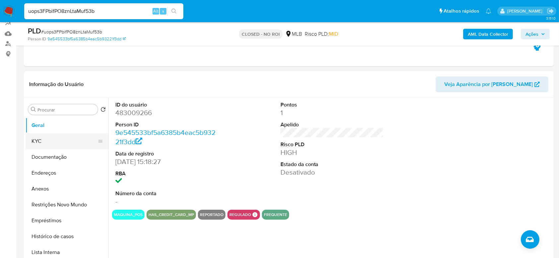
click at [32, 142] on button "KYC" at bounding box center [65, 142] width 78 height 16
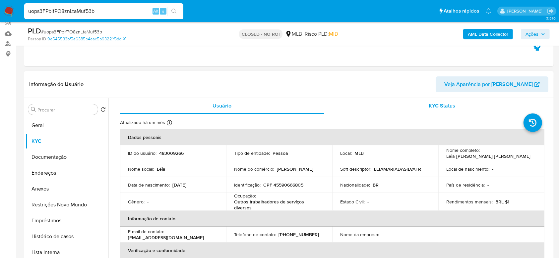
click at [451, 110] on div "KYC Status" at bounding box center [442, 106] width 204 height 16
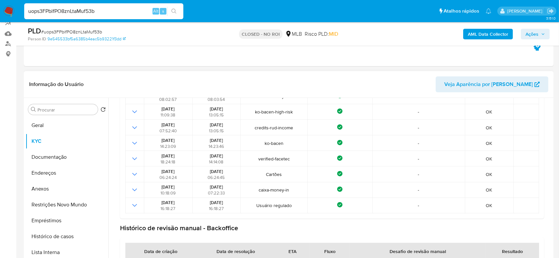
scroll to position [262, 0]
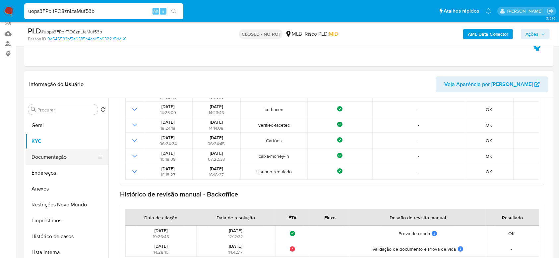
click at [60, 158] on button "Documentação" at bounding box center [65, 157] width 78 height 16
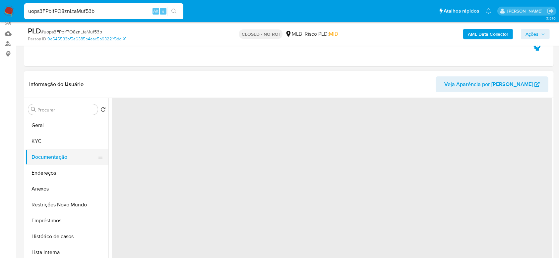
scroll to position [0, 0]
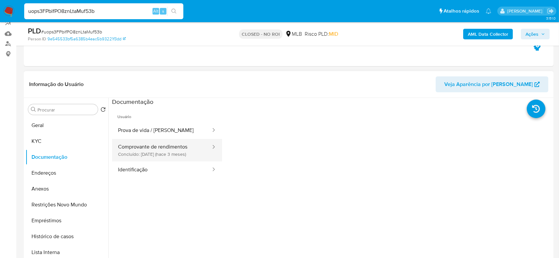
click at [165, 146] on button "Comprovante de rendimentos Concluído: 08/05/2025 (hace 3 meses)" at bounding box center [161, 150] width 99 height 23
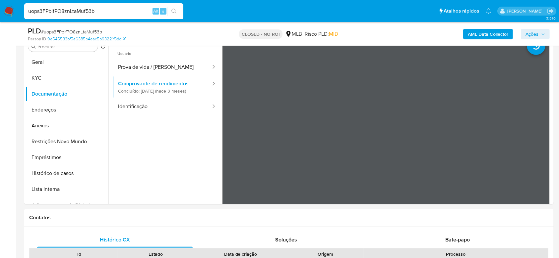
scroll to position [135, 0]
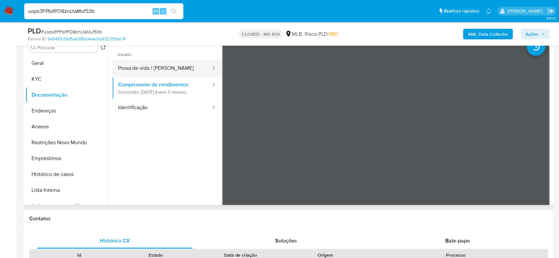
click at [162, 68] on button "Prova de vida / Selfie" at bounding box center [161, 68] width 99 height 17
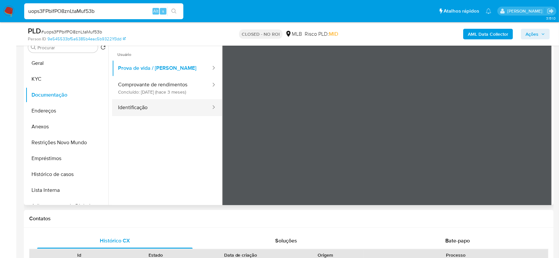
click at [177, 108] on button "Identificação" at bounding box center [161, 107] width 99 height 17
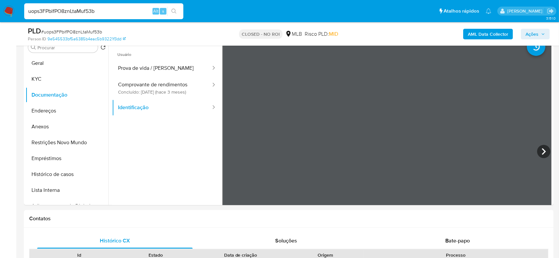
click at [69, 10] on input "uops3FPbifPO8znLtaMuf53b" at bounding box center [103, 11] width 159 height 9
paste input "70955621"
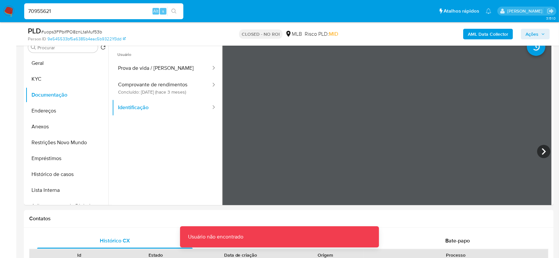
click at [69, 10] on input "70955621" at bounding box center [103, 11] width 159 height 9
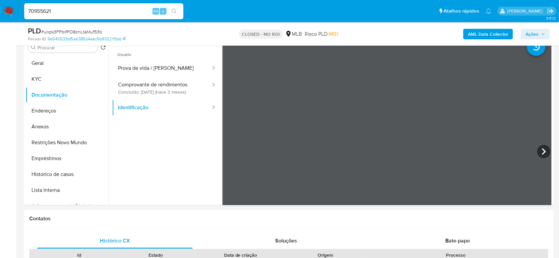
type input "70955621"
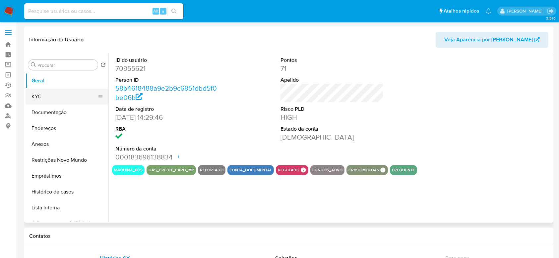
select select "10"
click at [52, 105] on button "Documentação" at bounding box center [65, 113] width 78 height 16
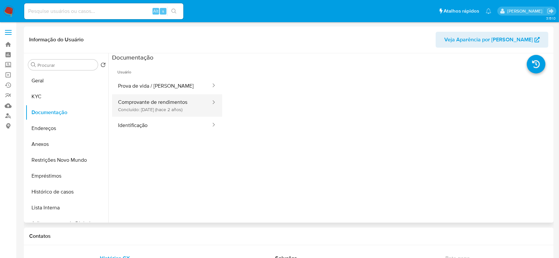
click at [144, 97] on button "Comprovante de rendimentos Concluído: 12/07/2023 (hace 2 años)" at bounding box center [161, 105] width 99 height 23
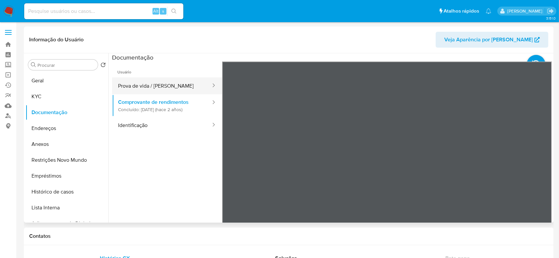
click at [161, 87] on button "Prova de vida / Selfie" at bounding box center [161, 86] width 99 height 17
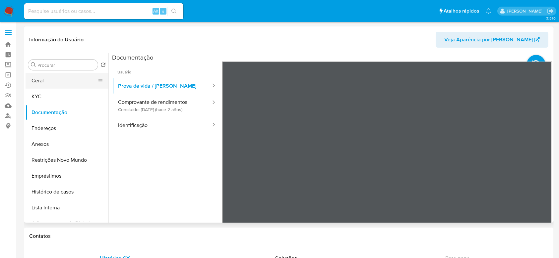
click at [55, 80] on button "Geral" at bounding box center [65, 81] width 78 height 16
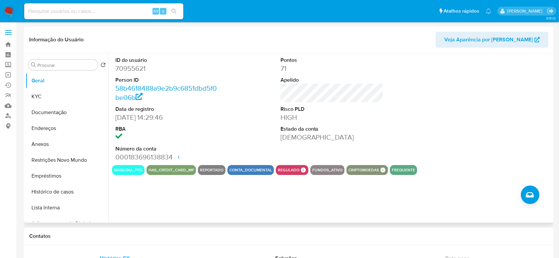
click at [205, 139] on dd at bounding box center [166, 137] width 103 height 9
click at [302, 74] on dl "Pontos 71 Apelido Risco PLD HIGH Estado da conta Ativa" at bounding box center [331, 99] width 103 height 85
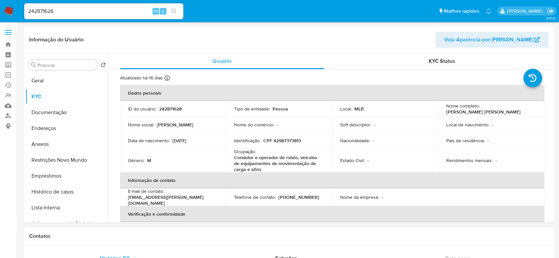
select select "10"
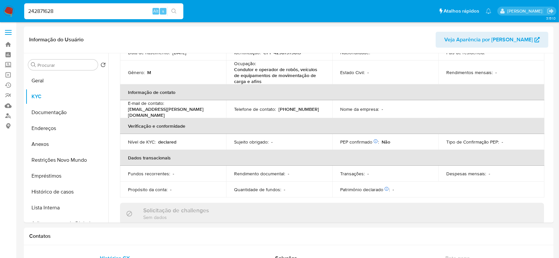
click at [72, 15] on input "242871628" at bounding box center [103, 11] width 159 height 9
paste input "70955621"
click at [72, 15] on input "242871628" at bounding box center [103, 11] width 159 height 9
type input "70955621"
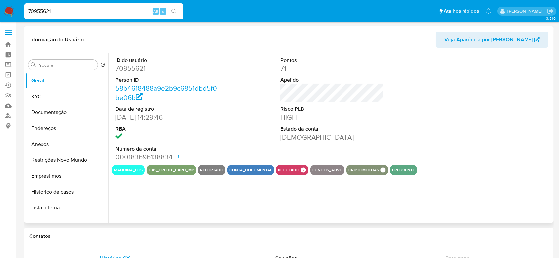
select select "10"
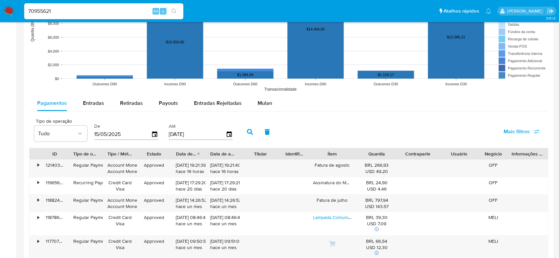
scroll to position [554, 0]
click at [94, 102] on span "Entradas" at bounding box center [93, 103] width 21 height 8
select select "10"
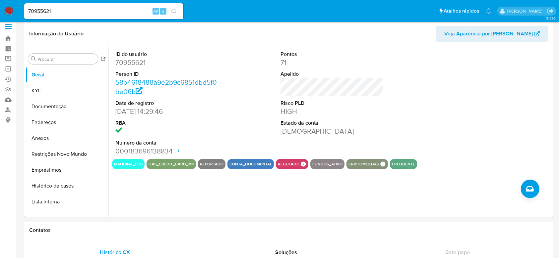
scroll to position [0, 0]
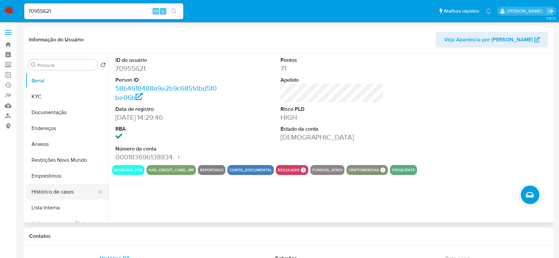
click at [55, 187] on button "Histórico de casos" at bounding box center [65, 192] width 78 height 16
